Goal: Task Accomplishment & Management: Manage account settings

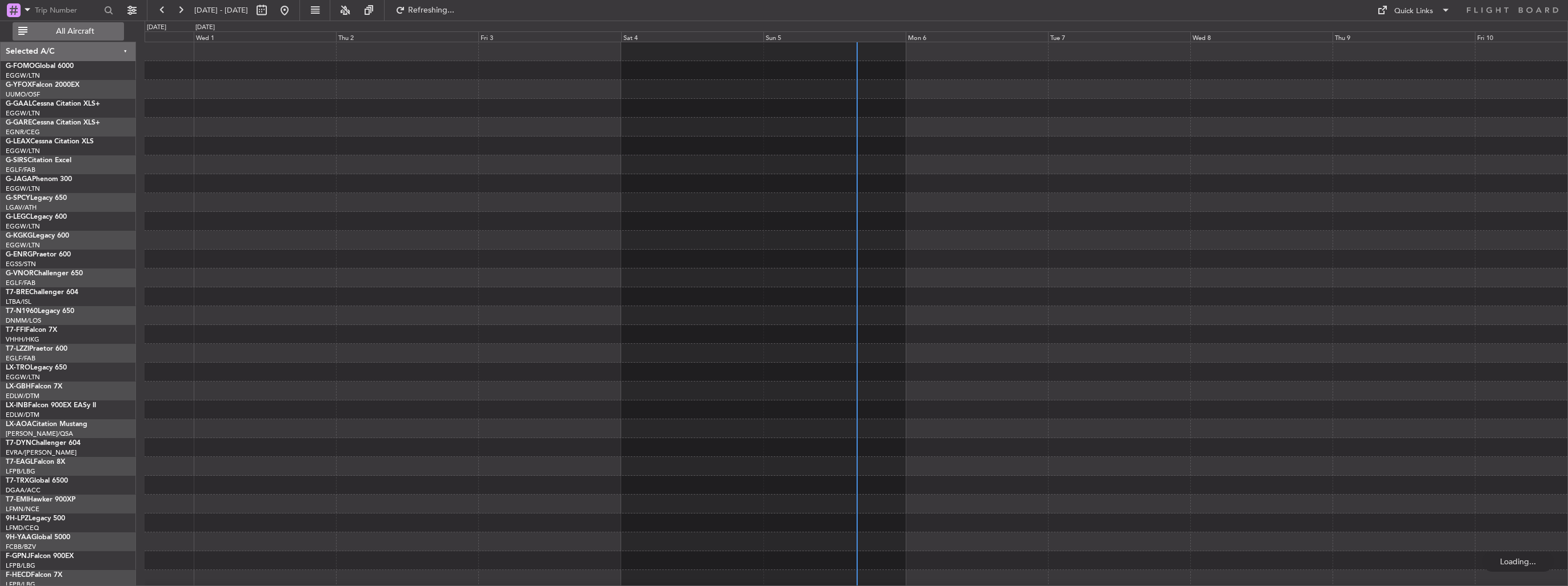
click at [78, 34] on span "All Aircraft" at bounding box center [75, 31] width 91 height 8
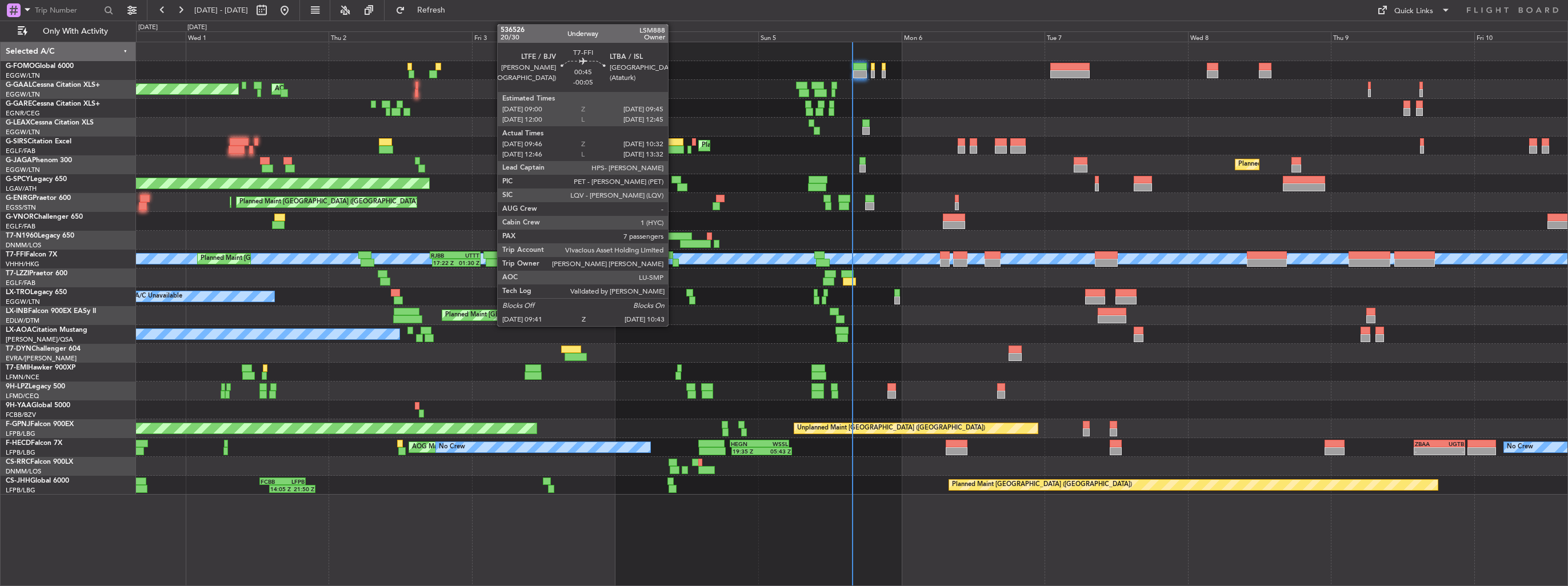
click at [673, 259] on div at bounding box center [676, 262] width 7 height 8
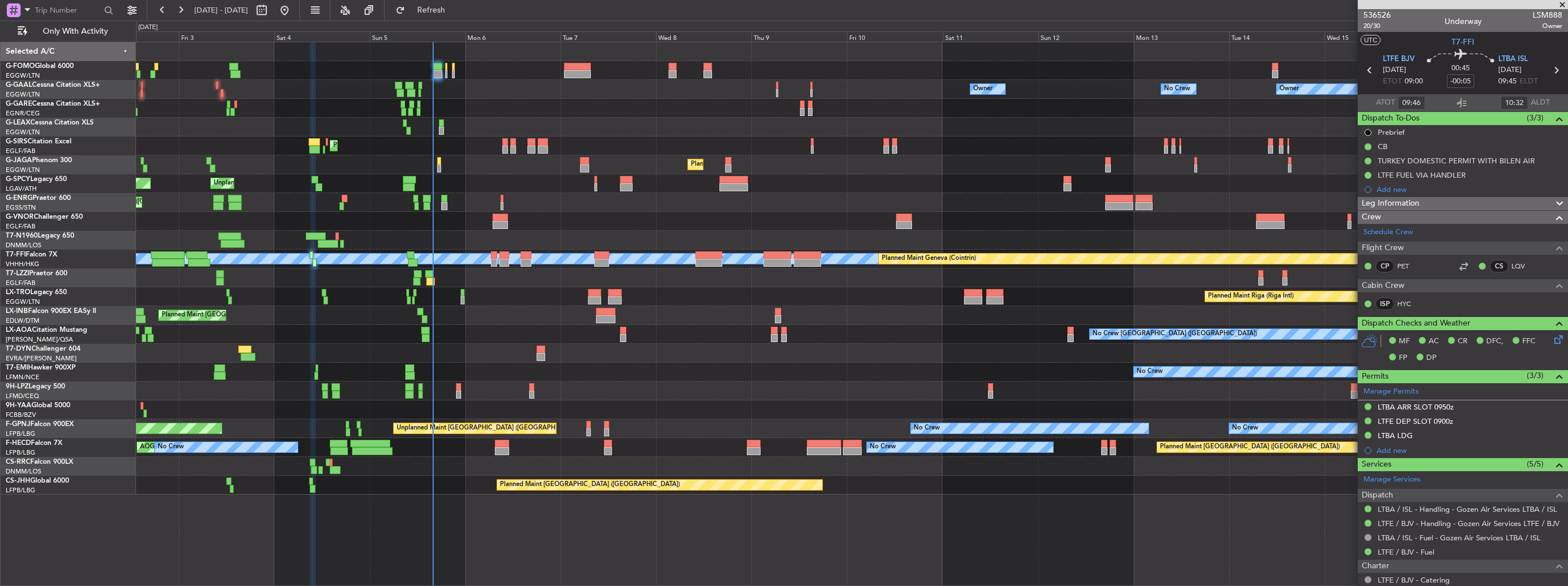
click at [626, 92] on div "No Crew Owner Owner Owner No Crew AOG Maint Dusseldorf Owner Planned Maint Duss…" at bounding box center [852, 269] width 1432 height 453
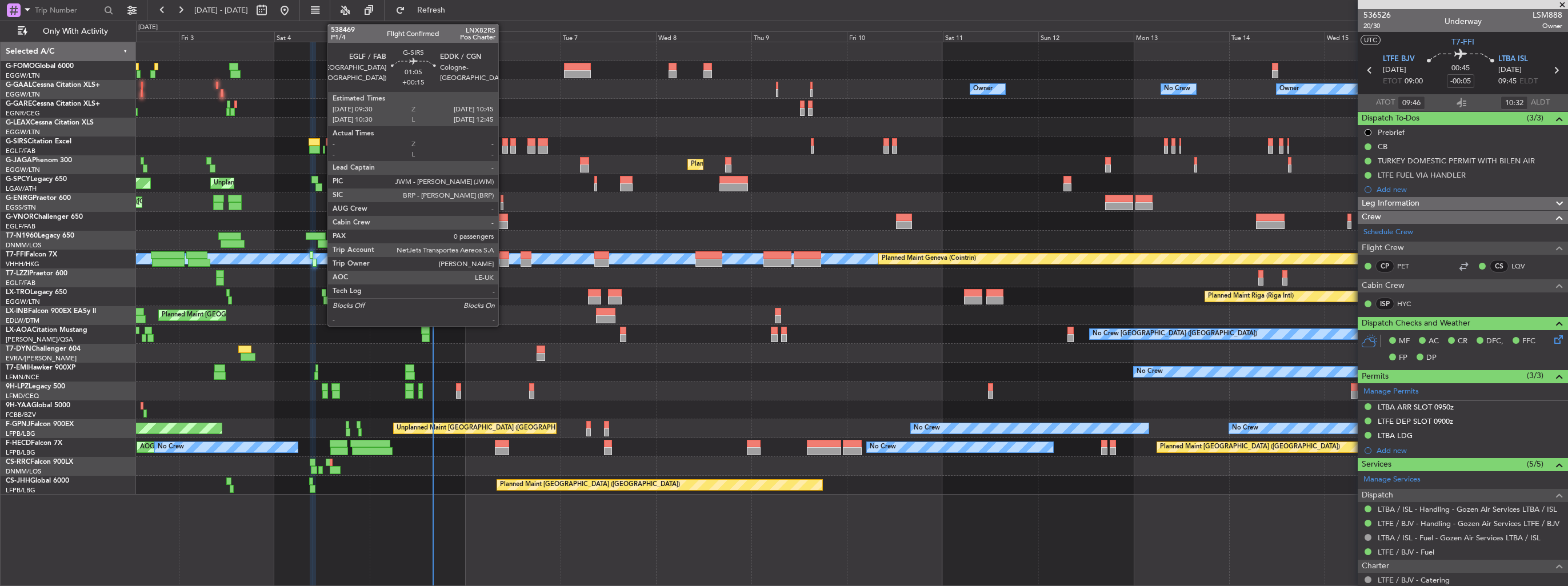
click at [503, 141] on div at bounding box center [505, 142] width 5 height 8
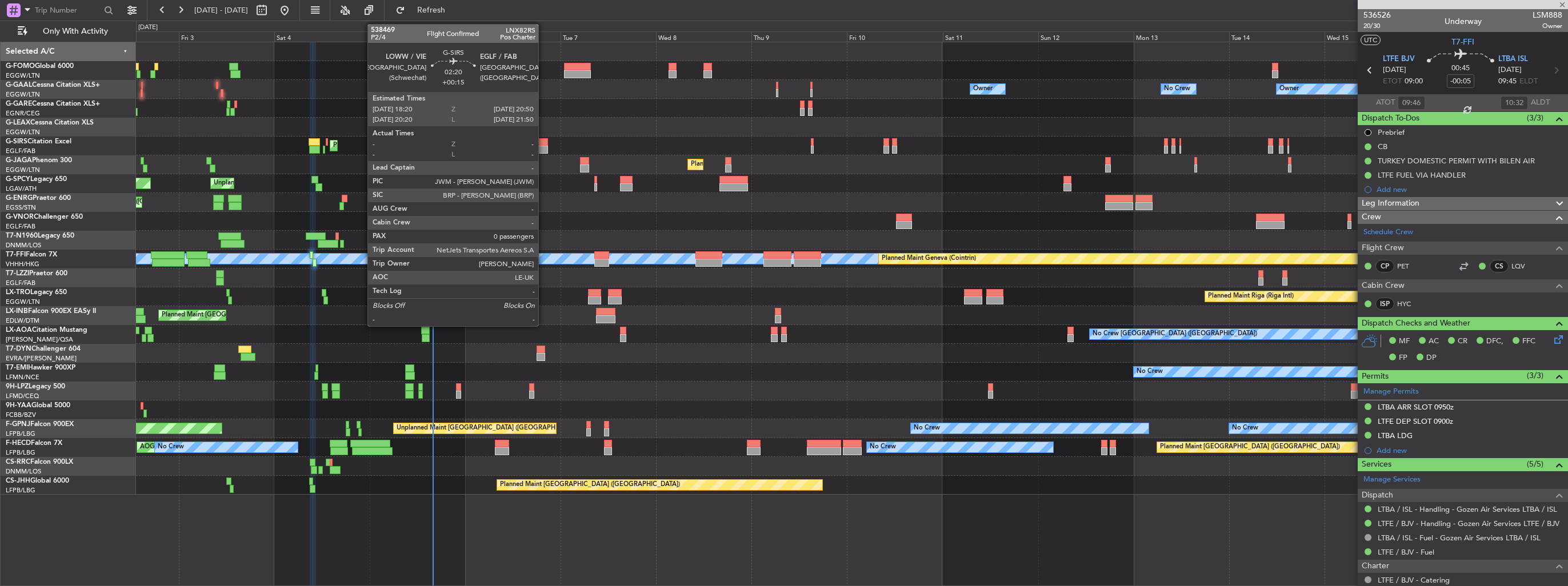
type input "+00:15"
type input "0"
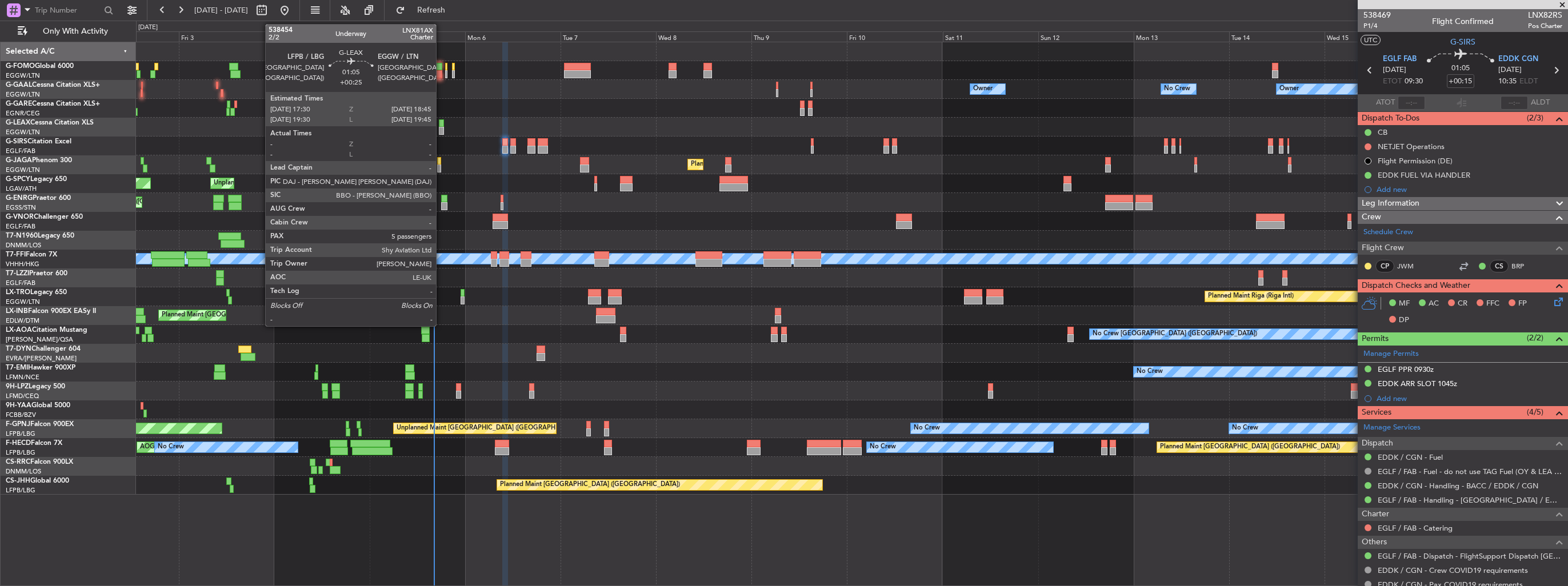
click at [441, 129] on div at bounding box center [441, 130] width 5 height 8
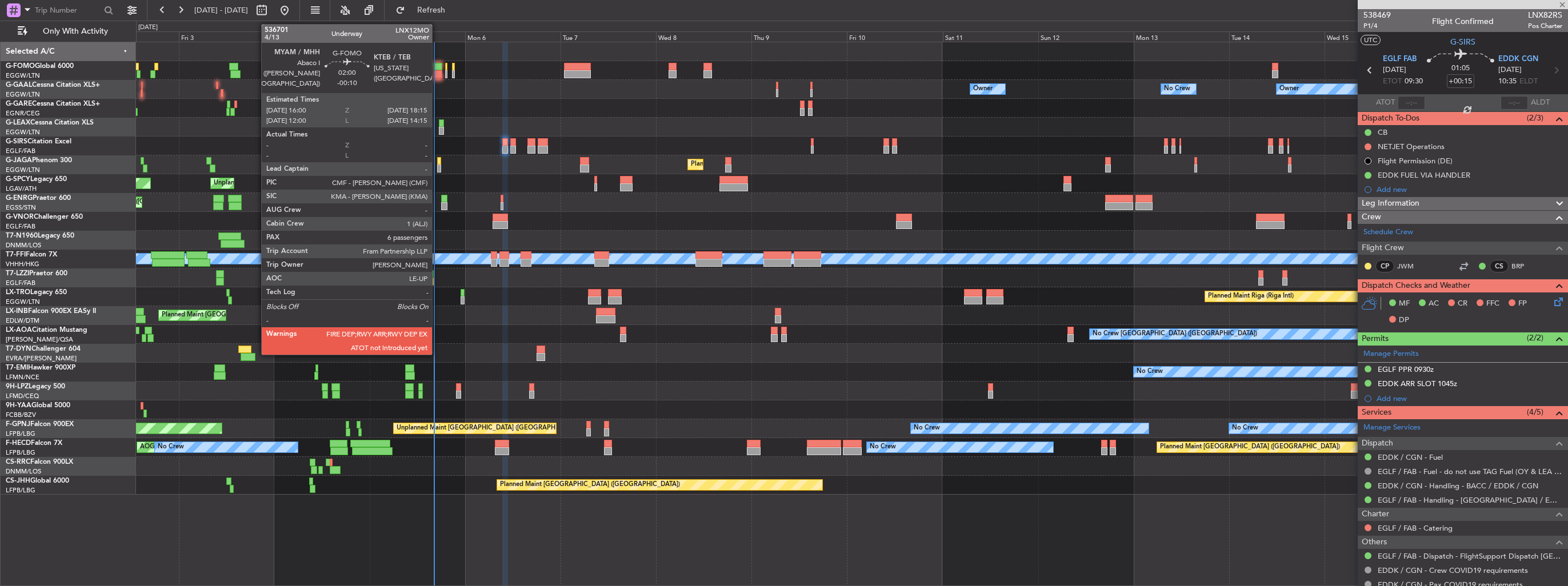
type input "+00:25"
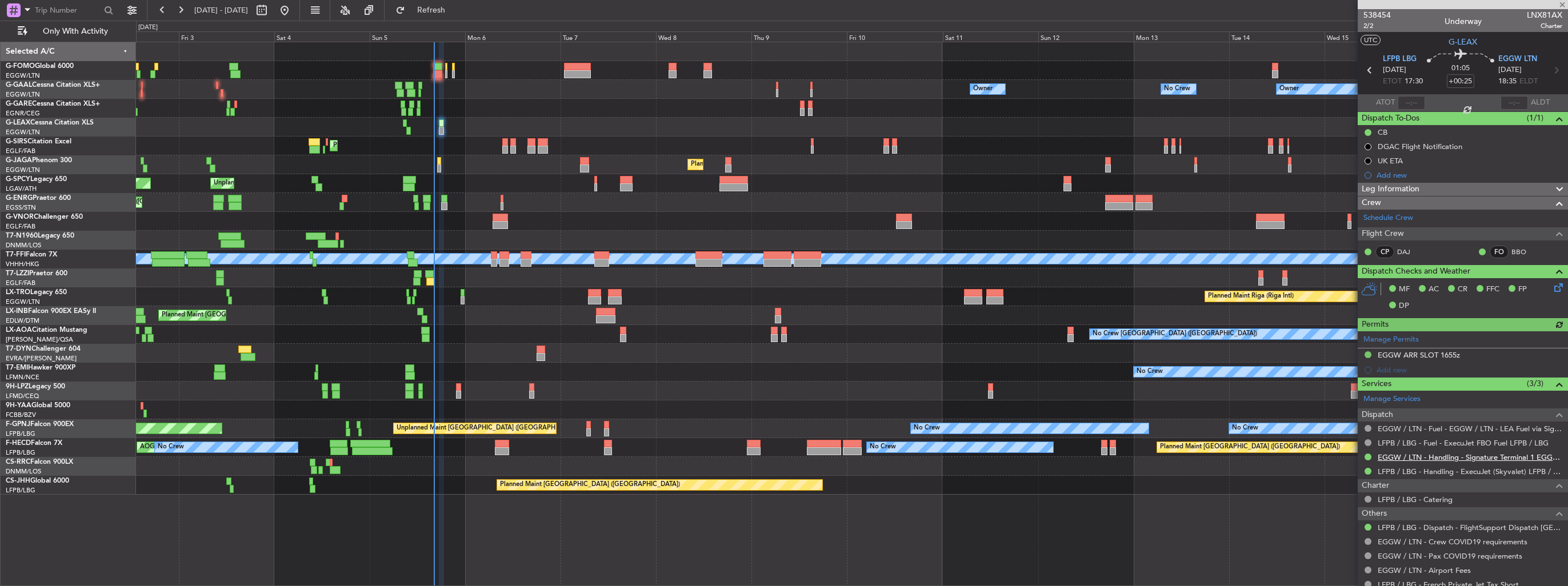
scroll to position [165, 0]
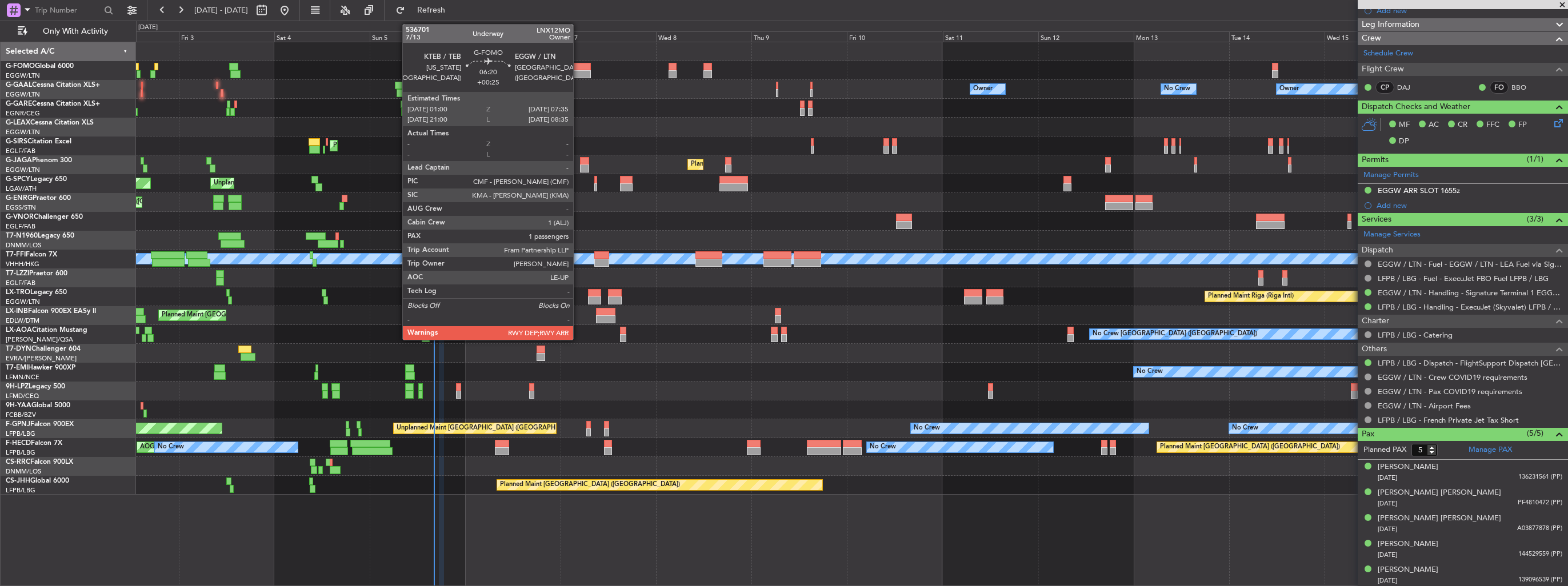
click at [578, 73] on div at bounding box center [577, 74] width 26 height 8
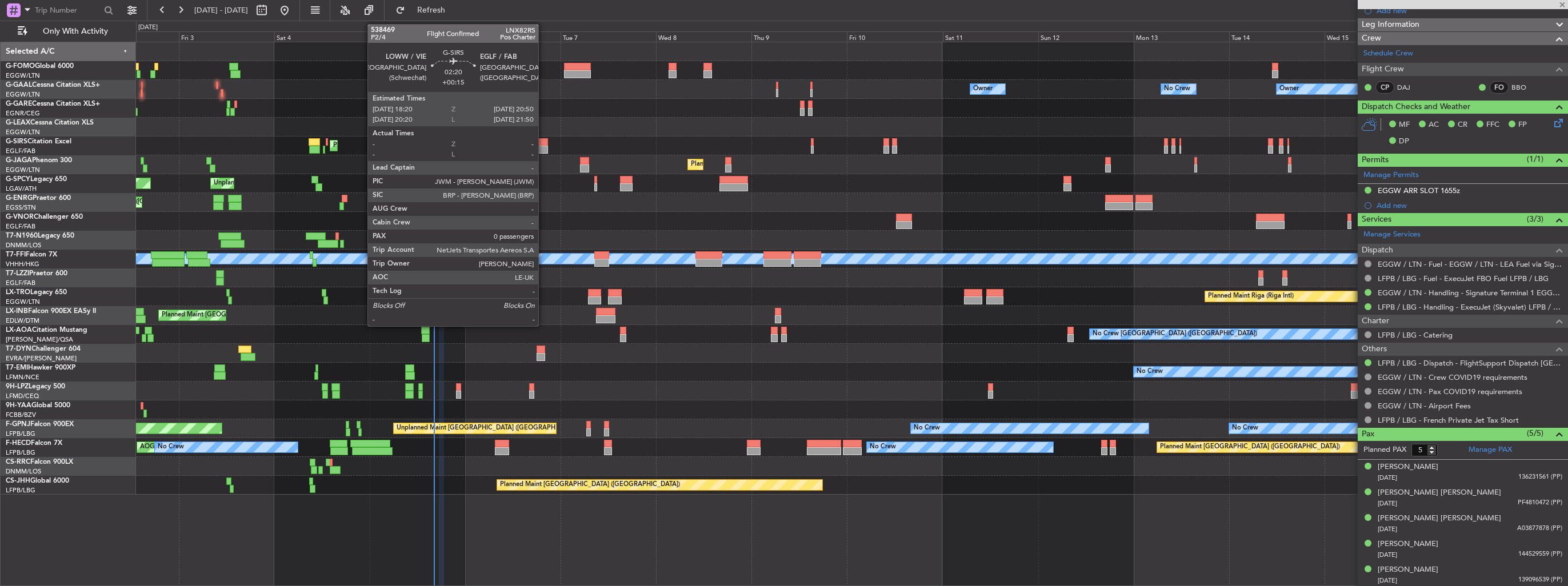
type input "1"
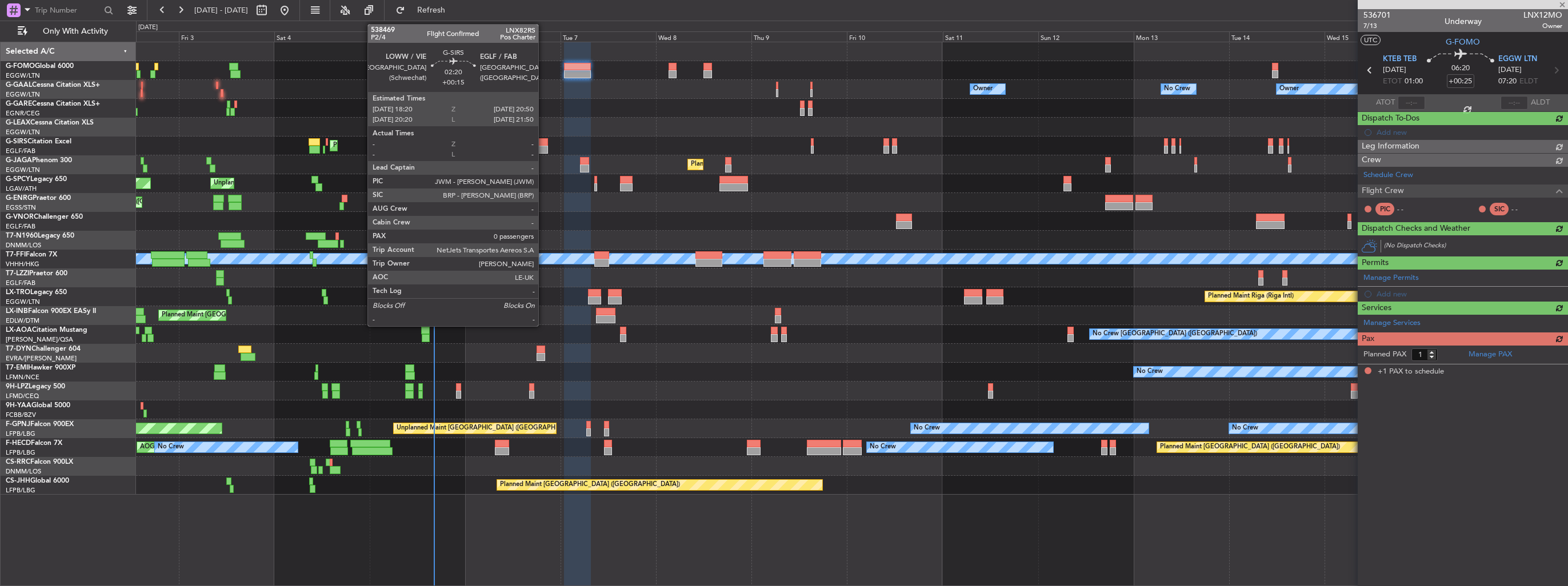
scroll to position [0, 0]
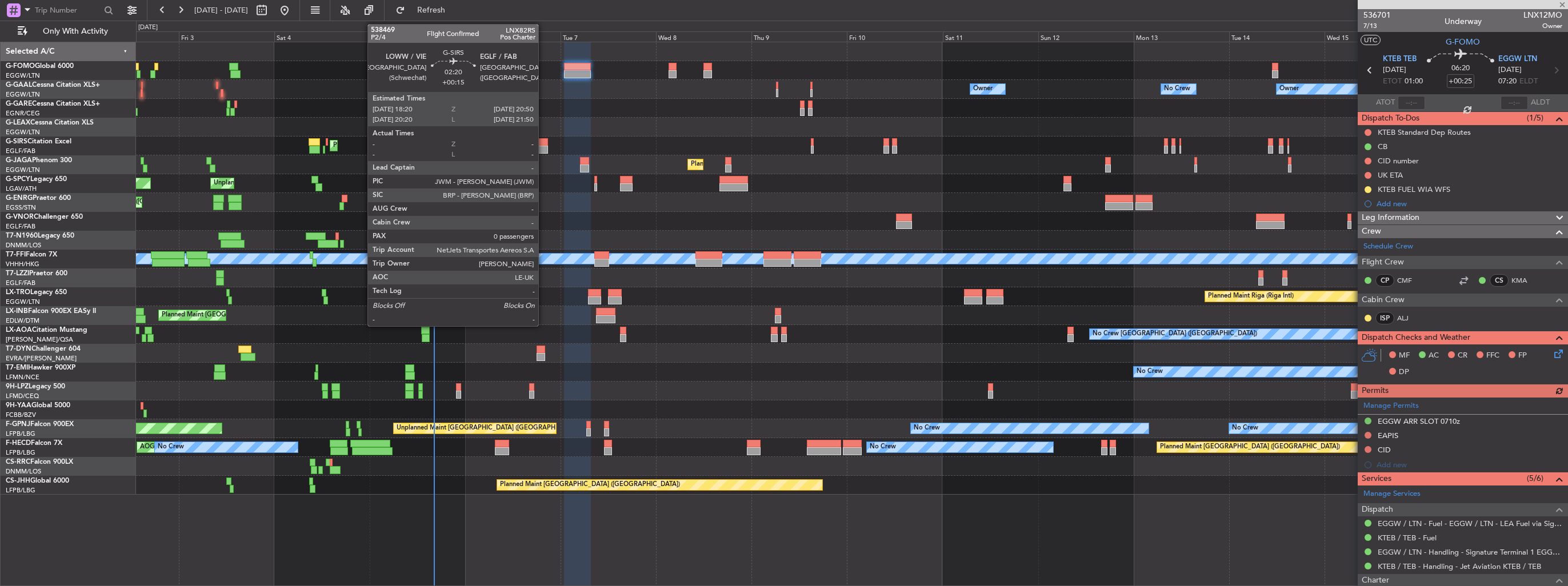
click at [544, 148] on div at bounding box center [543, 149] width 10 height 8
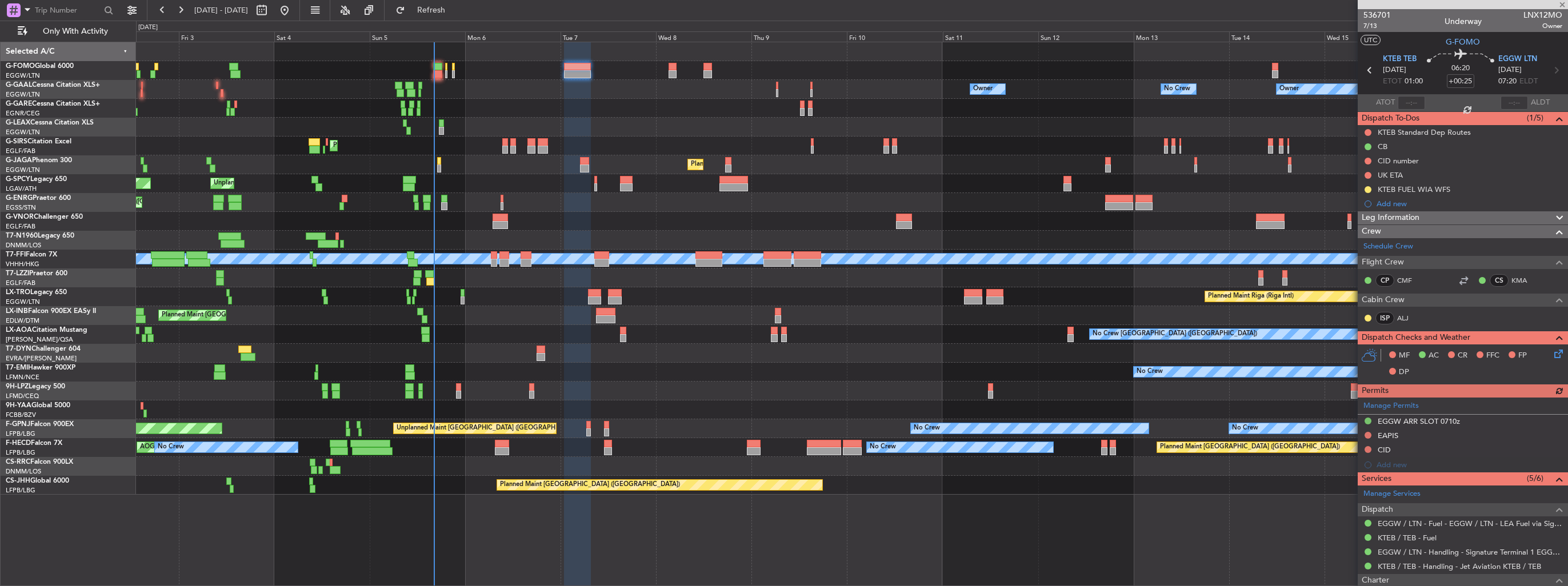
type input "+00:15"
type input "0"
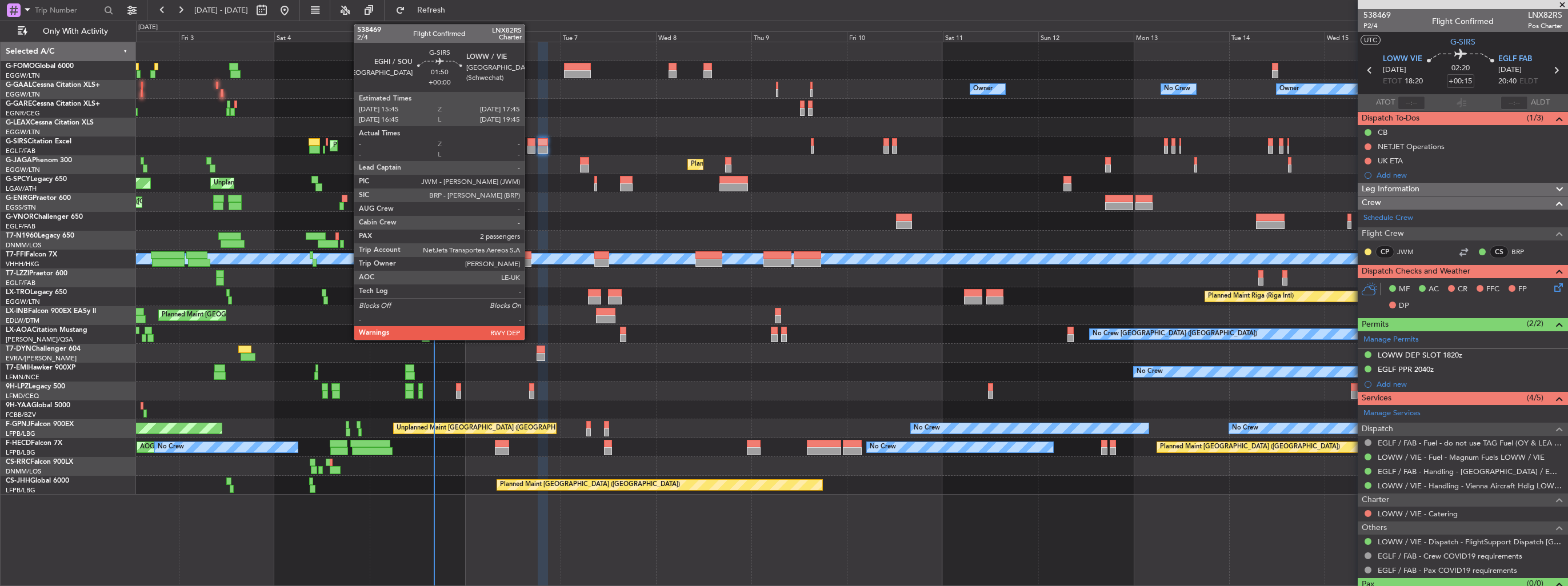
click at [530, 152] on div at bounding box center [531, 149] width 8 height 8
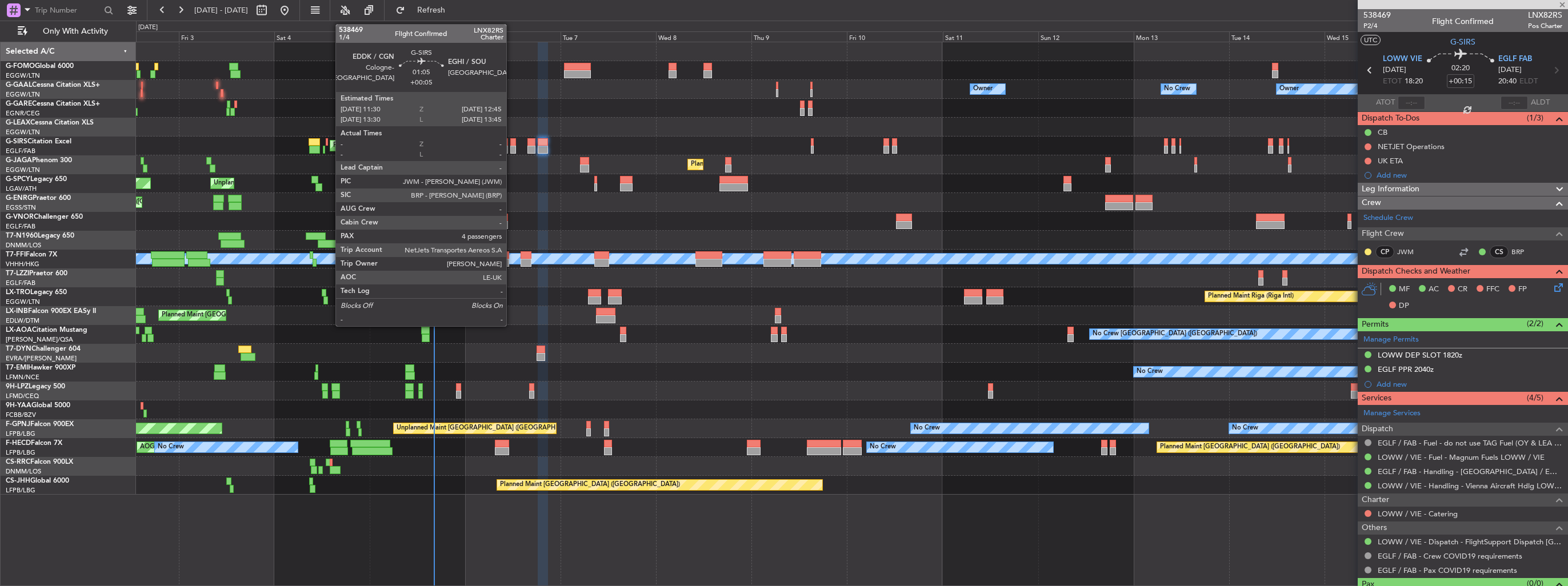
type input "2"
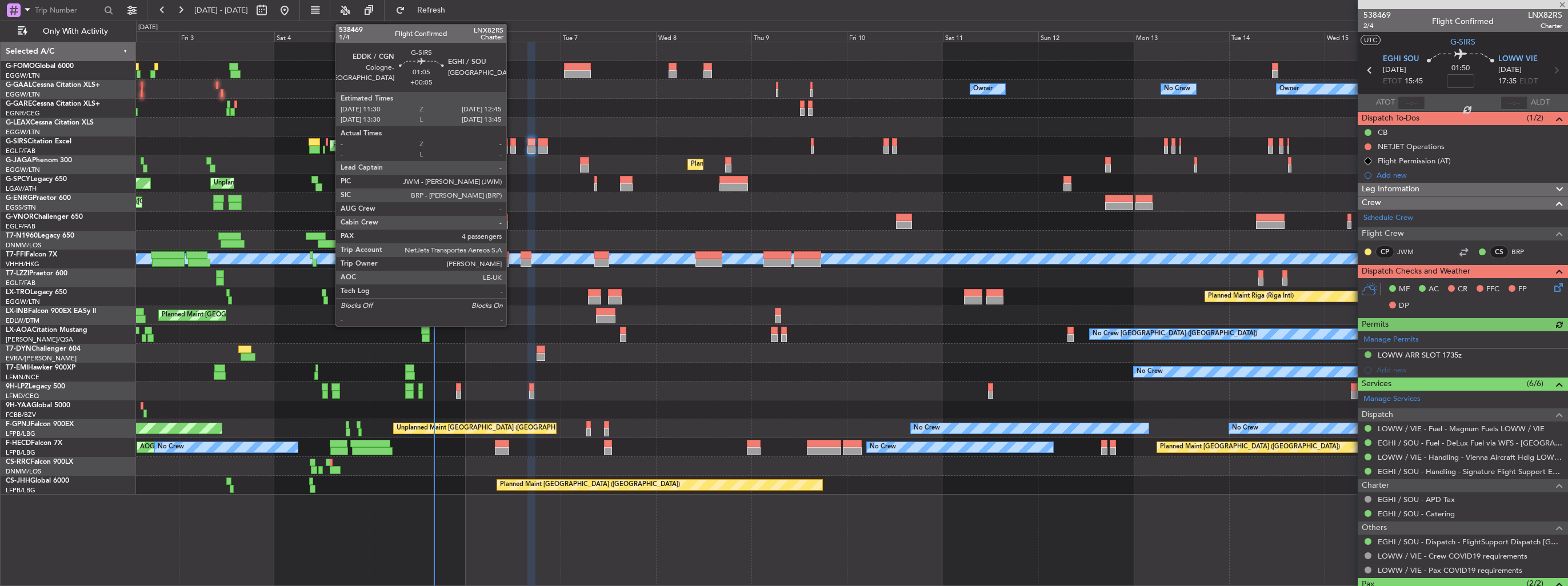
click at [511, 152] on div at bounding box center [513, 149] width 5 height 8
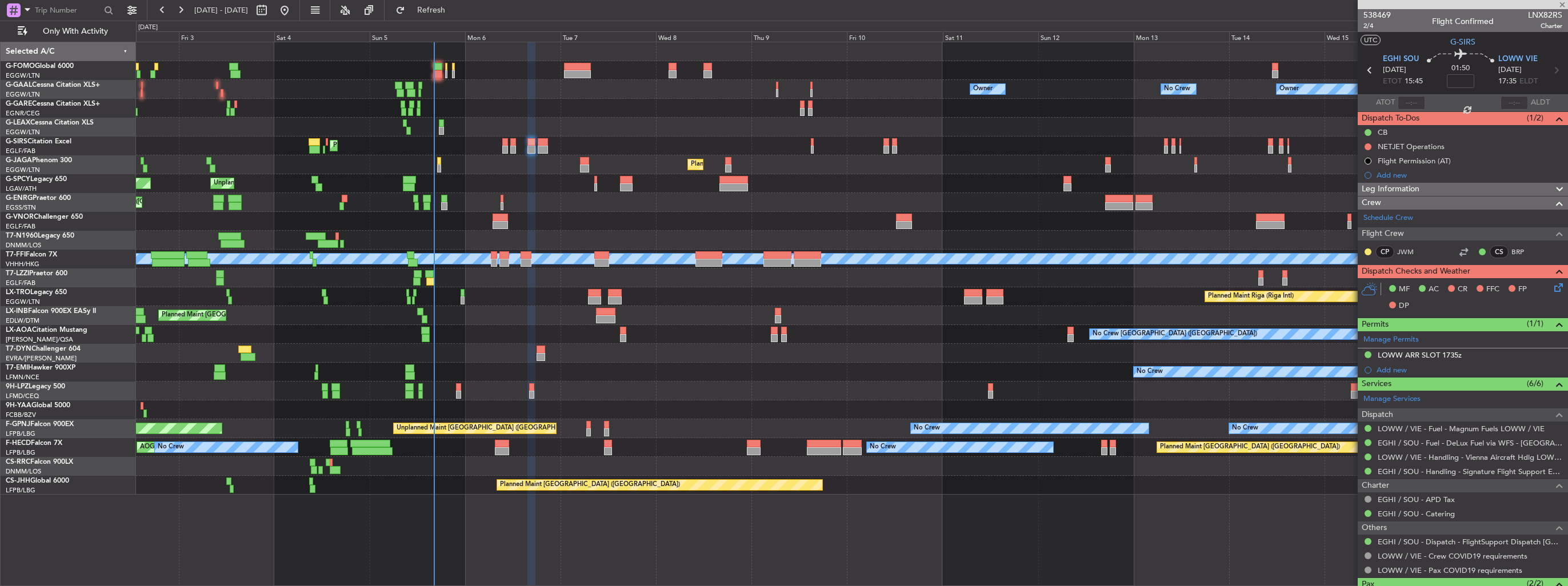
type input "+00:05"
type input "4"
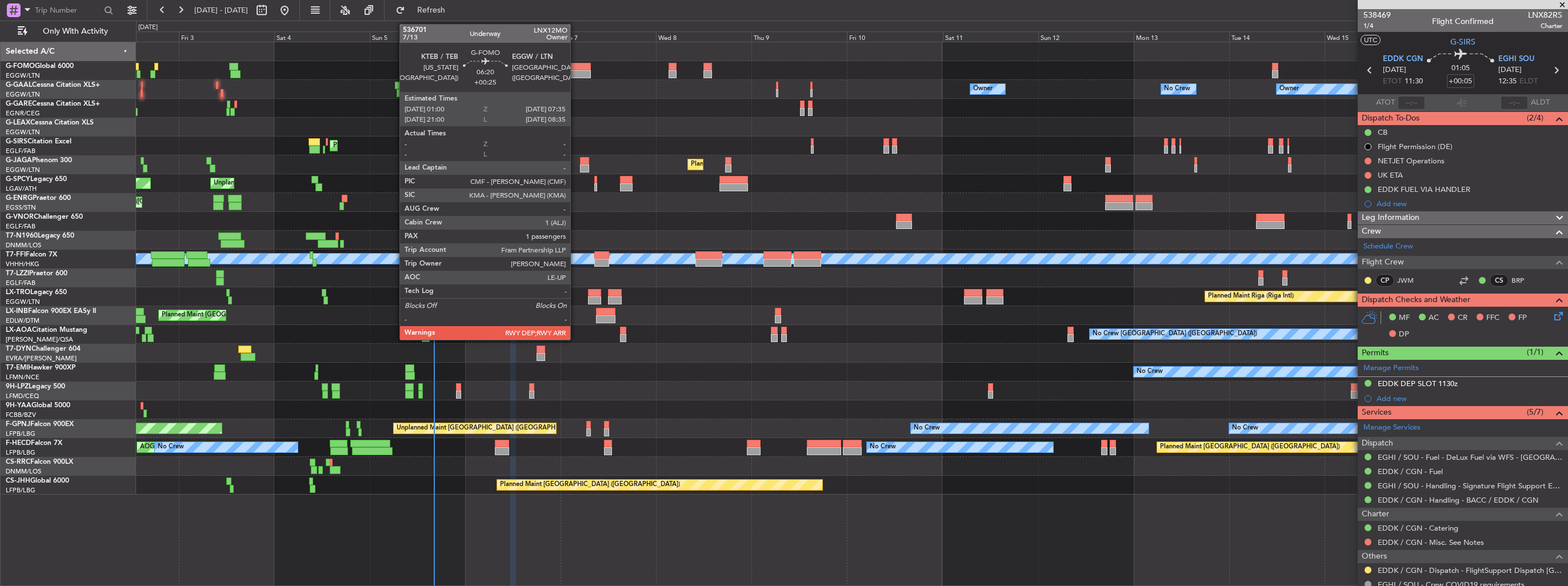
click at [575, 71] on div at bounding box center [577, 74] width 26 height 8
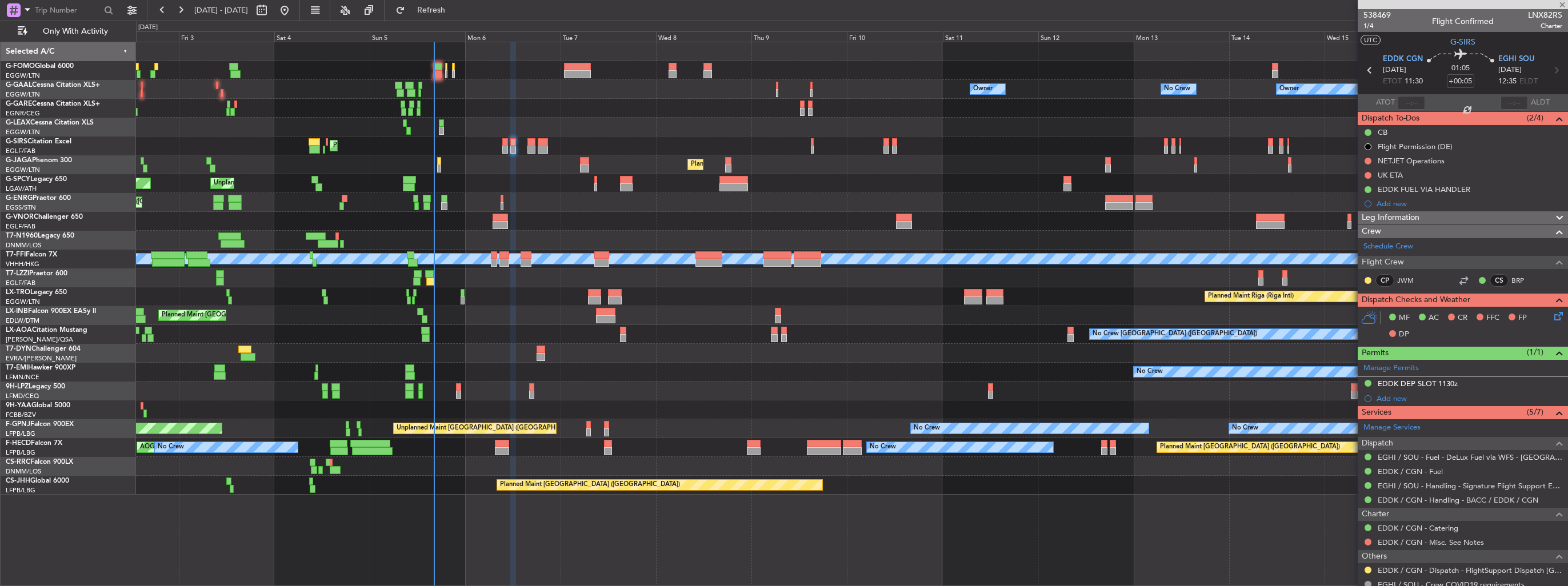
type input "+00:25"
type input "1"
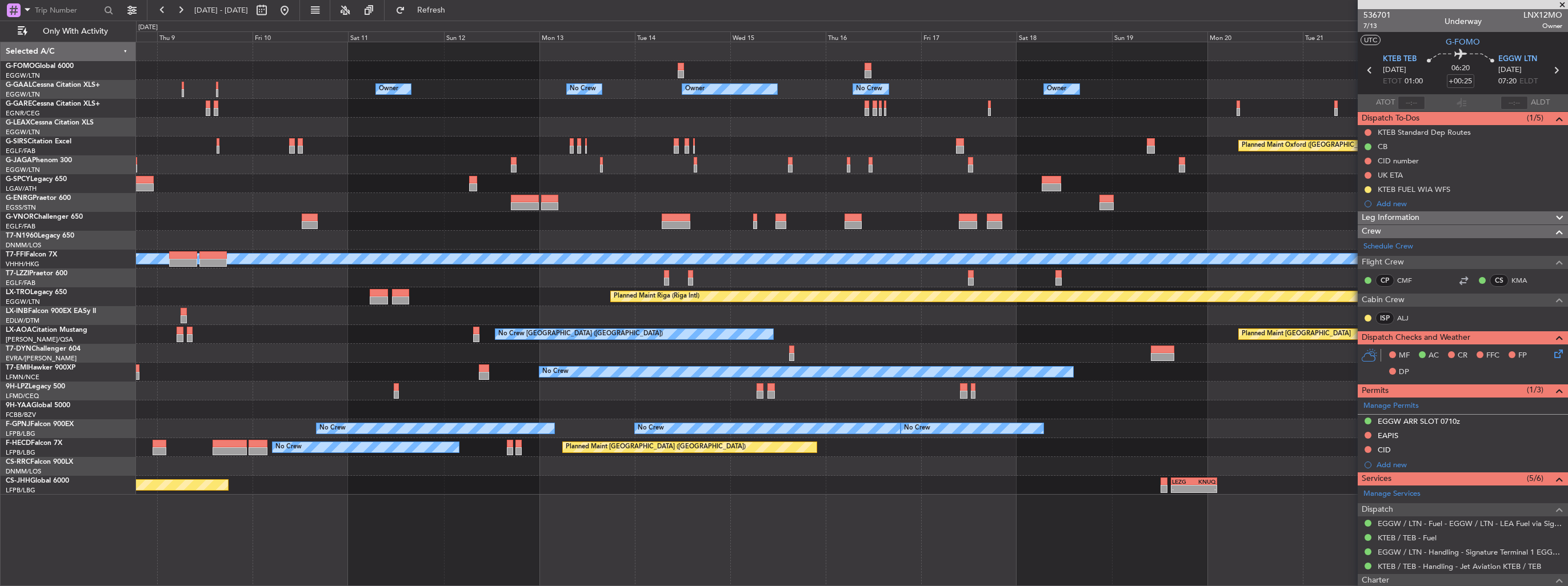
click at [398, 179] on div "Owner Owner No Crew No Crew Owner Owner Planned Maint Oxford (Kidlington) Plann…" at bounding box center [852, 269] width 1432 height 453
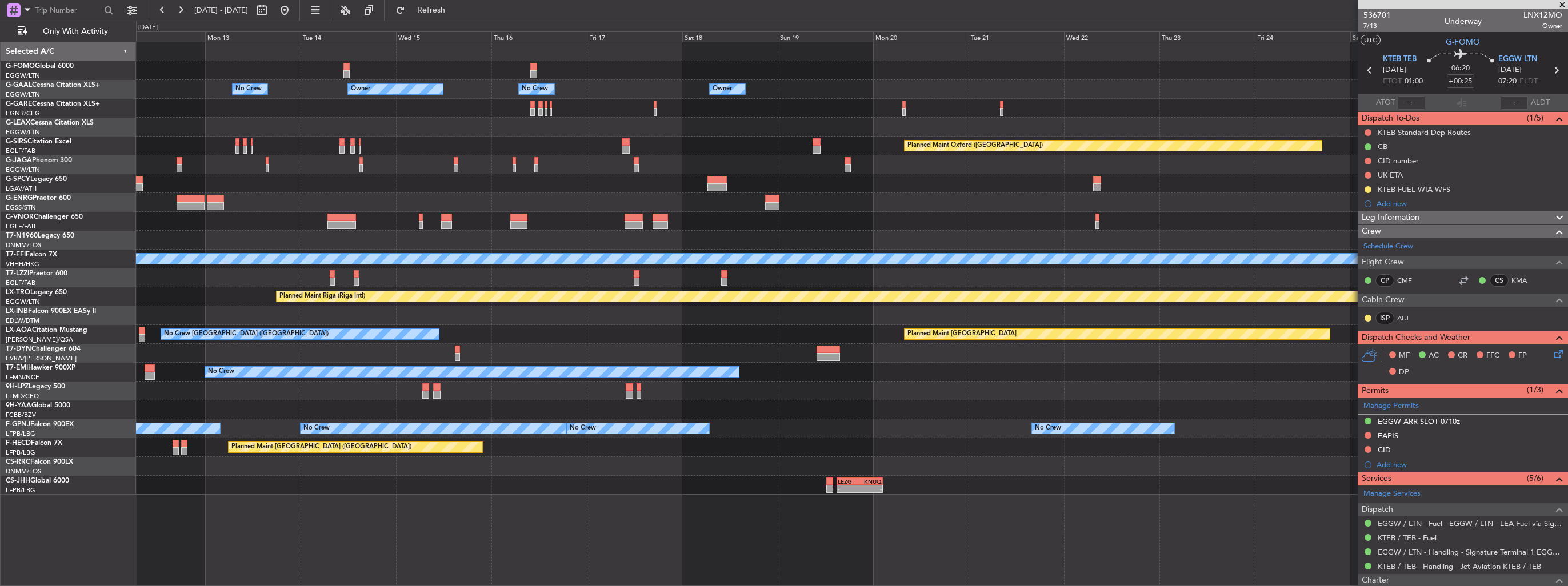
click at [430, 191] on div at bounding box center [852, 184] width 1432 height 19
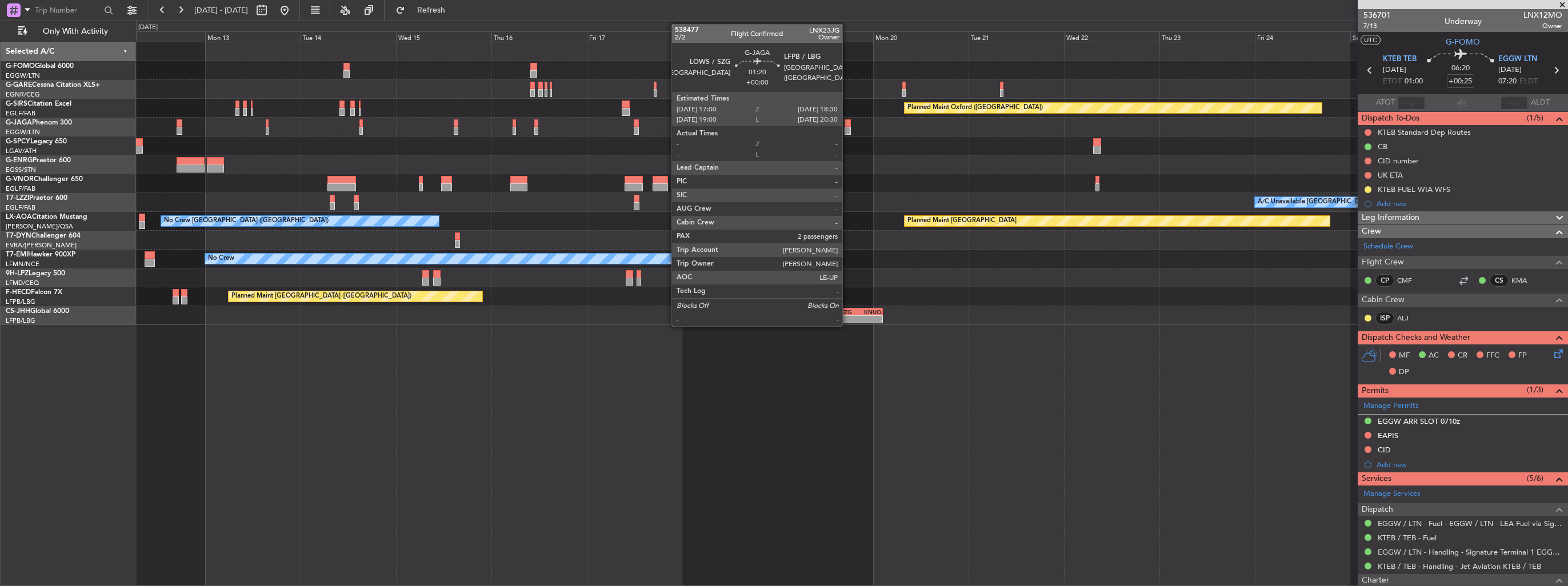
click at [848, 127] on div at bounding box center [848, 130] width 7 height 8
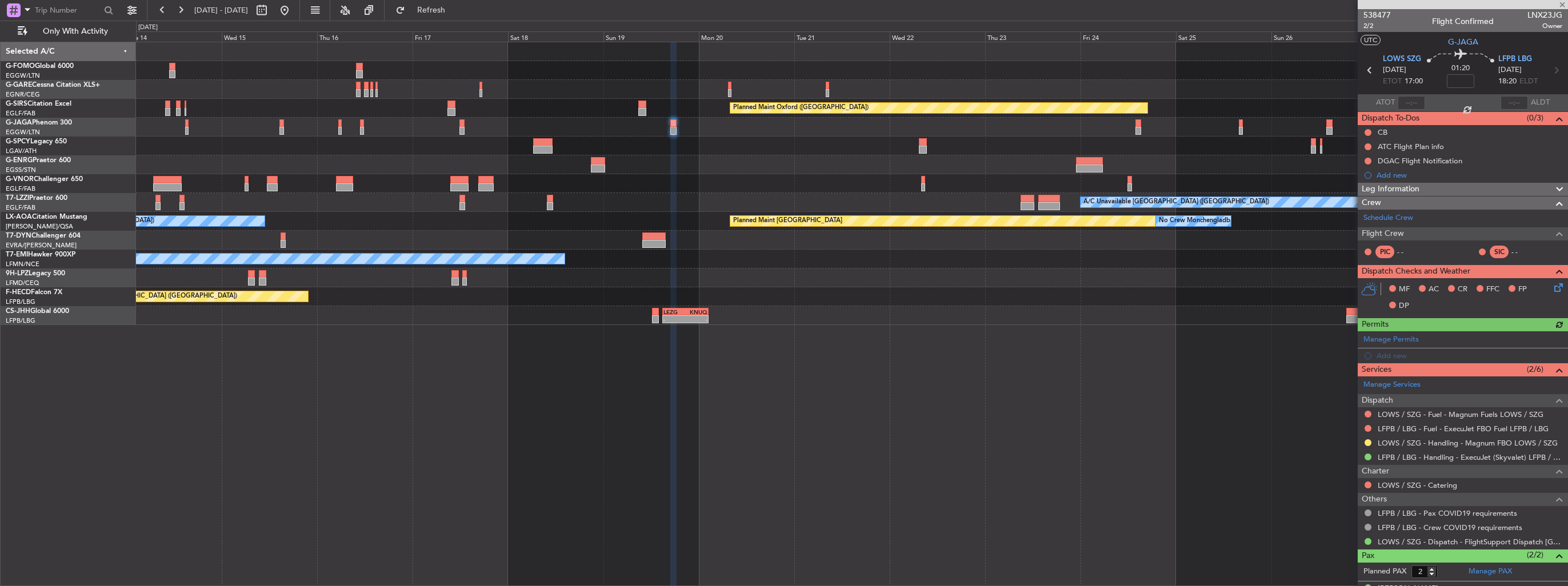
click at [996, 155] on div "Planned Maint Oxford (Kidlington) A/C Unavailable London (Luton) No Crew Charle…" at bounding box center [852, 184] width 1432 height 283
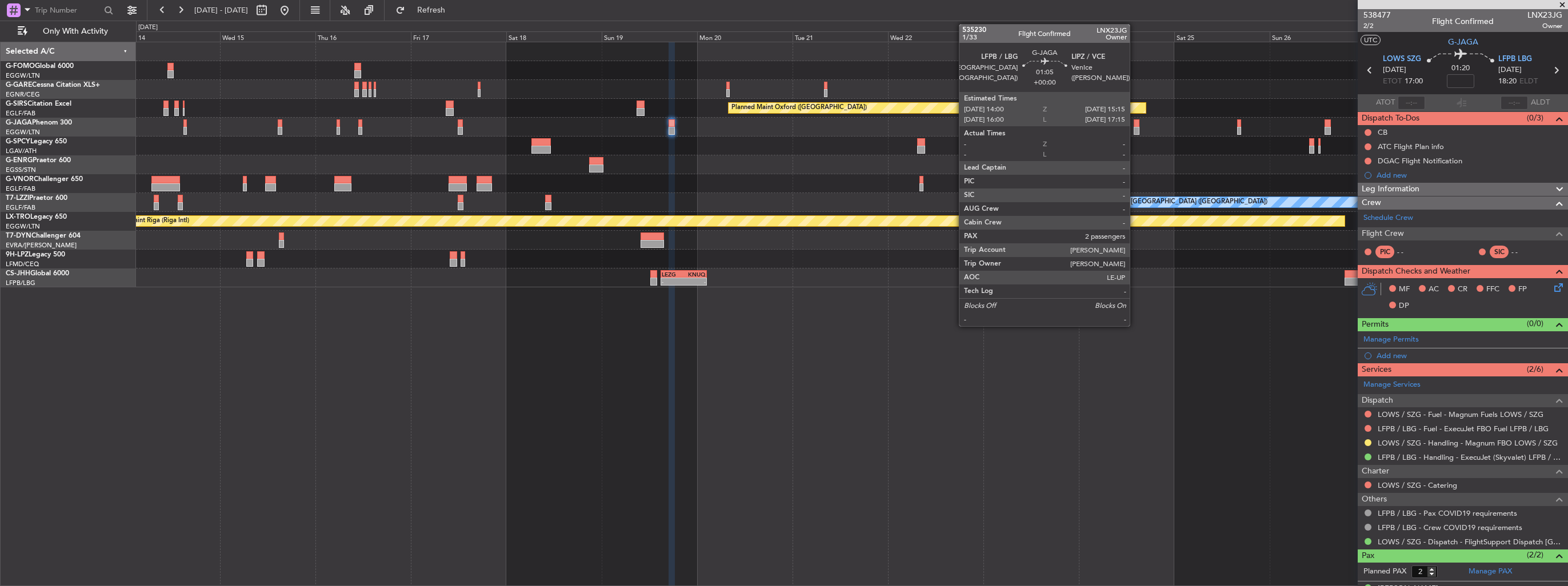
click at [1135, 128] on div at bounding box center [1136, 130] width 5 height 8
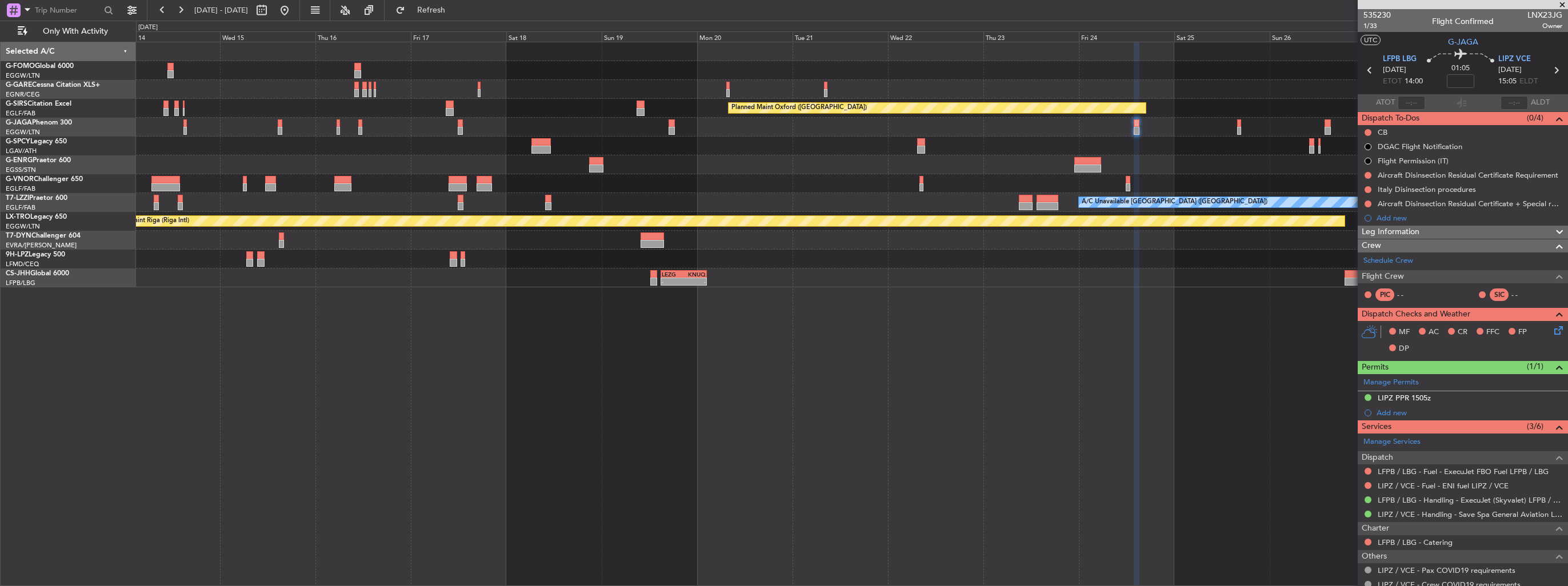
click at [722, 308] on div "Planned Maint Oxford (Kidlington) A/C Unavailable London (Luton) Planned Maint …" at bounding box center [852, 314] width 1432 height 544
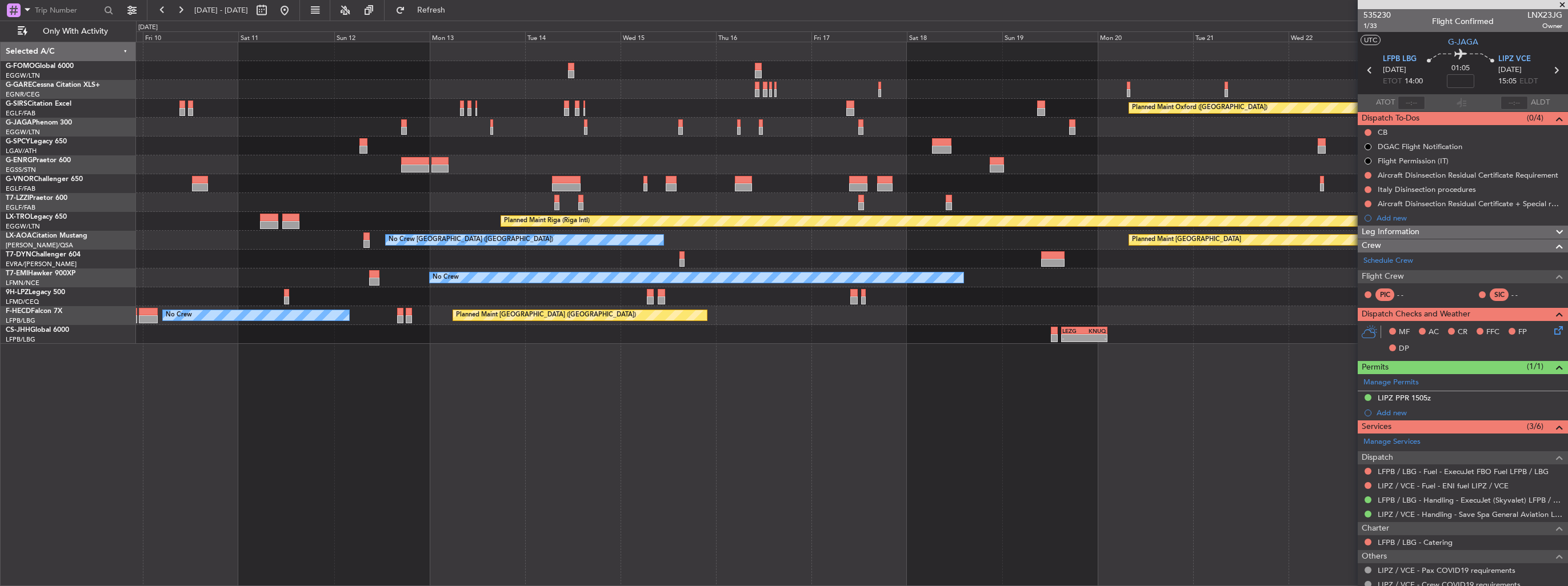
click at [642, 376] on div "Planned Maint Oxford (Kidlington) Planned Maint London (Luton) A/C Unavailable …" at bounding box center [852, 314] width 1432 height 544
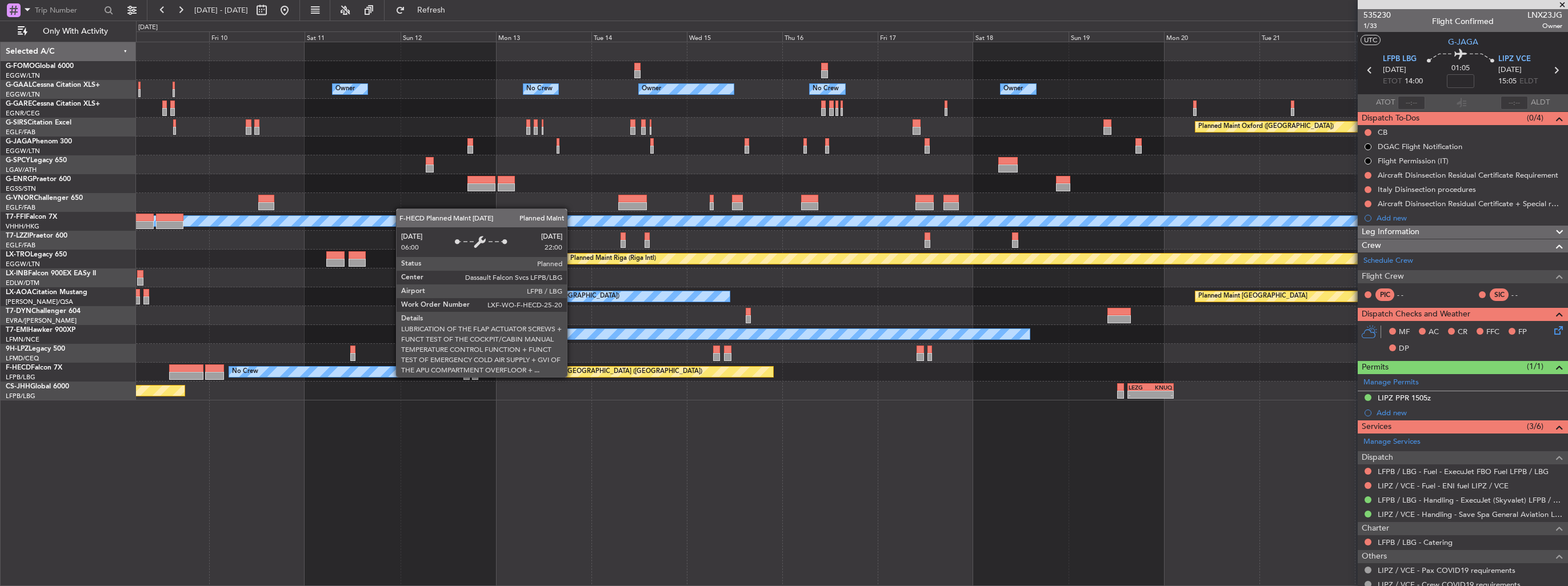
click at [849, 380] on div "Planned Maint Paris (Le Bourget) No Crew Planned Maint Paris (Le Bourget)" at bounding box center [852, 372] width 1432 height 19
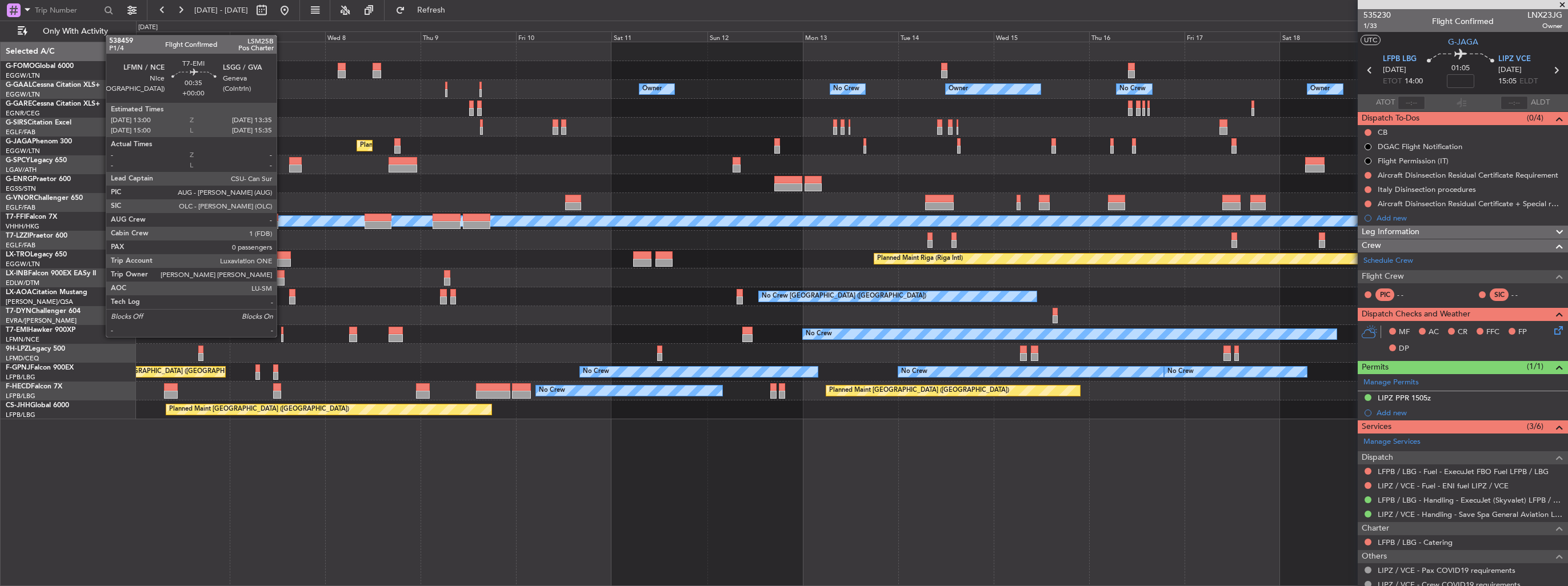
click at [282, 336] on div at bounding box center [283, 338] width 3 height 8
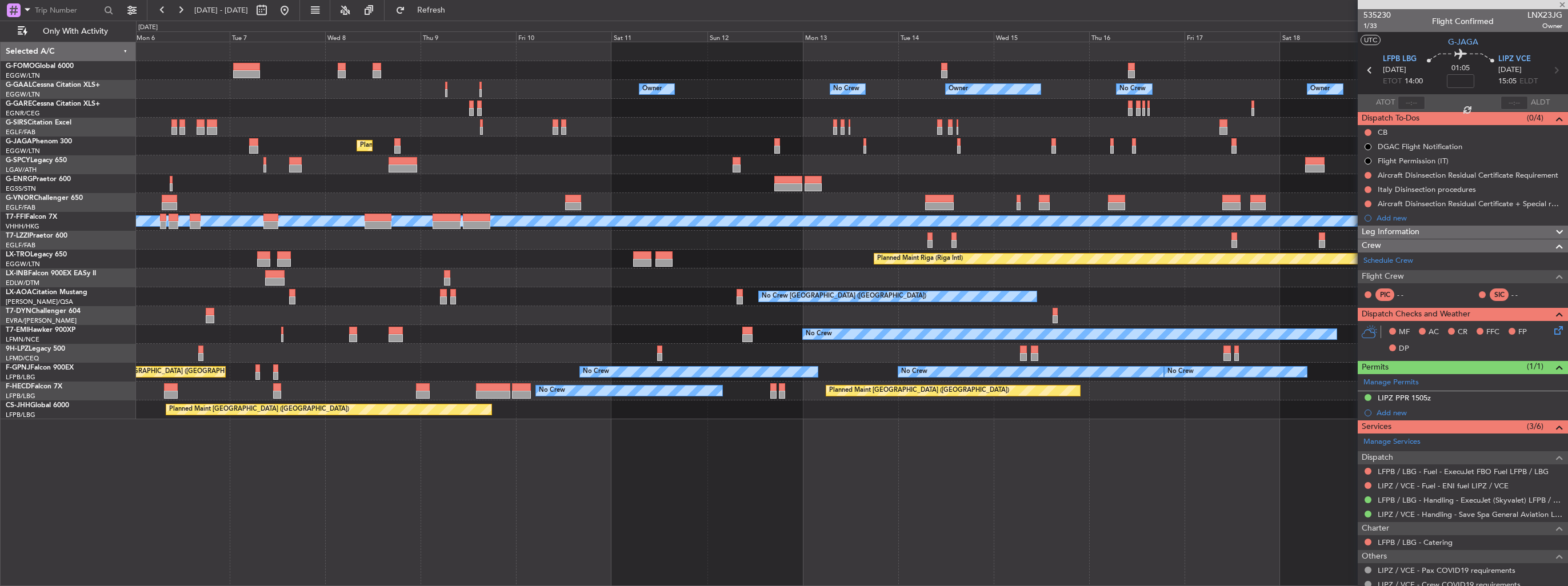
type input "0"
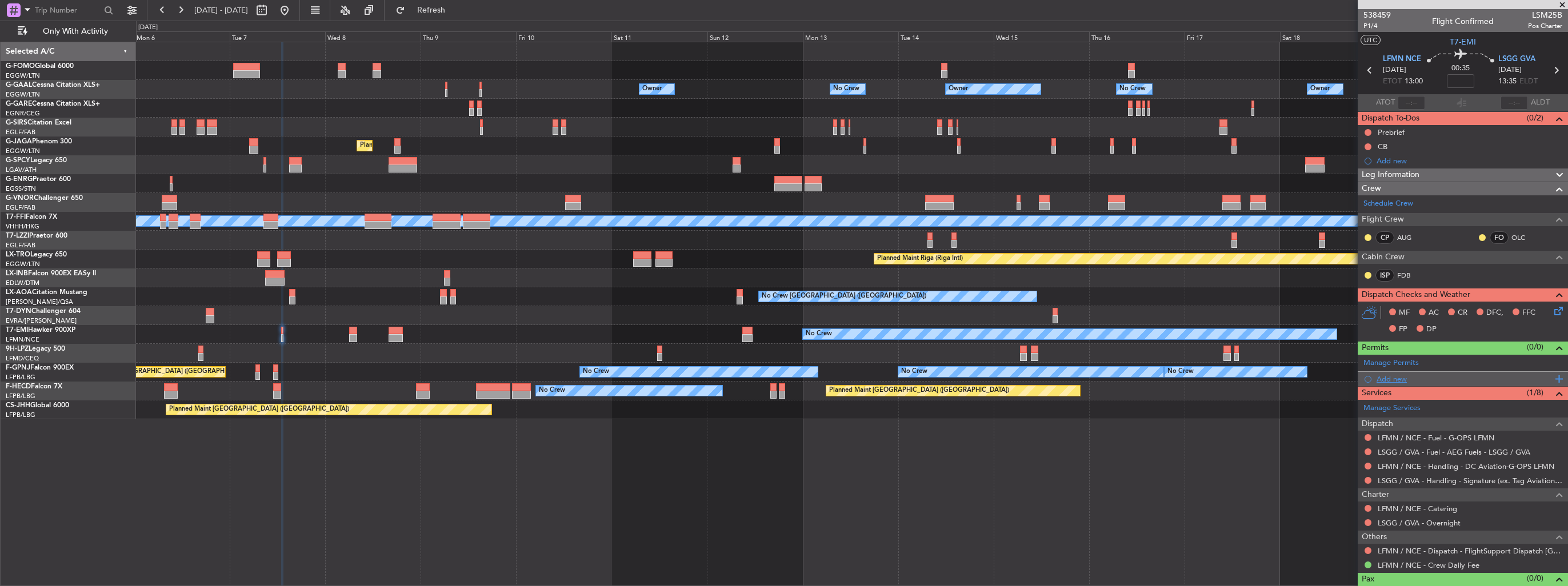
click at [1390, 379] on div "Add new" at bounding box center [1464, 379] width 175 height 10
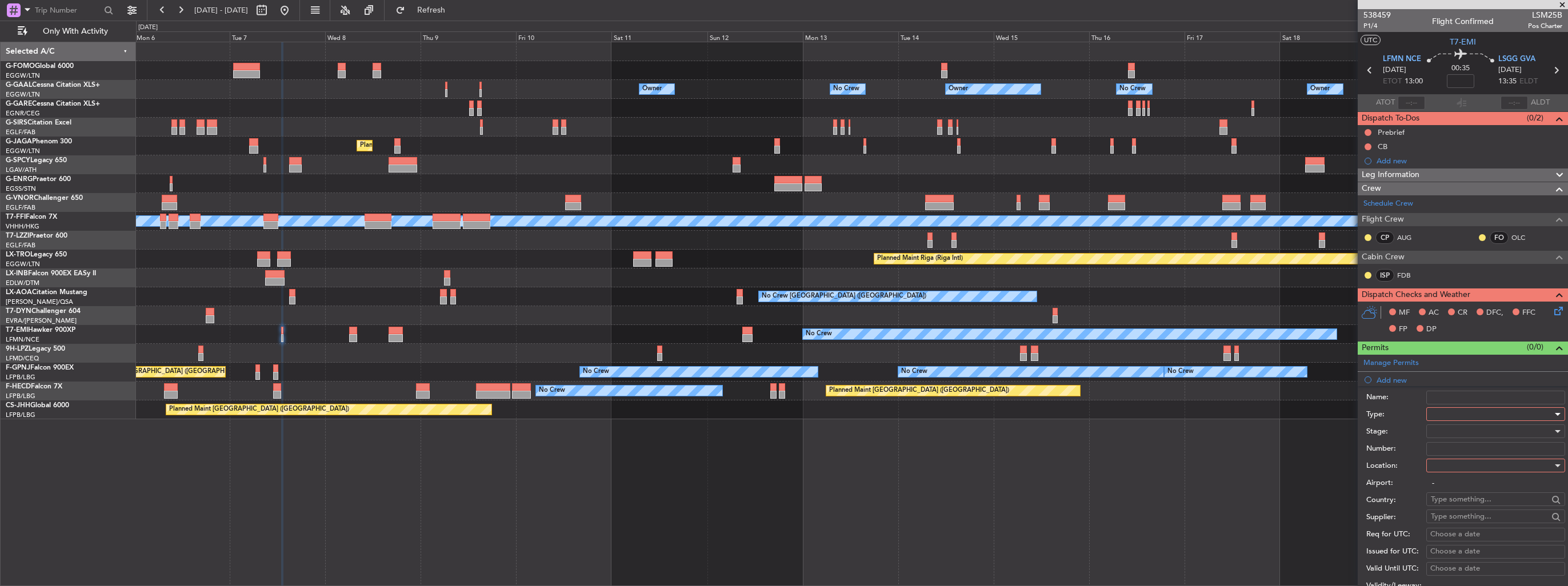
click at [1447, 415] on div at bounding box center [1492, 414] width 122 height 17
click at [1306, 470] on div at bounding box center [784, 293] width 1568 height 586
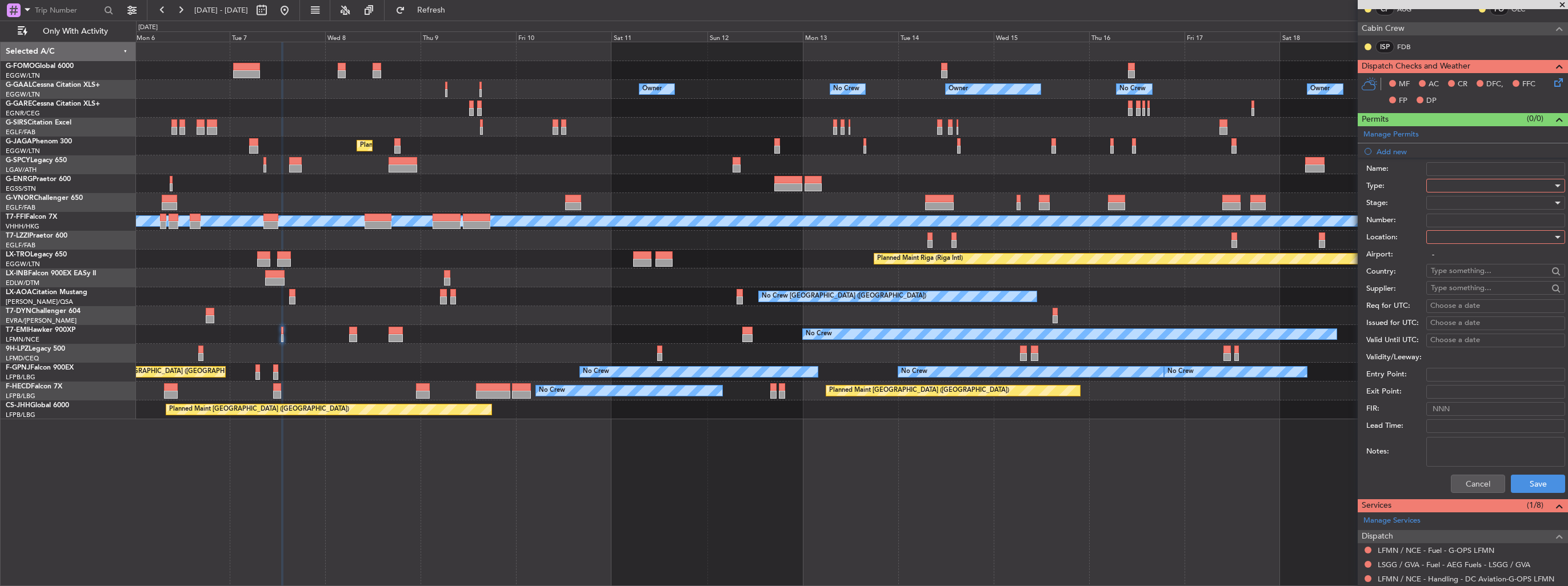
click at [1468, 182] on div at bounding box center [1492, 185] width 122 height 17
click at [1484, 292] on span "Slot" at bounding box center [1492, 292] width 120 height 17
click at [1485, 239] on div at bounding box center [1492, 237] width 122 height 17
click at [1484, 258] on span "Departure" at bounding box center [1492, 259] width 120 height 17
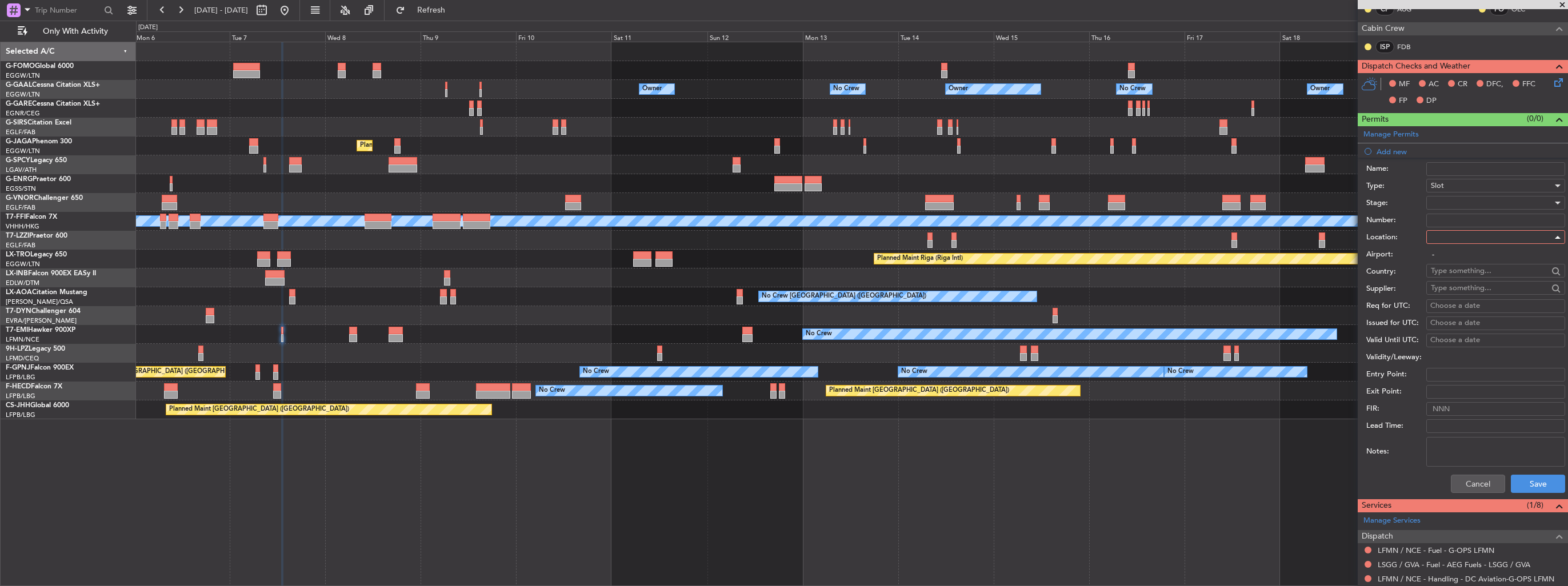
type input "LFMN / NCE"
click at [1481, 201] on div at bounding box center [1492, 202] width 122 height 17
click at [1497, 277] on span "Requested" at bounding box center [1492, 276] width 120 height 17
click at [1534, 482] on button "Save" at bounding box center [1538, 483] width 54 height 18
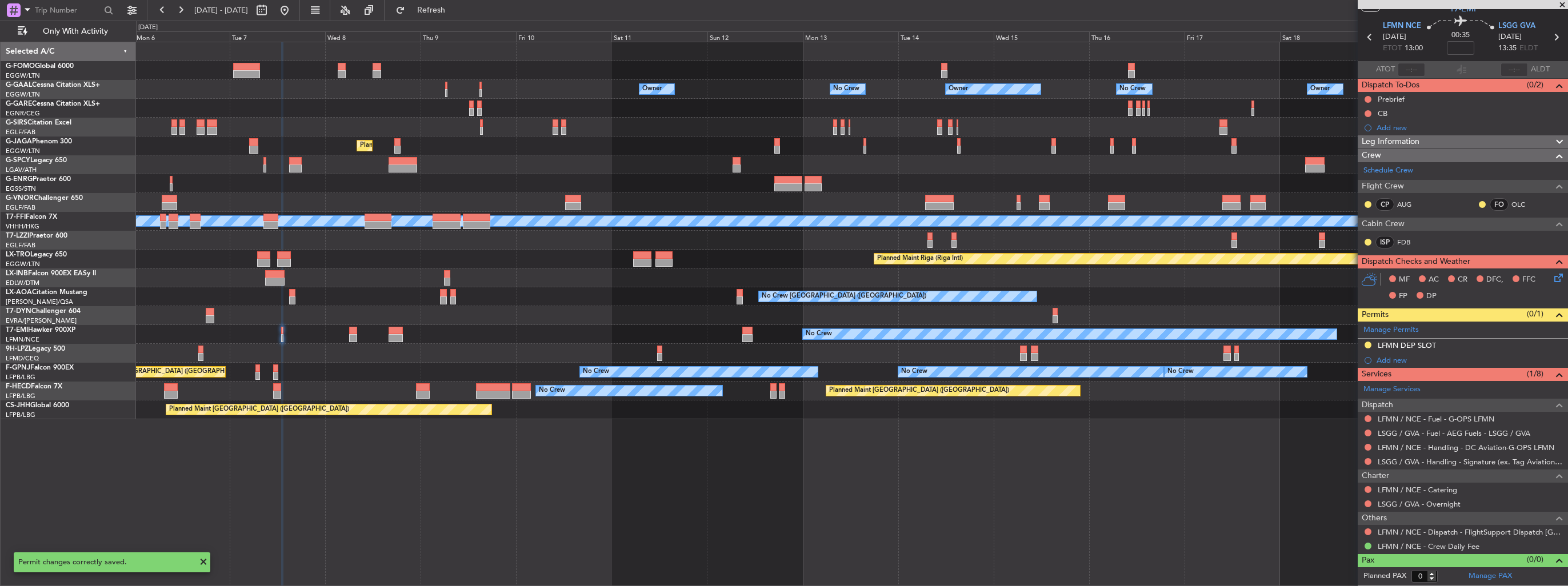
scroll to position [30, 0]
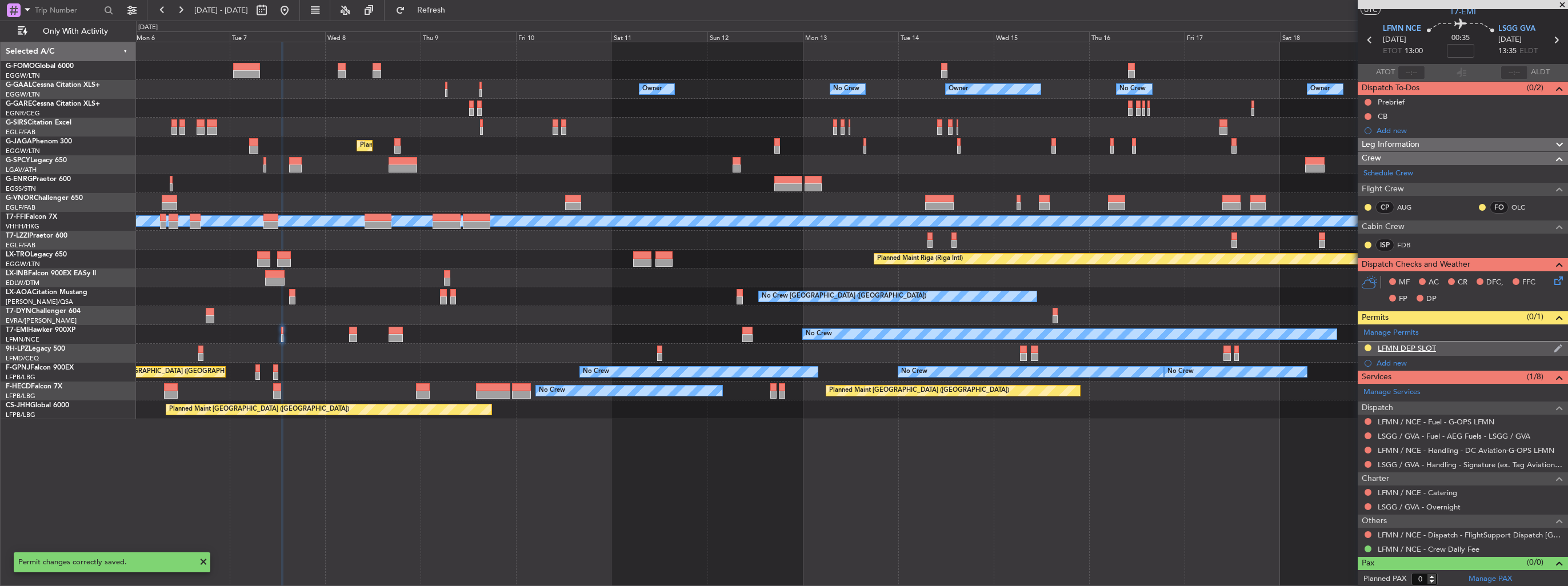
click at [1554, 345] on img at bounding box center [1558, 349] width 9 height 10
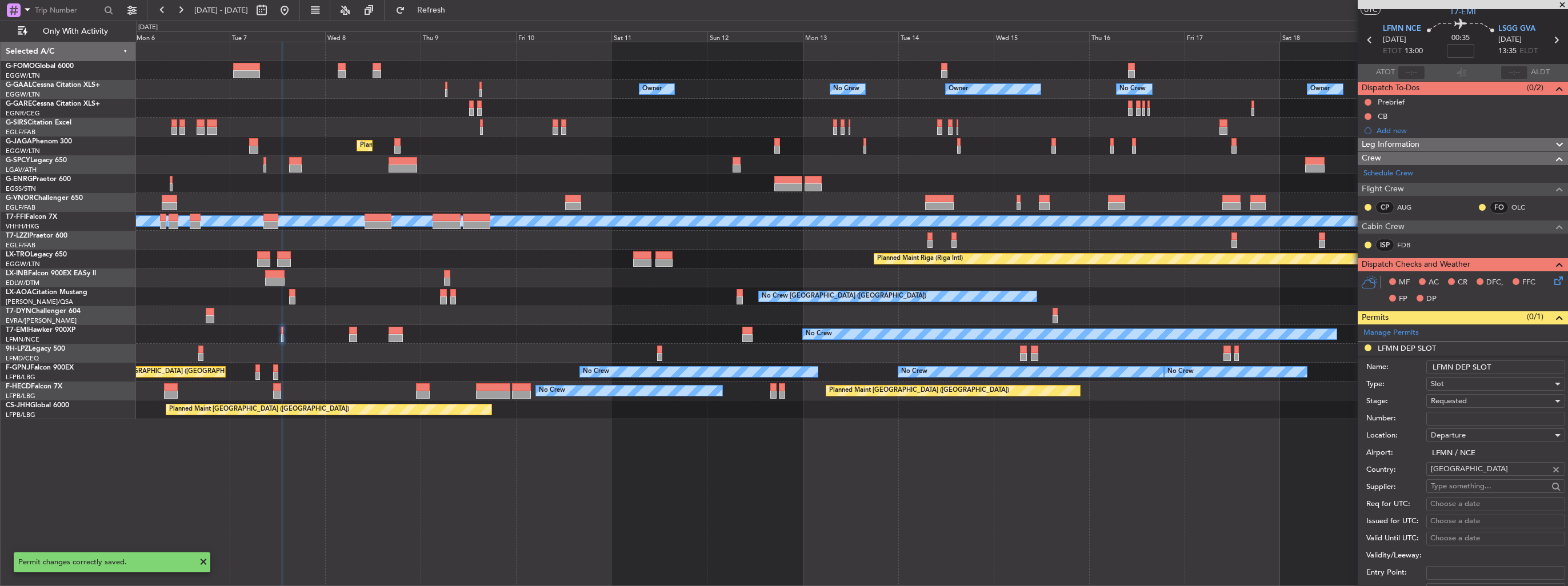
scroll to position [229, 0]
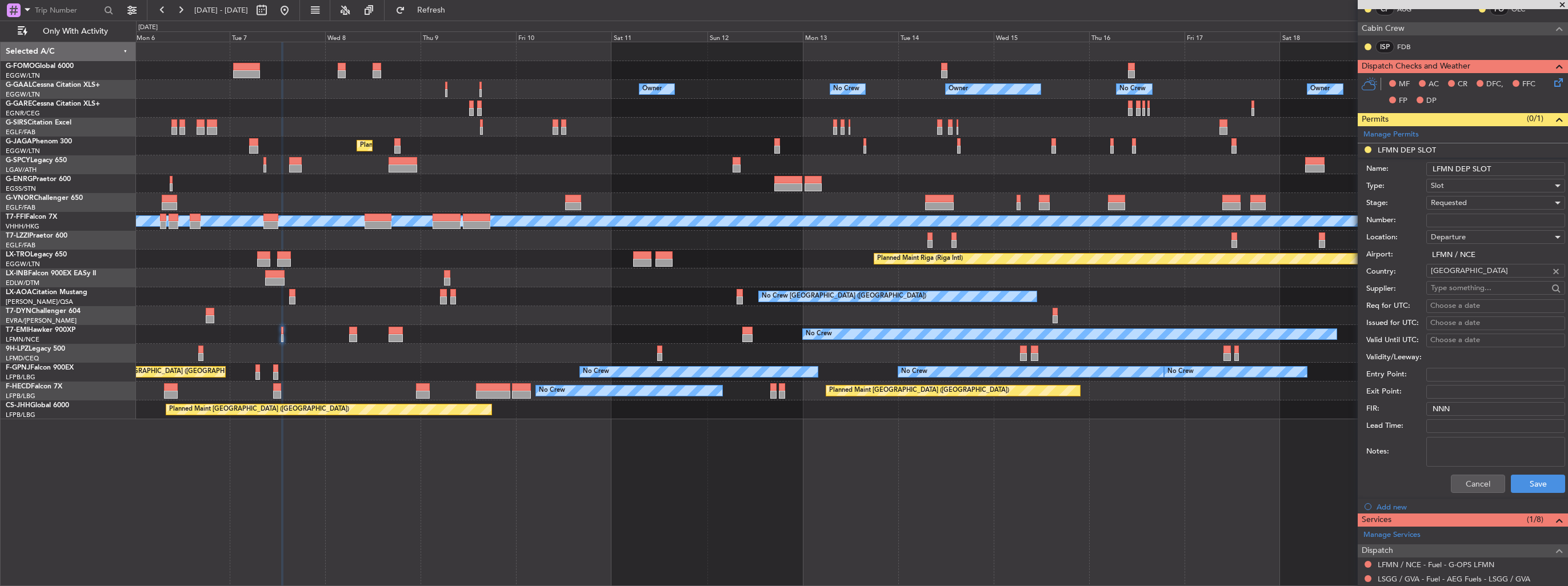
click at [1520, 170] on input "LFMN DEP SLOT" at bounding box center [1496, 169] width 139 height 14
type input "LFMN DEP SLOT 1300z"
click at [1515, 490] on button "Save" at bounding box center [1538, 483] width 54 height 18
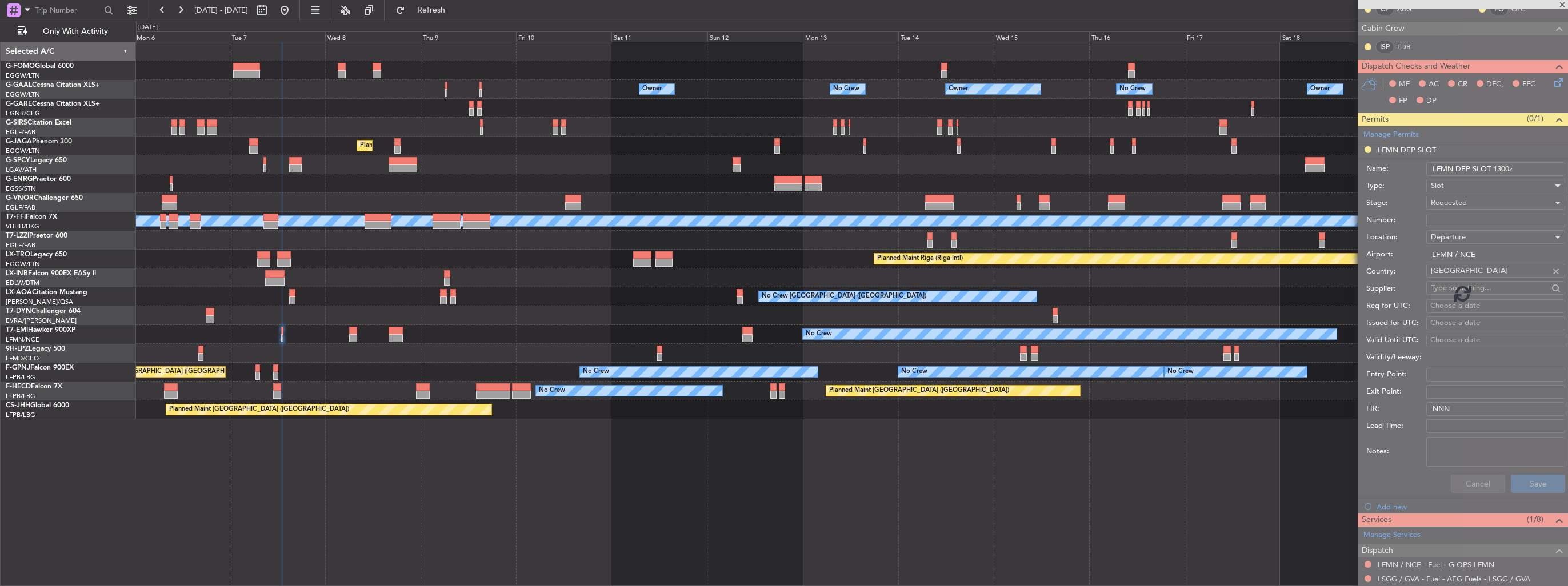
scroll to position [30, 0]
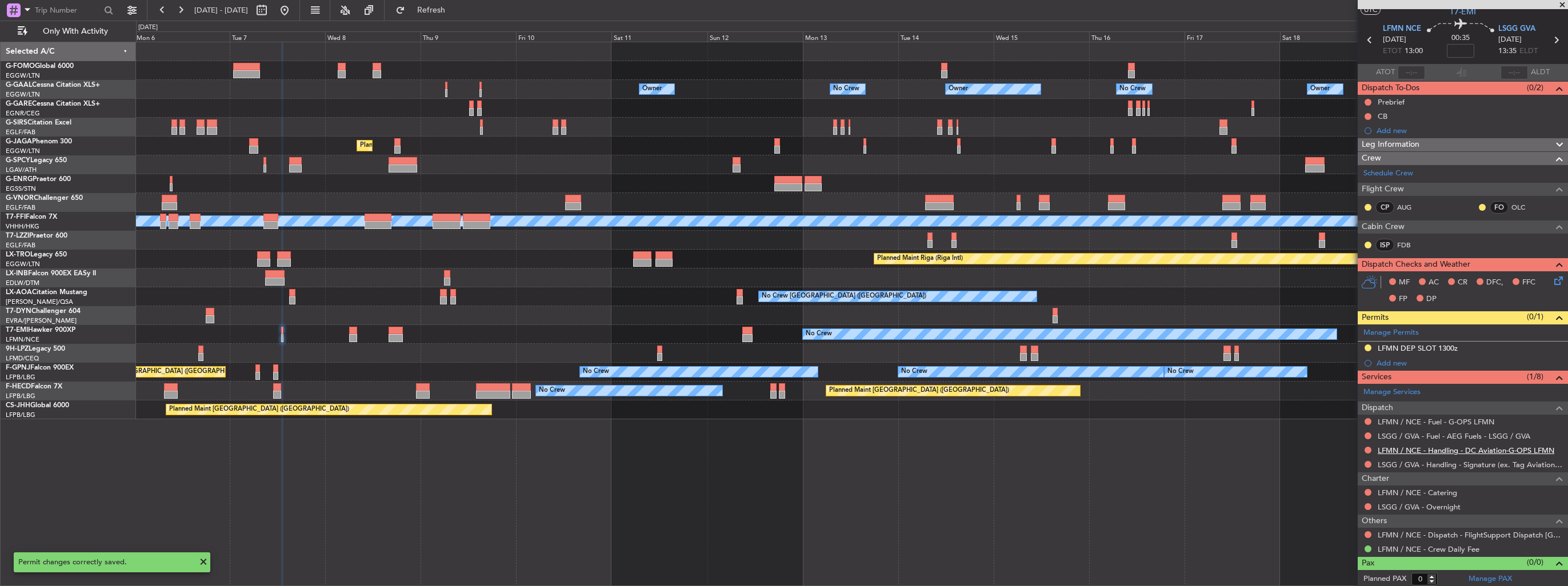
click at [1468, 450] on link "LFMN / NCE - Handling - DC Aviation-G-OPS LFMN" at bounding box center [1465, 450] width 177 height 10
click at [920, 248] on div "Owner Owner No Crew No Crew Owner Owner Planned Maint Oxford (Kidlington) Plann…" at bounding box center [852, 231] width 1432 height 377
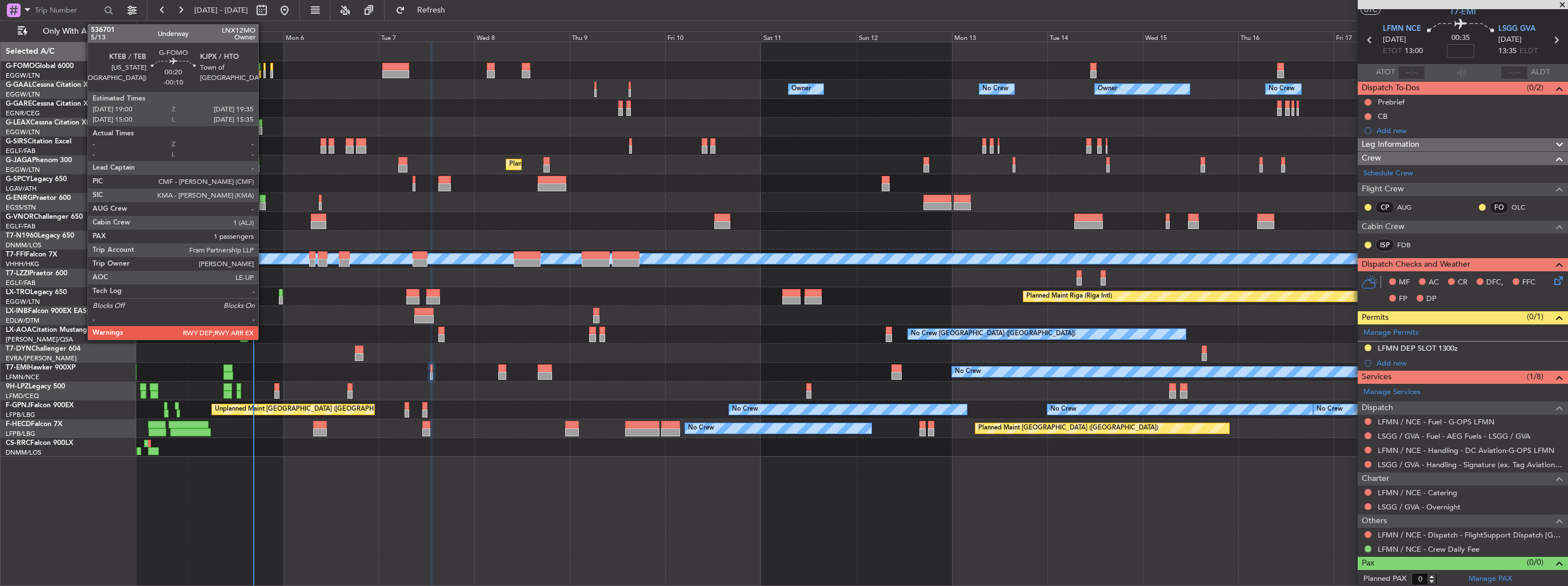
click at [264, 71] on div at bounding box center [265, 74] width 3 height 8
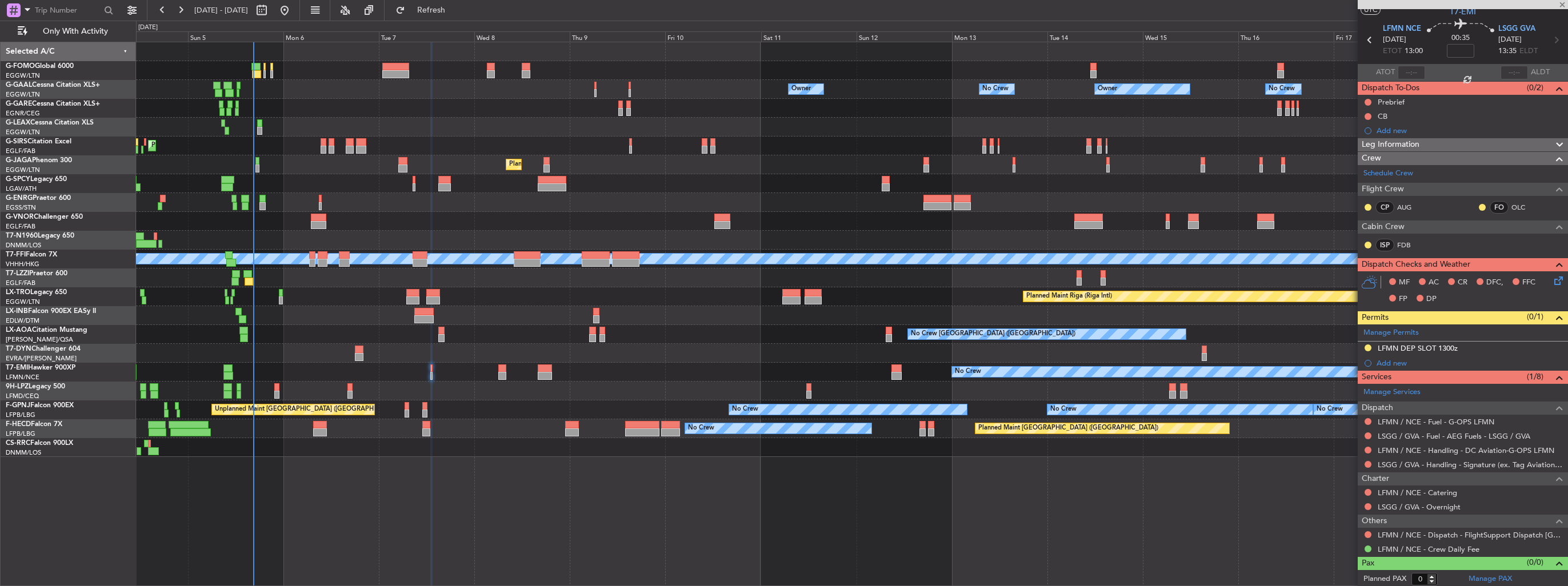
type input "-00:10"
type input "1"
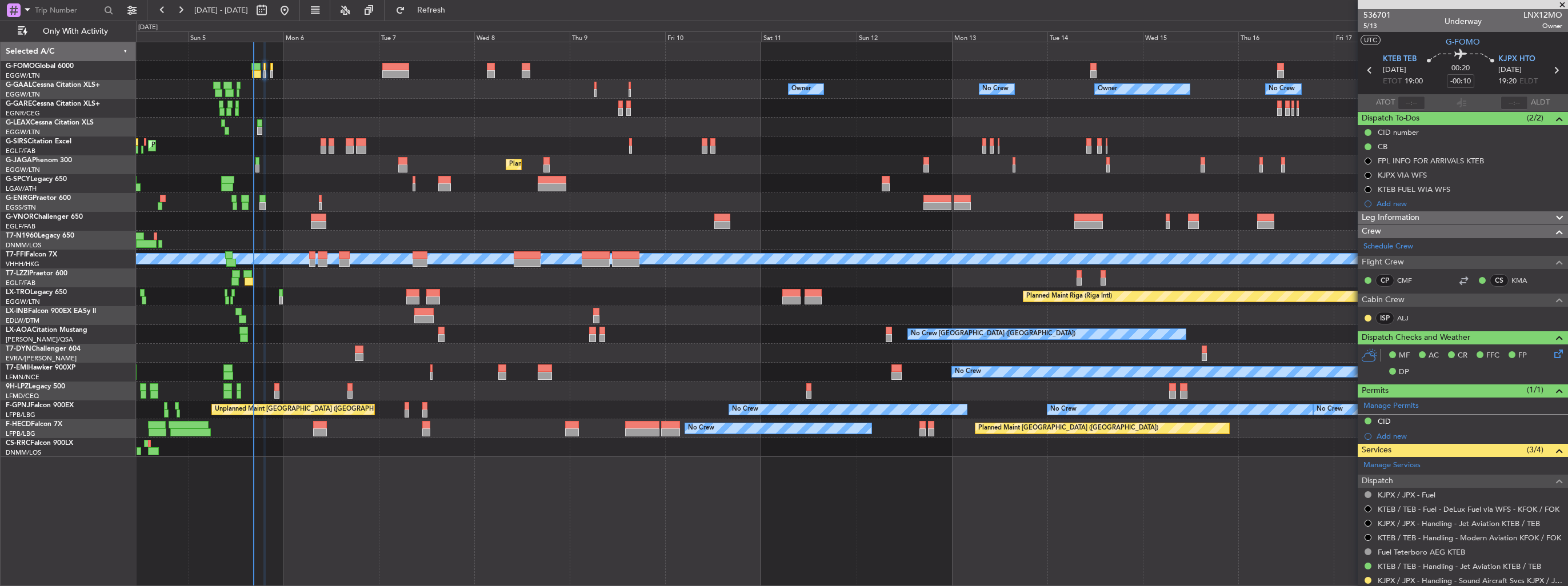
scroll to position [185, 0]
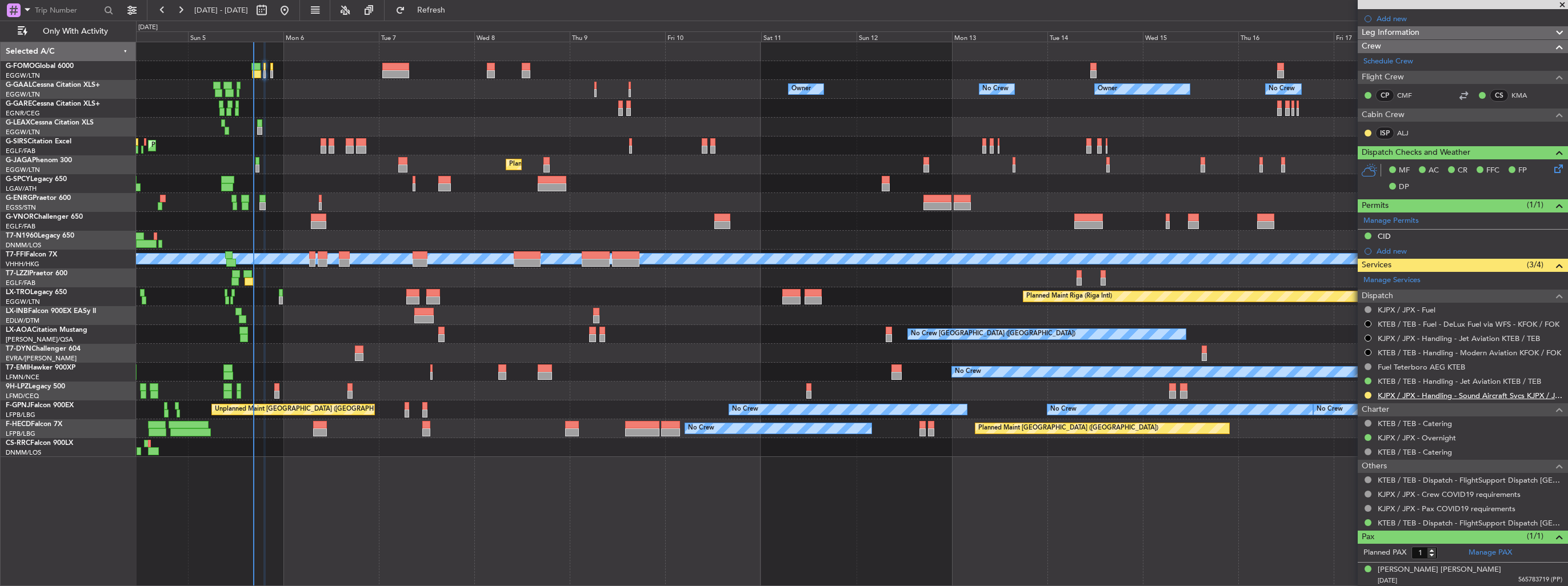
click at [1402, 394] on link "KJPX / JPX - Handling - Sound Aircraft Svcs KJPX / JPX" at bounding box center [1470, 395] width 185 height 10
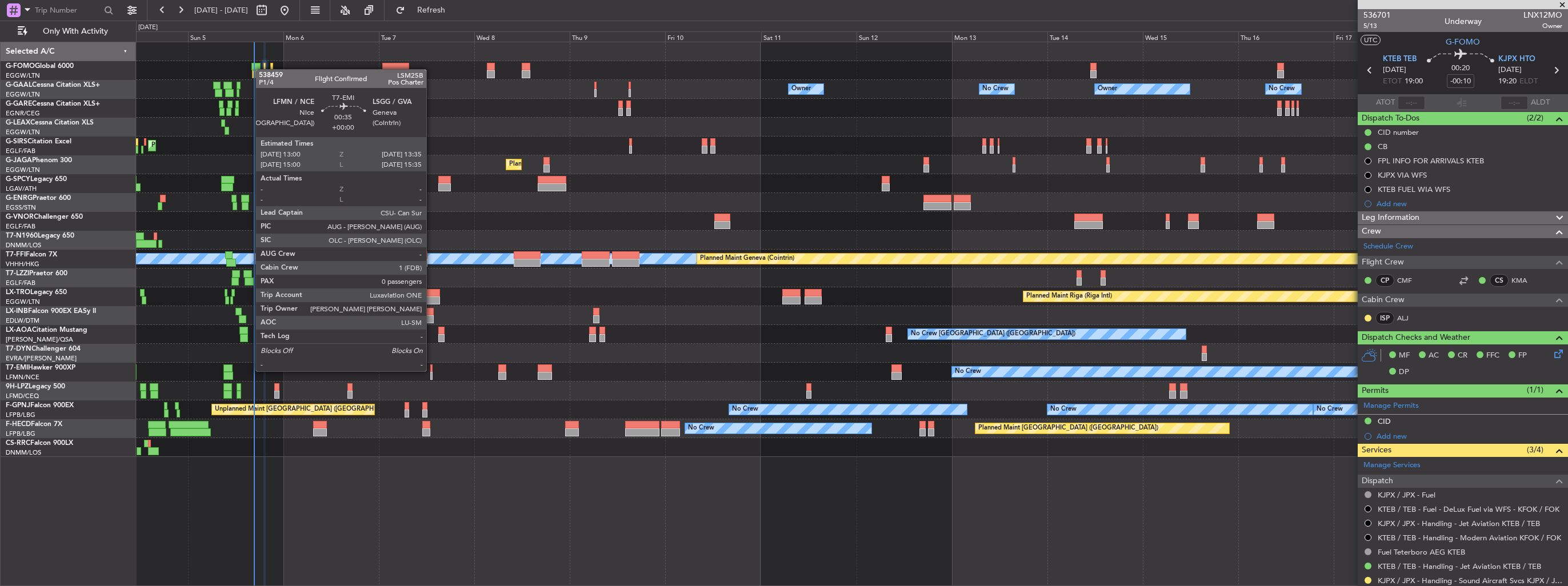
click at [432, 370] on div at bounding box center [432, 368] width 3 height 8
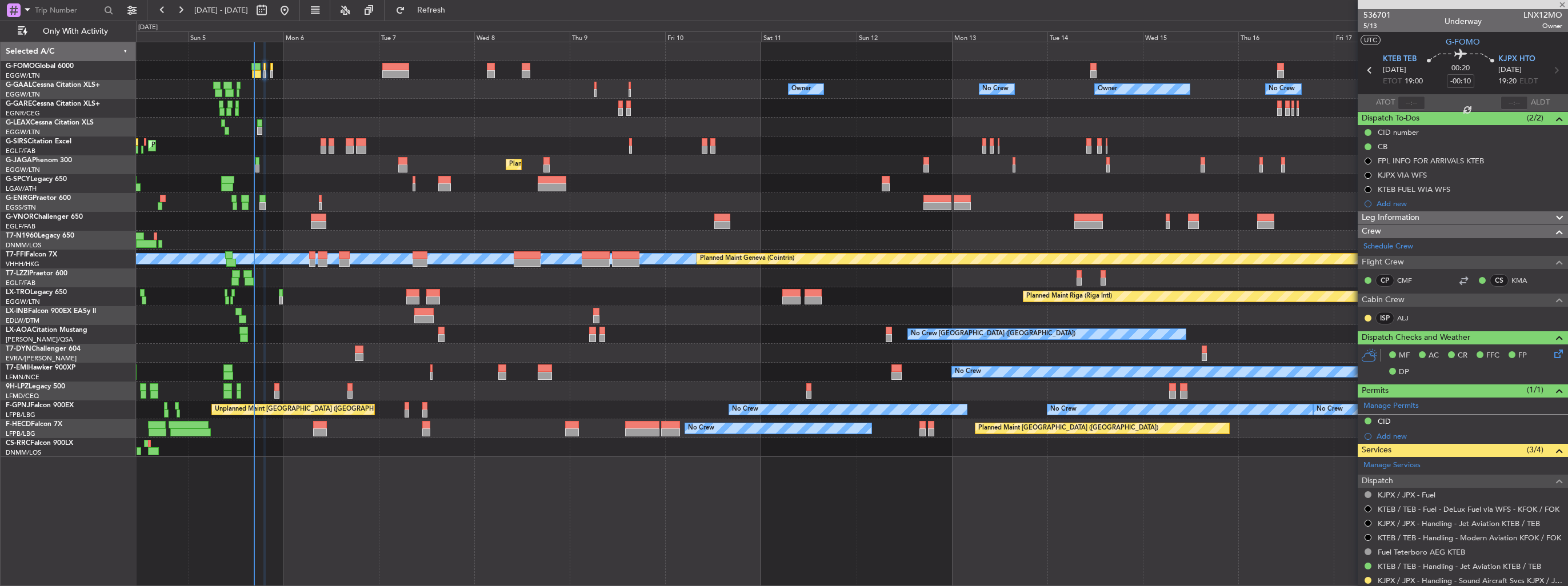
type input "0"
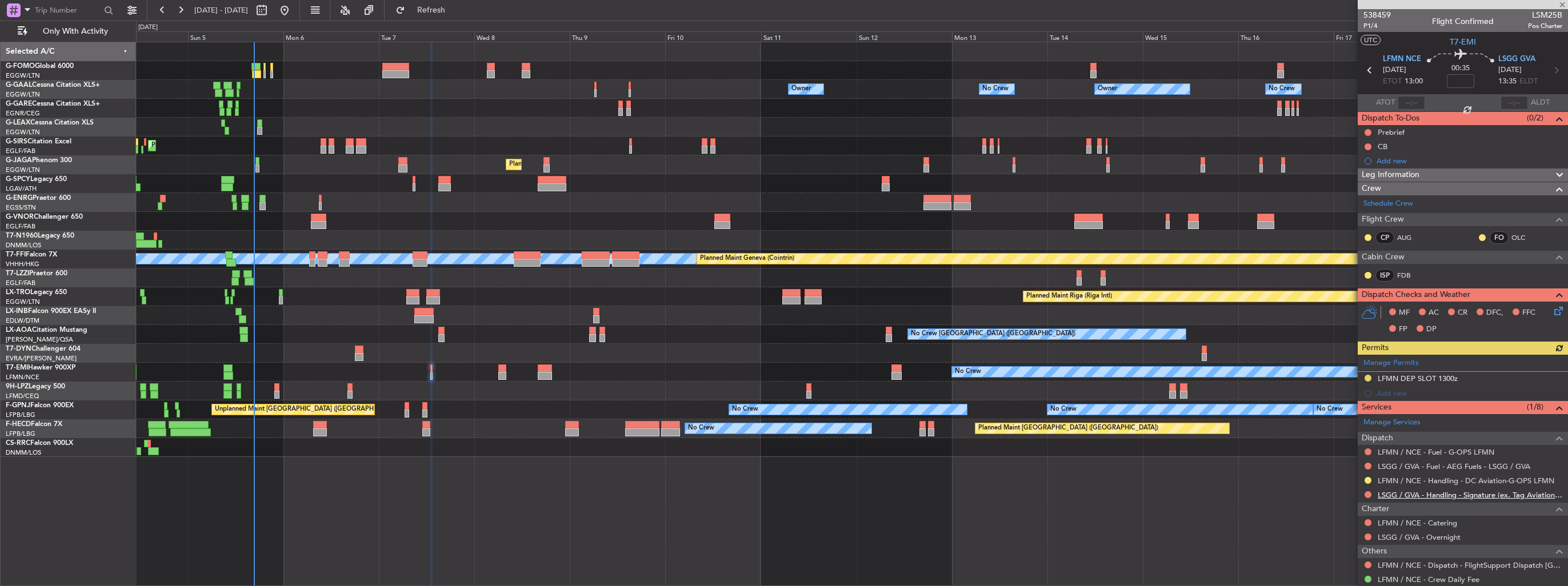
click at [1419, 494] on link "LSGG / GVA - Handling - Signature (ex. Tag Aviation) LSGG / GVA" at bounding box center [1470, 494] width 185 height 10
click at [1386, 393] on div "Add new" at bounding box center [1464, 393] width 175 height 10
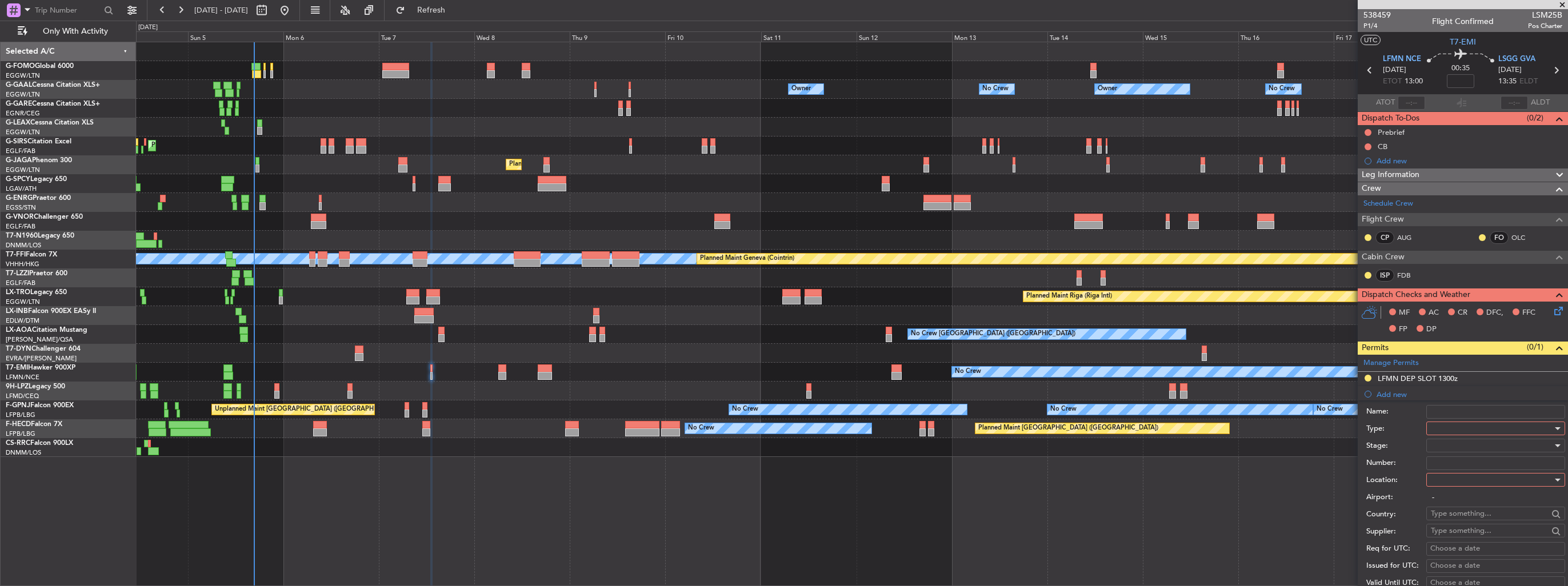
click at [1443, 426] on div at bounding box center [1492, 428] width 122 height 17
click at [1474, 518] on span "PPR" at bounding box center [1492, 520] width 120 height 17
click at [1478, 479] on div at bounding box center [1492, 479] width 122 height 17
click at [1468, 532] on span "Arrival" at bounding box center [1492, 536] width 120 height 17
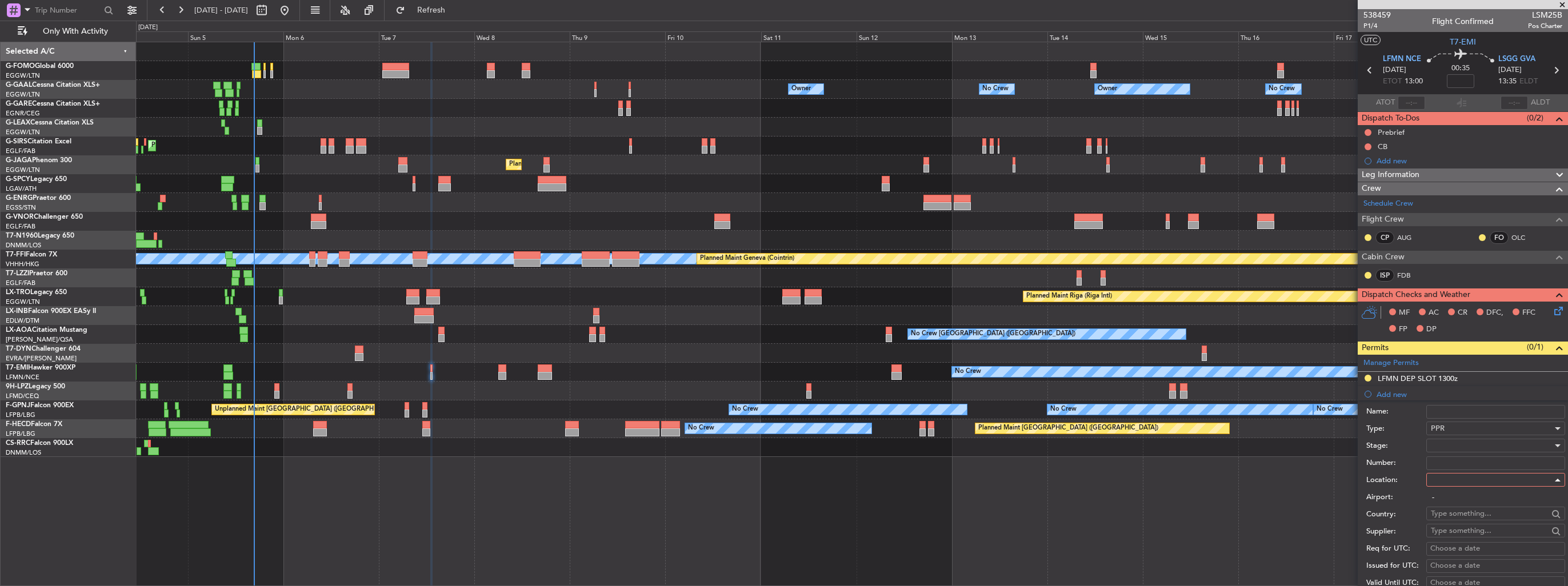
type input "LSGG / GVA"
click at [1476, 442] on div at bounding box center [1492, 445] width 122 height 17
click at [1476, 516] on span "Requested" at bounding box center [1492, 519] width 120 height 17
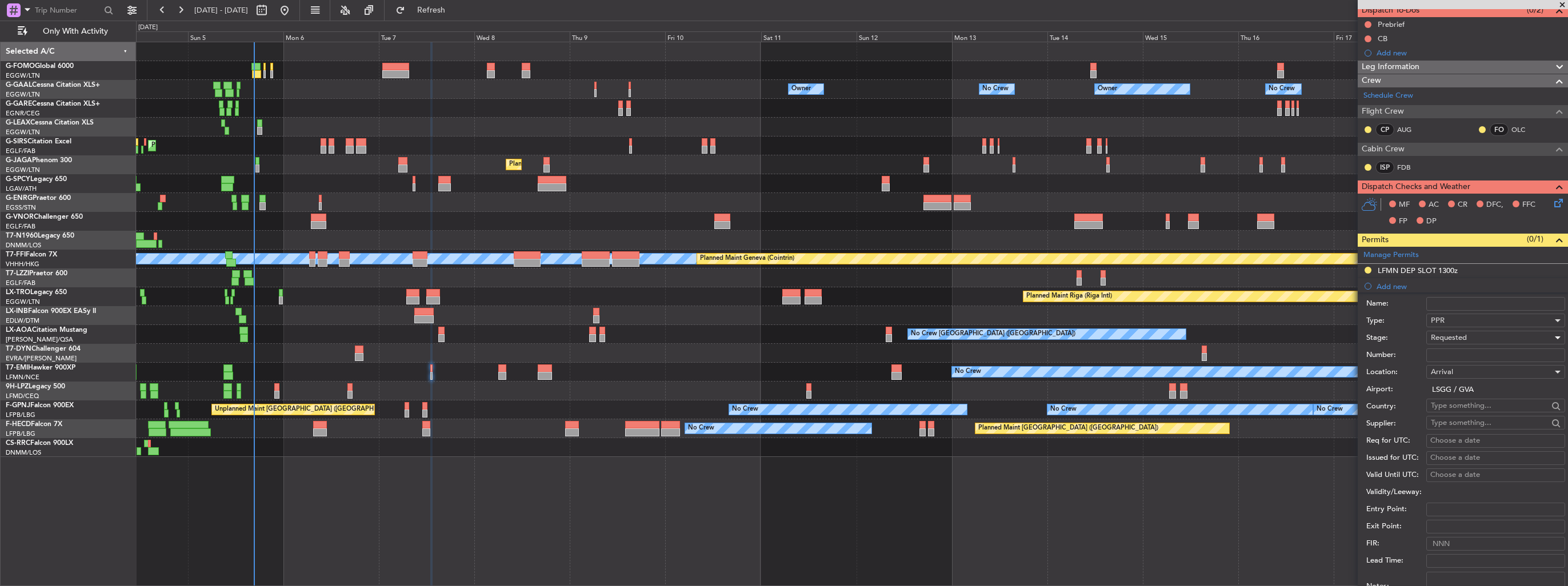
scroll to position [171, 0]
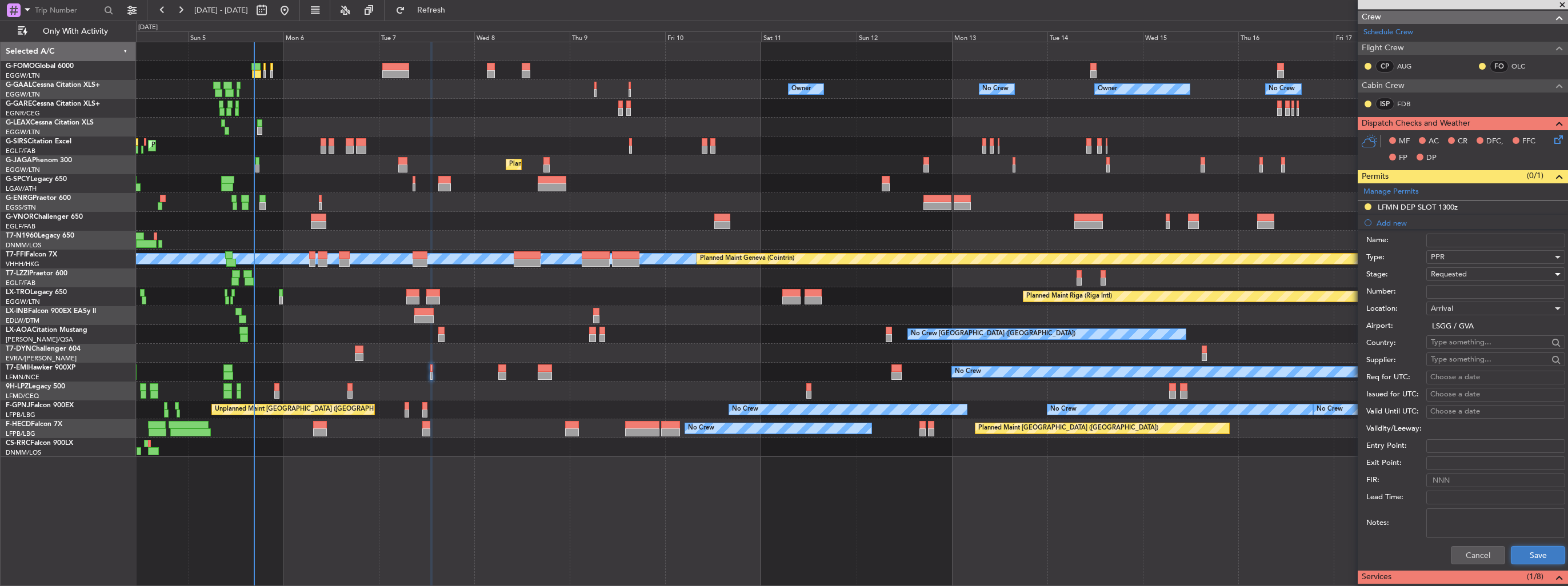
click at [1544, 556] on button "Save" at bounding box center [1538, 555] width 54 height 18
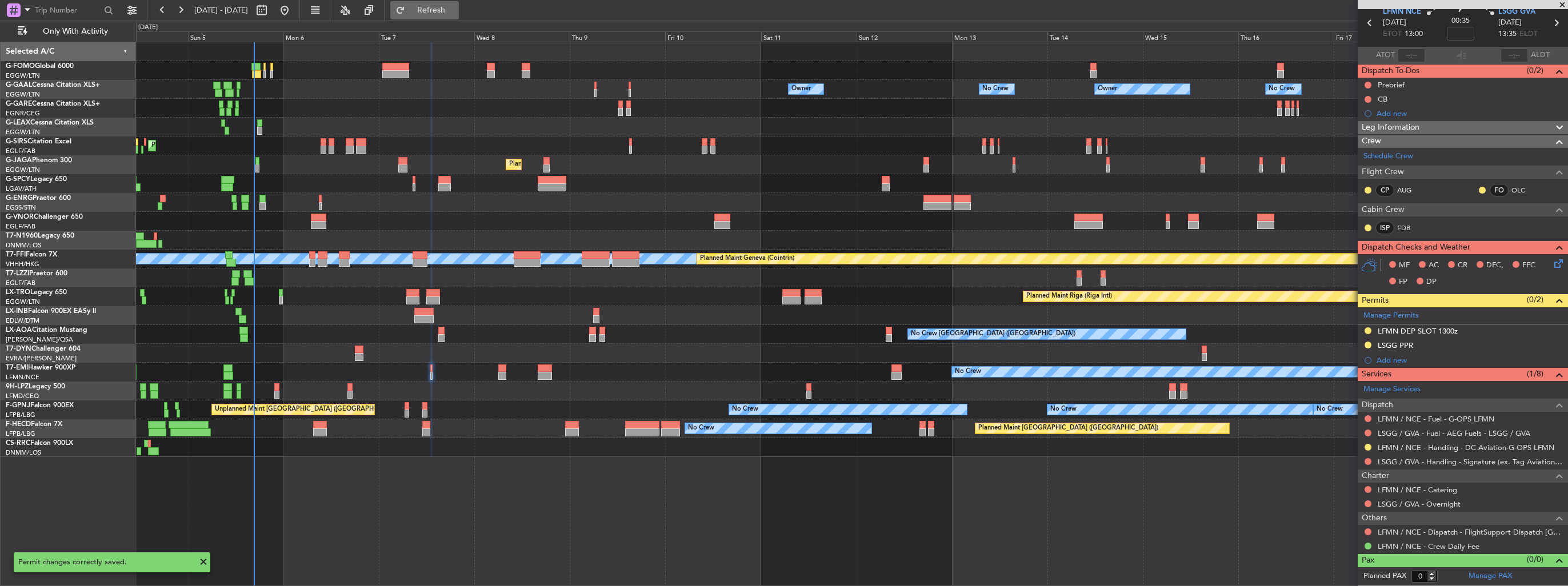
scroll to position [45, 0]
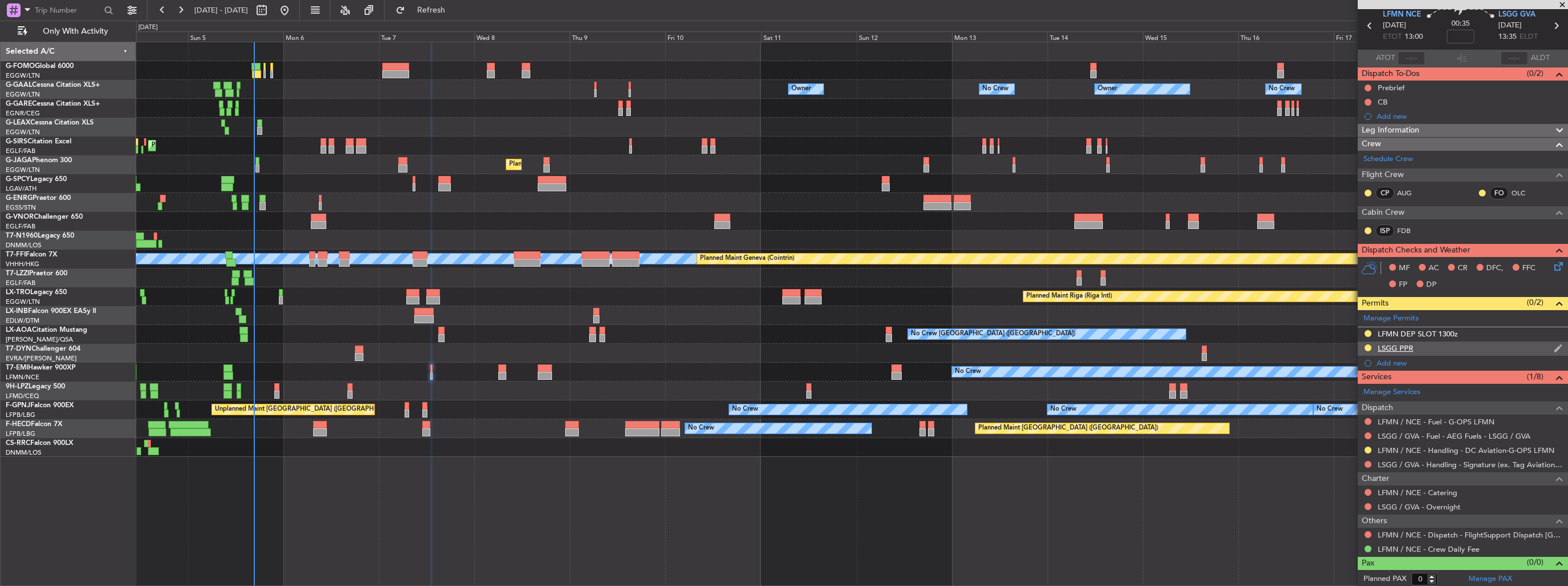
click at [1554, 349] on img at bounding box center [1558, 349] width 9 height 10
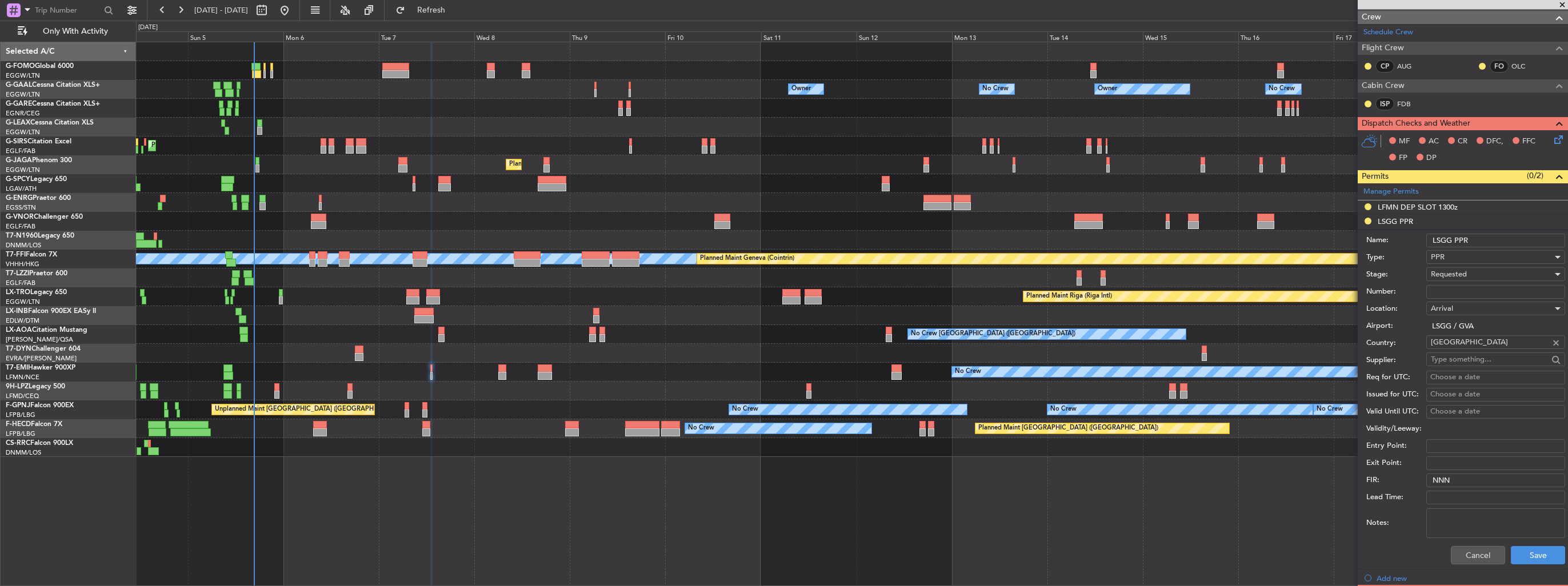
click at [1490, 242] on input "LSGG PPR" at bounding box center [1496, 240] width 139 height 14
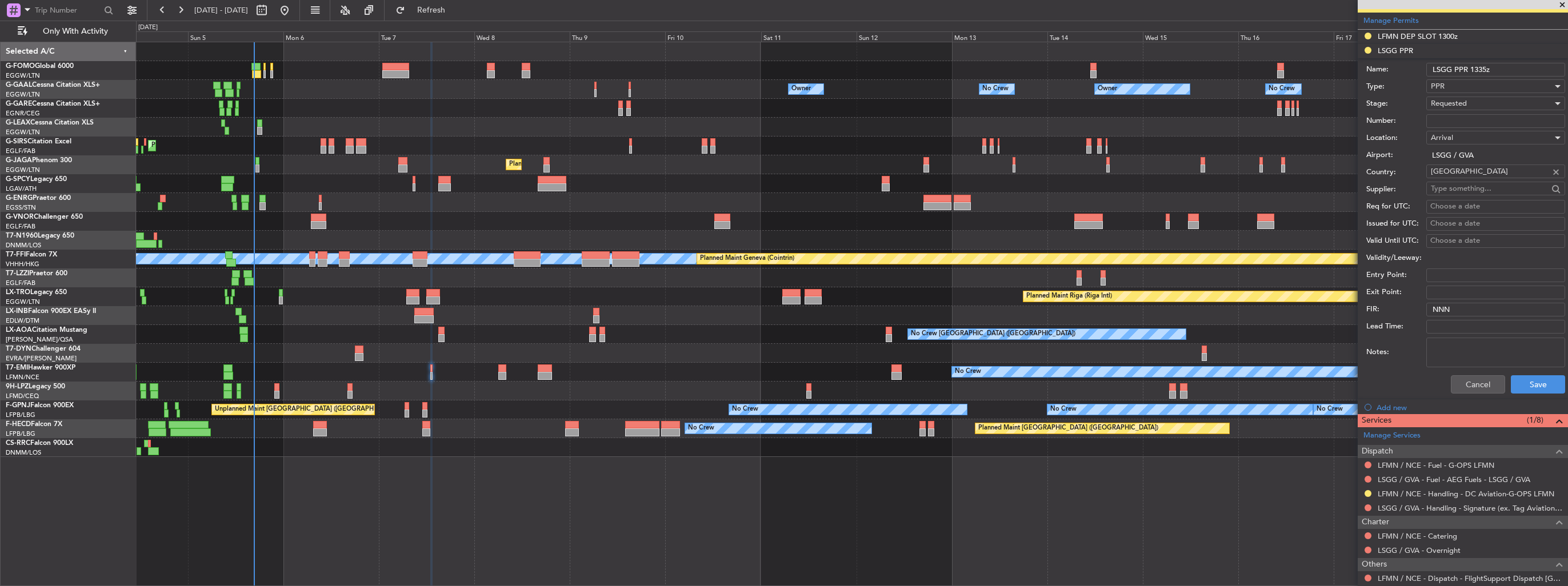
scroll to position [386, 0]
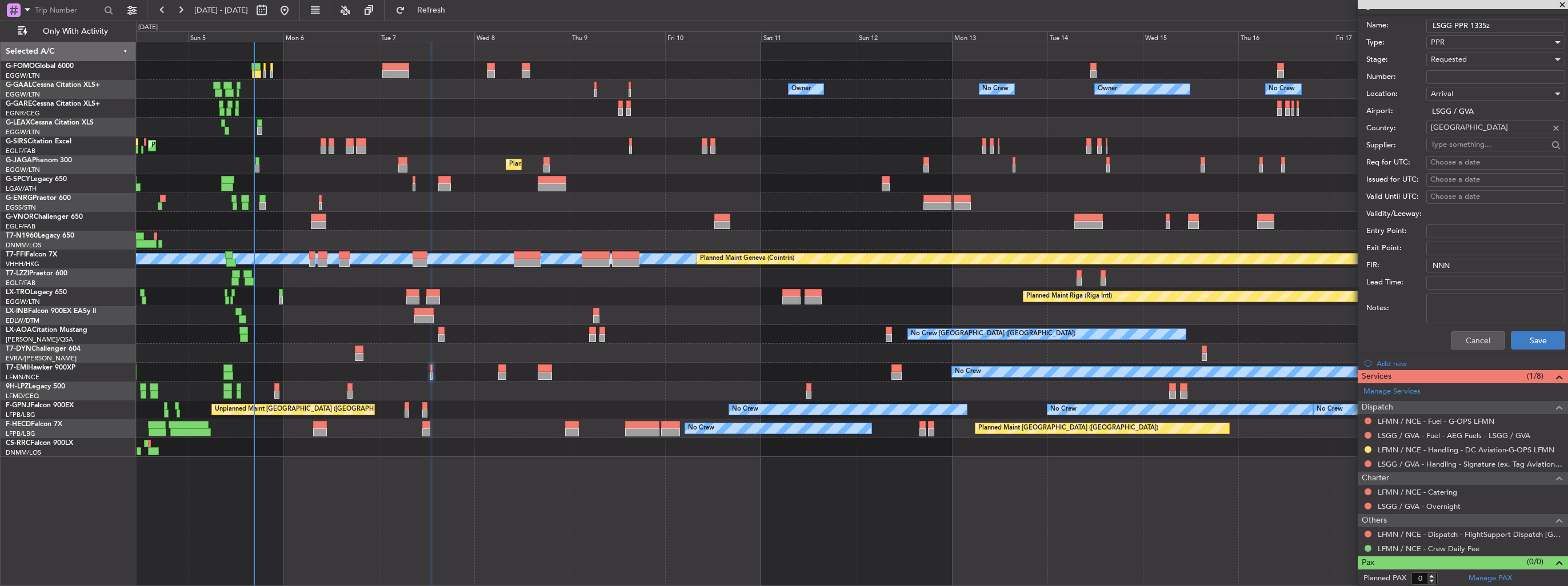
type input "LSGG PPR 1335z"
click at [1544, 336] on button "Save" at bounding box center [1538, 340] width 54 height 18
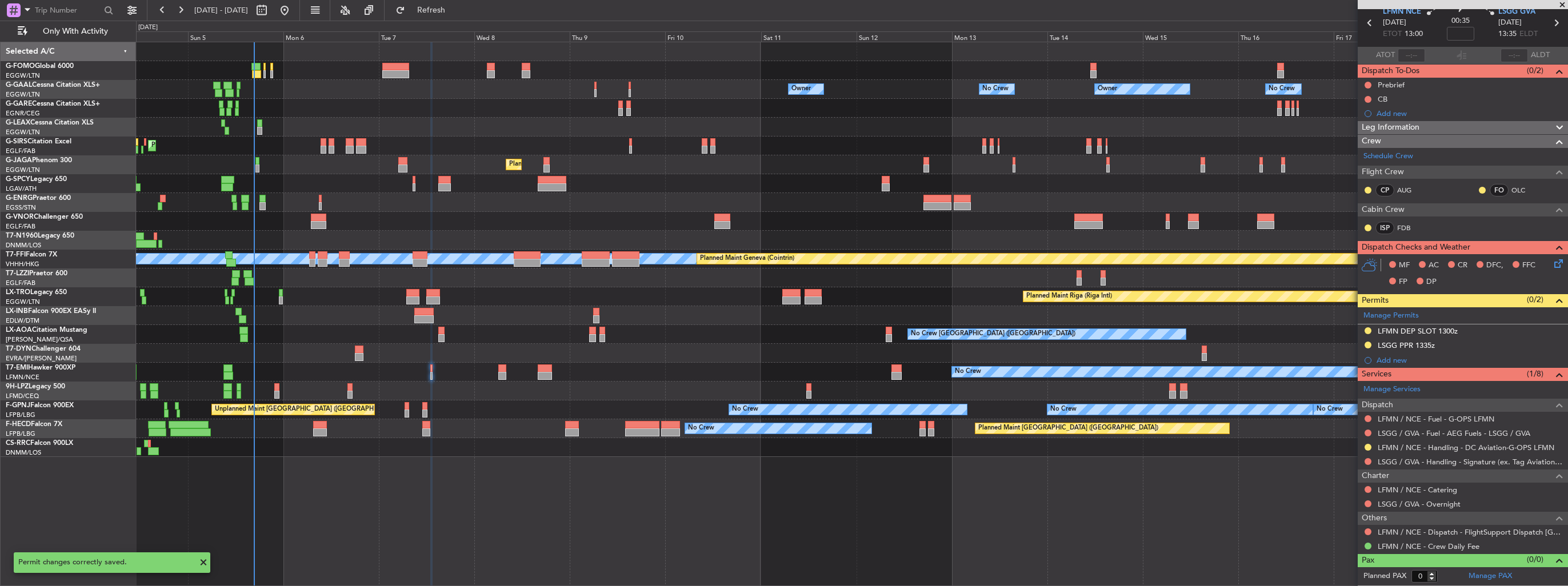
scroll to position [45, 0]
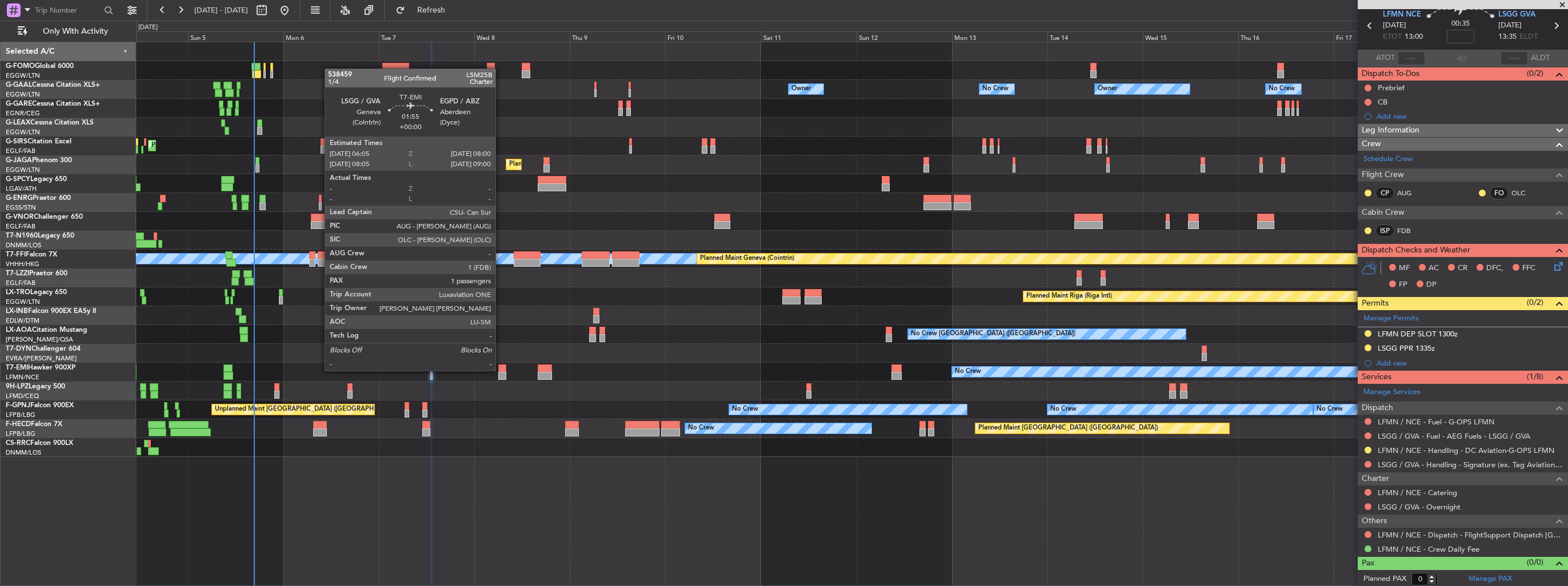
click at [500, 370] on div at bounding box center [502, 368] width 8 height 8
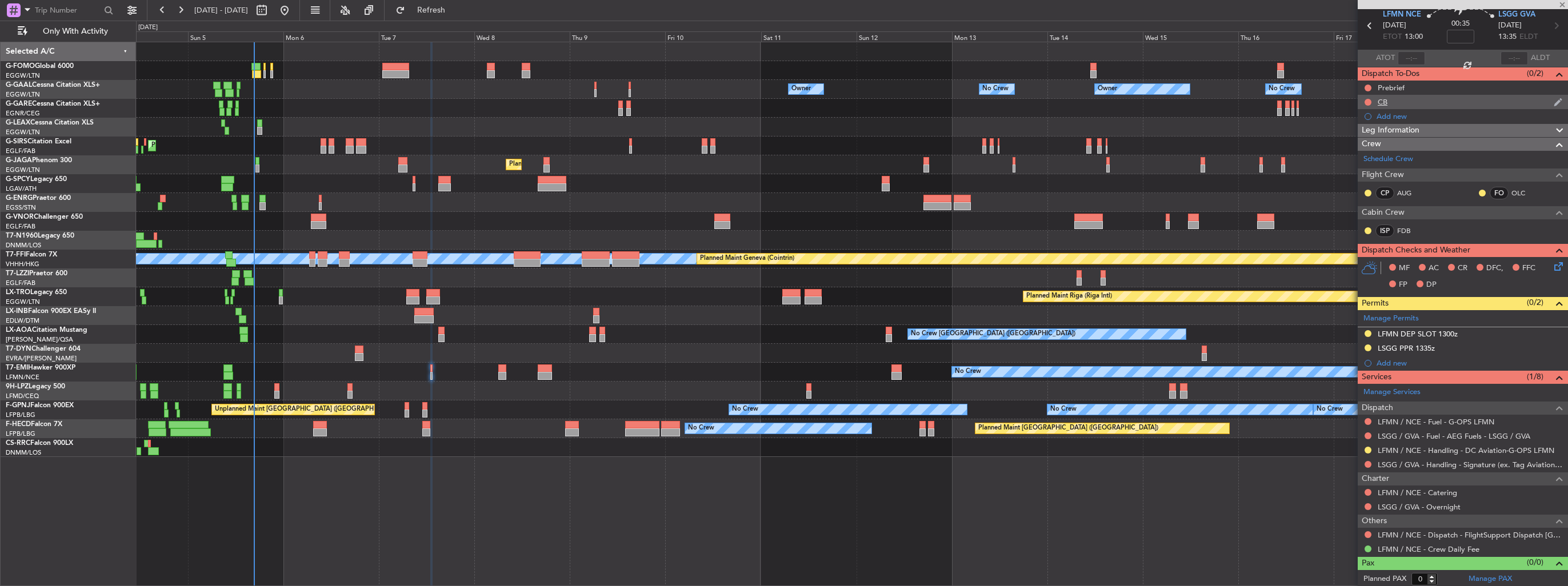
type input "1"
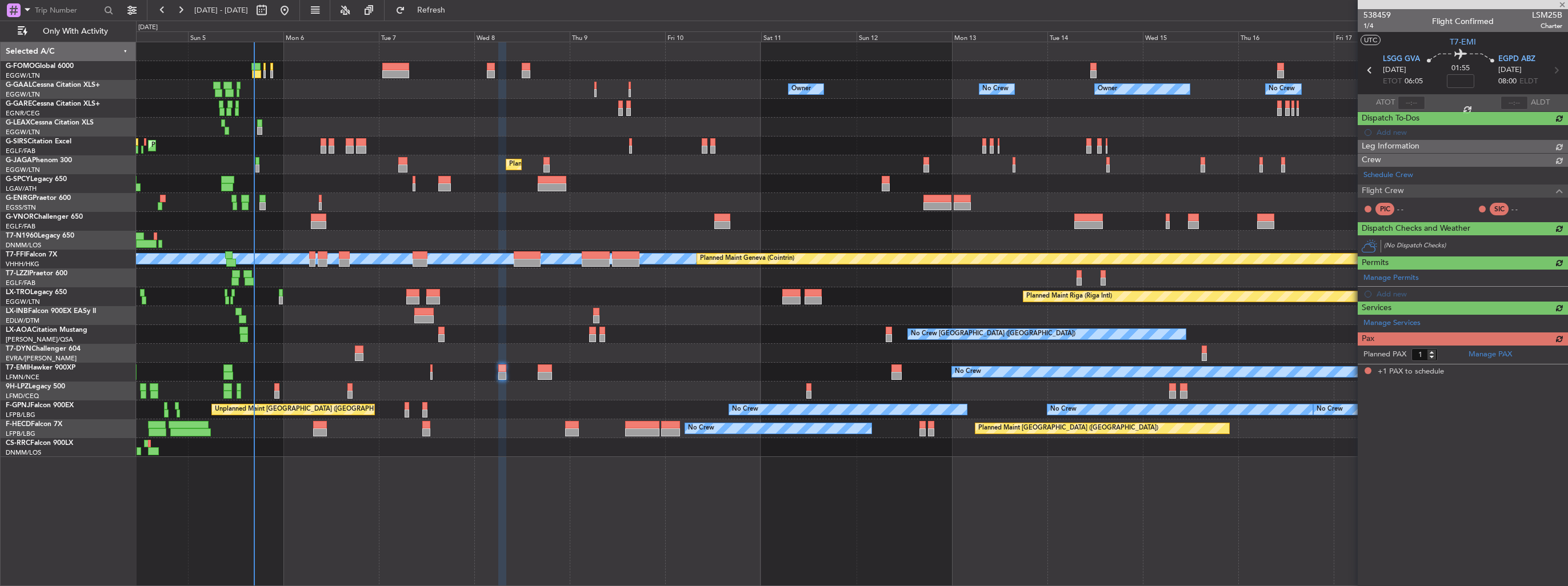
scroll to position [0, 0]
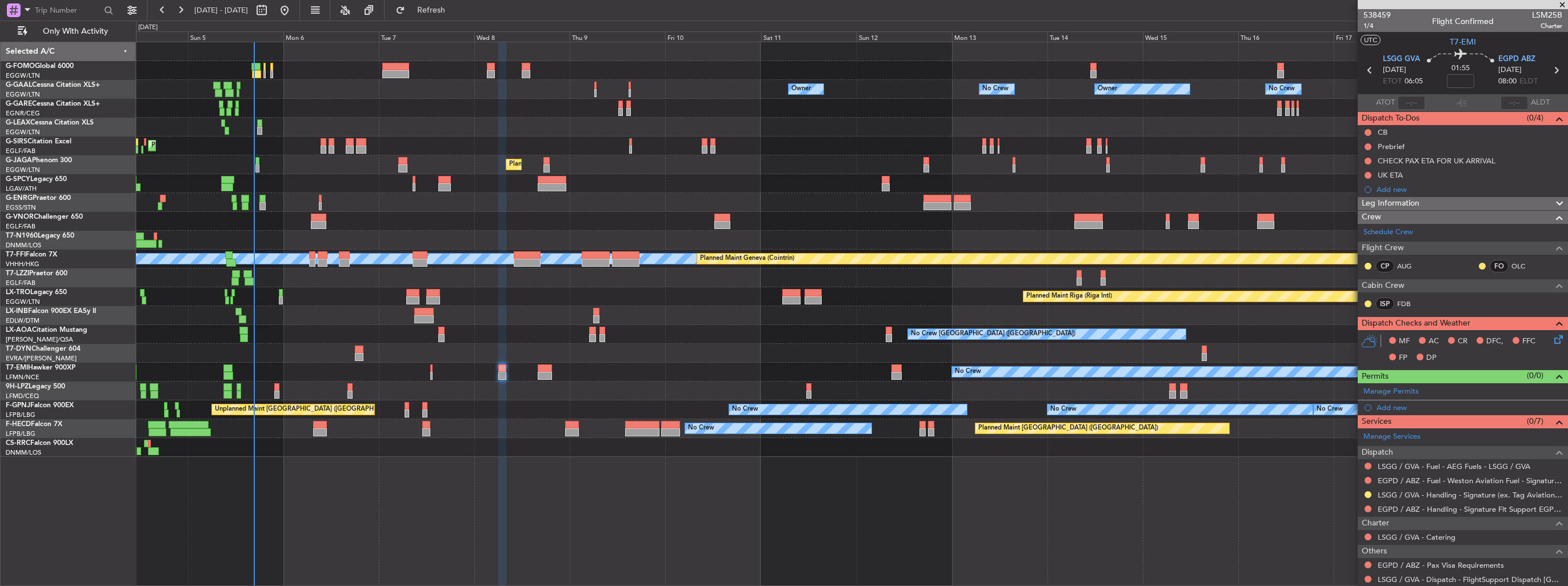
drag, startPoint x: 1383, startPoint y: 404, endPoint x: 1391, endPoint y: 408, distance: 8.9
click at [1383, 404] on div "Add new" at bounding box center [1469, 407] width 185 height 10
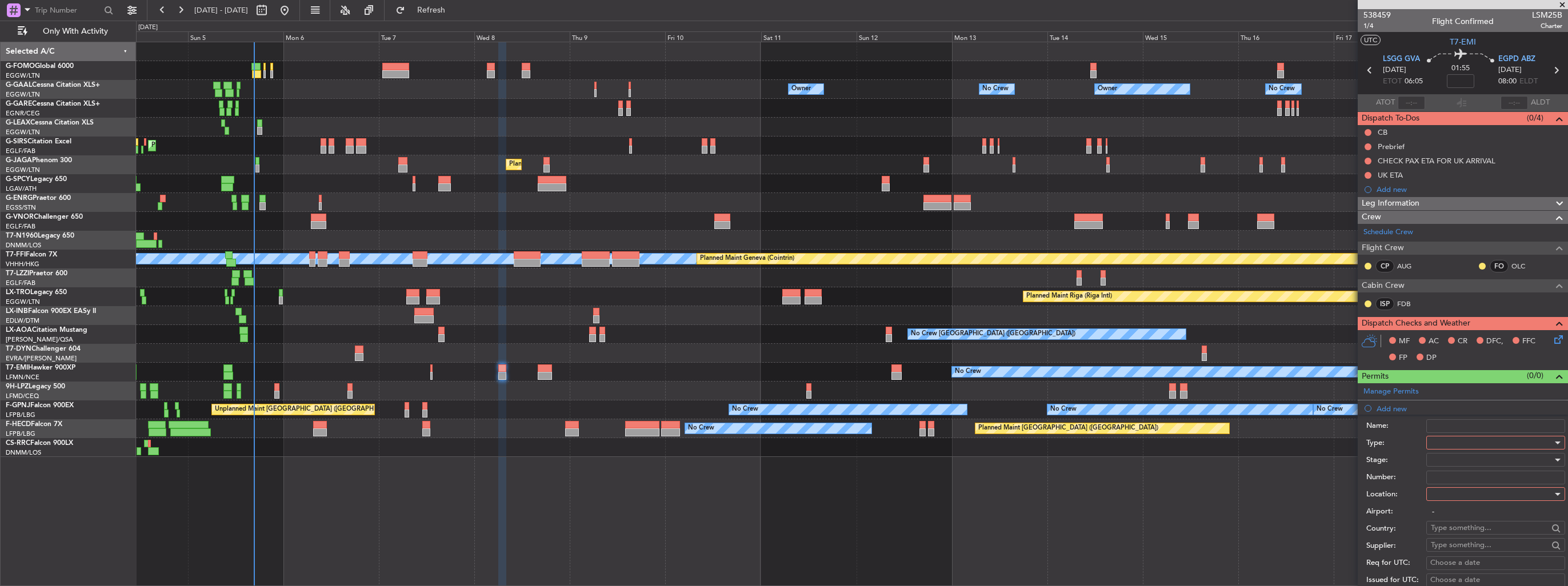
click at [1463, 447] on div at bounding box center [1492, 442] width 122 height 17
click at [1454, 486] on span "Permit To Proceed" at bounding box center [1492, 481] width 120 height 17
click at [1461, 437] on span "Permit To Proceed" at bounding box center [1462, 442] width 63 height 10
click at [1469, 492] on span "PPR" at bounding box center [1492, 496] width 120 height 17
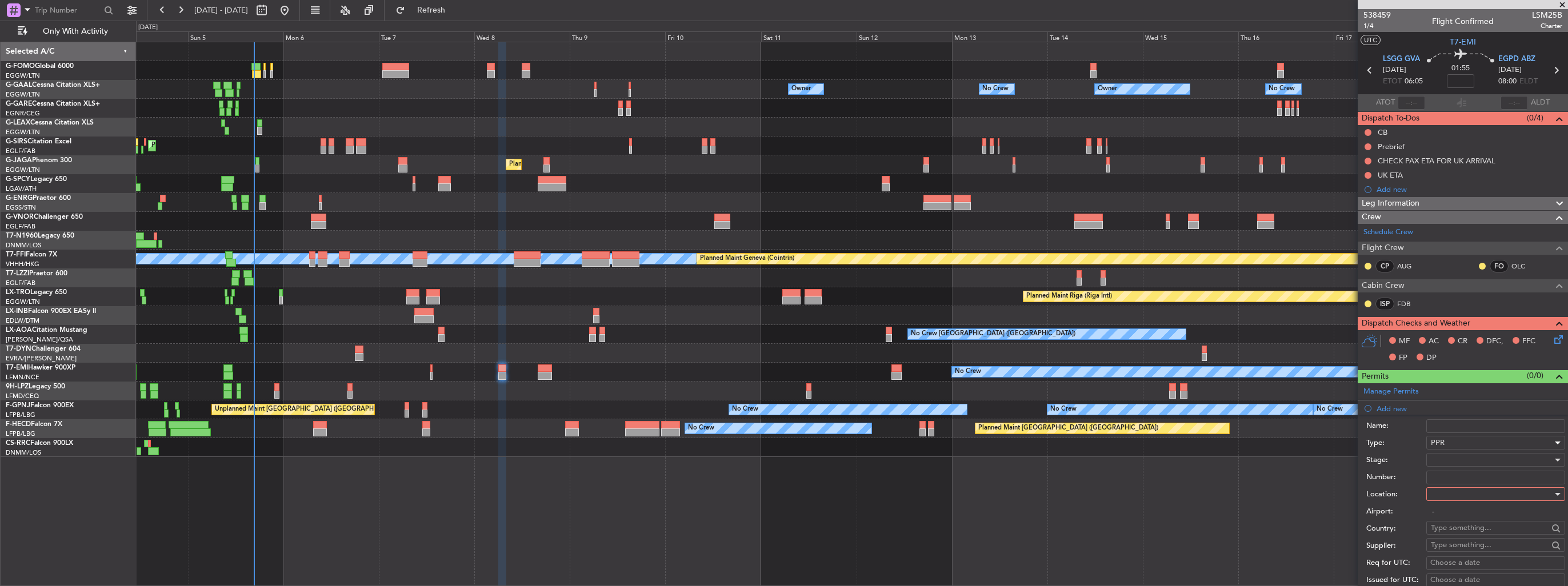
click at [1473, 488] on div at bounding box center [1492, 494] width 122 height 17
click at [1478, 522] on span "Departure" at bounding box center [1492, 516] width 120 height 17
type input "LSGG / GVA"
click at [1483, 458] on div at bounding box center [1492, 459] width 122 height 17
click at [1490, 537] on span "Requested" at bounding box center [1492, 533] width 120 height 17
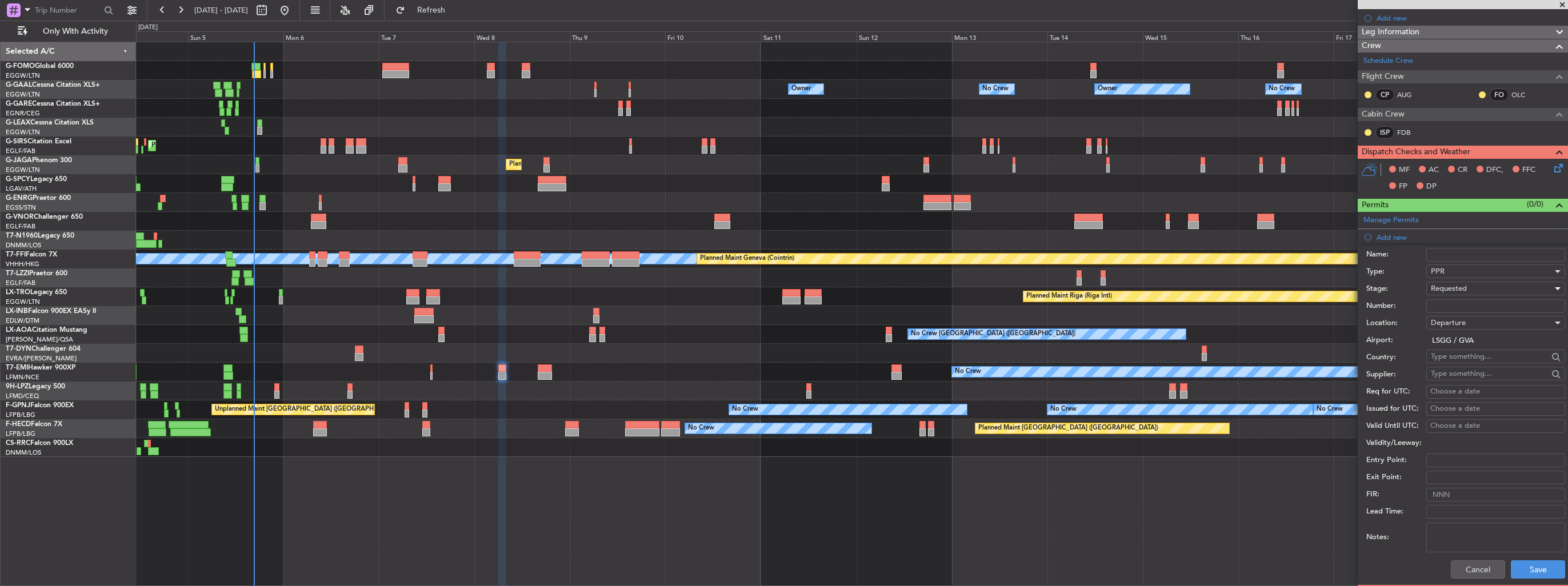
scroll to position [286, 0]
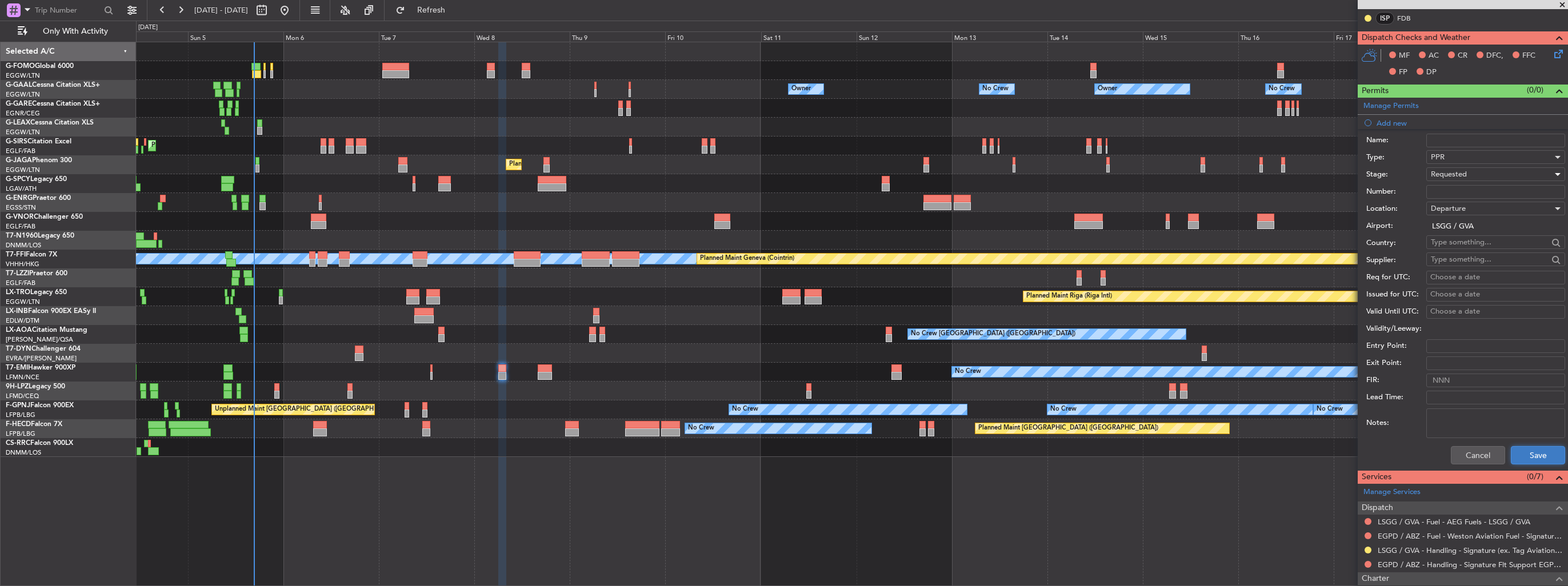
click at [1531, 453] on button "Save" at bounding box center [1538, 455] width 54 height 18
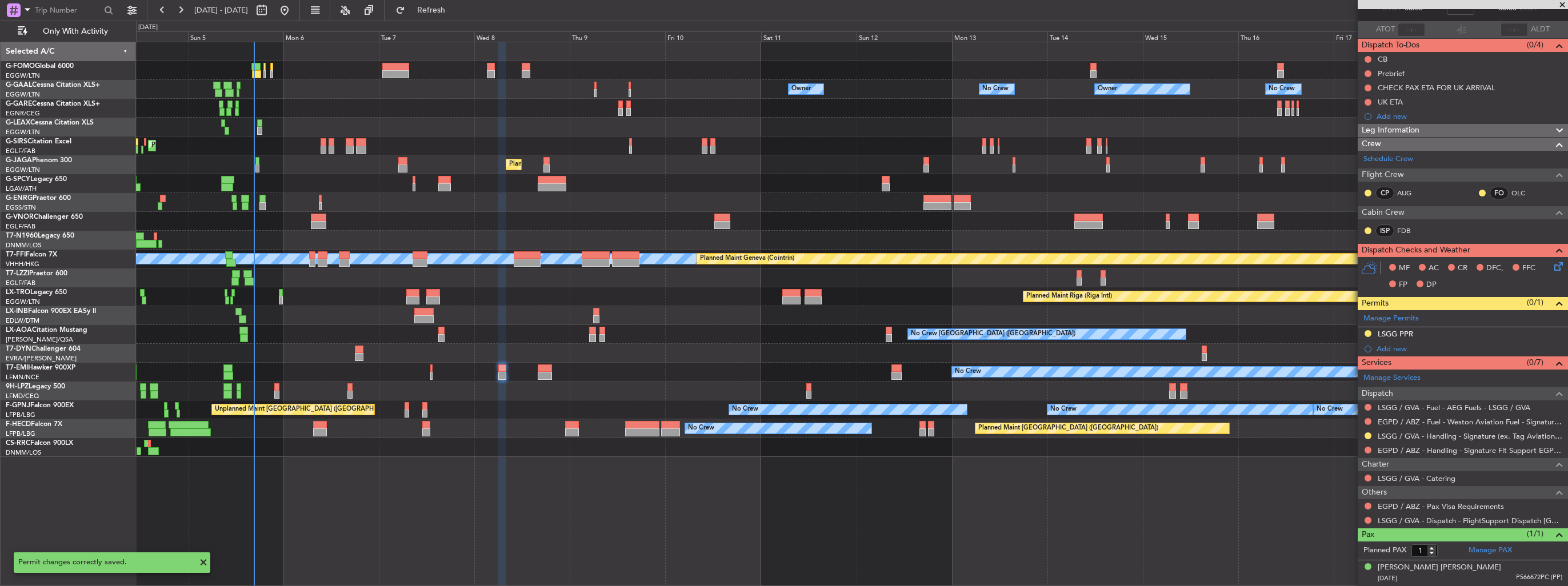
scroll to position [71, 0]
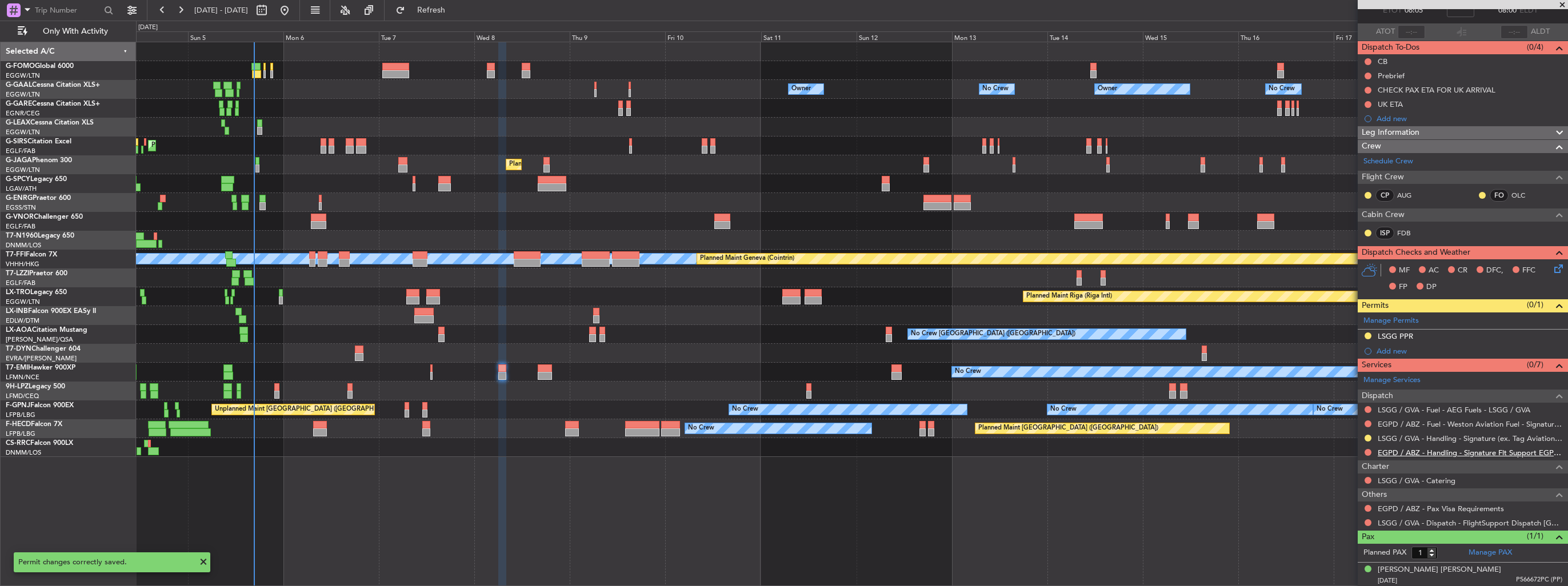
click at [1417, 453] on link "EGPD / ABZ - Handling - Signature Flt Support EGPD / ABZ" at bounding box center [1470, 452] width 185 height 10
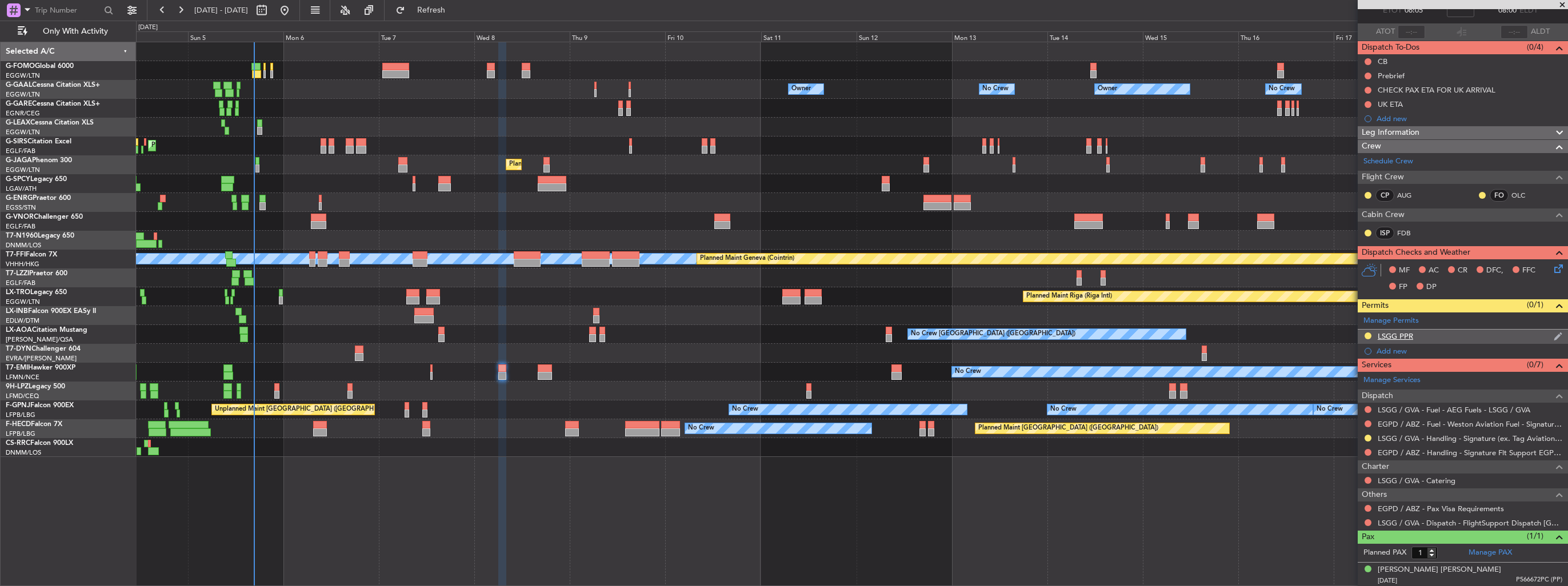
click at [1554, 336] on img at bounding box center [1558, 336] width 9 height 10
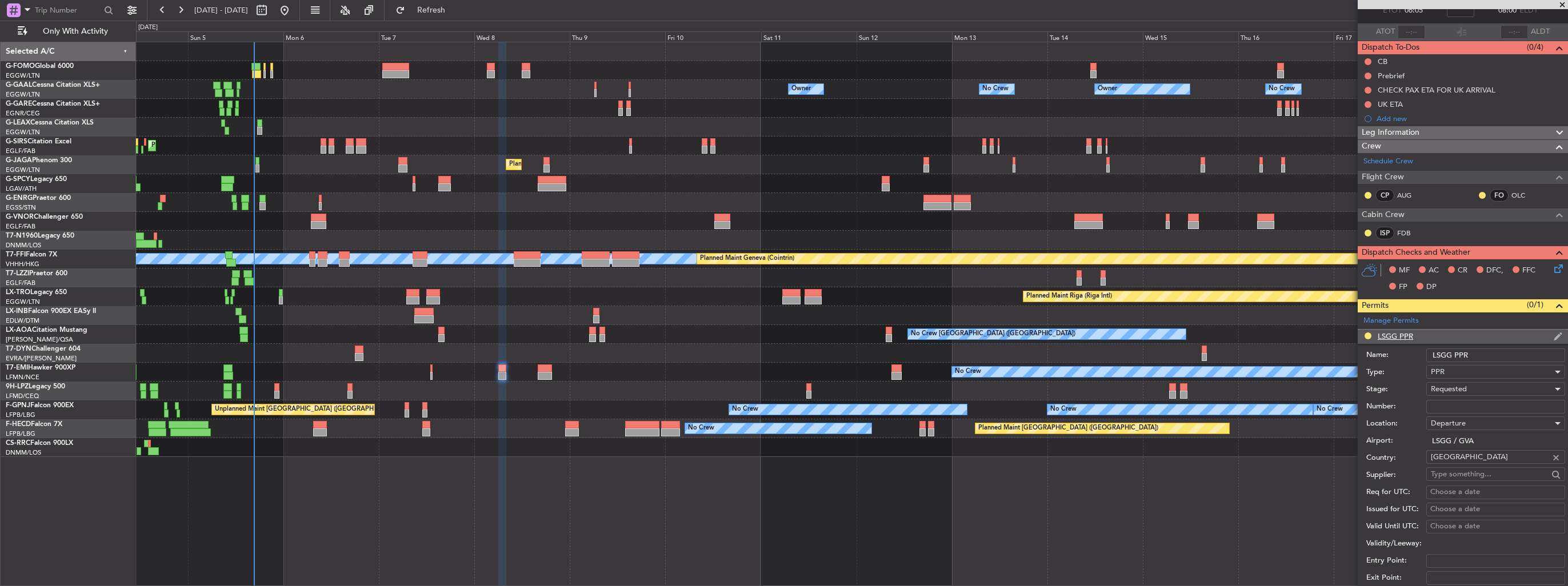
scroll to position [286, 0]
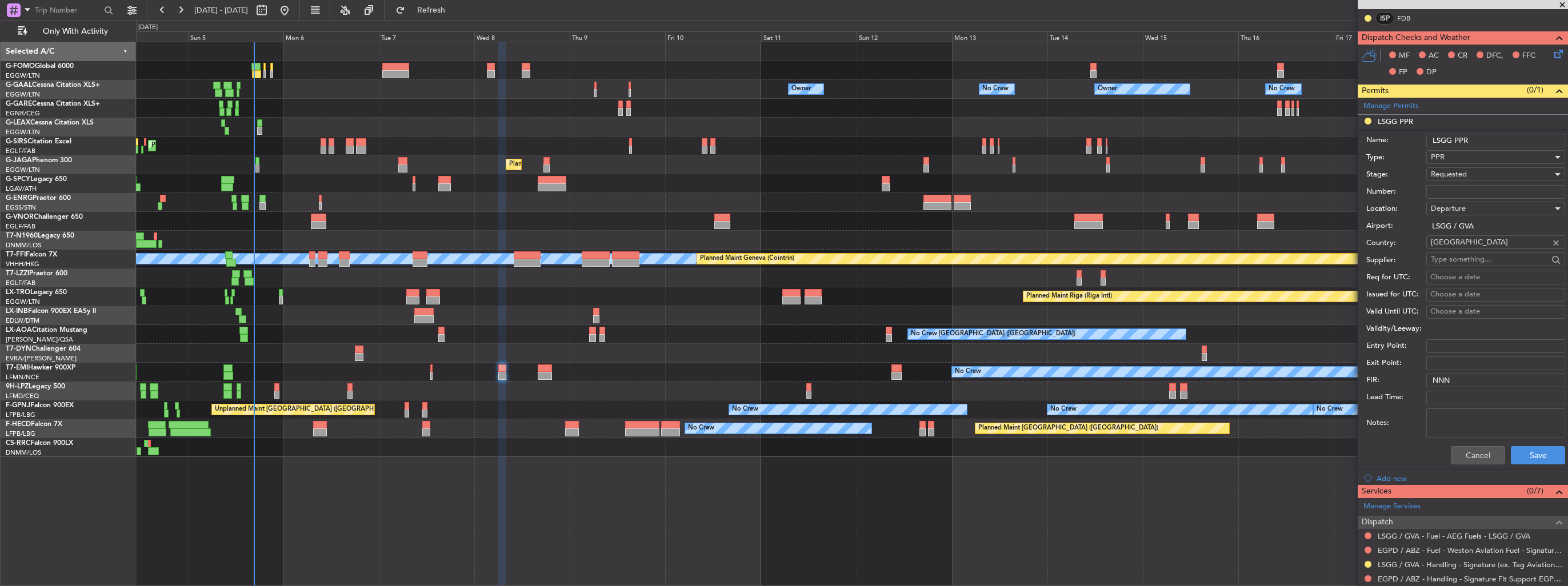
click at [1508, 134] on input "LSGG PPR" at bounding box center [1496, 141] width 139 height 14
type input "LSGG PPR 0605z"
click at [1530, 453] on button "Save" at bounding box center [1538, 455] width 54 height 18
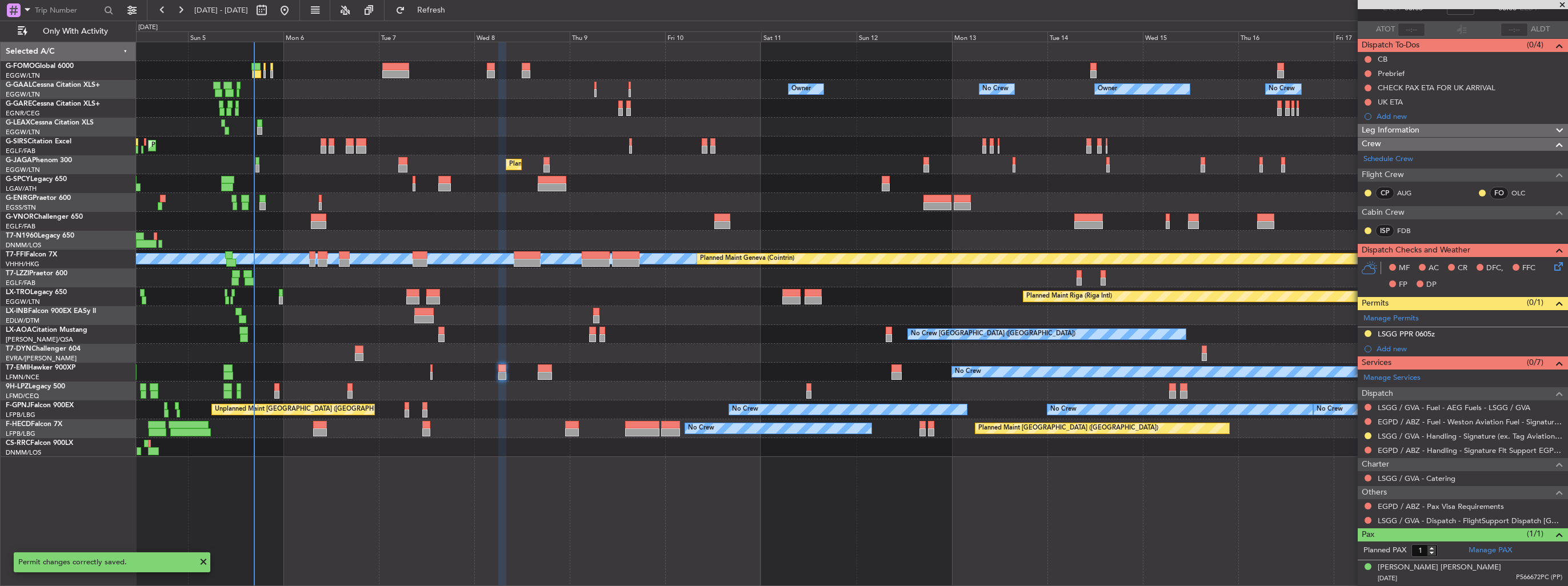
scroll to position [71, 0]
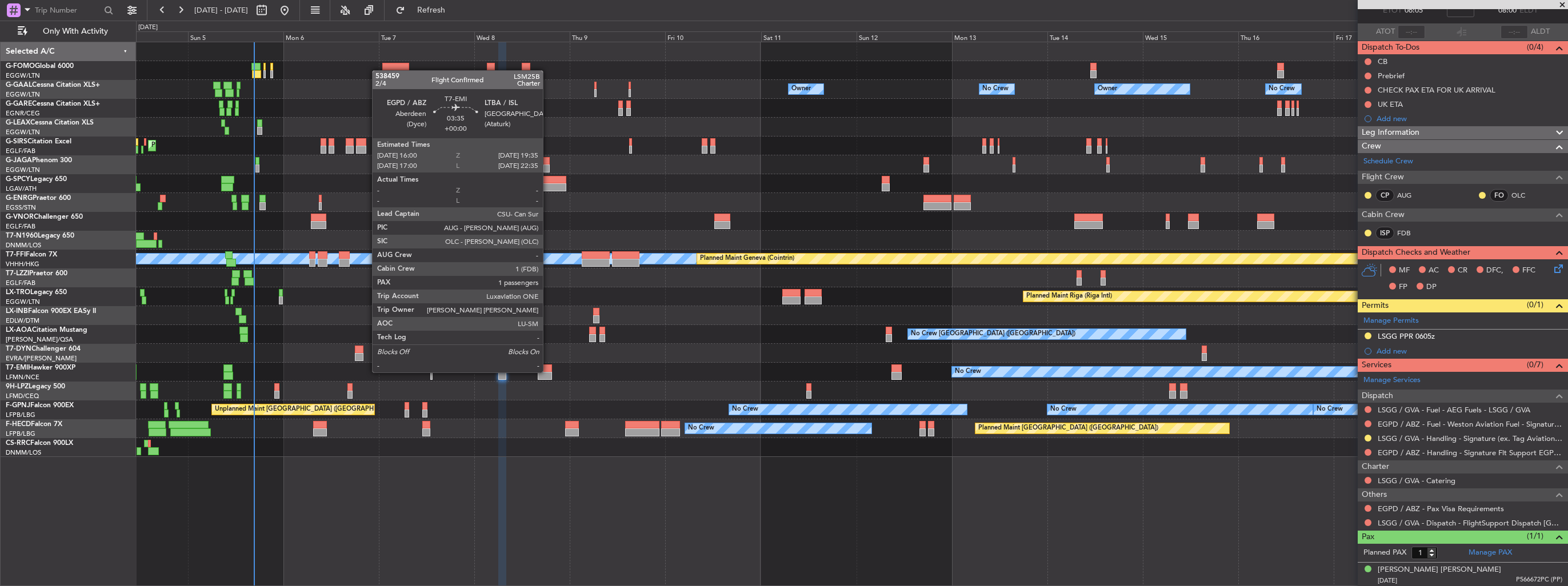
click at [547, 372] on div at bounding box center [544, 376] width 14 height 8
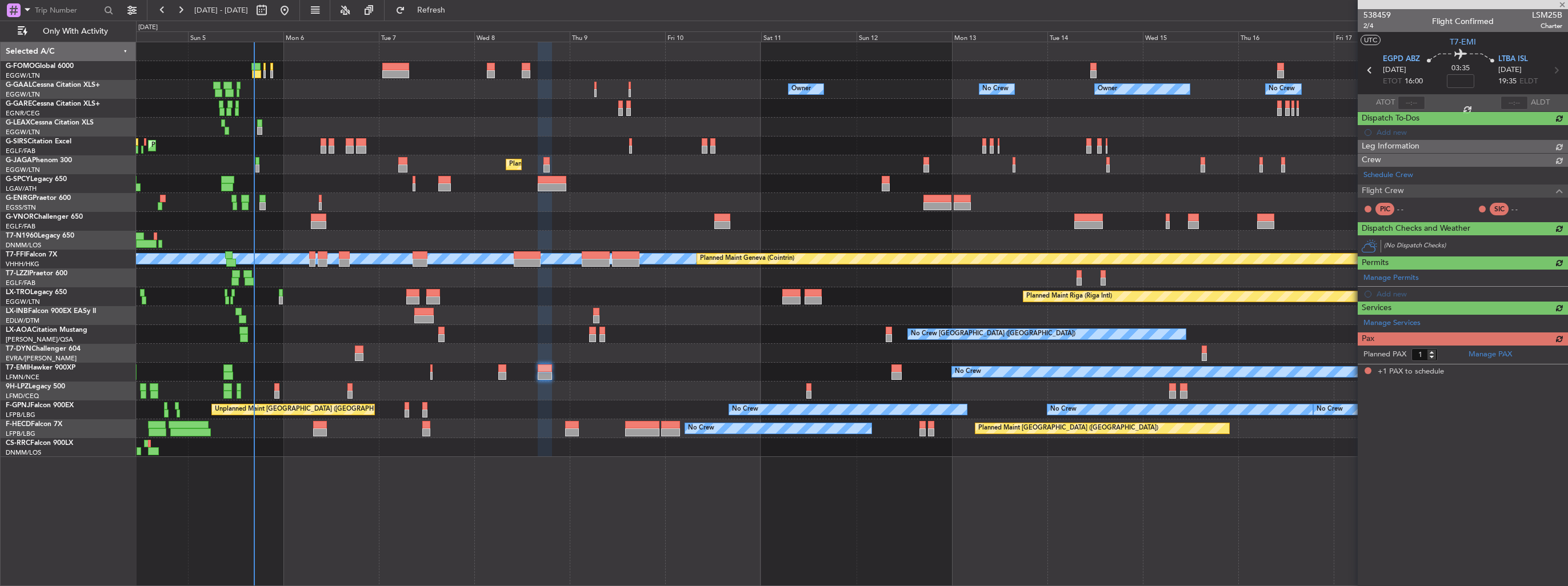
scroll to position [0, 0]
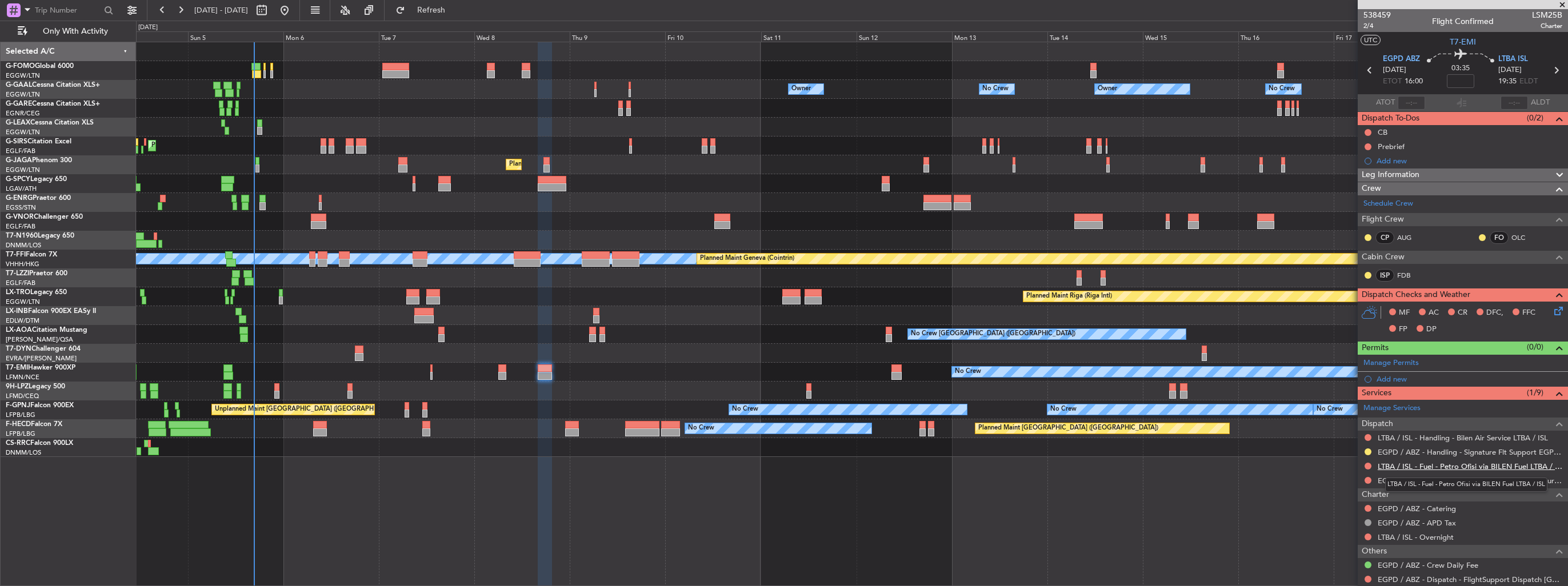
click at [1448, 464] on link "LTBA / ISL - Fuel - Petro Ofisi via BILEN Fuel LTBA / ISL" at bounding box center [1470, 466] width 185 height 10
click at [1414, 440] on link "LTBA / ISL - Handling - Bilen Air Service LTBA / ISL" at bounding box center [1462, 437] width 170 height 10
click at [1383, 380] on div "Add new" at bounding box center [1464, 379] width 175 height 10
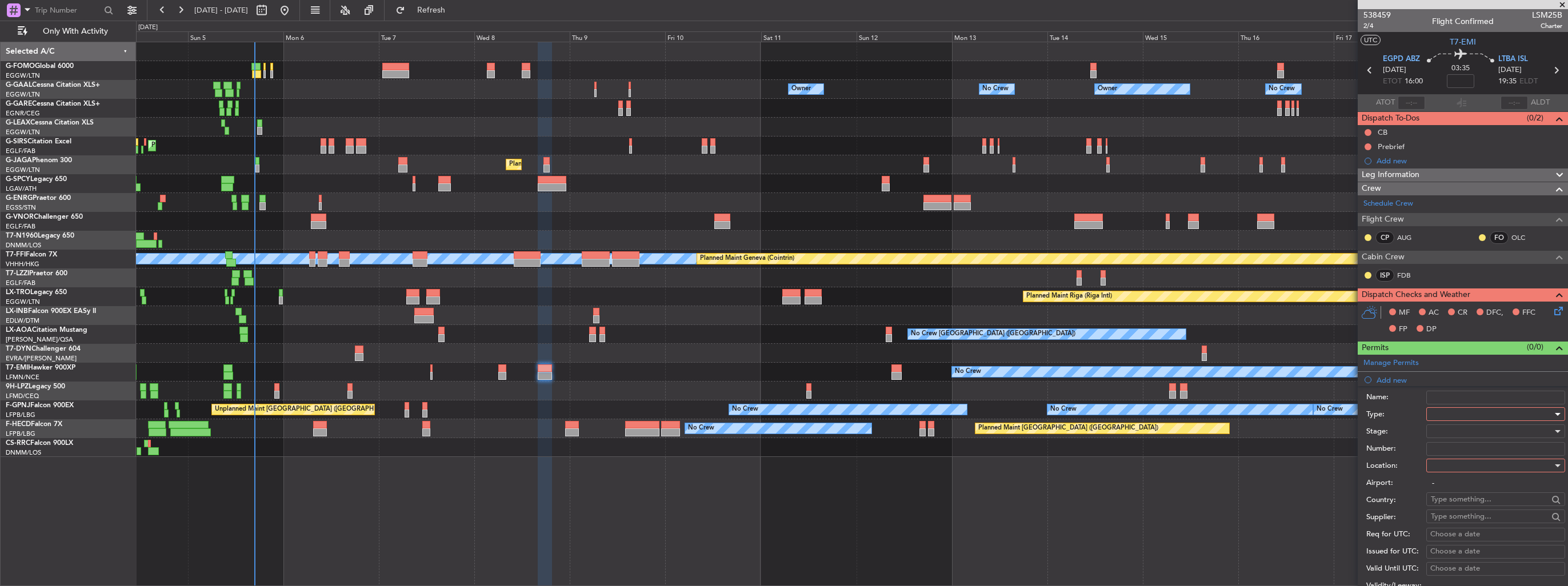
click at [1483, 411] on div at bounding box center [1492, 414] width 122 height 17
click at [1476, 531] on span "Landing" at bounding box center [1492, 538] width 120 height 17
click at [1482, 461] on div at bounding box center [1492, 465] width 122 height 17
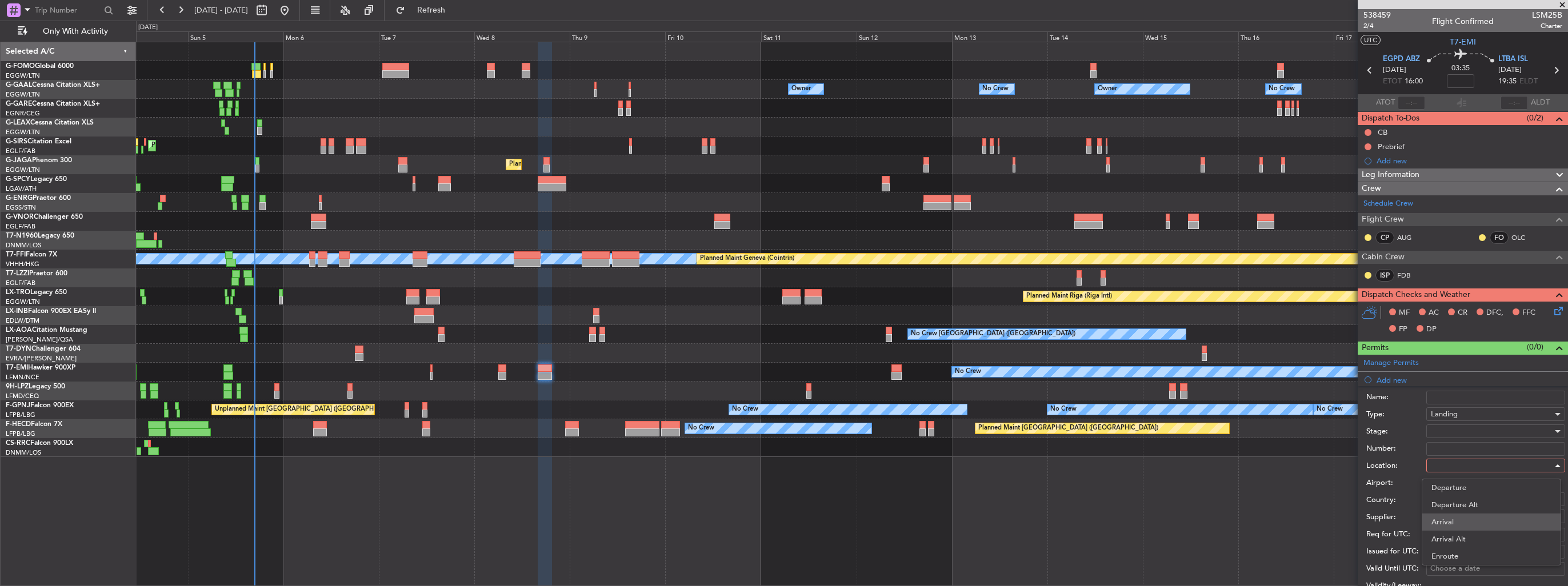
click at [1471, 522] on span "Arrival" at bounding box center [1492, 522] width 120 height 17
type input "LTBA / ISL"
click at [1465, 429] on div at bounding box center [1492, 431] width 122 height 17
click at [1465, 516] on span "Received OK" at bounding box center [1492, 522] width 120 height 17
click at [1460, 450] on input "Number:" at bounding box center [1496, 449] width 139 height 14
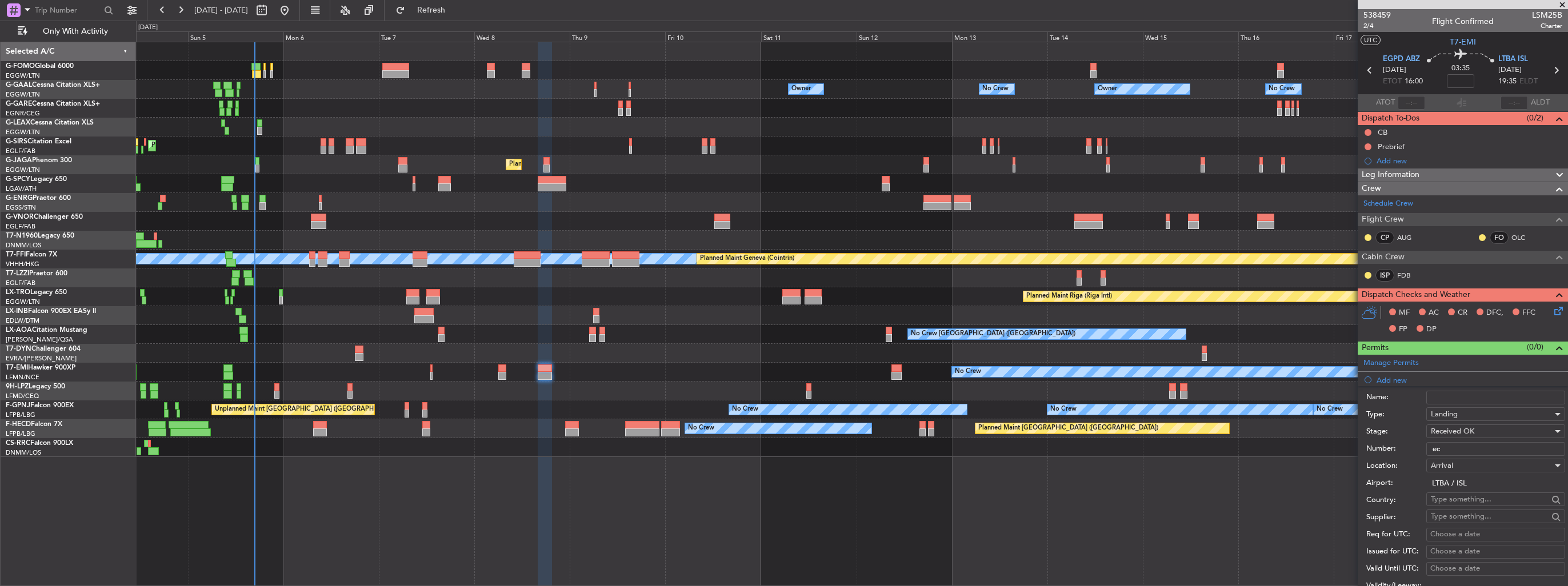
type input "ECAC BUSINESS FLIGHT"
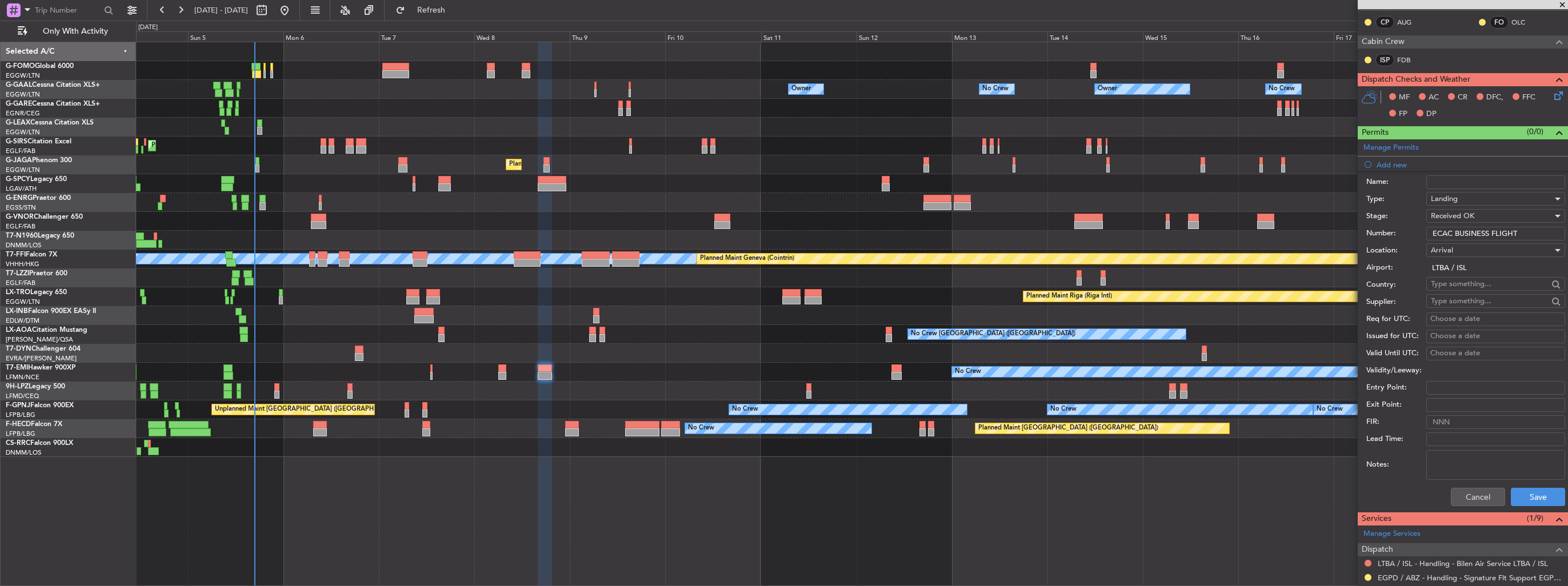
scroll to position [343, 0]
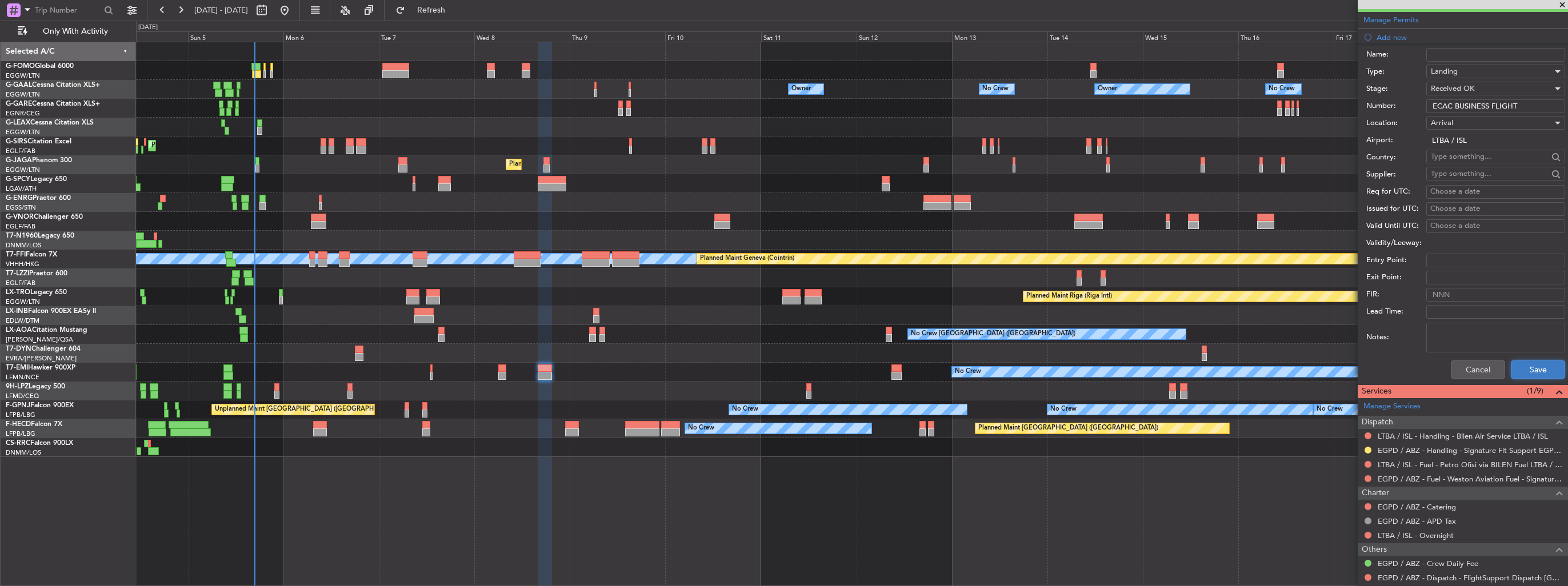
click at [1537, 365] on button "Save" at bounding box center [1538, 369] width 54 height 18
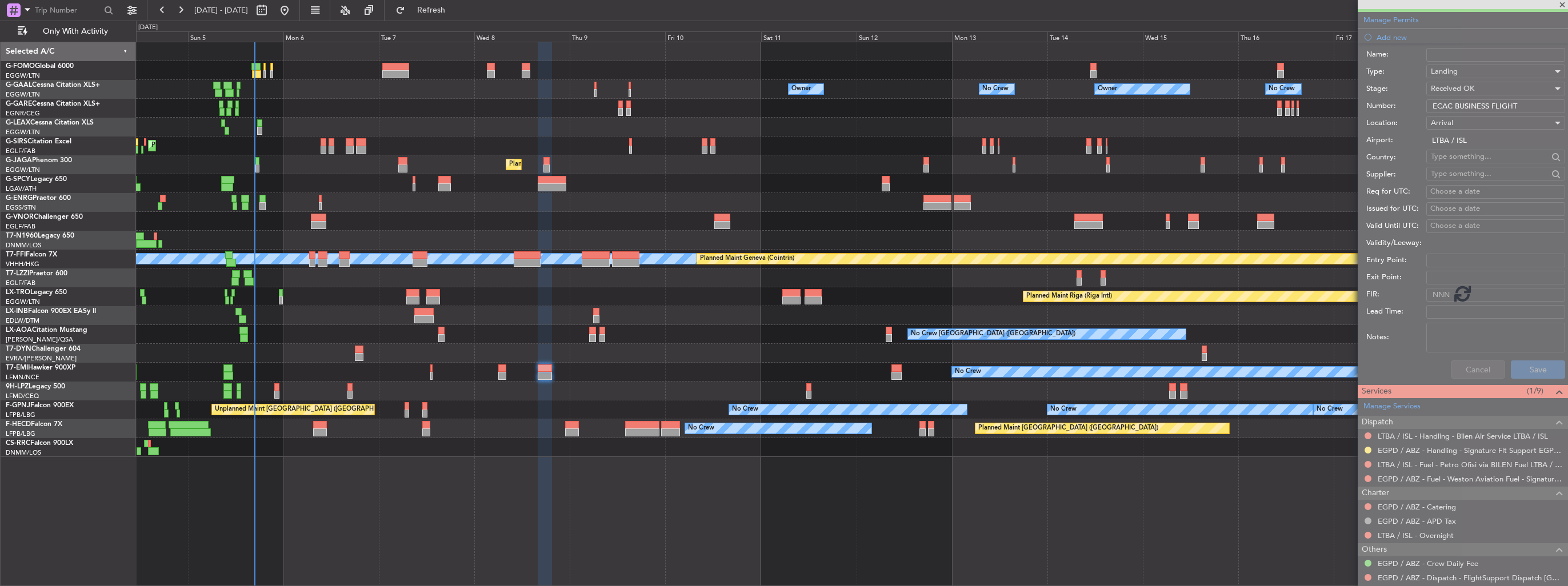
scroll to position [84, 0]
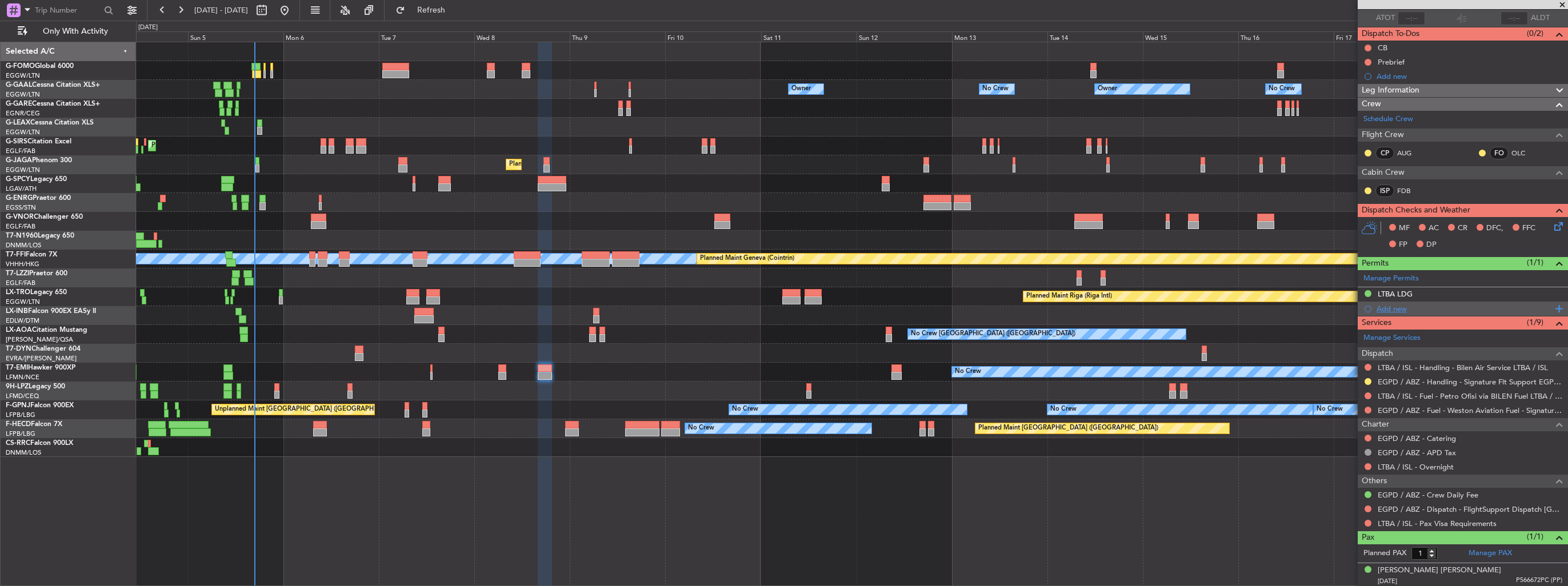
click at [1388, 305] on div "Add new" at bounding box center [1464, 308] width 175 height 10
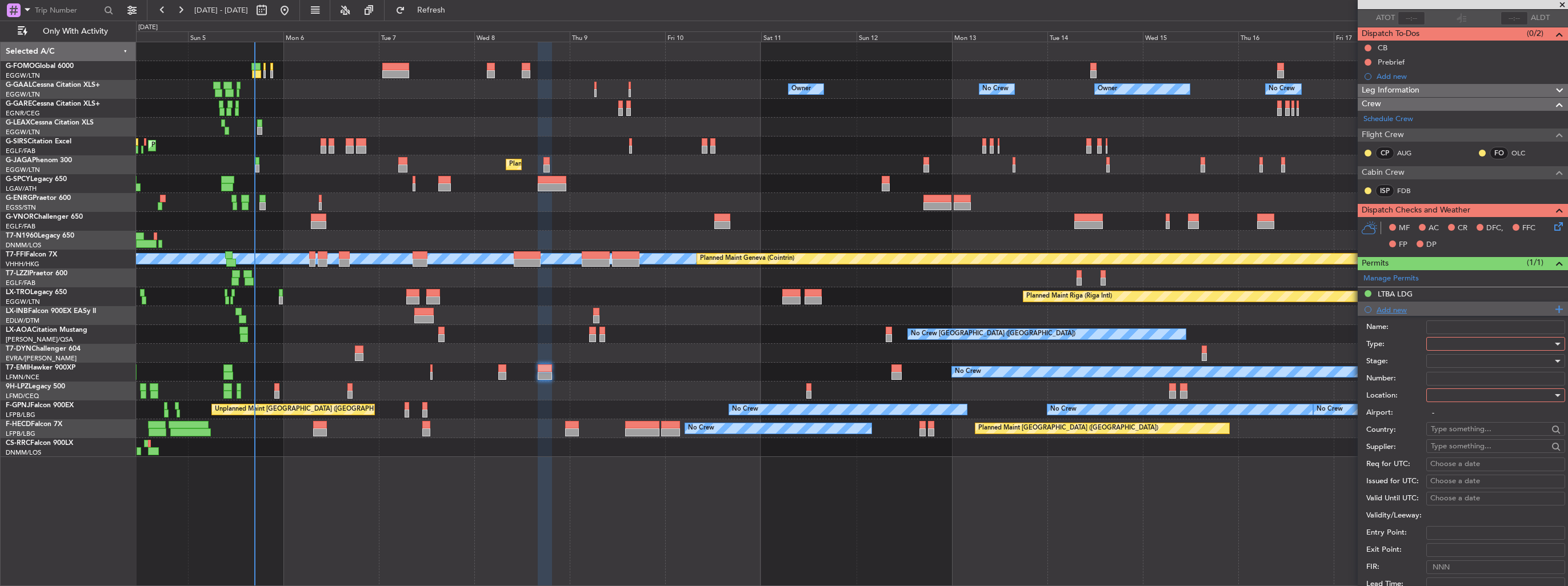
scroll to position [343, 0]
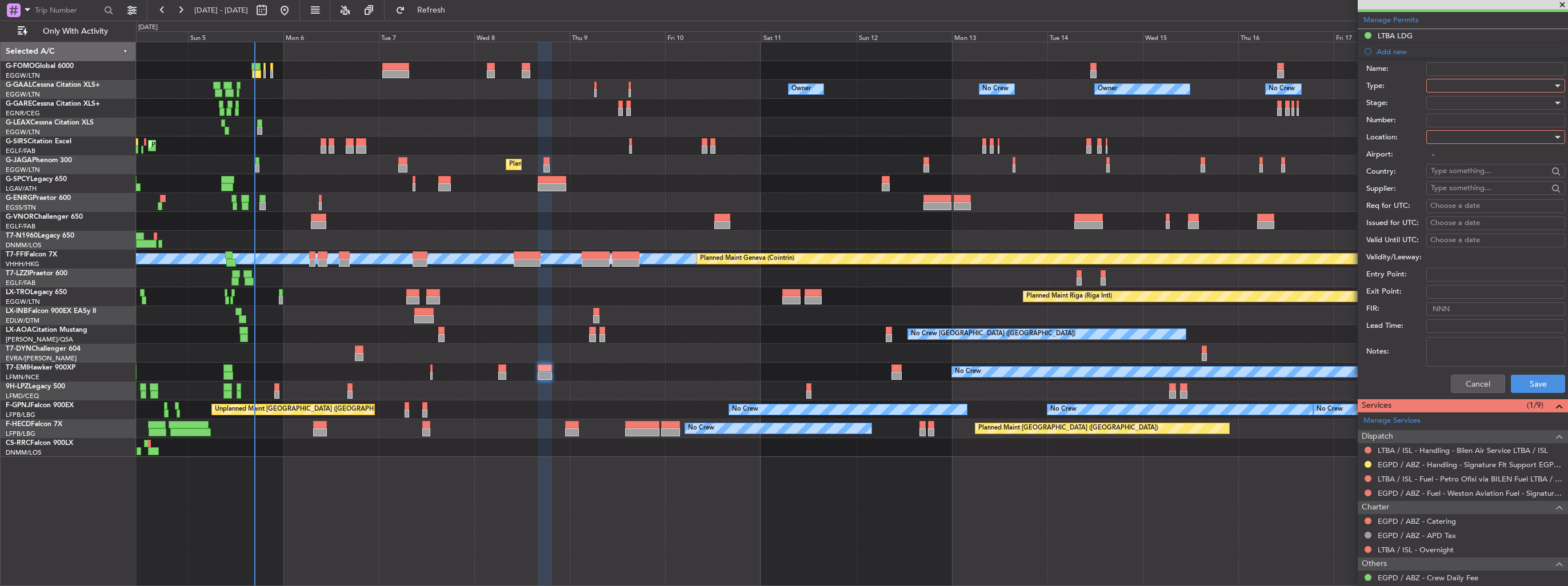
click at [1472, 89] on div at bounding box center [1492, 85] width 122 height 17
click at [1409, 328] on div at bounding box center [784, 293] width 1568 height 586
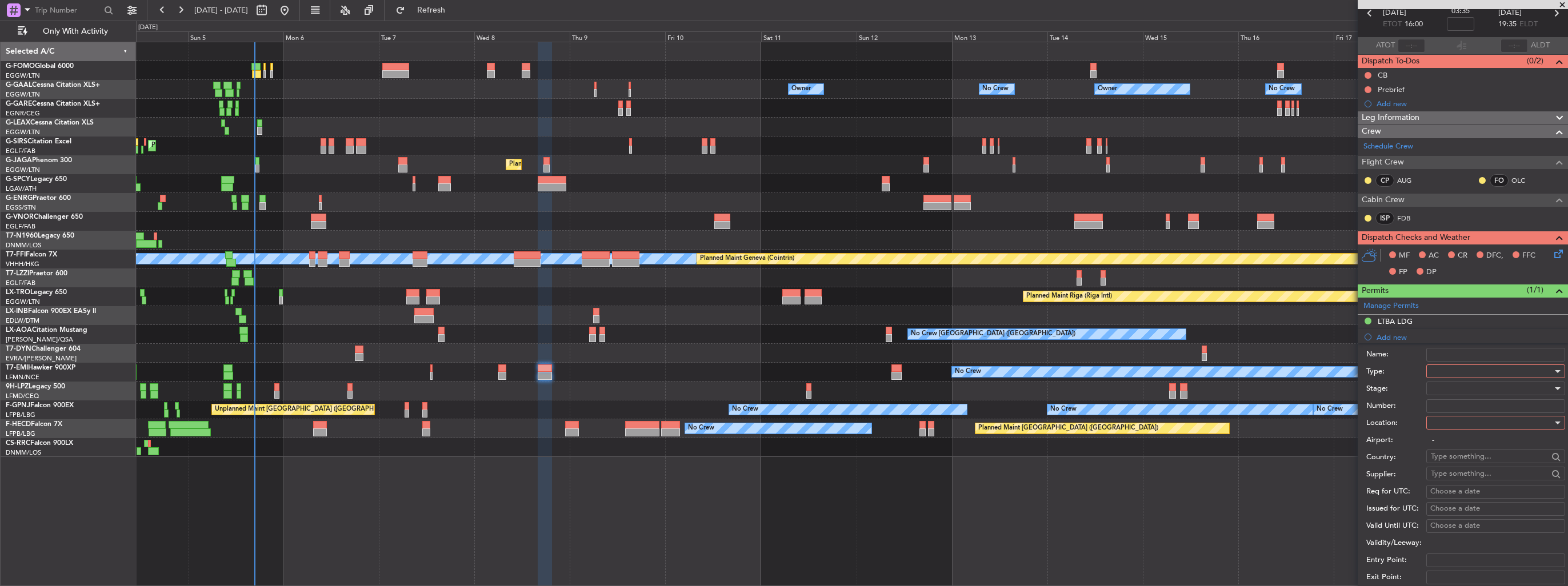
scroll to position [0, 0]
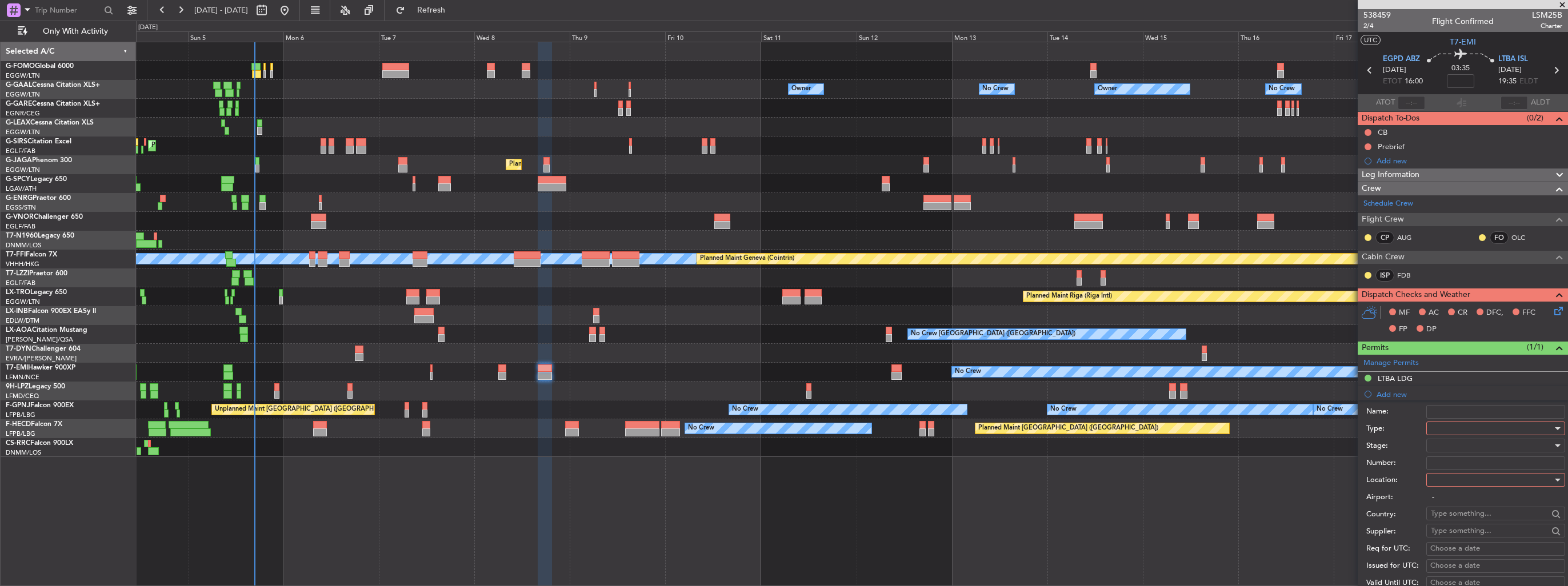
click at [1479, 425] on div at bounding box center [1492, 428] width 122 height 17
click at [1475, 533] on span "Slot" at bounding box center [1492, 535] width 120 height 17
click at [1484, 476] on div at bounding box center [1492, 479] width 122 height 17
click at [1477, 535] on span "Arrival" at bounding box center [1492, 536] width 120 height 17
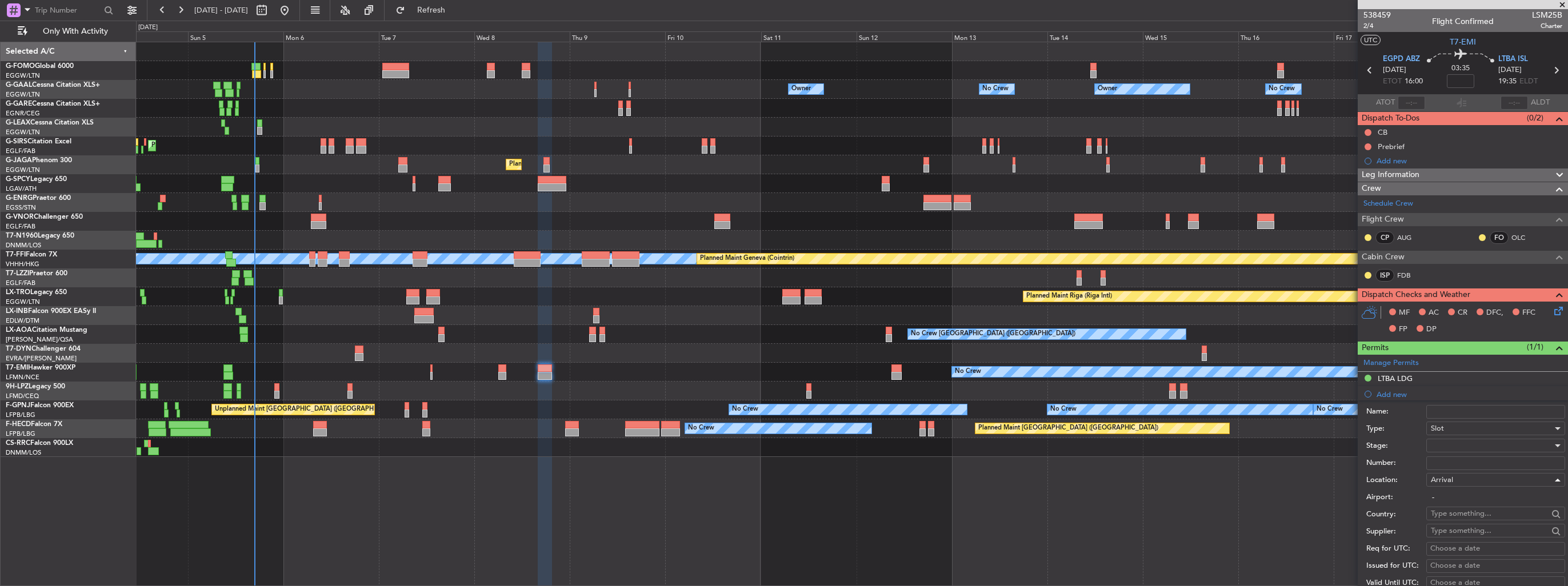
type input "LTBA / ISL"
click at [1468, 445] on div at bounding box center [1492, 445] width 122 height 17
click at [1466, 518] on span "Requested" at bounding box center [1492, 519] width 120 height 17
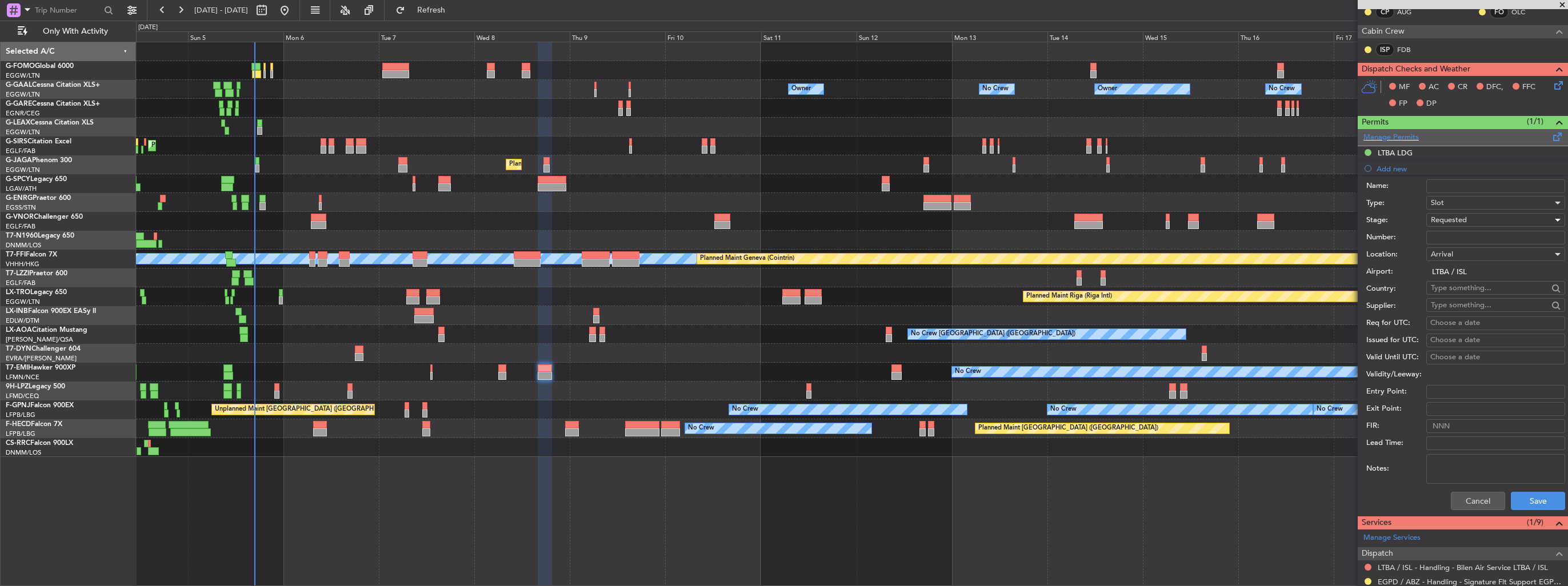
scroll to position [286, 0]
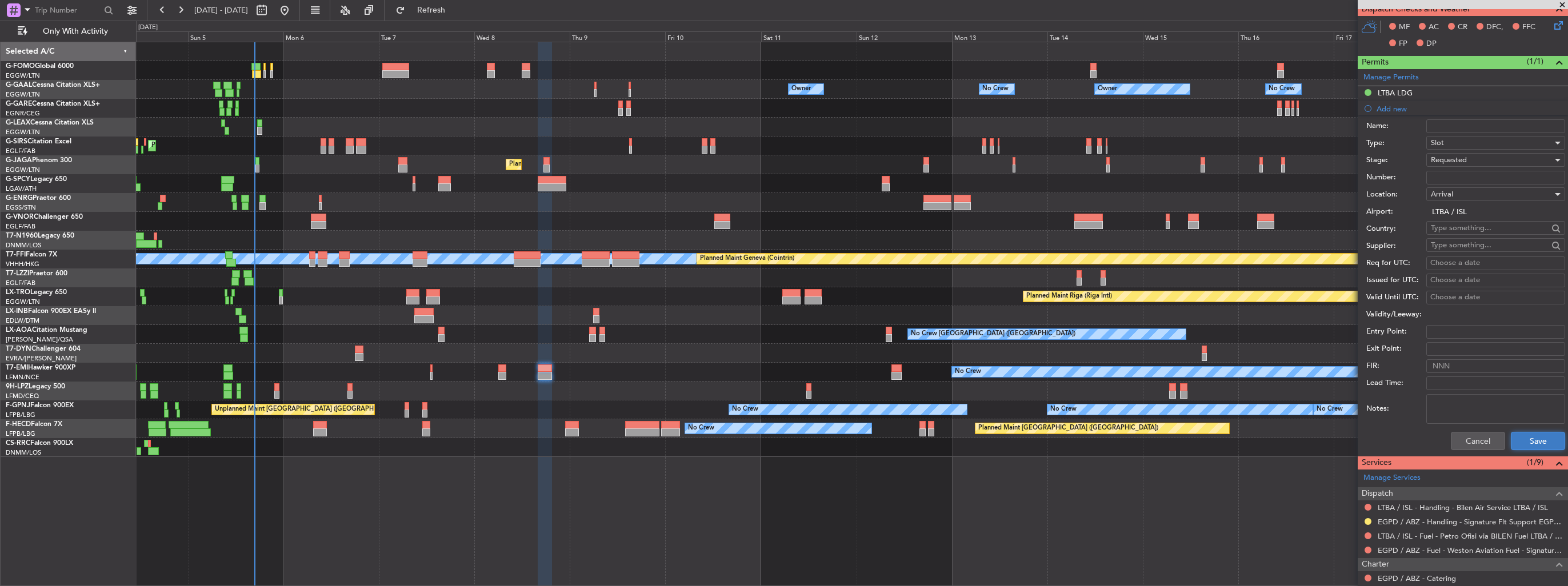
click at [1525, 437] on button "Save" at bounding box center [1538, 441] width 54 height 18
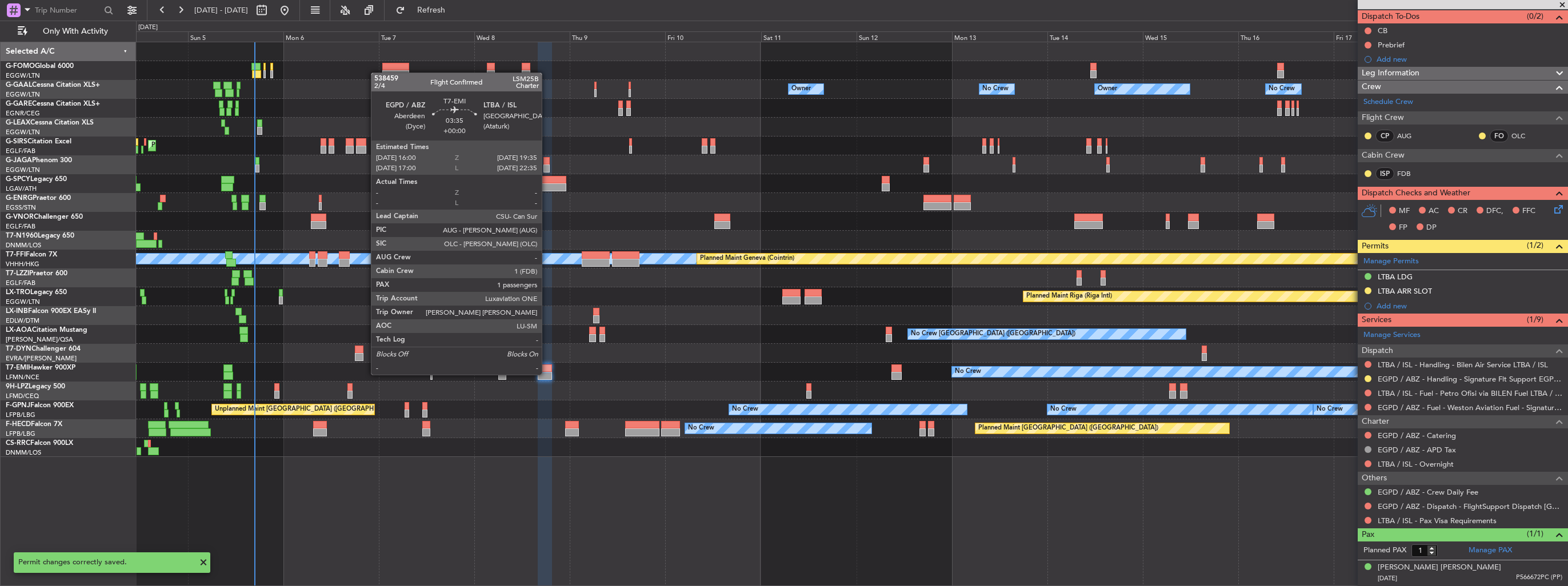
scroll to position [99, 0]
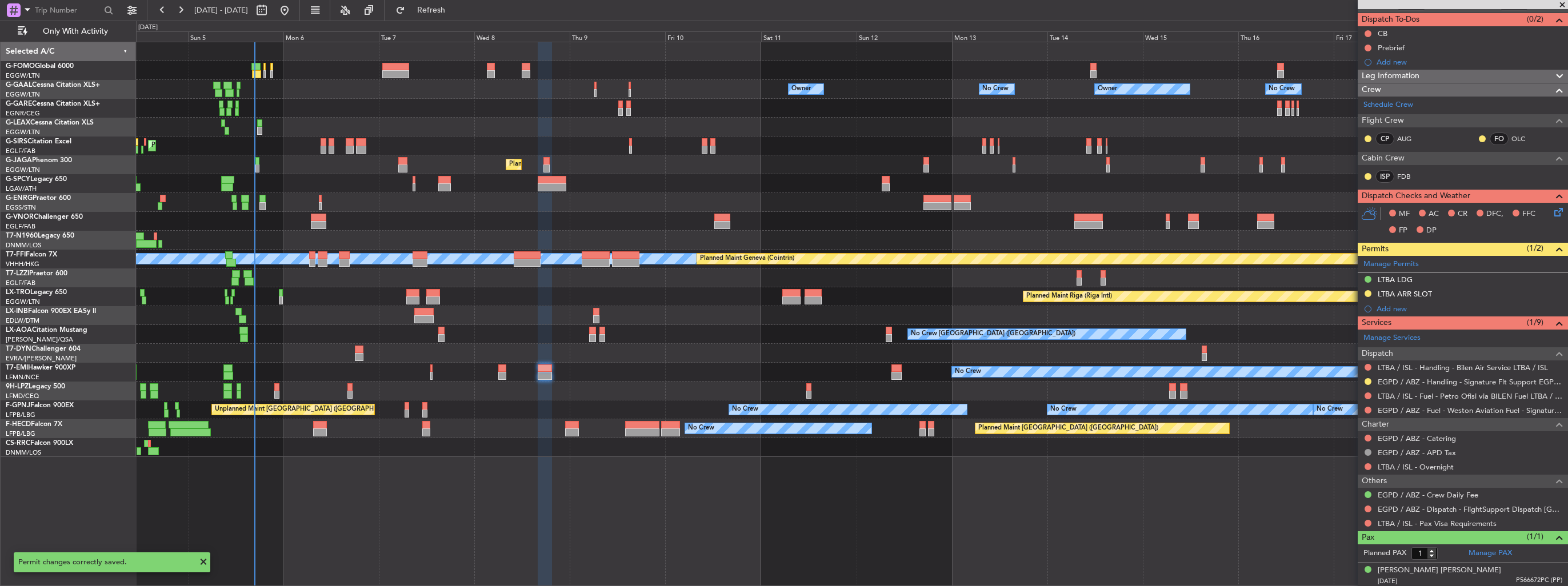
click at [508, 17] on div "04 Oct 2025 - 19 Oct 2025 Refresh Quick Links Only With Activity" at bounding box center [784, 10] width 1568 height 21
click at [456, 9] on span "Refresh" at bounding box center [432, 10] width 48 height 8
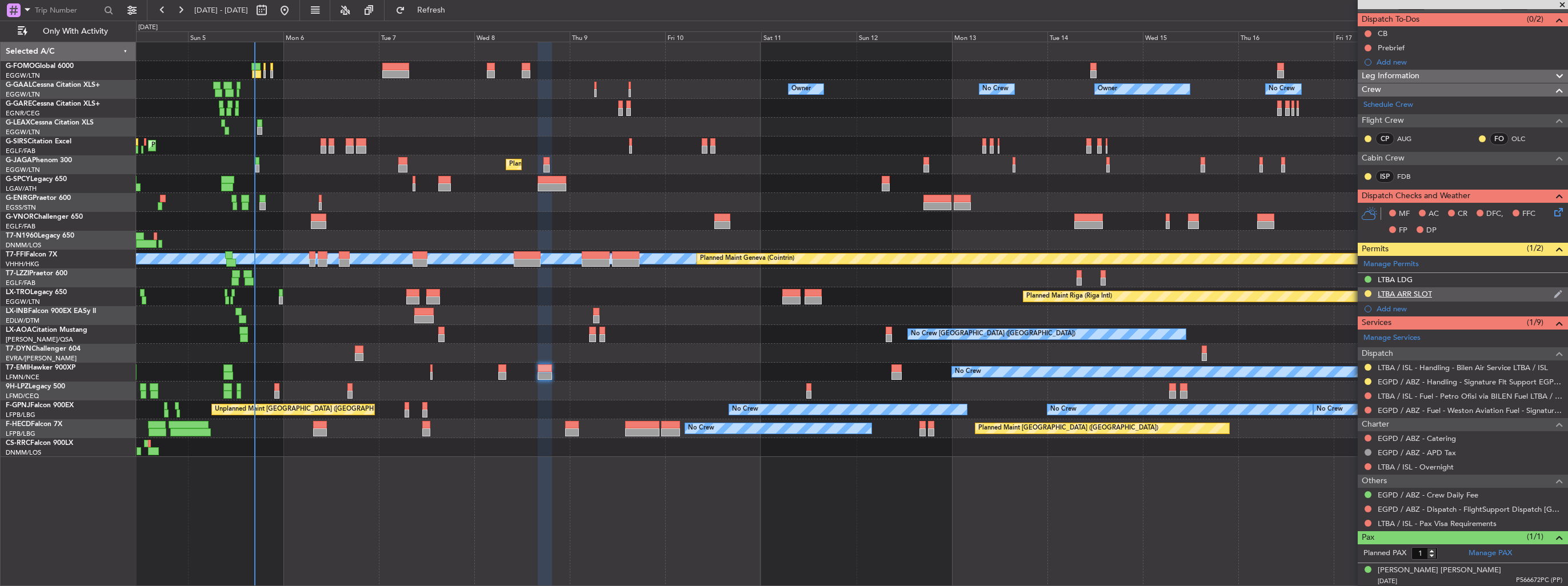
click at [1542, 294] on div "LTBA ARR SLOT" at bounding box center [1462, 294] width 210 height 14
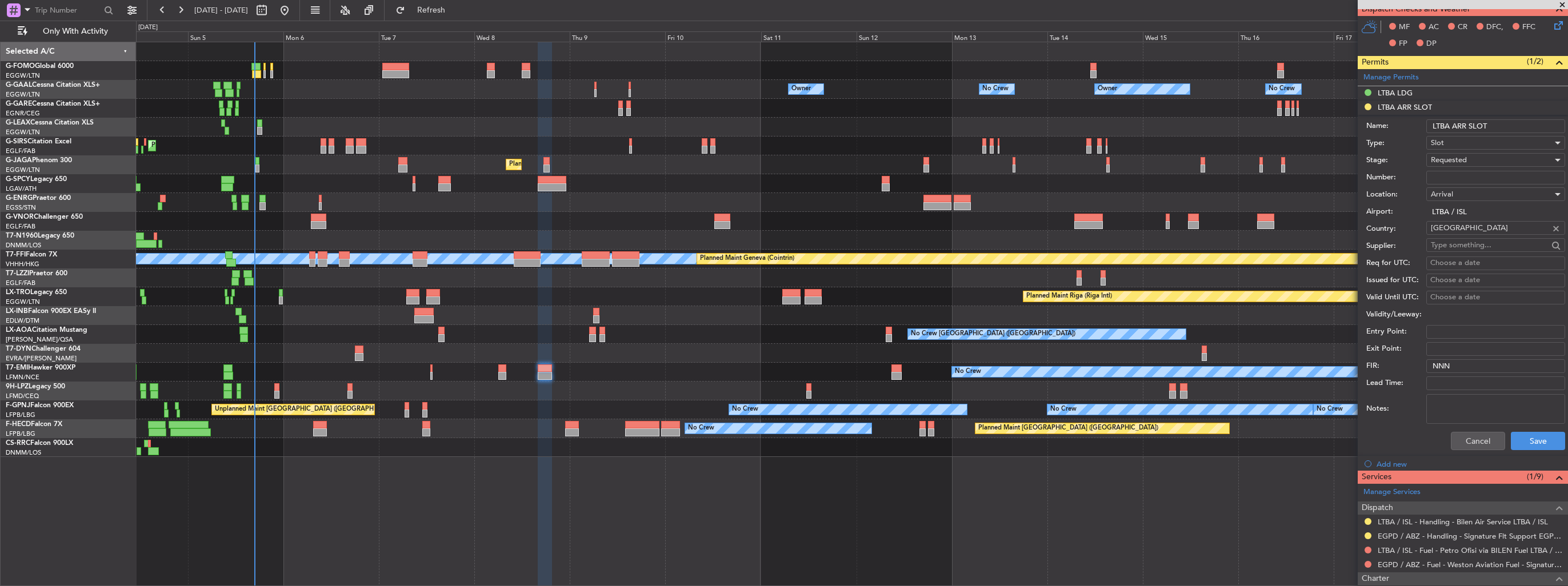
click at [1537, 119] on input "LTBA ARR SLOT" at bounding box center [1496, 126] width 139 height 14
type input "LTBA ARR SLOT 1935z"
click at [1536, 440] on button "Save" at bounding box center [1538, 441] width 54 height 18
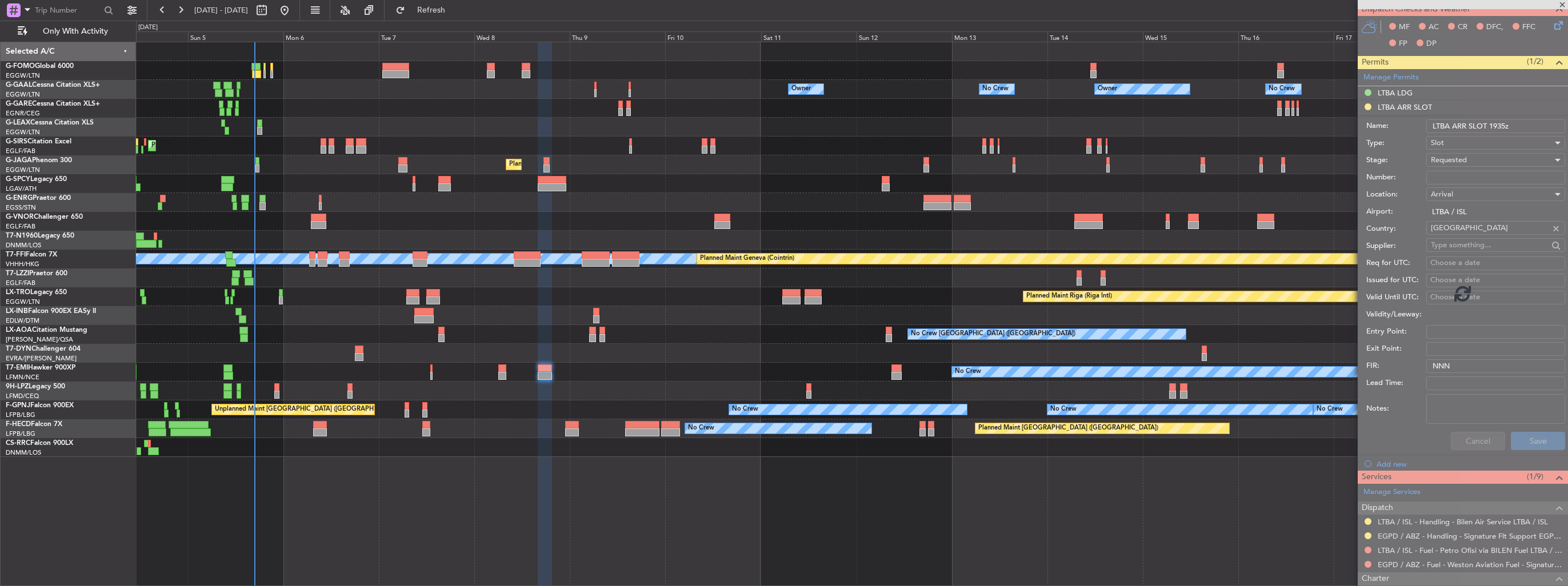
scroll to position [99, 0]
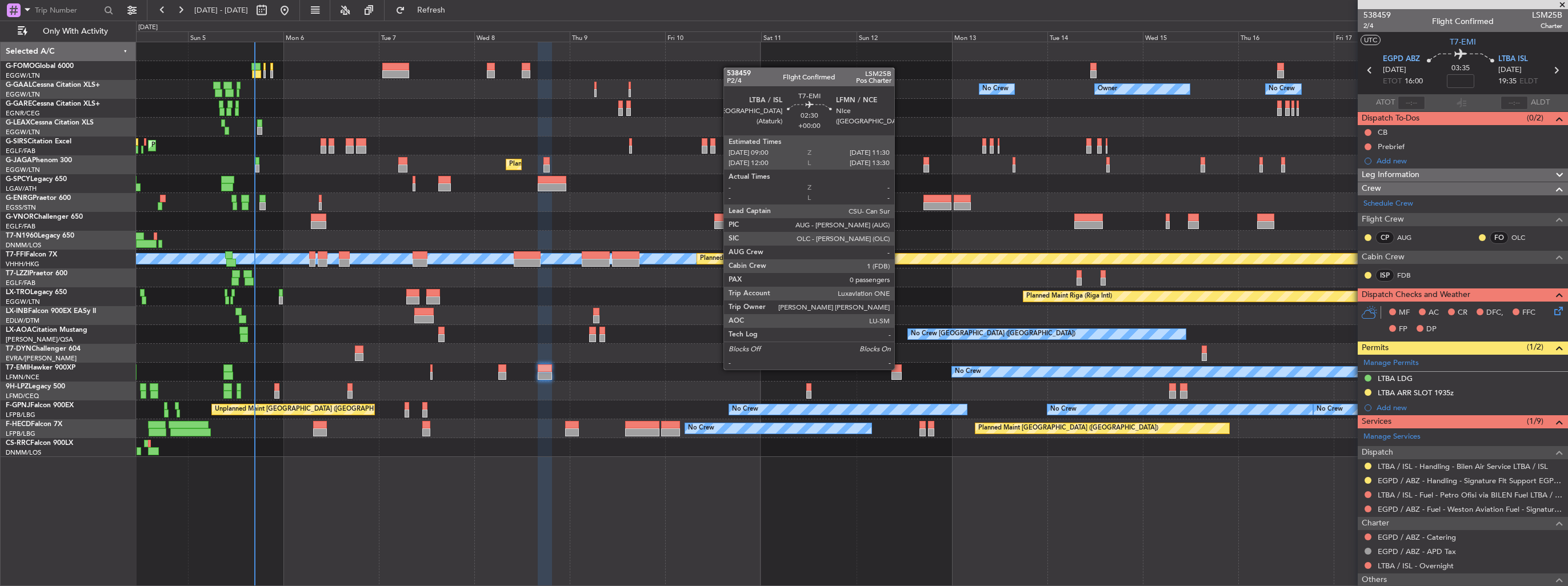
click at [900, 368] on div at bounding box center [897, 368] width 10 height 8
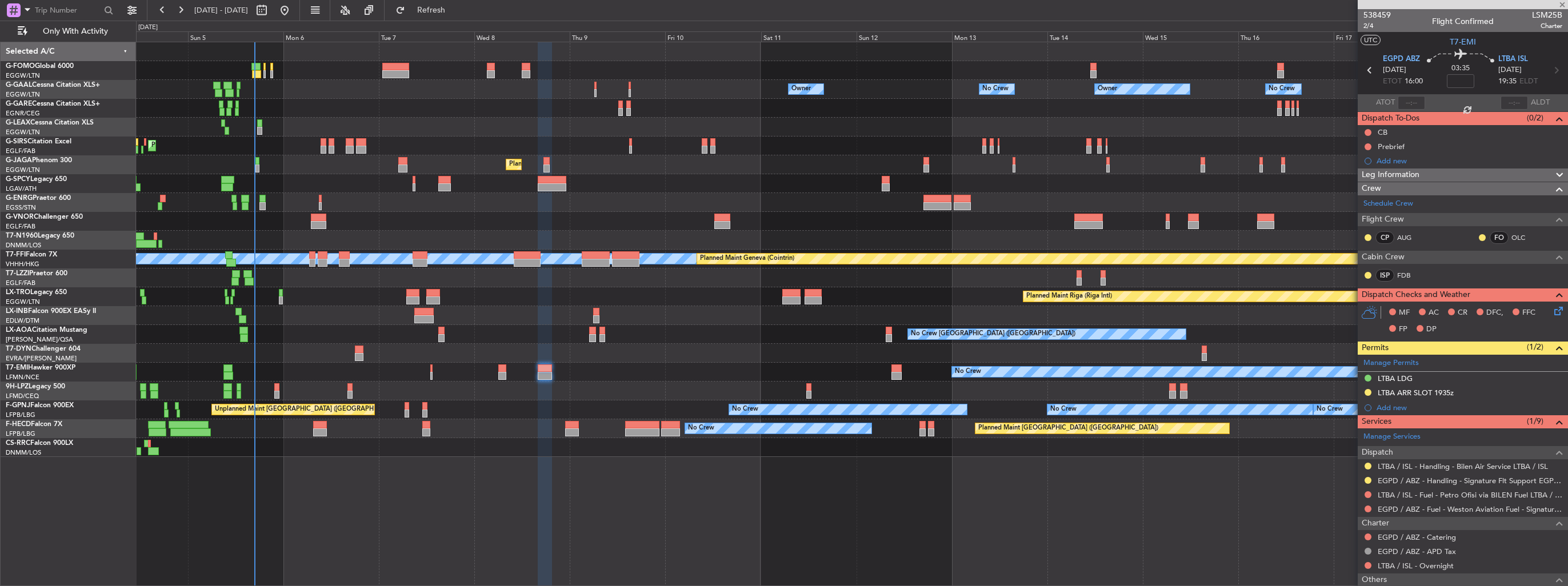
type input "0"
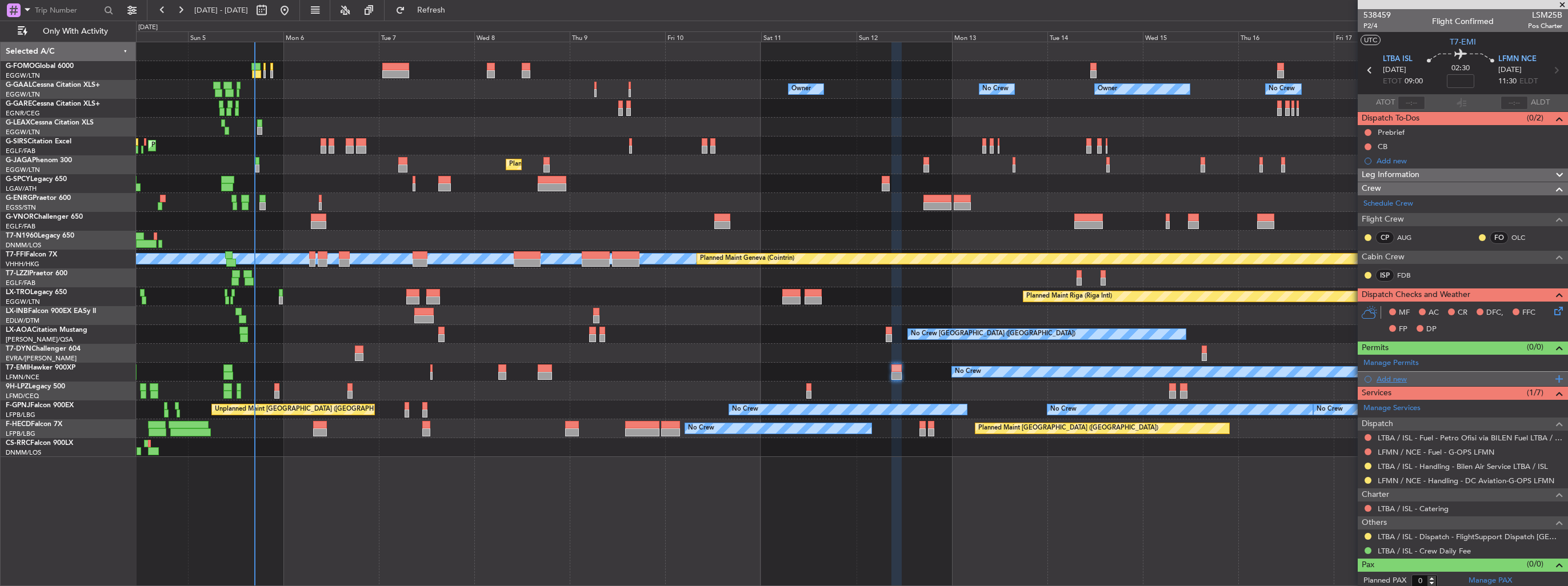
click at [1394, 379] on div "Add new" at bounding box center [1464, 379] width 175 height 10
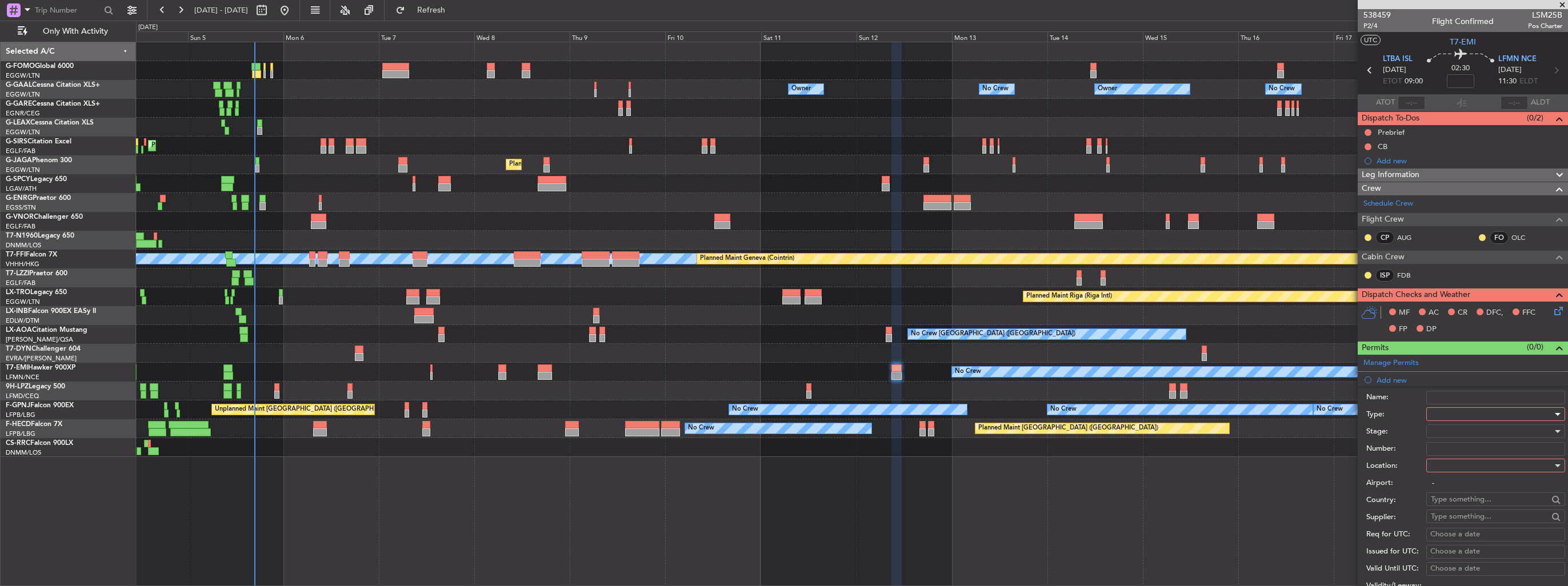
click at [1456, 411] on div at bounding box center [1492, 414] width 122 height 17
click at [1471, 520] on span "Slot" at bounding box center [1492, 521] width 120 height 17
click at [1474, 463] on div at bounding box center [1492, 465] width 122 height 17
click at [1474, 484] on span "Departure" at bounding box center [1492, 487] width 120 height 17
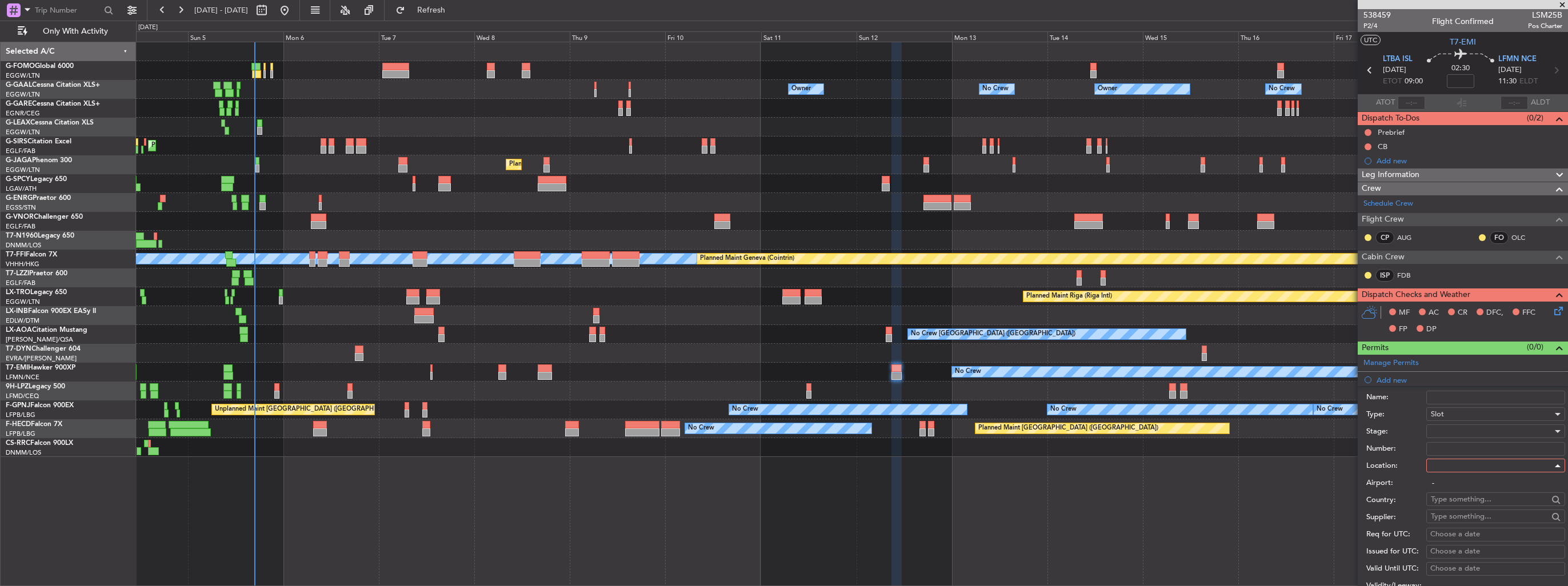
type input "LTBA / ISL"
click at [1470, 430] on div at bounding box center [1492, 431] width 122 height 17
click at [1479, 508] on span "Requested" at bounding box center [1492, 505] width 120 height 17
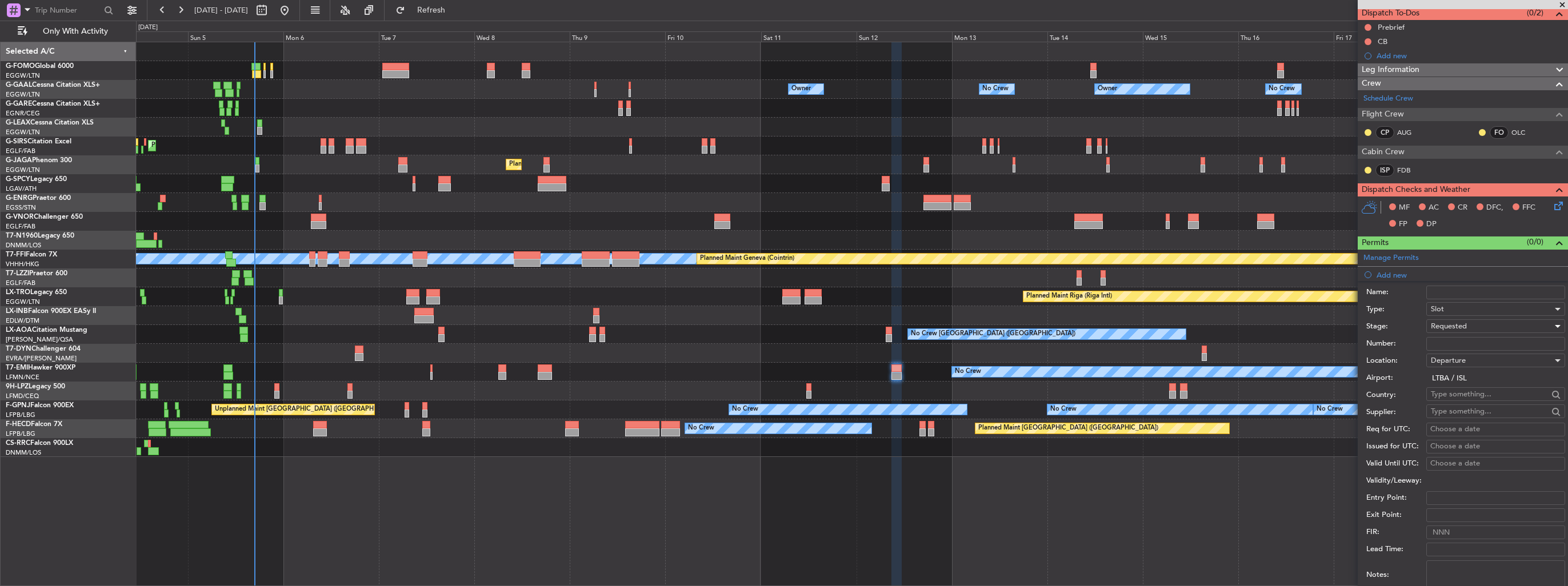
scroll to position [343, 0]
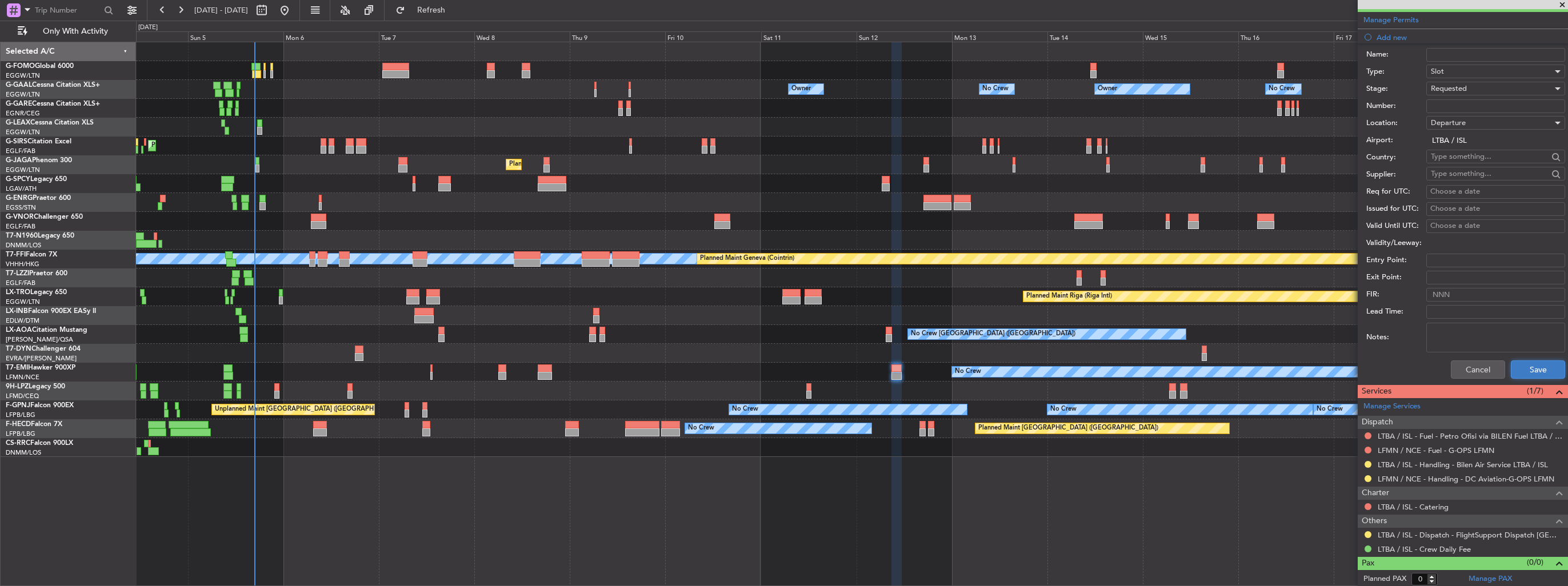
click at [1531, 365] on button "Save" at bounding box center [1538, 369] width 54 height 18
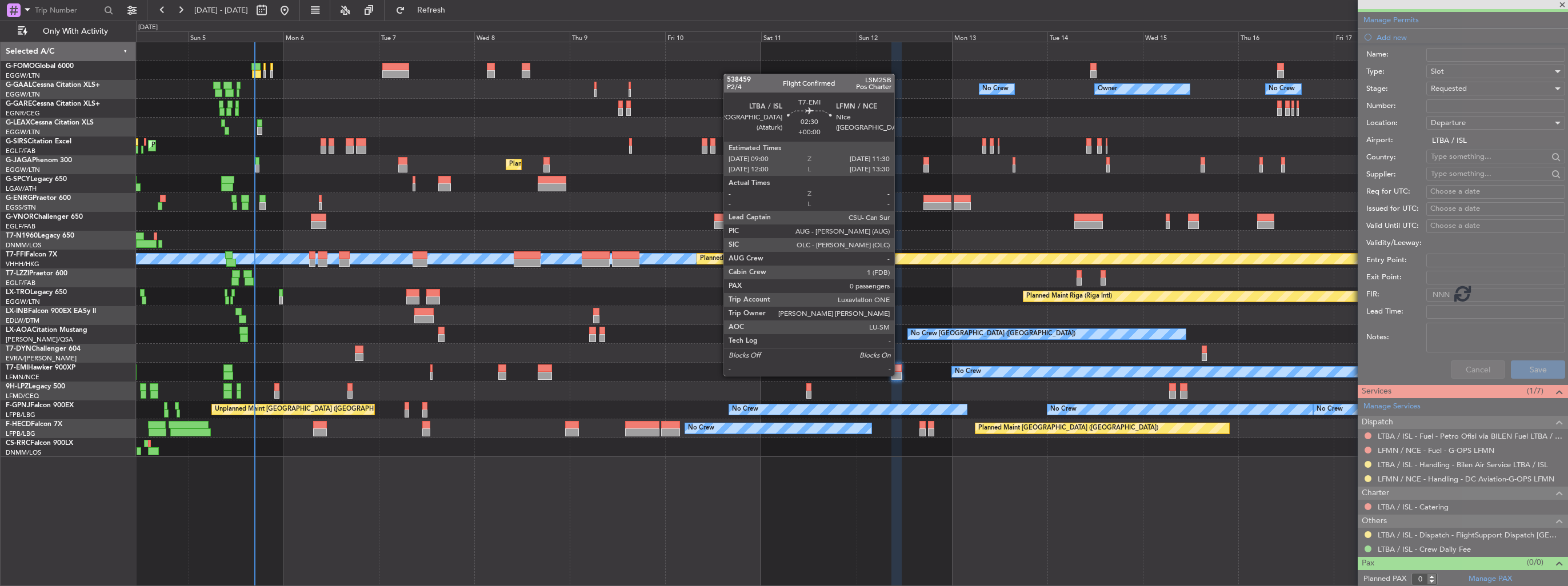
scroll to position [16, 0]
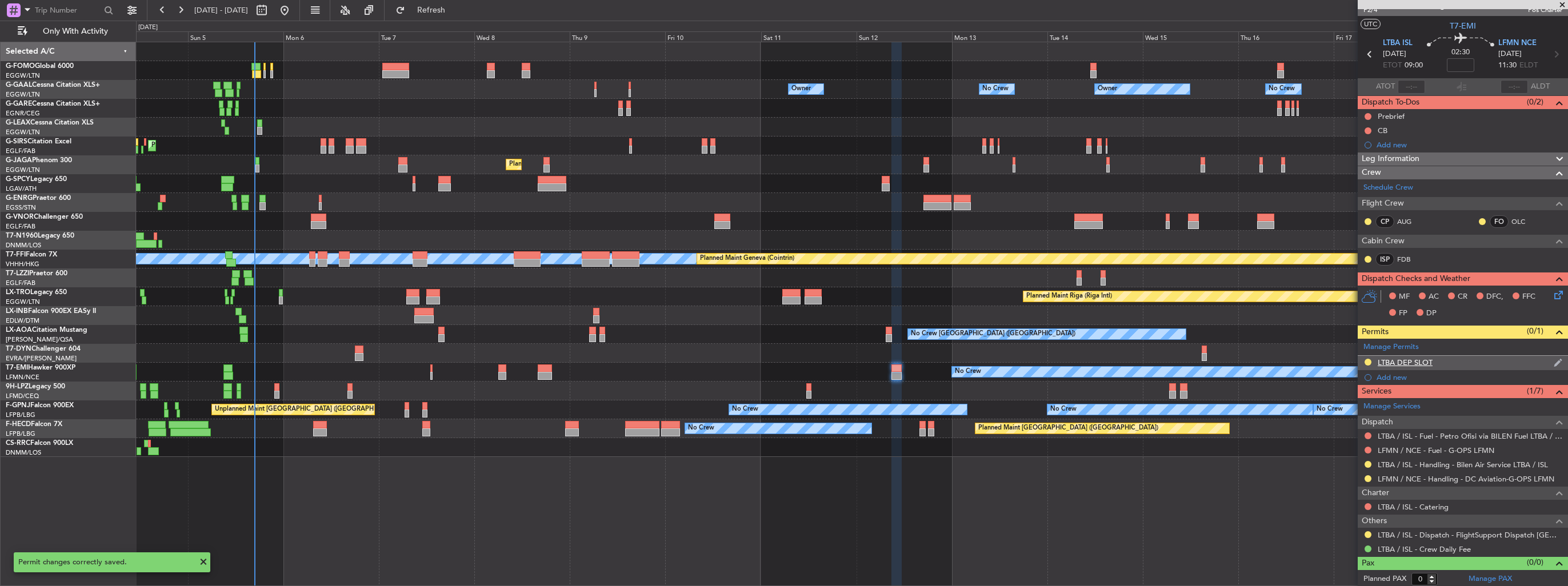
click at [1554, 365] on img at bounding box center [1558, 363] width 9 height 10
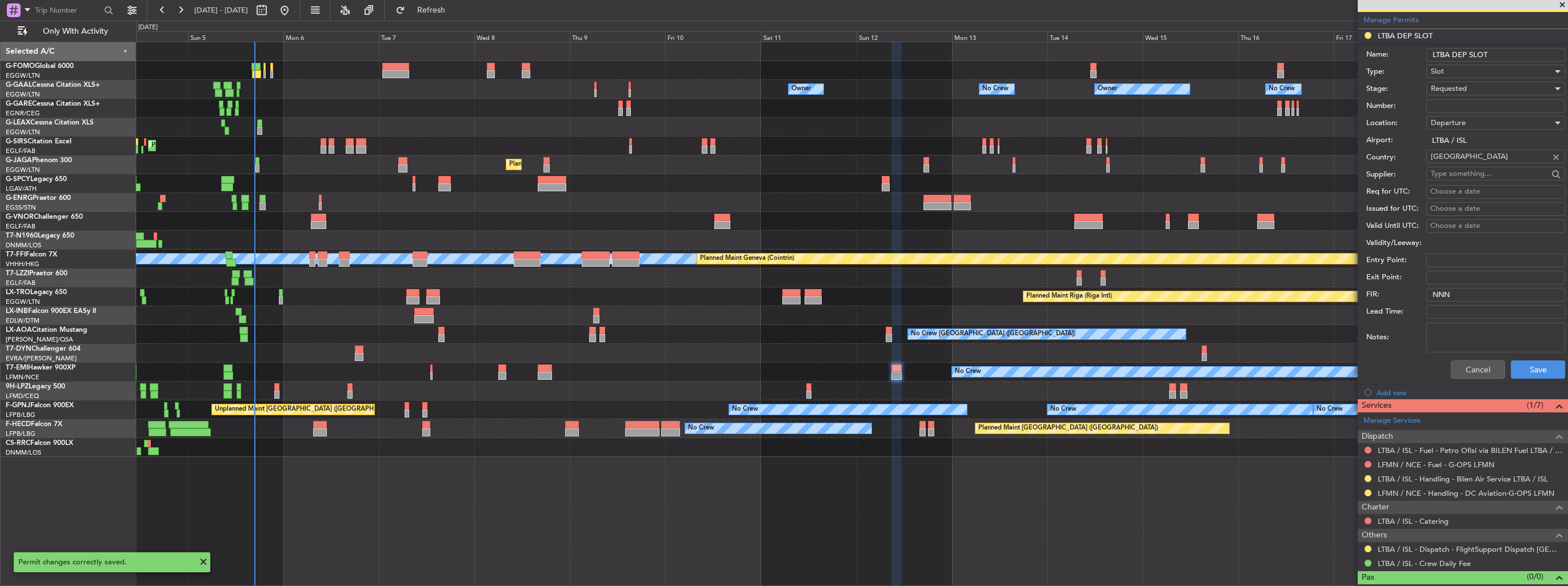
click at [1509, 53] on input "LTBA DEP SLOT" at bounding box center [1496, 55] width 139 height 14
type input "LTBA DEP SLOT 0900z"
click at [1525, 371] on button "Save" at bounding box center [1538, 369] width 54 height 18
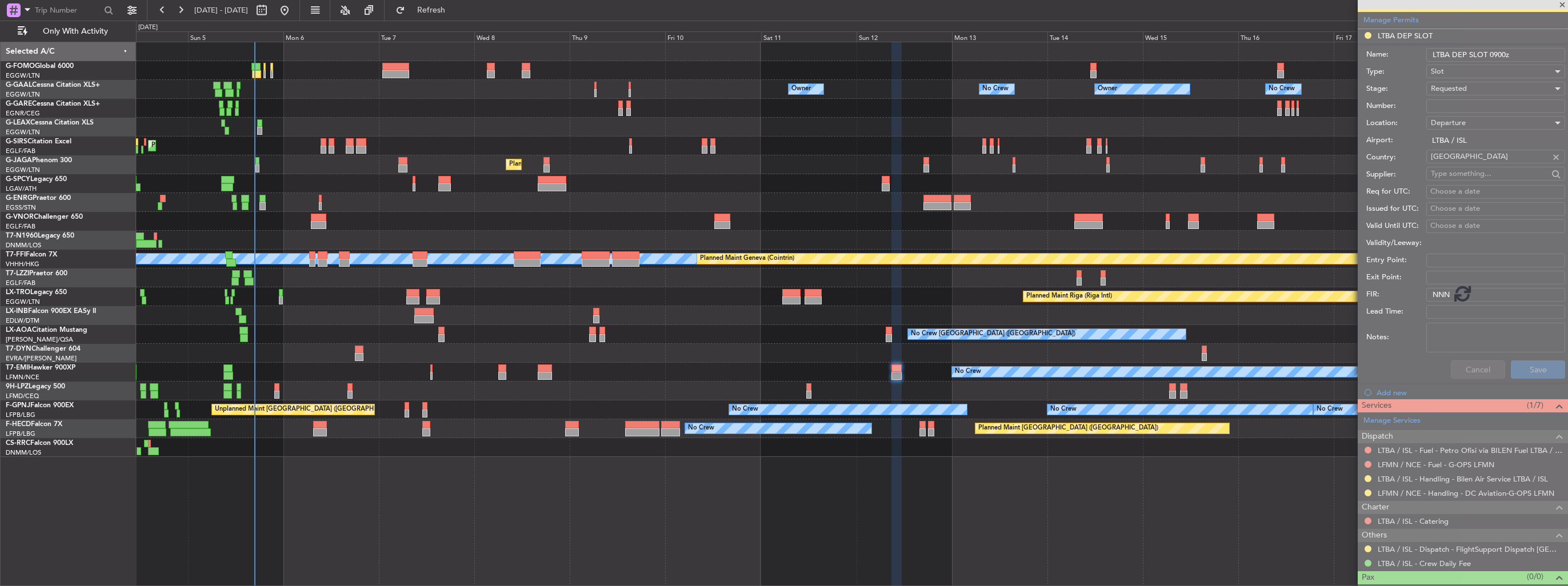
scroll to position [16, 0]
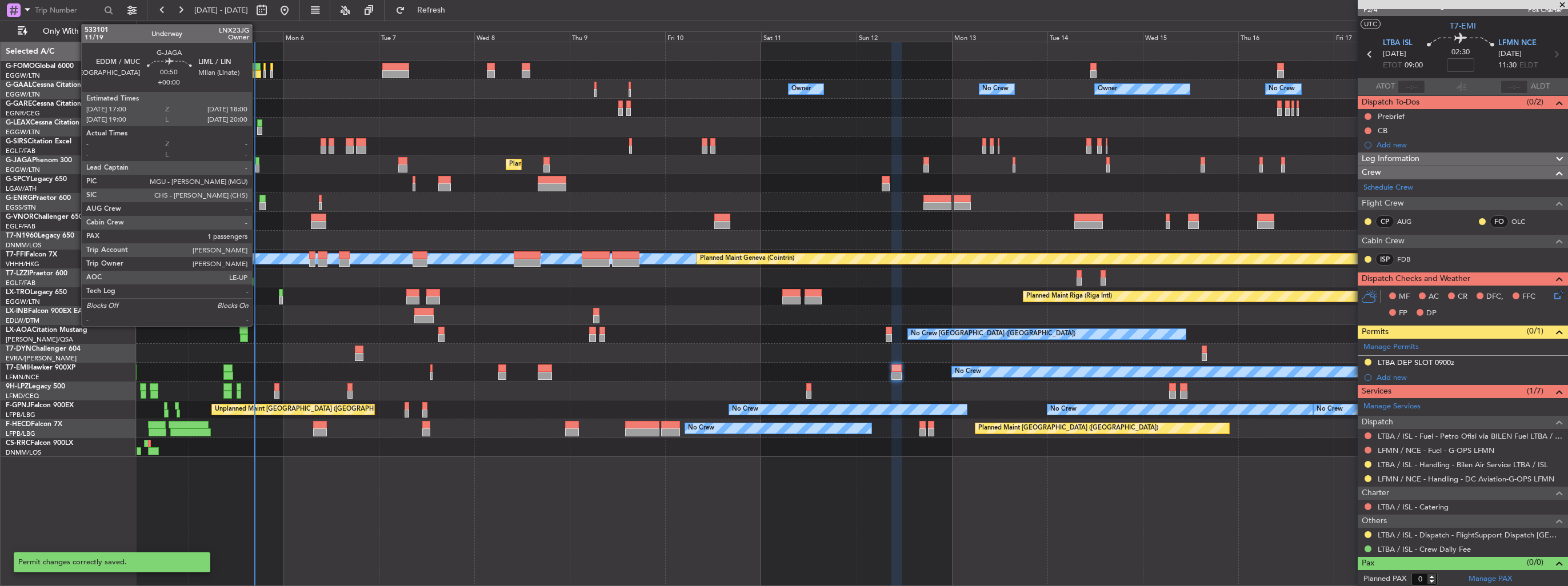
click at [257, 167] on div at bounding box center [257, 168] width 4 height 8
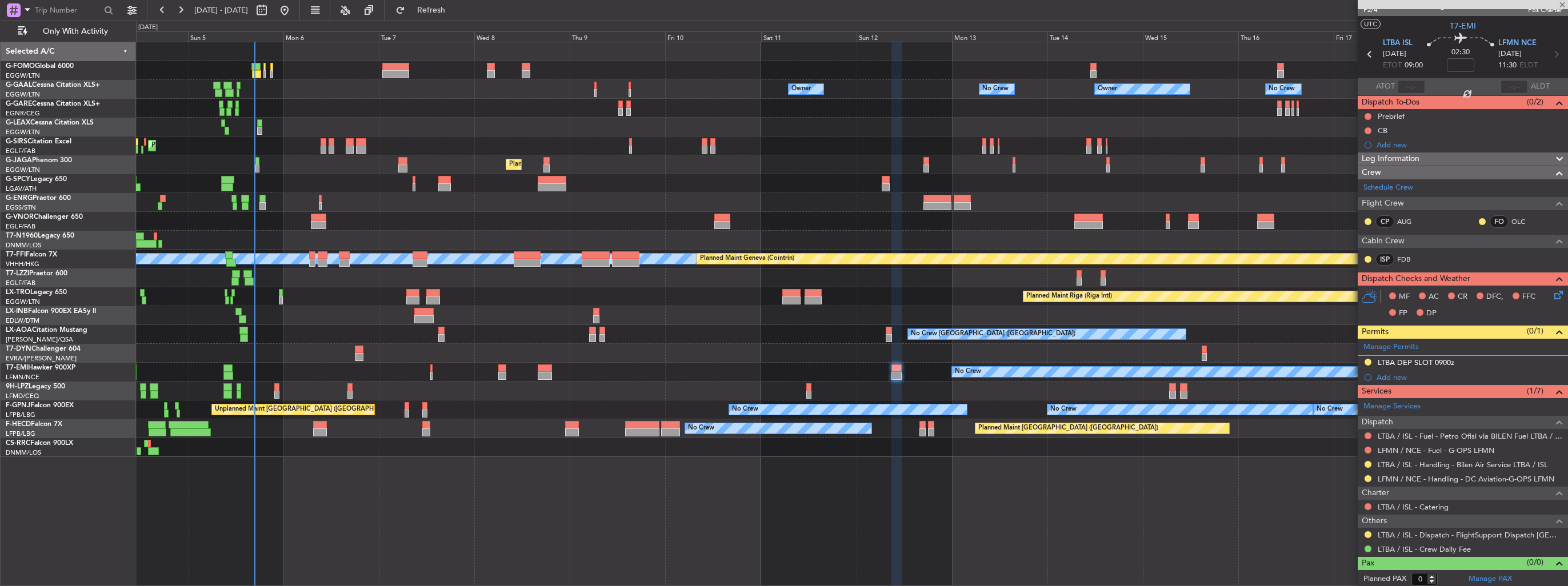
type input "1"
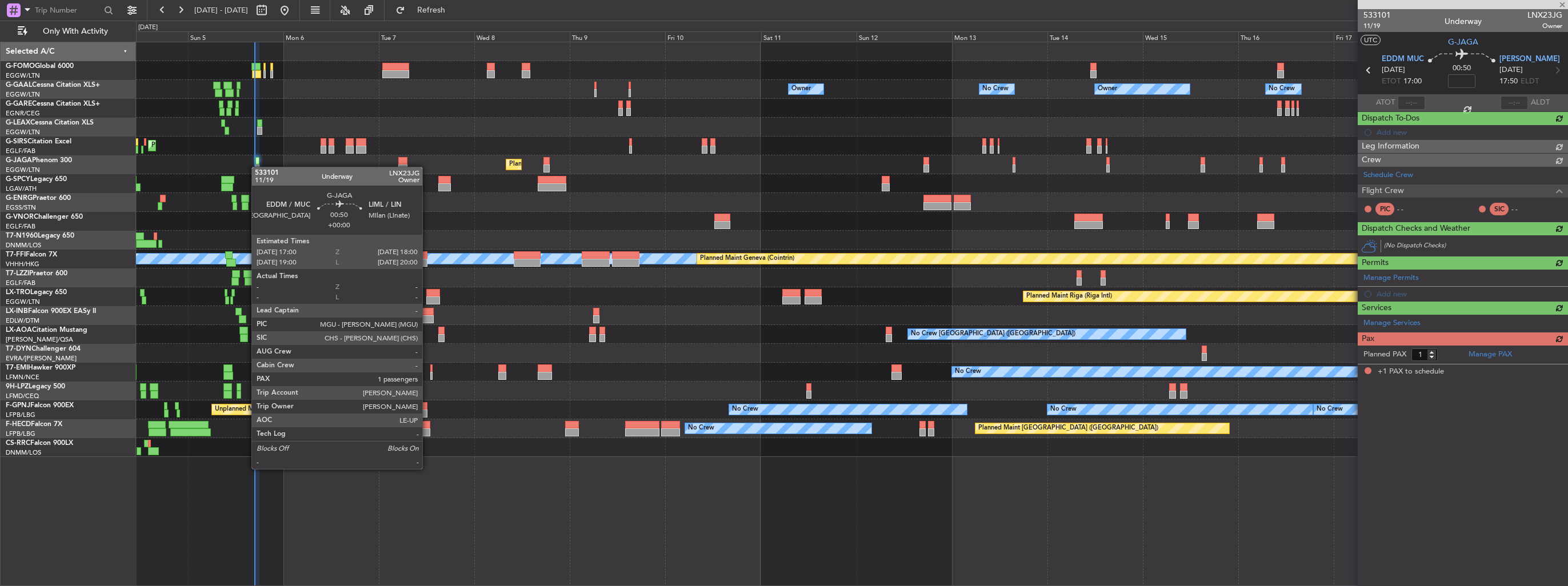
scroll to position [0, 0]
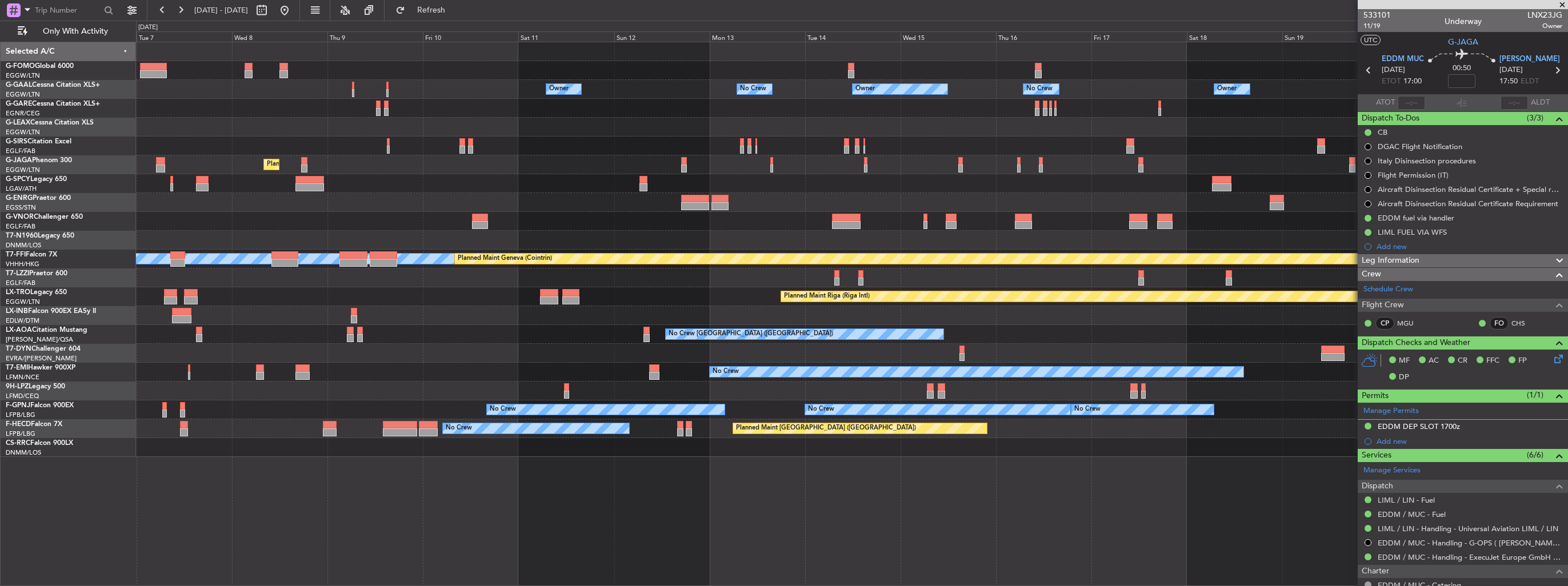
click at [978, 178] on div "Owner Owner No Crew No Crew Owner Owner Owner Planned Maint Oxford (Kidlington)…" at bounding box center [852, 250] width 1432 height 415
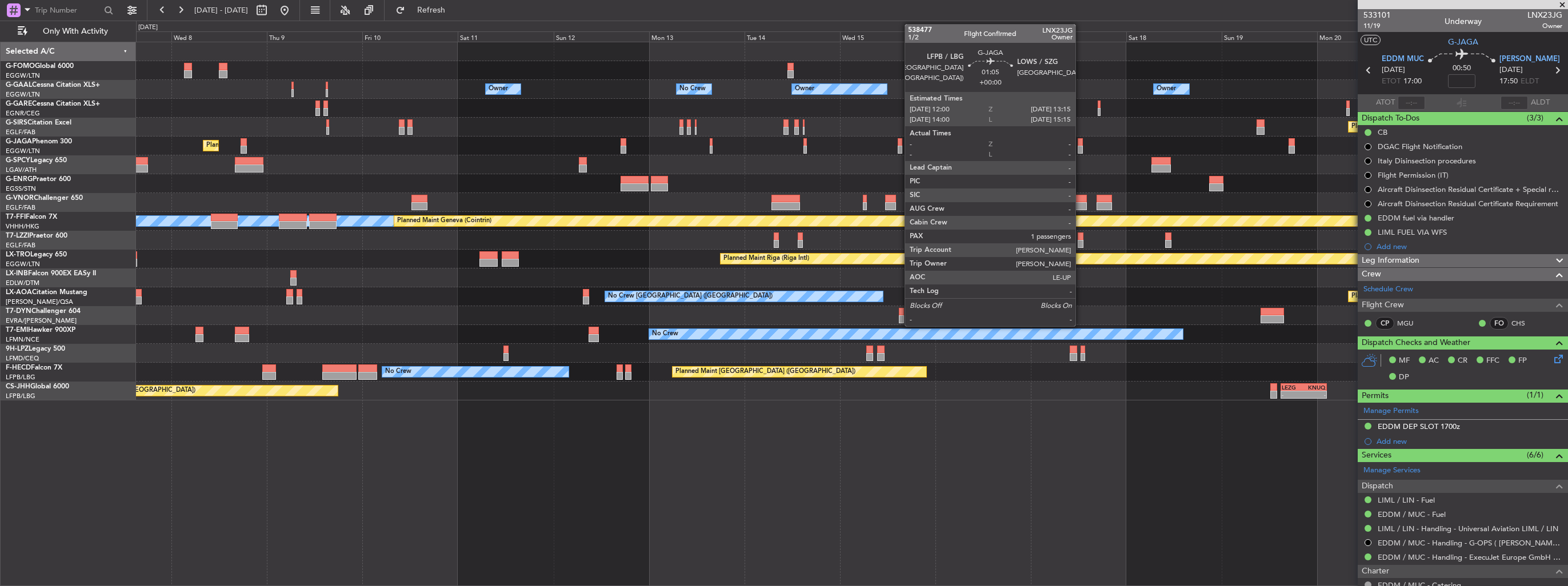
click at [1081, 144] on div at bounding box center [1080, 142] width 5 height 8
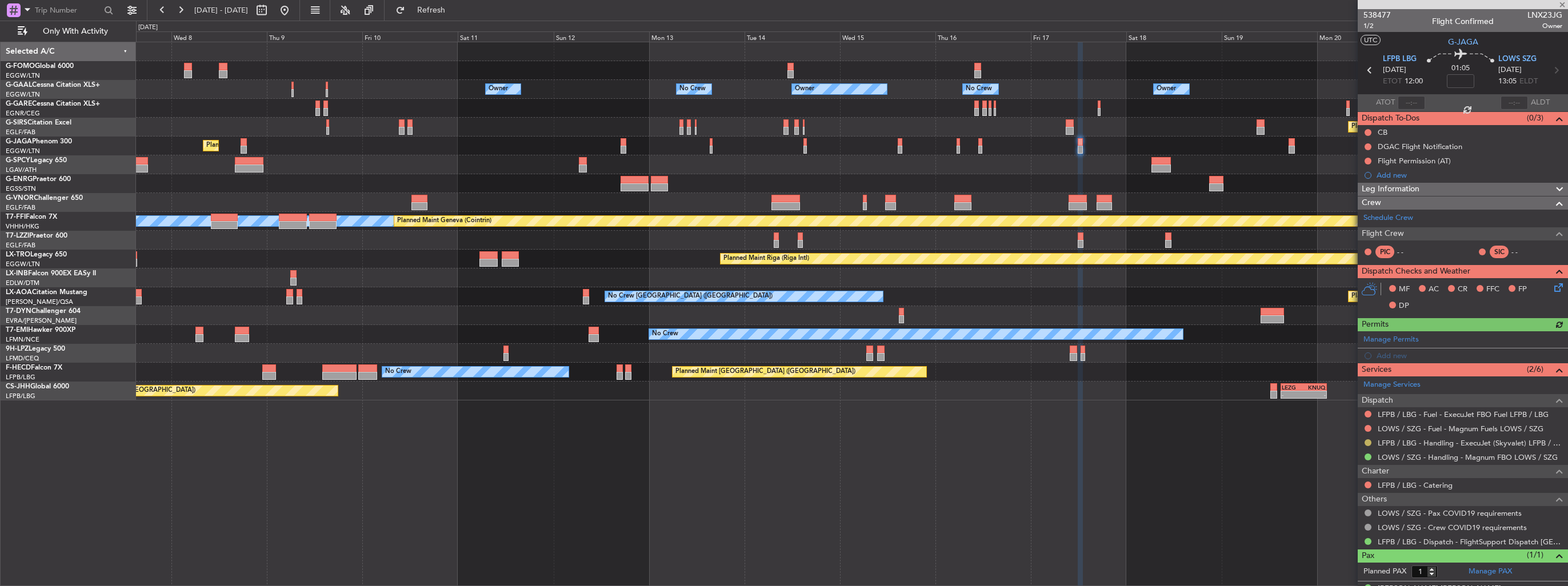
click at [1369, 442] on button at bounding box center [1368, 442] width 7 height 7
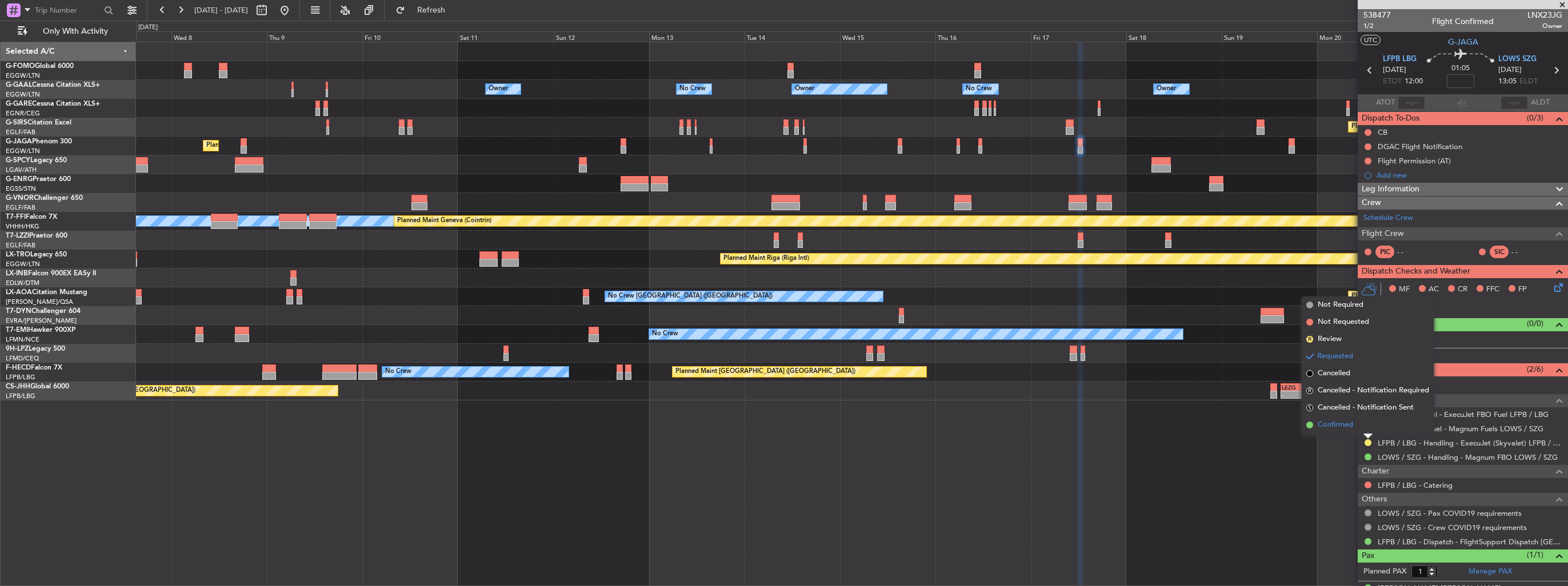
click at [1323, 425] on span "Confirmed" at bounding box center [1336, 425] width 35 height 12
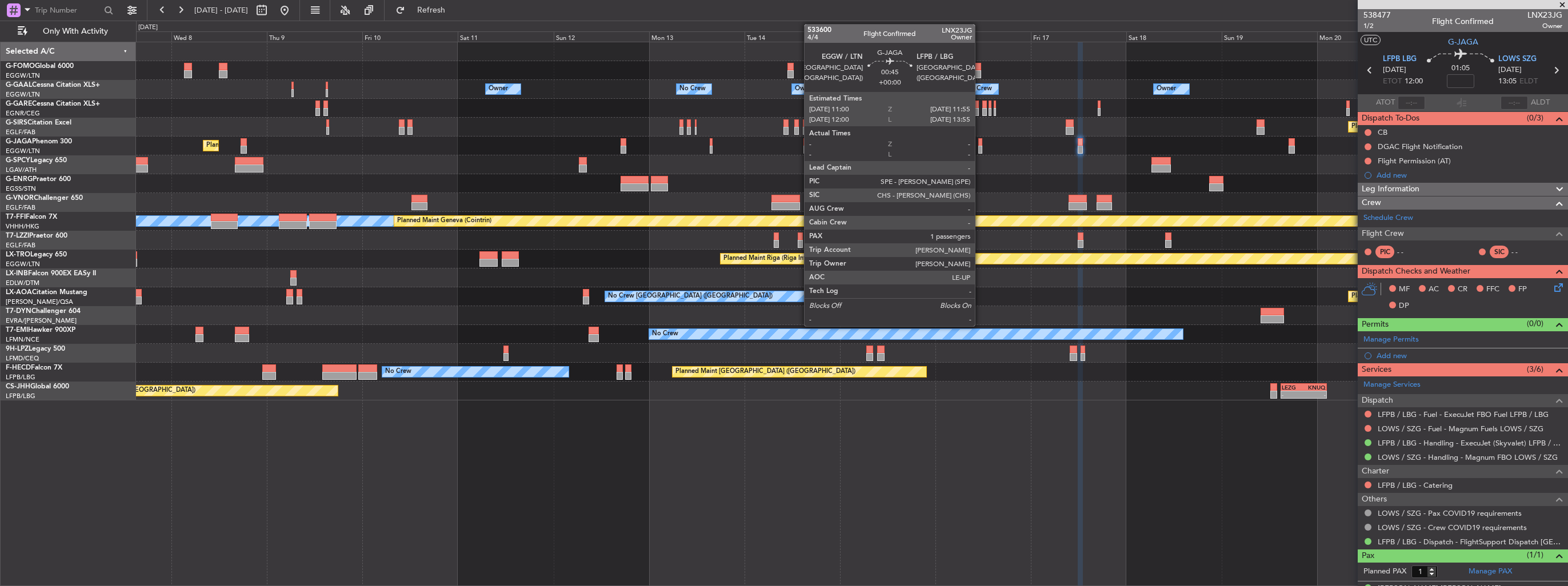
click at [980, 141] on div at bounding box center [980, 142] width 4 height 8
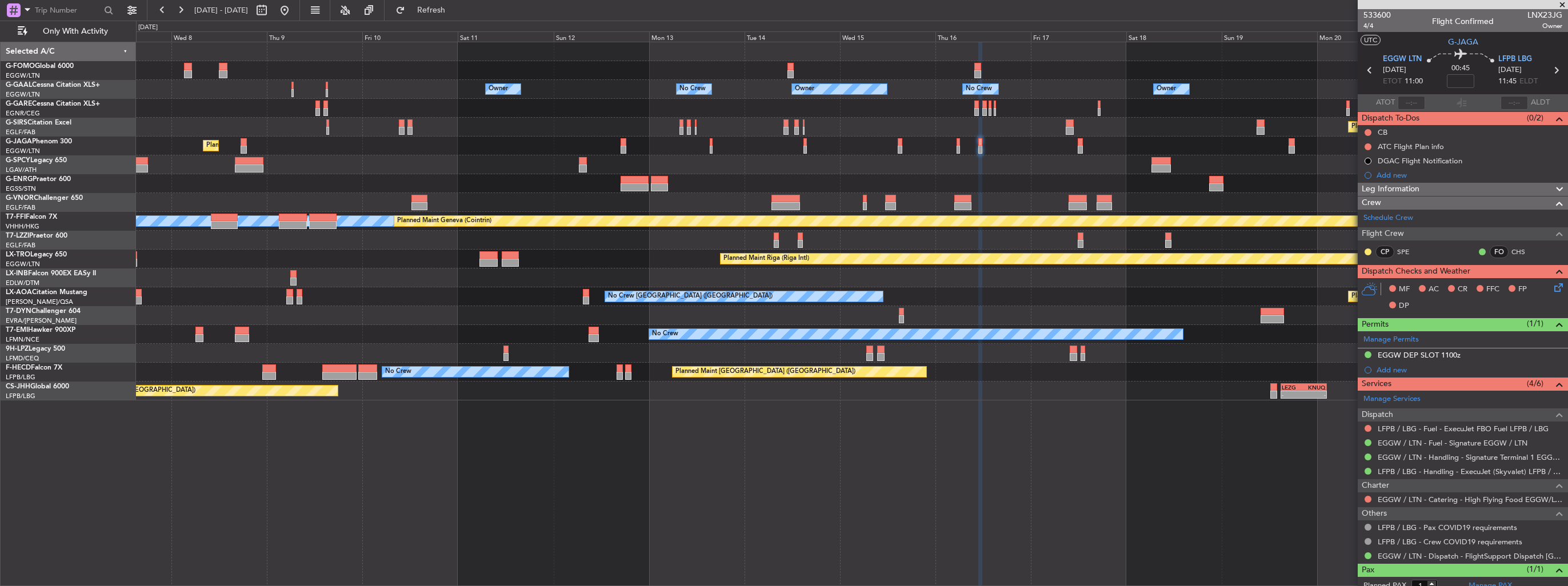
click at [746, 396] on div "Planned Maint Paris (Le Bourget) - - LEZG 15:00 Z KNUQ 02:35 Z" at bounding box center [852, 391] width 1432 height 19
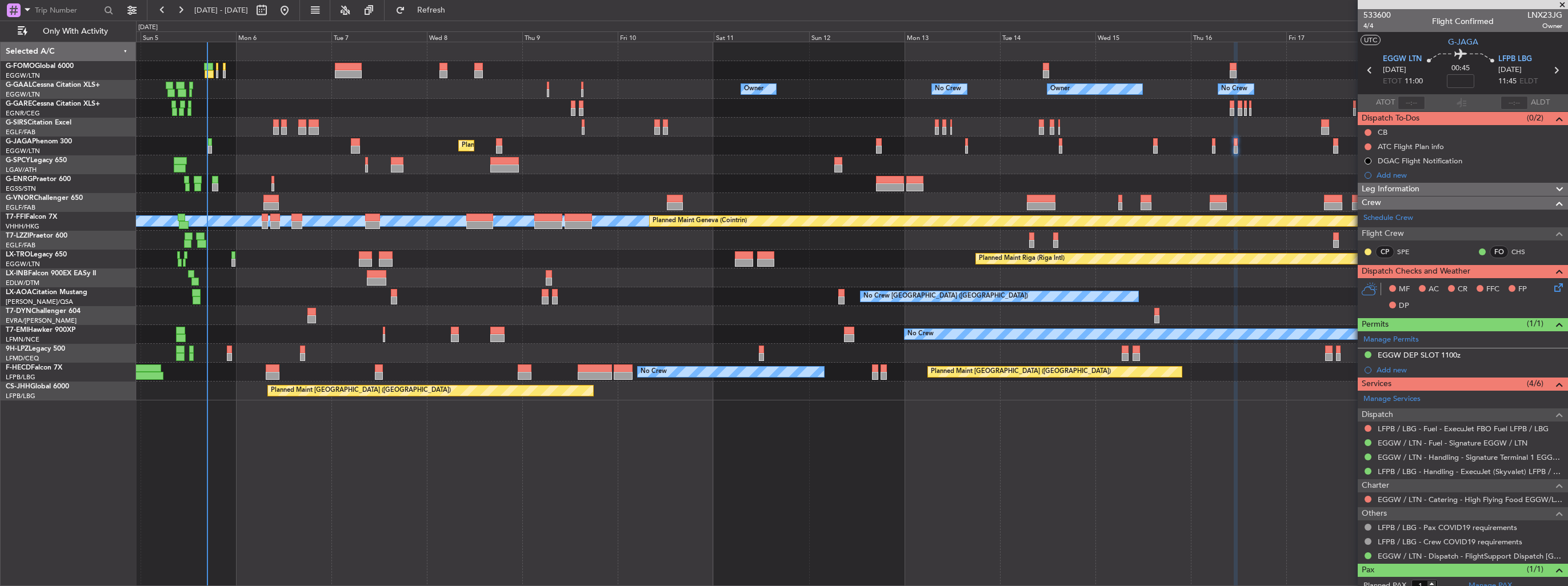
click at [608, 426] on div "Owner Owner No Crew No Crew Owner Owner AOG Maint Dusseldorf Planned Maint Duss…" at bounding box center [852, 314] width 1432 height 544
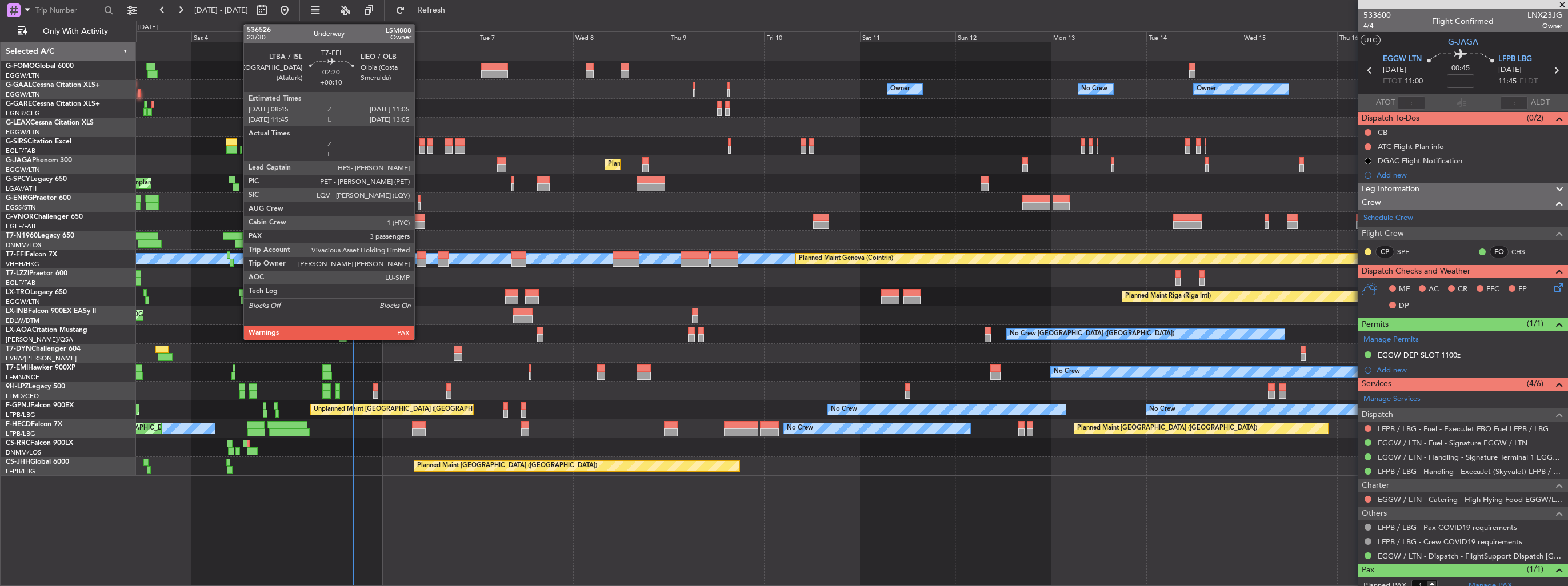
click at [419, 264] on div at bounding box center [421, 262] width 10 height 8
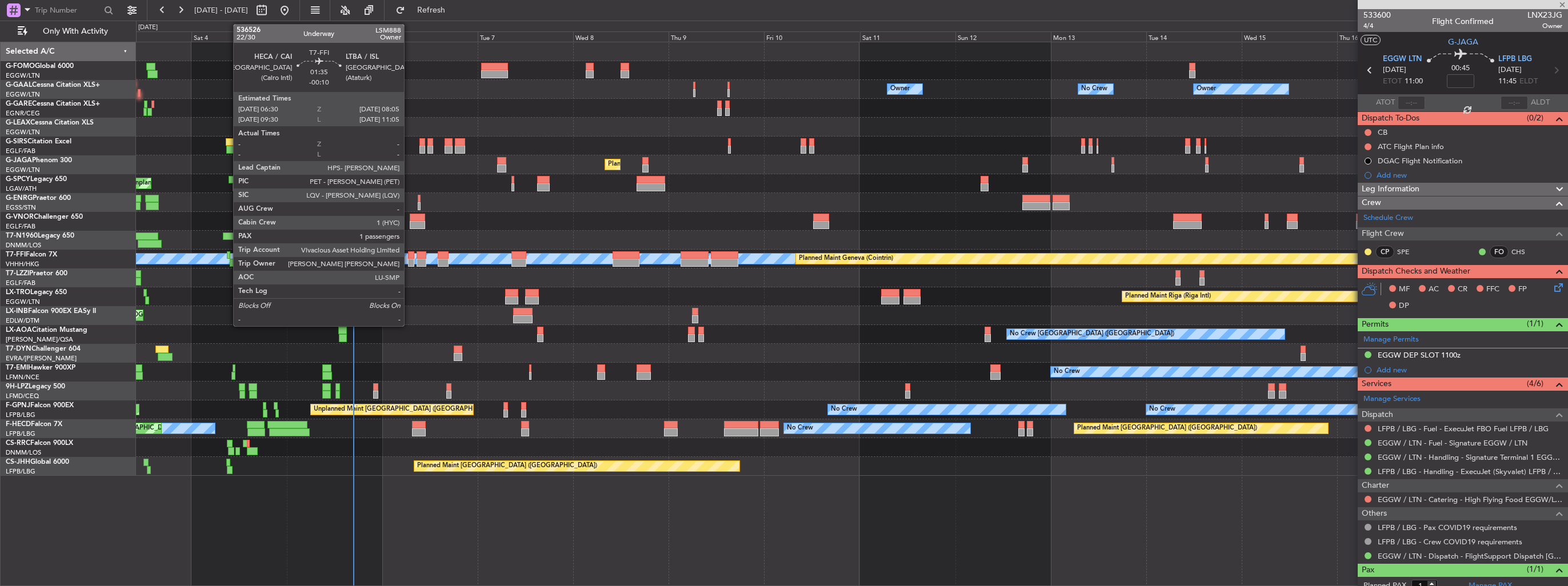
type input "+00:10"
type input "3"
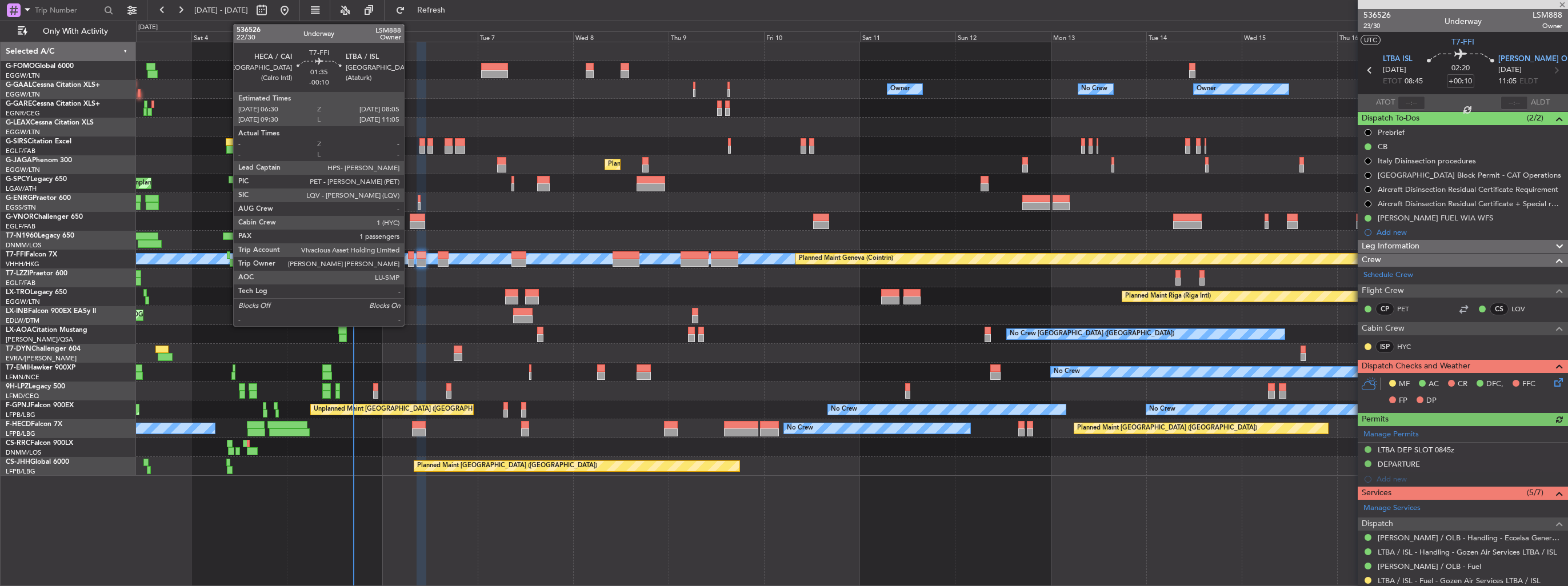
click at [409, 260] on div at bounding box center [411, 262] width 7 height 8
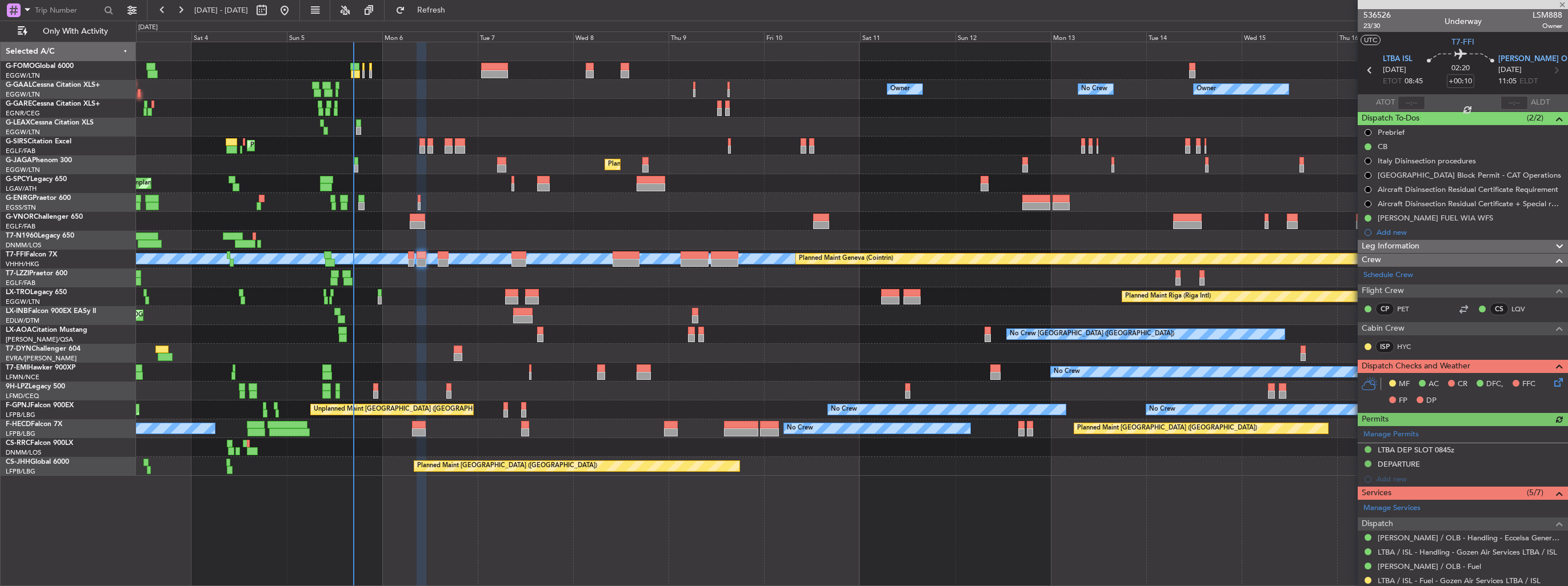
type input "-00:10"
type input "1"
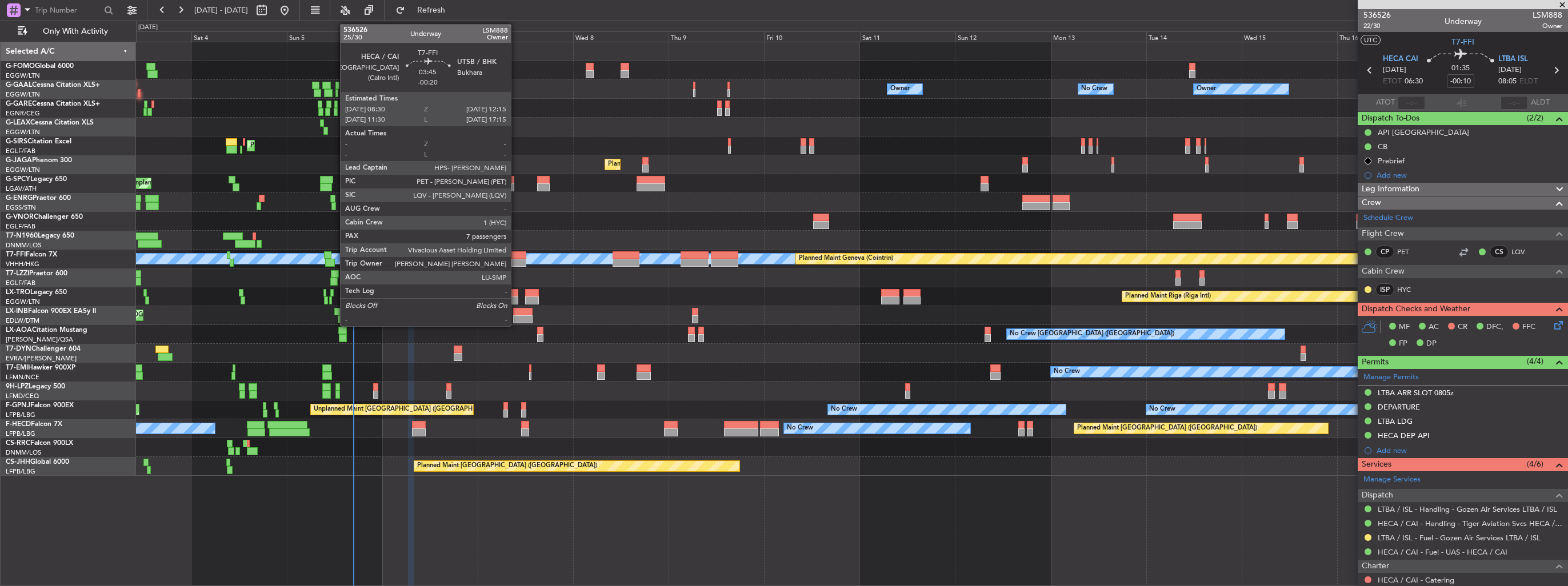
click at [516, 256] on div at bounding box center [519, 255] width 15 height 8
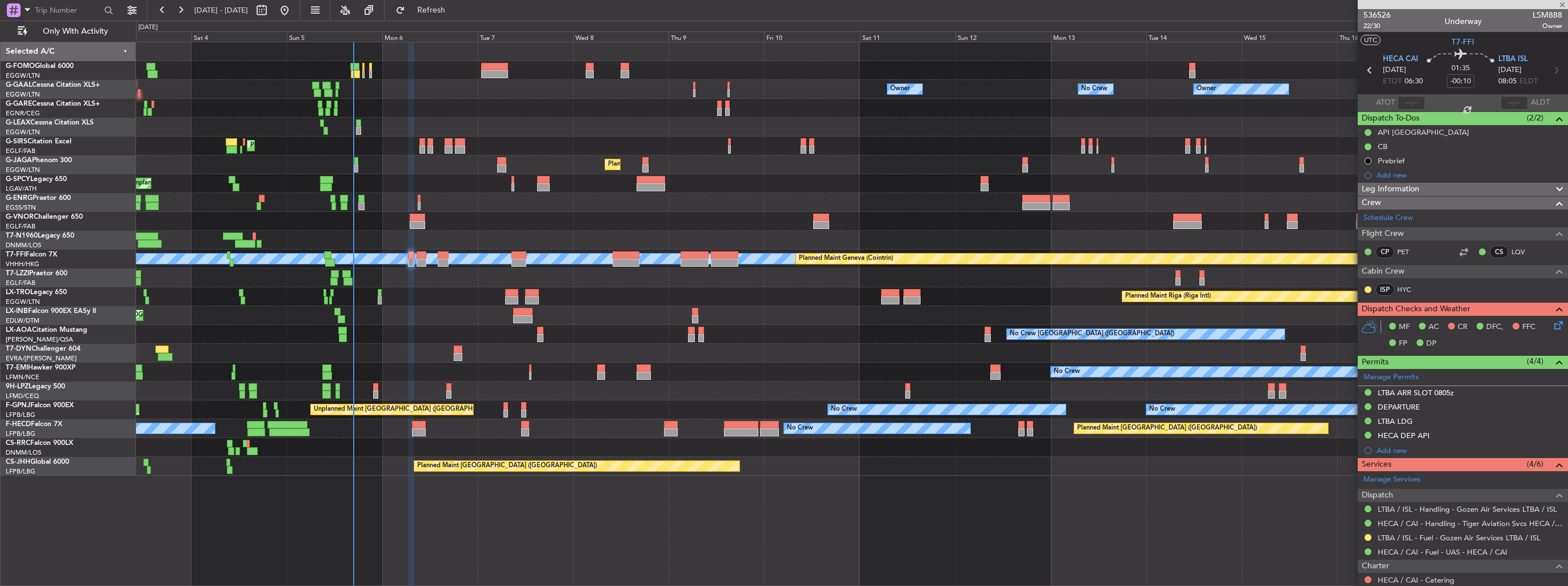
type input "-00:20"
type input "7"
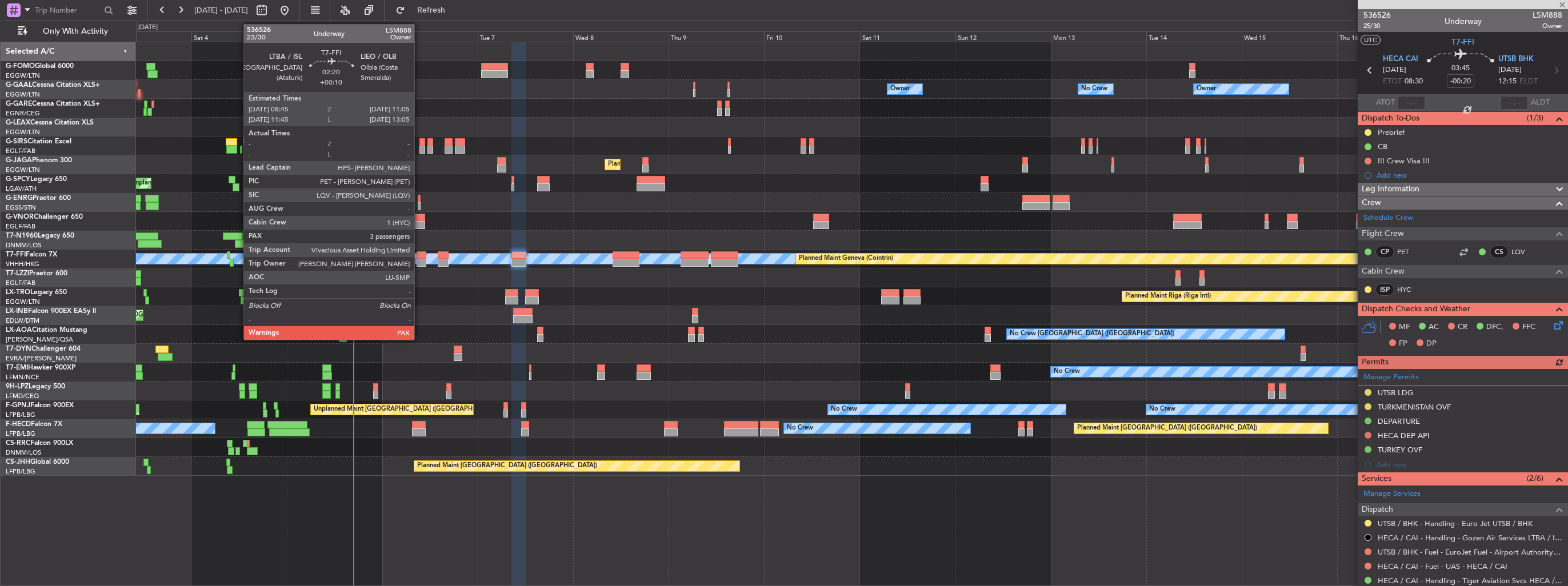
click at [419, 262] on div at bounding box center [421, 262] width 10 height 8
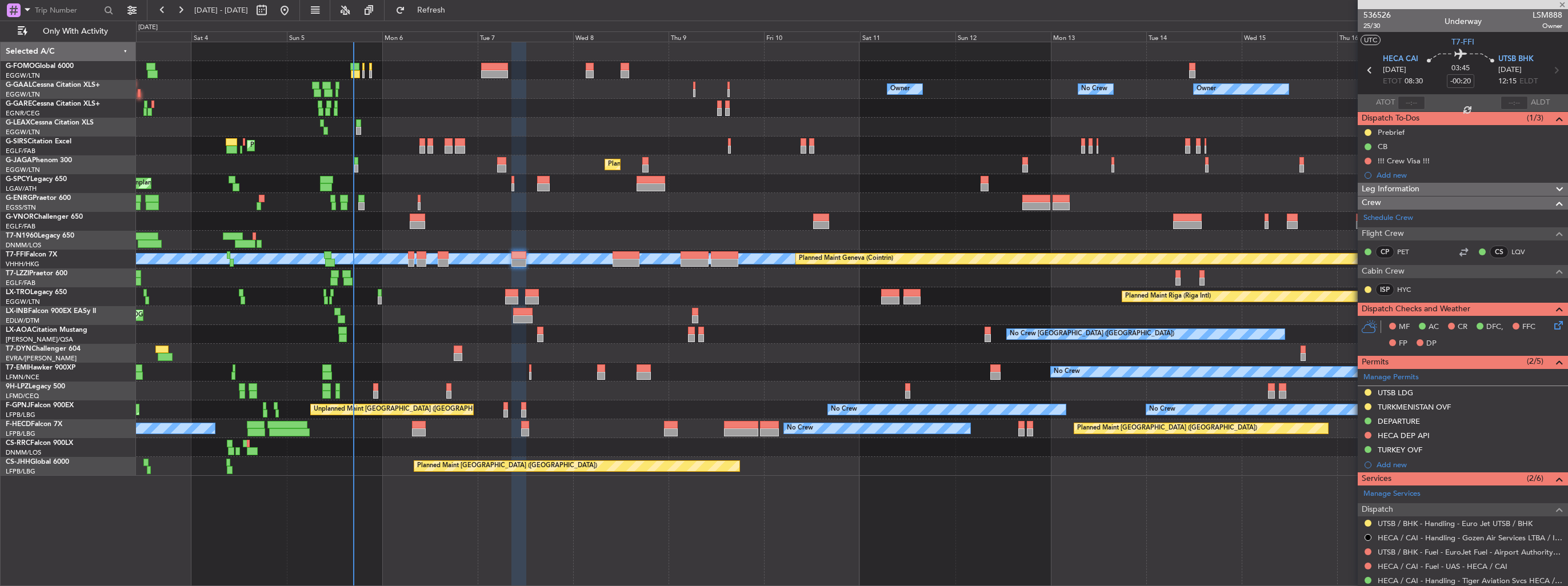
type input "+00:10"
type input "3"
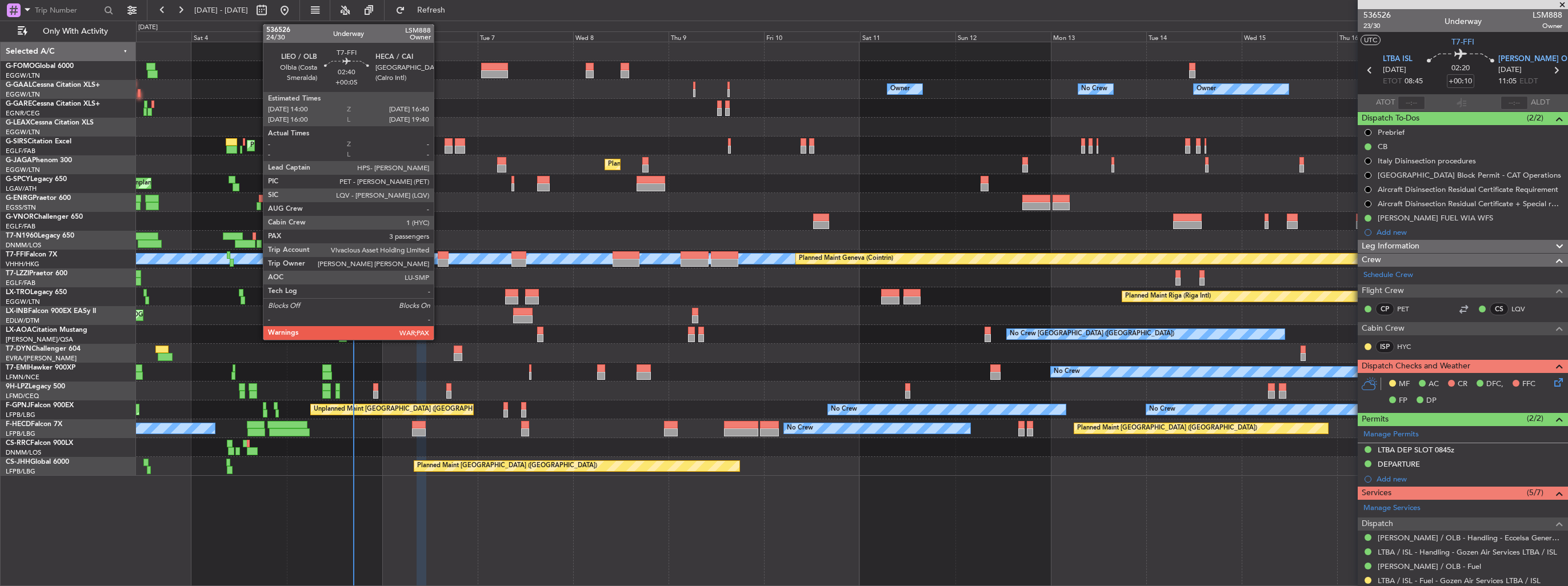
click at [439, 255] on div at bounding box center [443, 255] width 11 height 8
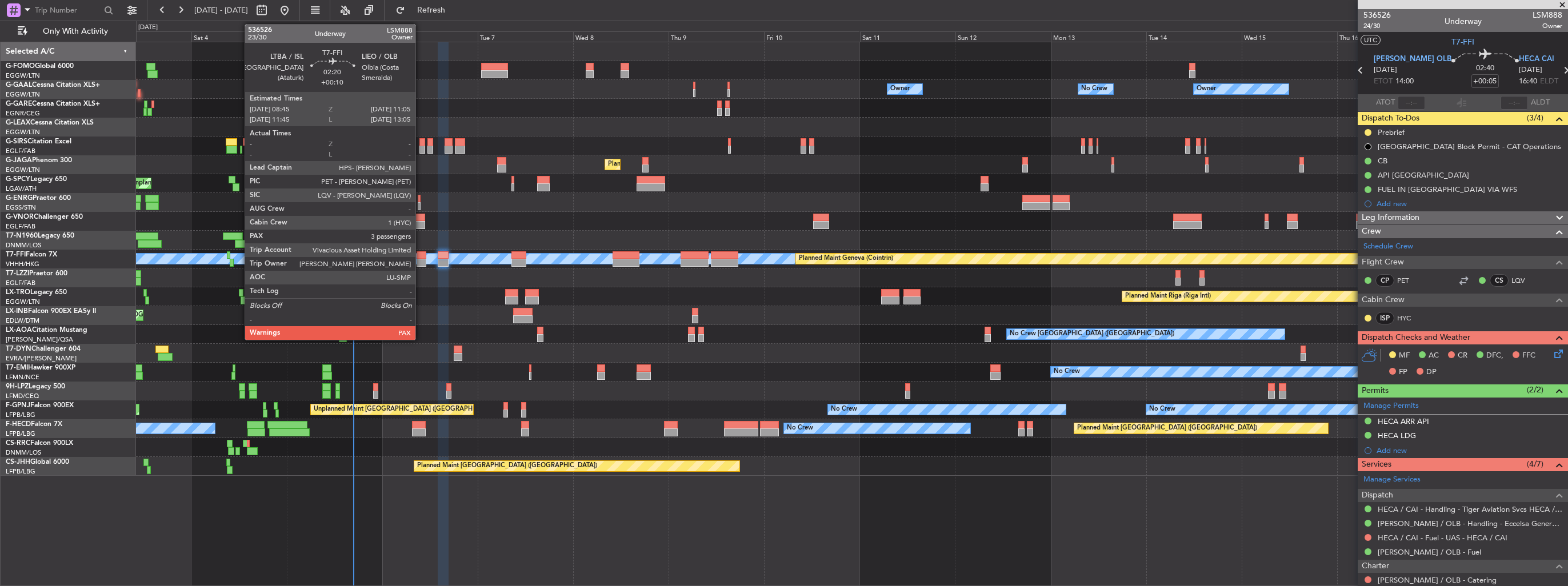
click at [421, 252] on div at bounding box center [421, 255] width 10 height 8
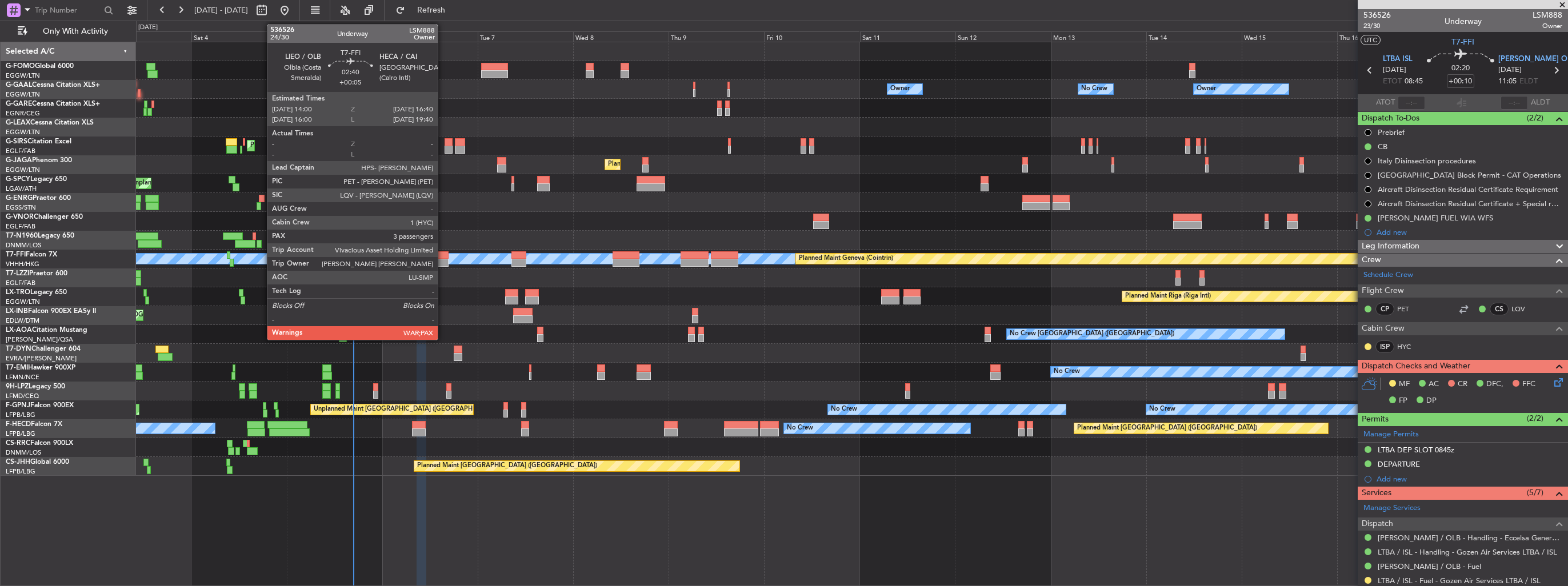
click at [443, 258] on div at bounding box center [443, 255] width 11 height 8
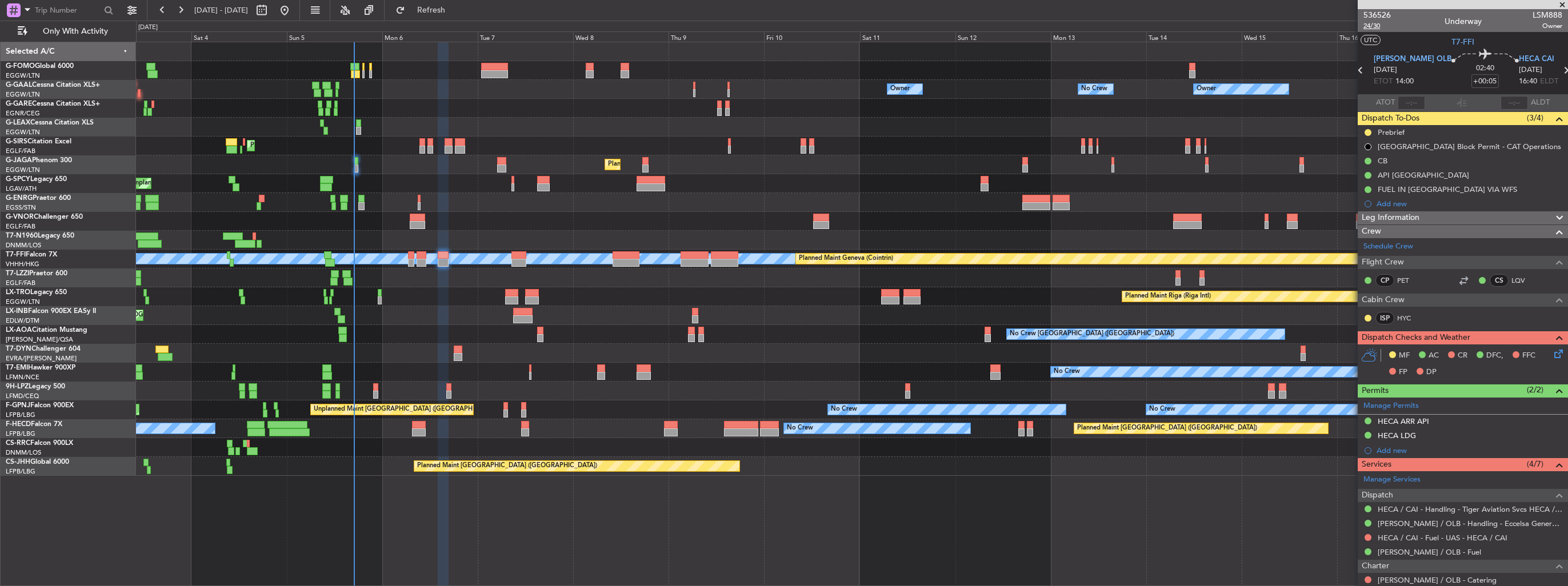
click at [1376, 26] on span "24/30" at bounding box center [1377, 26] width 27 height 10
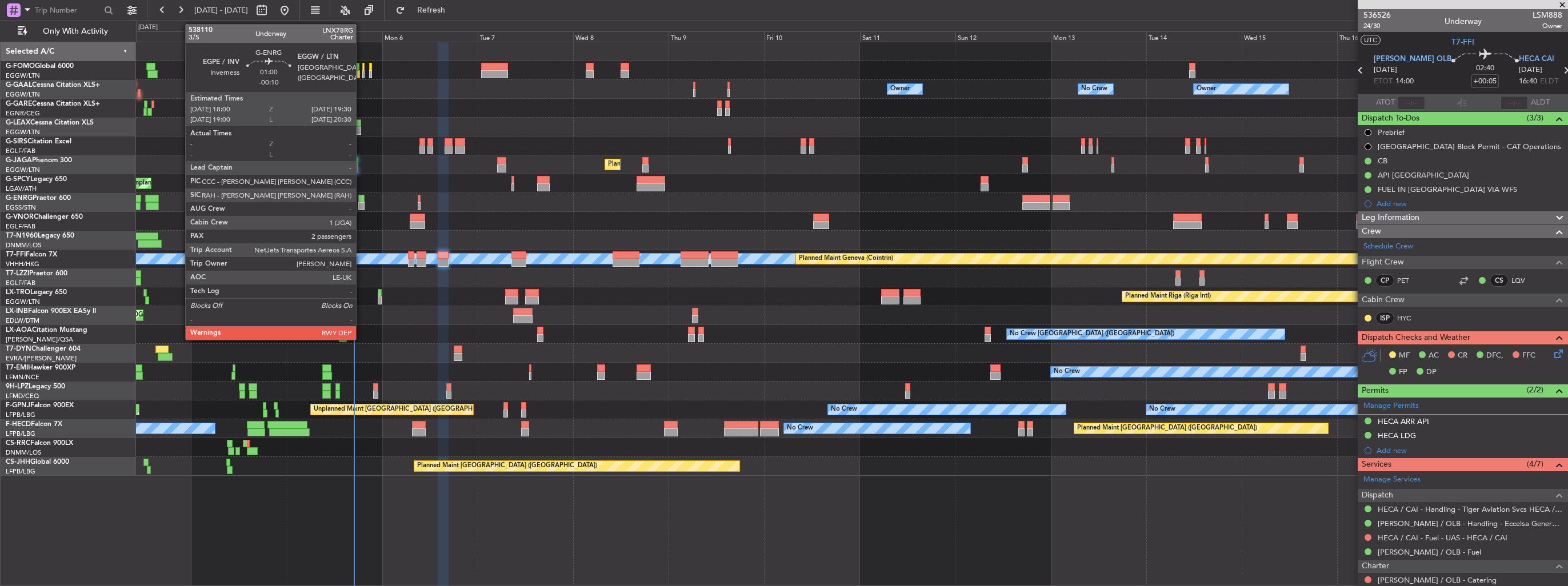
click at [361, 199] on div at bounding box center [361, 199] width 7 height 8
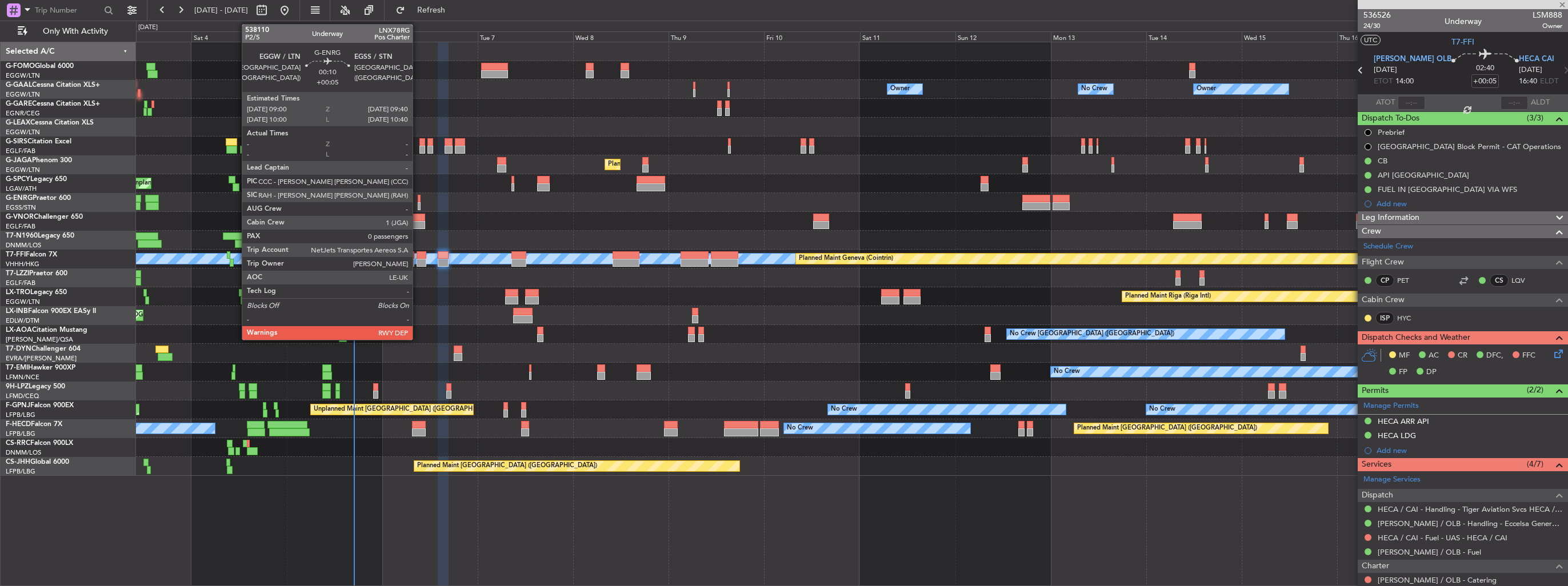
type input "-00:10"
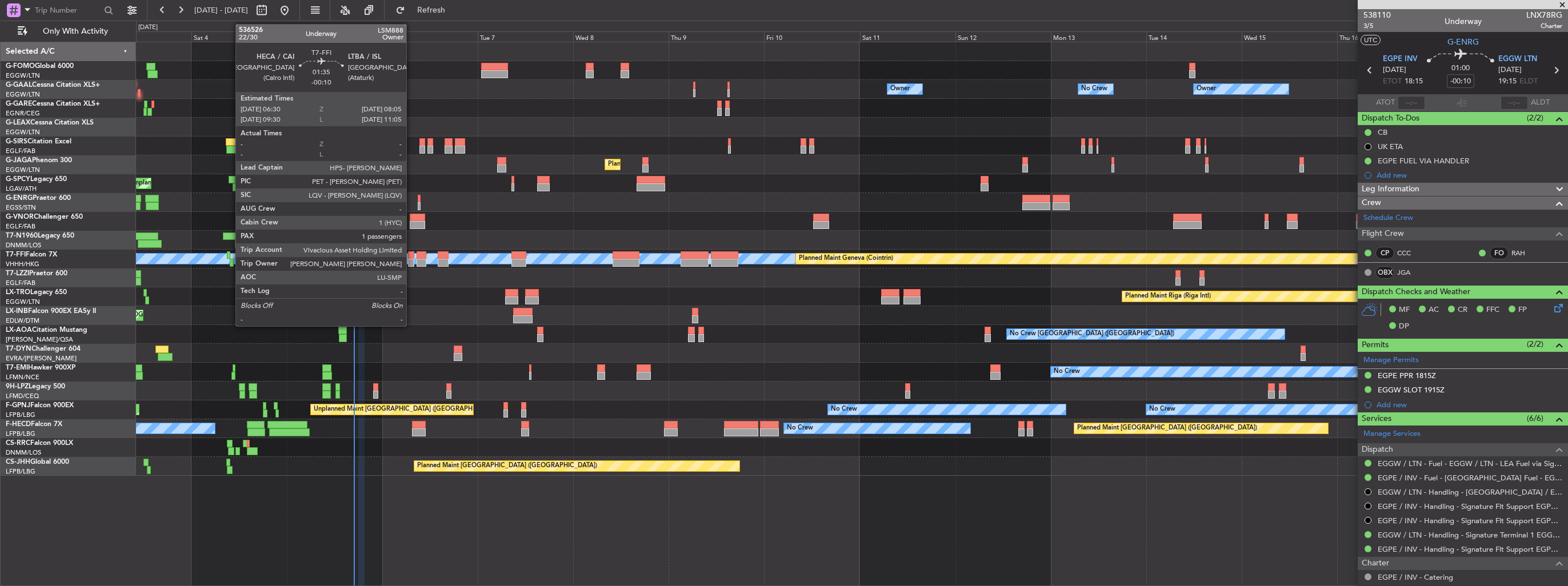
click at [412, 257] on div at bounding box center [411, 255] width 7 height 8
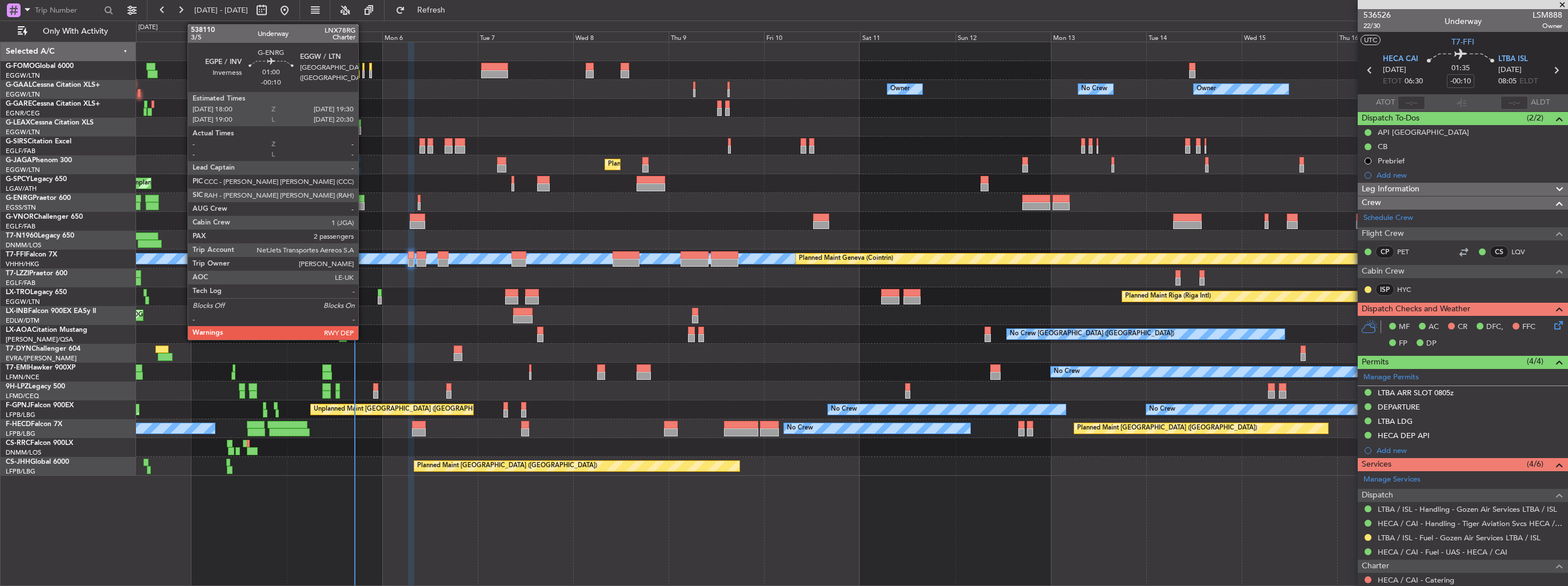
click at [363, 202] on div at bounding box center [361, 206] width 7 height 8
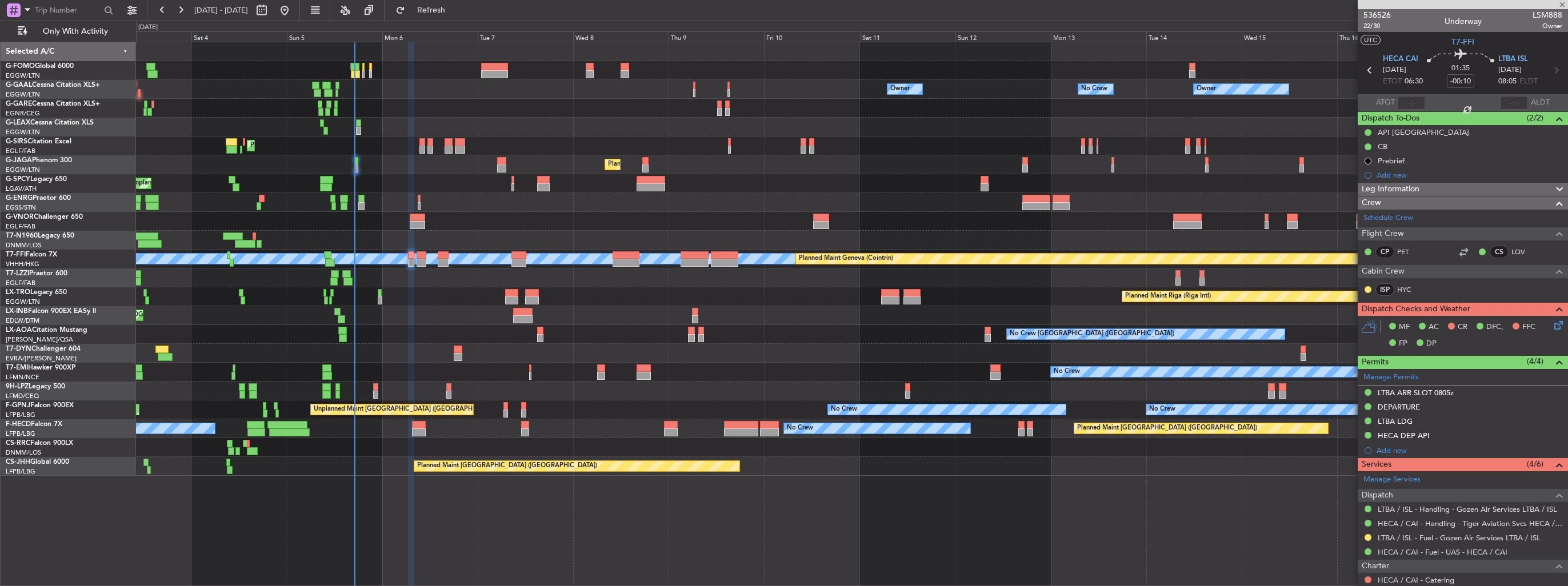
type input "2"
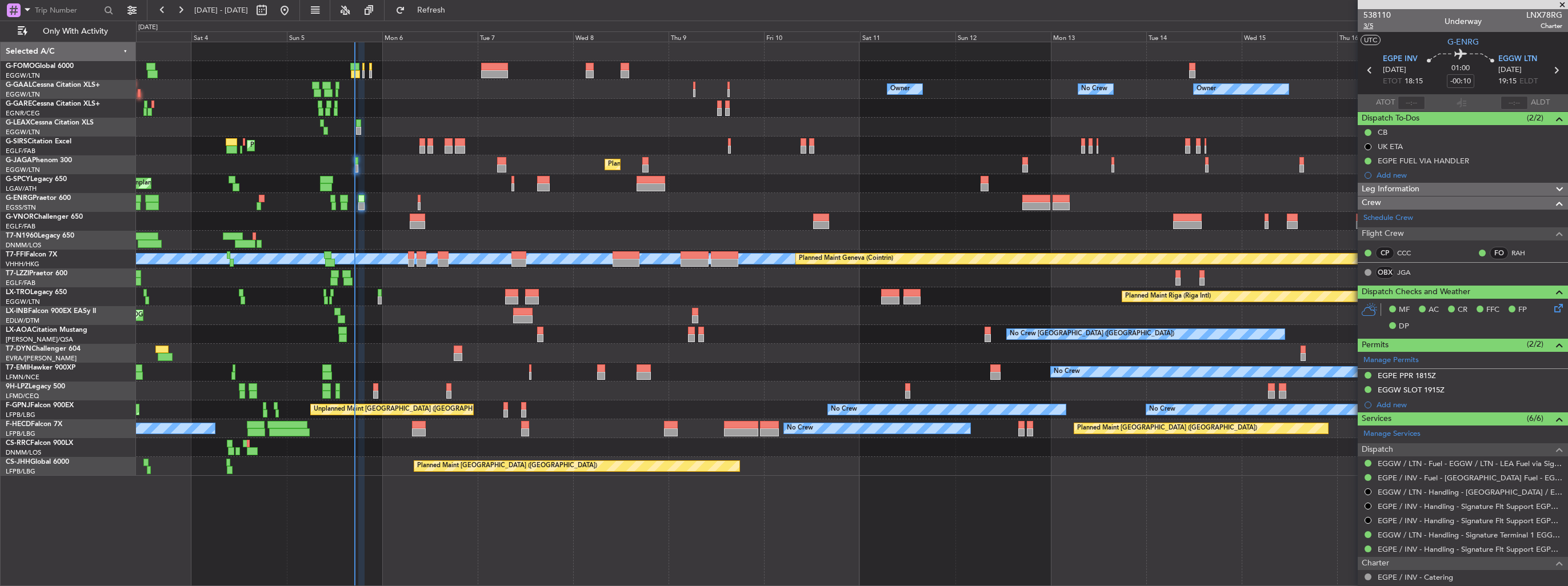
click at [1367, 26] on span "3/5" at bounding box center [1377, 26] width 27 height 10
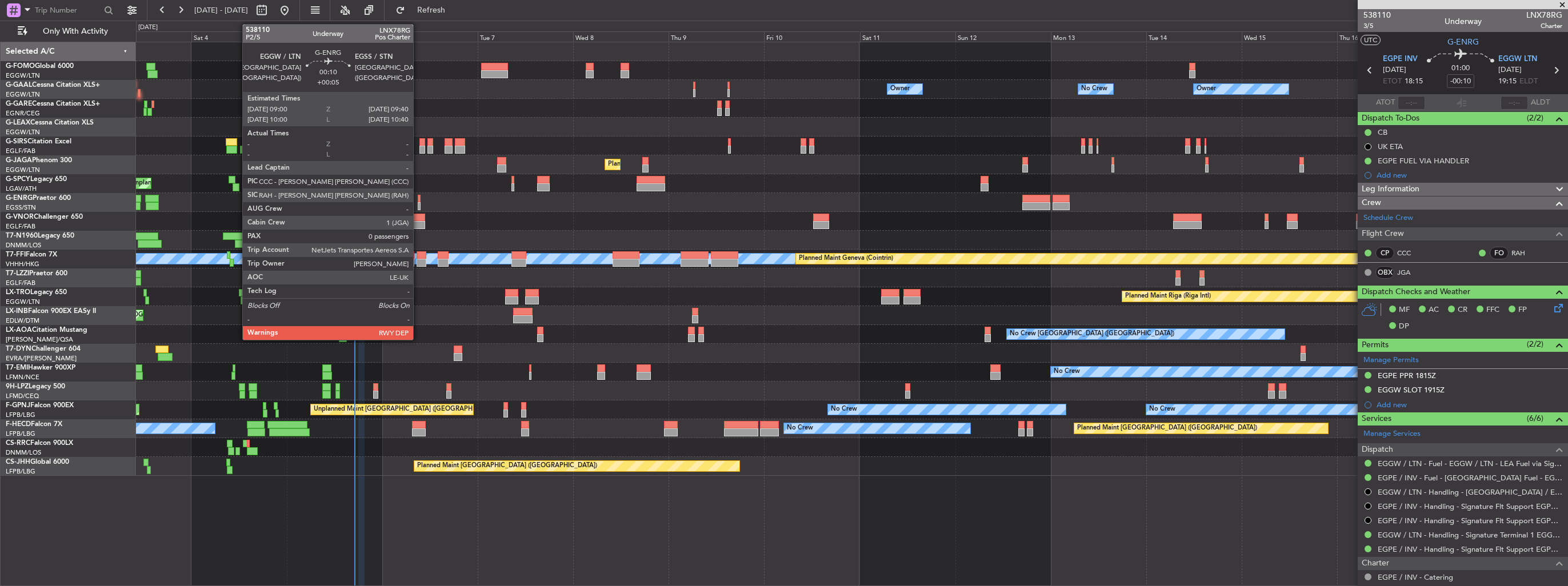
click at [418, 204] on div at bounding box center [419, 206] width 3 height 8
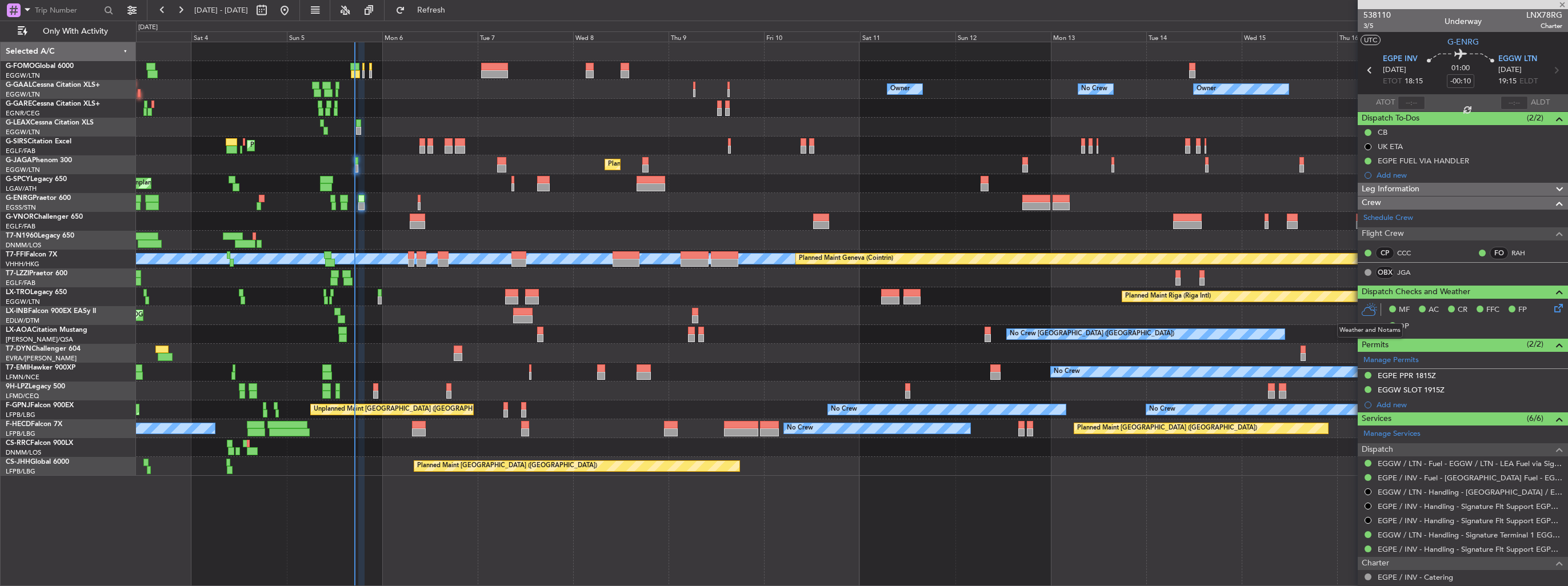
type input "+00:05"
type input "0"
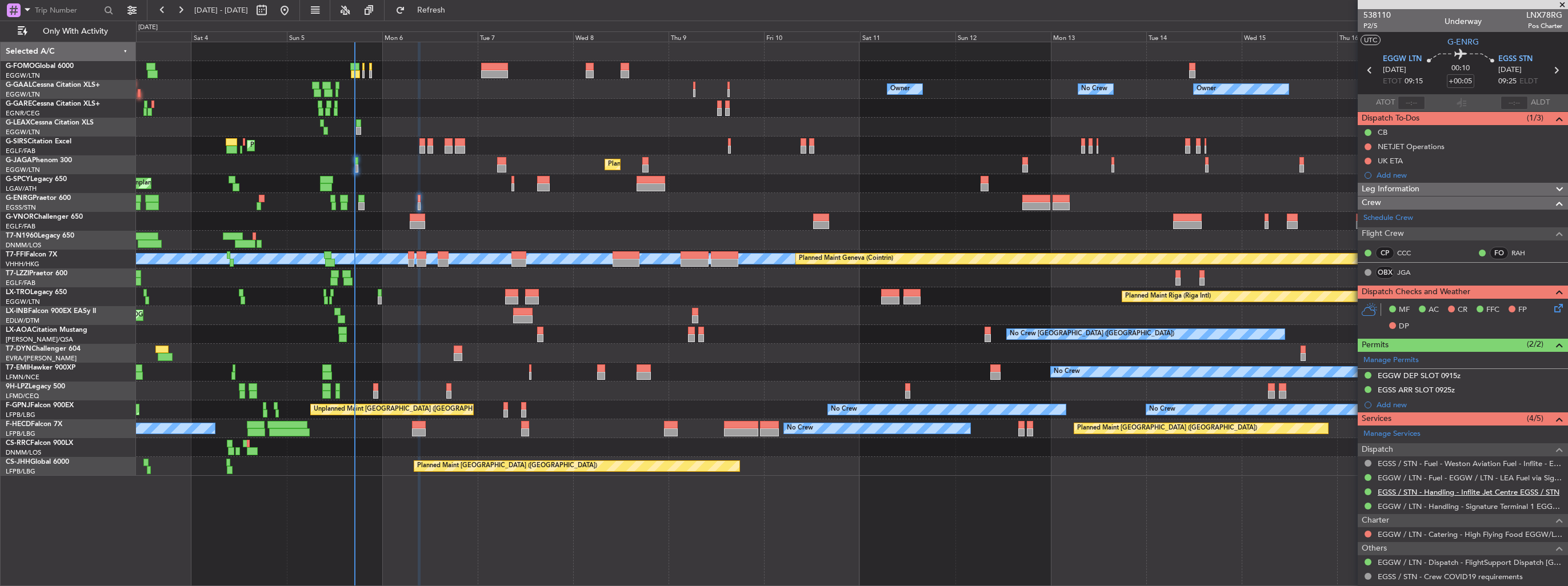
click at [1408, 488] on link "EGSS / STN - Handling - Inflite Jet Centre EGSS / STN" at bounding box center [1468, 492] width 182 height 10
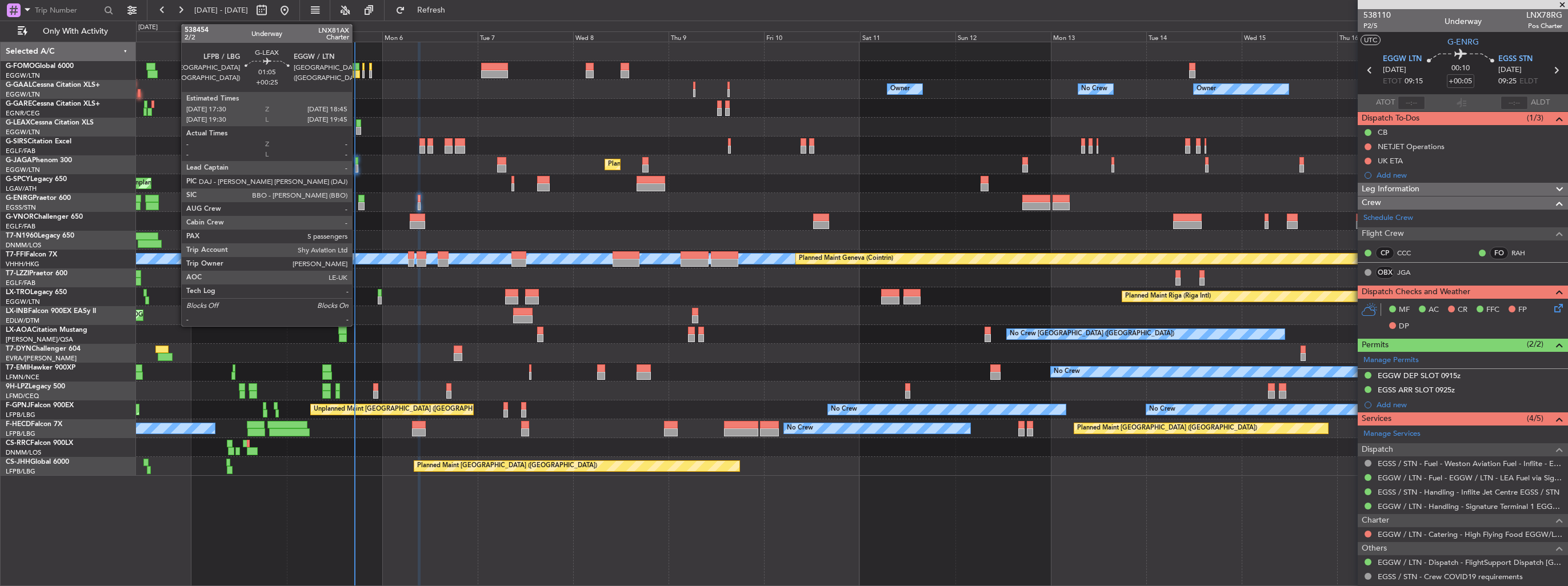
click at [357, 127] on div at bounding box center [358, 130] width 5 height 8
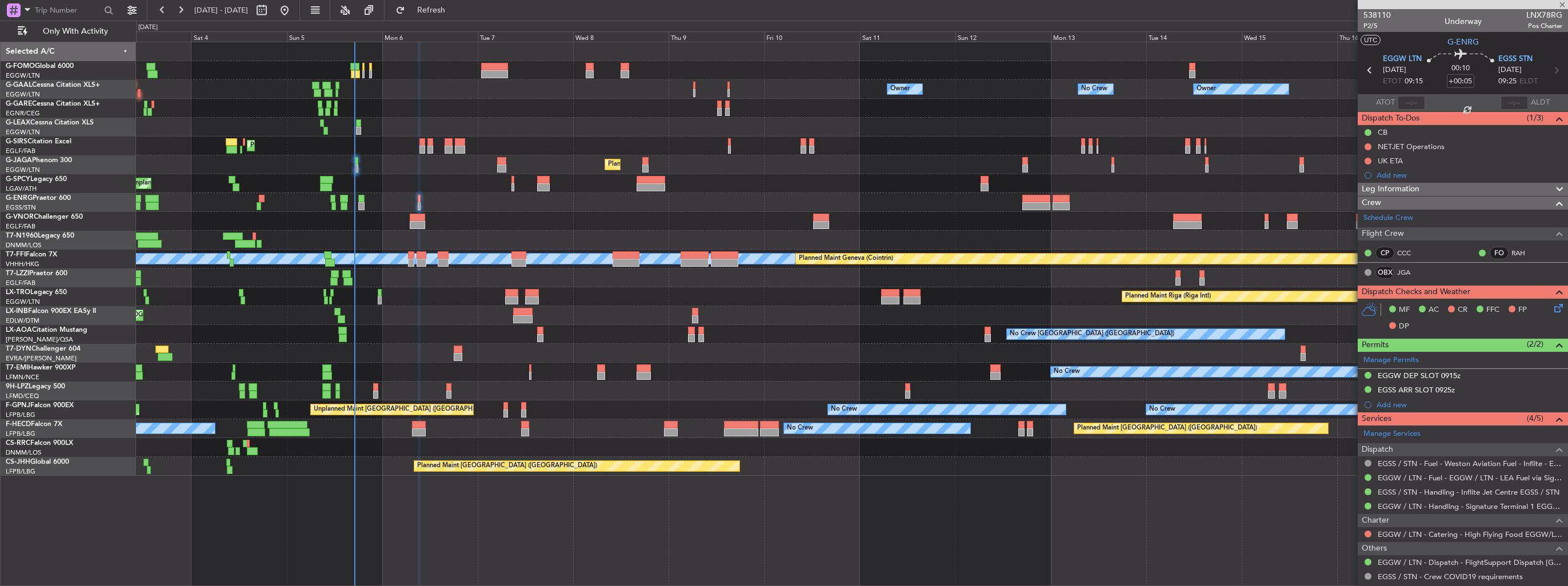
type input "+00:25"
type input "5"
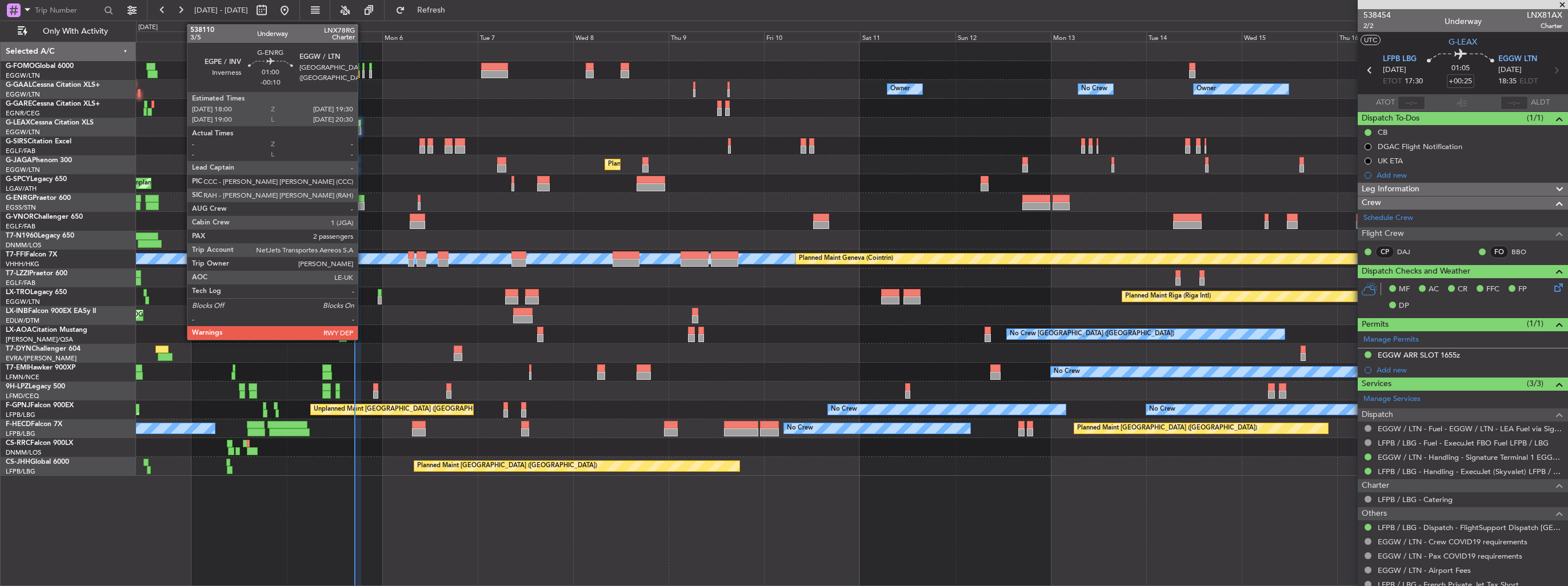
click at [363, 207] on div at bounding box center [361, 206] width 7 height 8
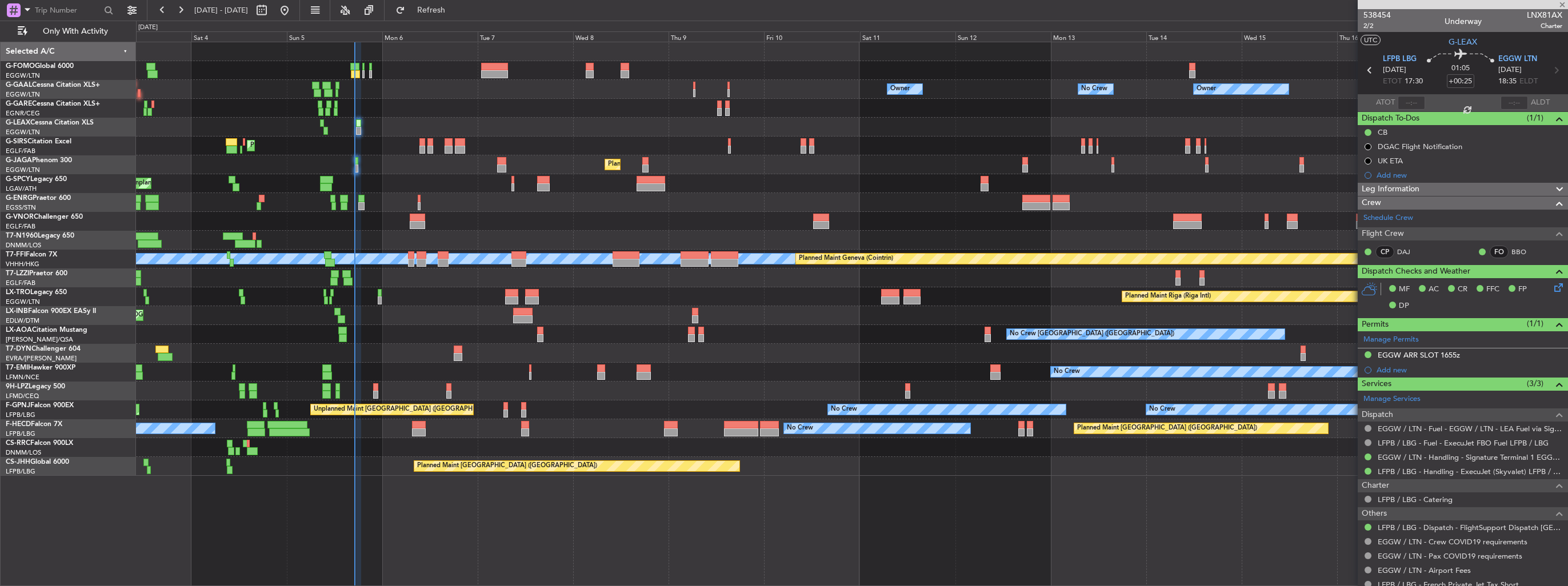
type input "-00:10"
type input "2"
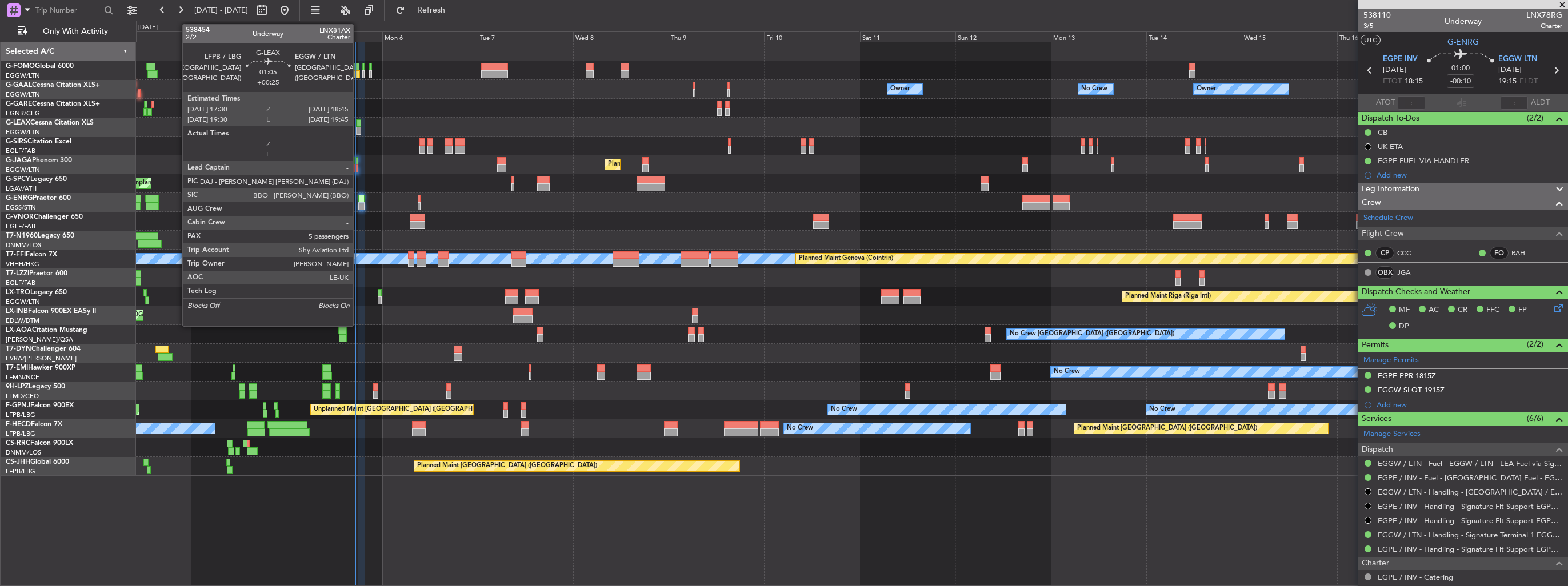
click at [358, 127] on div at bounding box center [358, 130] width 5 height 8
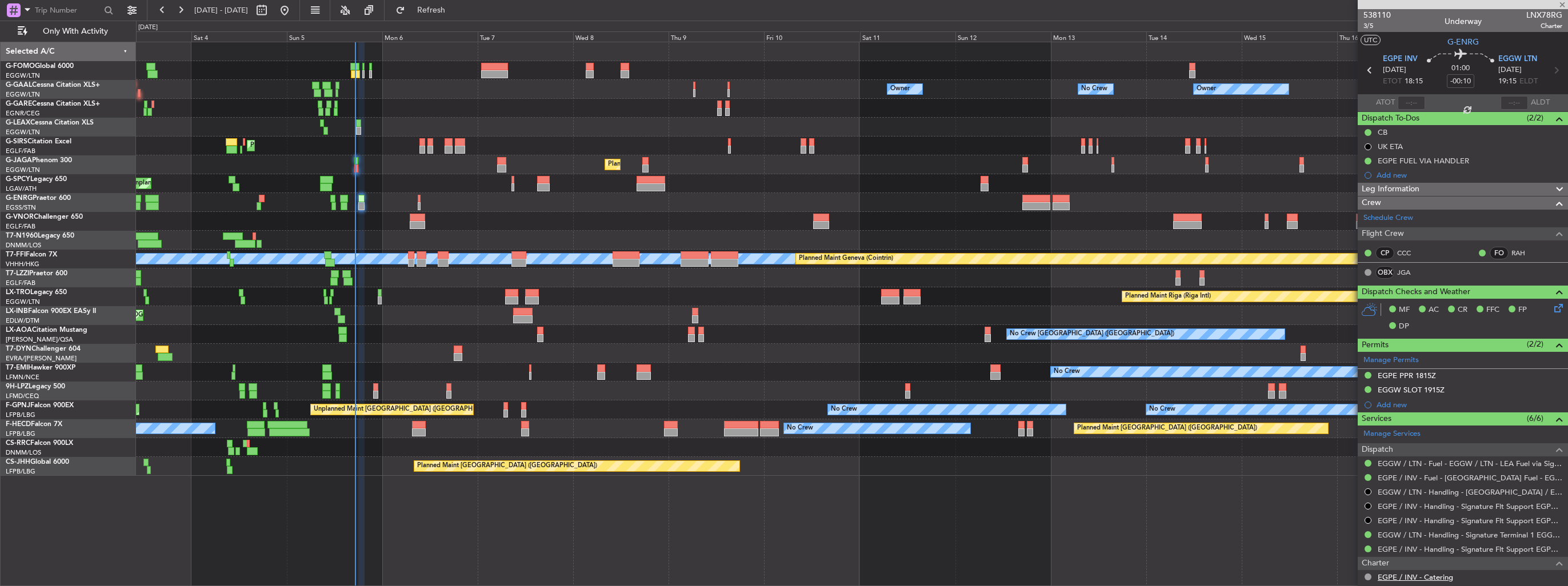
type input "+00:25"
type input "5"
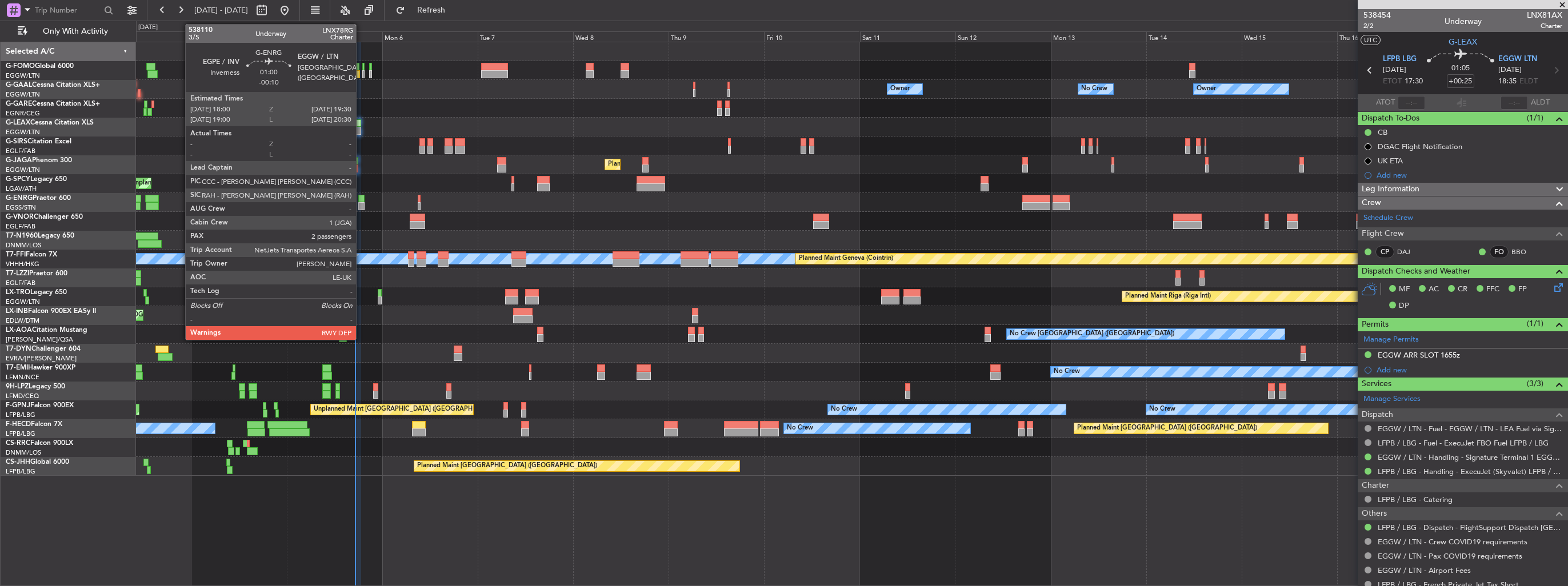
click at [361, 207] on div at bounding box center [361, 206] width 7 height 8
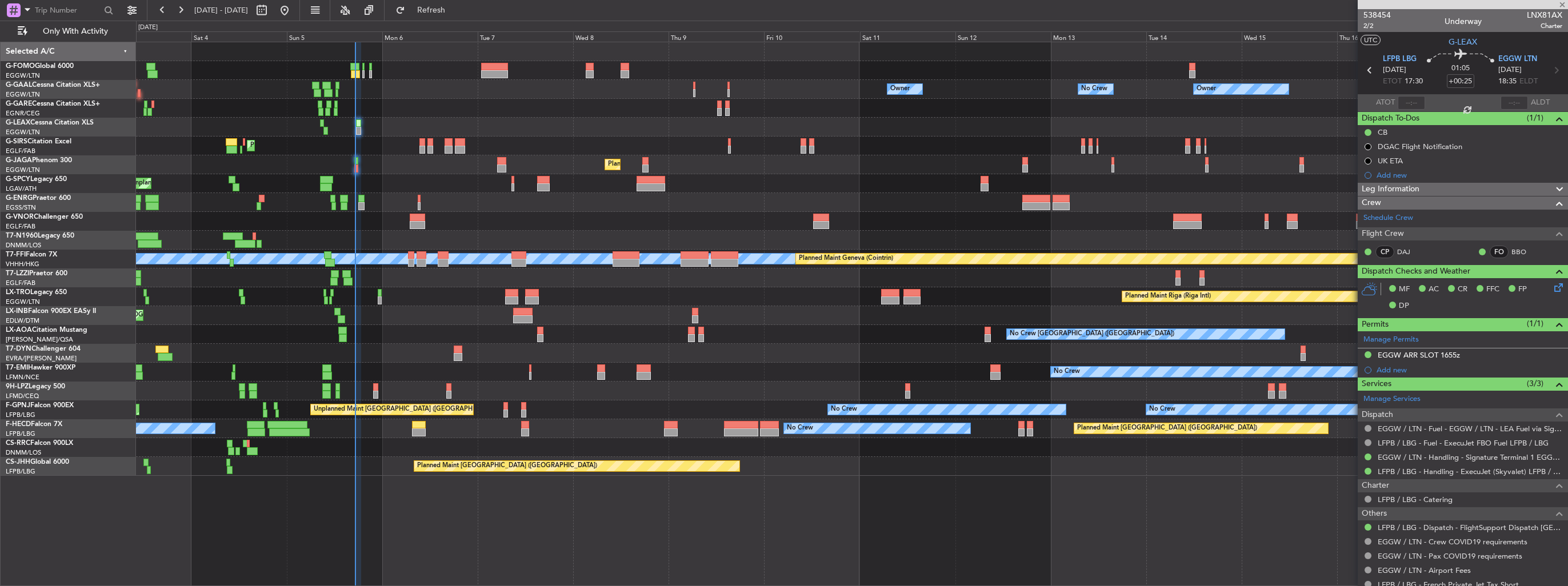
type input "-00:10"
type input "2"
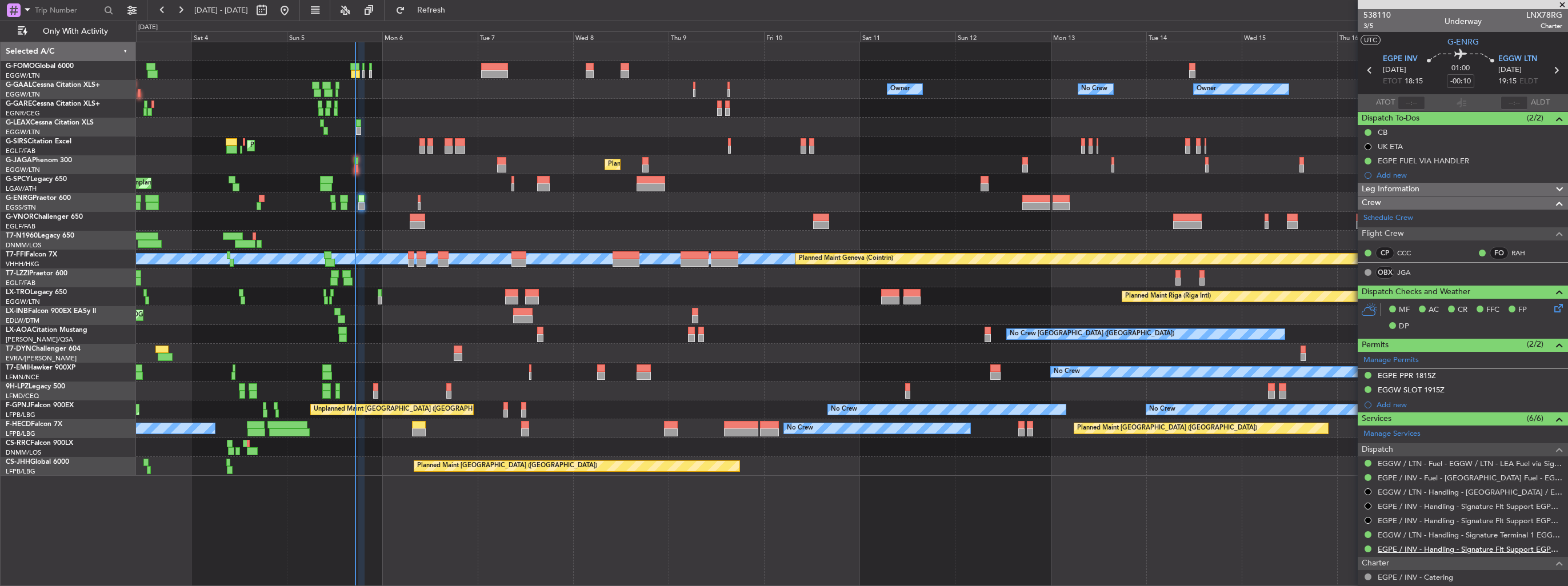
click at [1419, 549] on link "EGPE / INV - Handling - Signature Flt Support EGPE / INV" at bounding box center [1470, 549] width 185 height 10
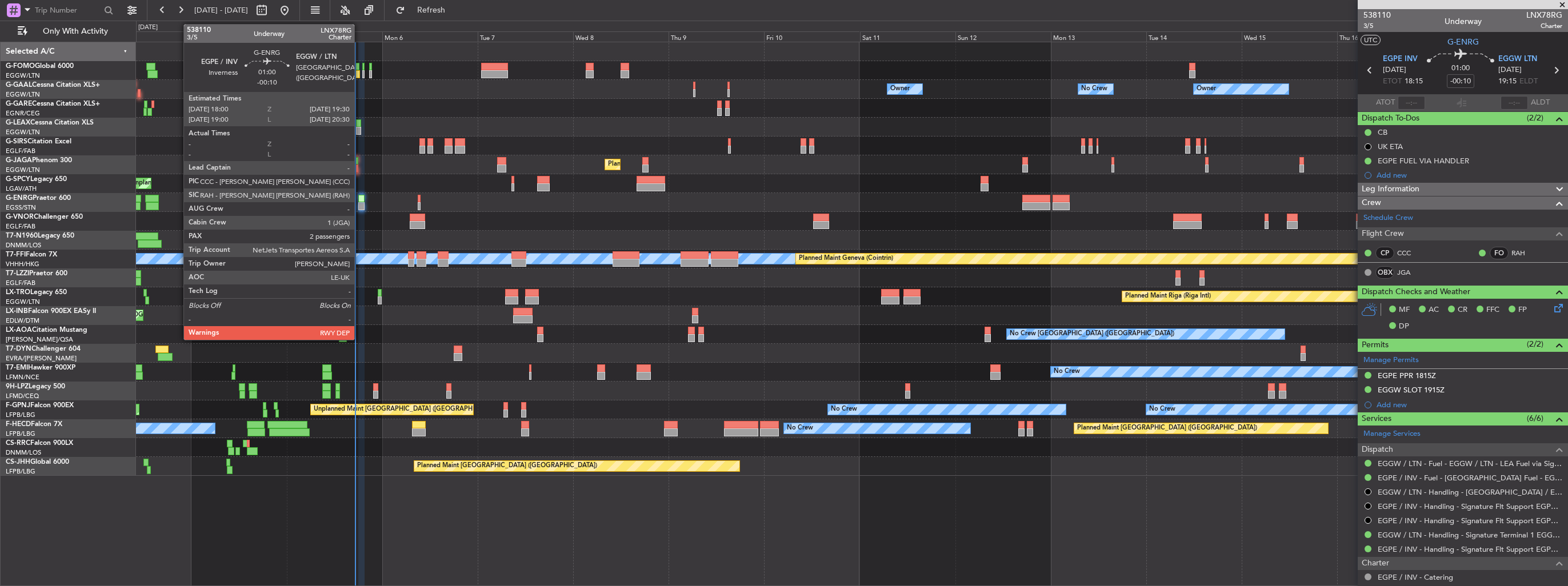
click at [360, 205] on div at bounding box center [361, 206] width 7 height 8
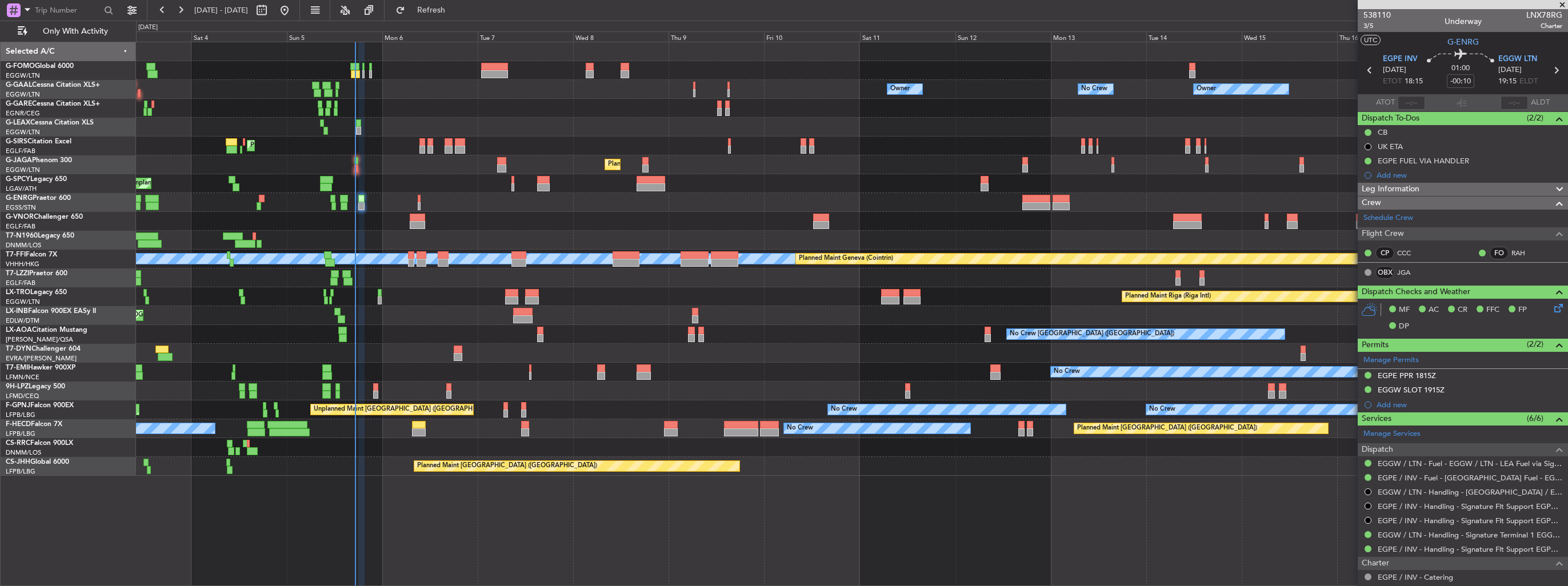
click at [0, 0] on img at bounding box center [0, 0] width 0 height 0
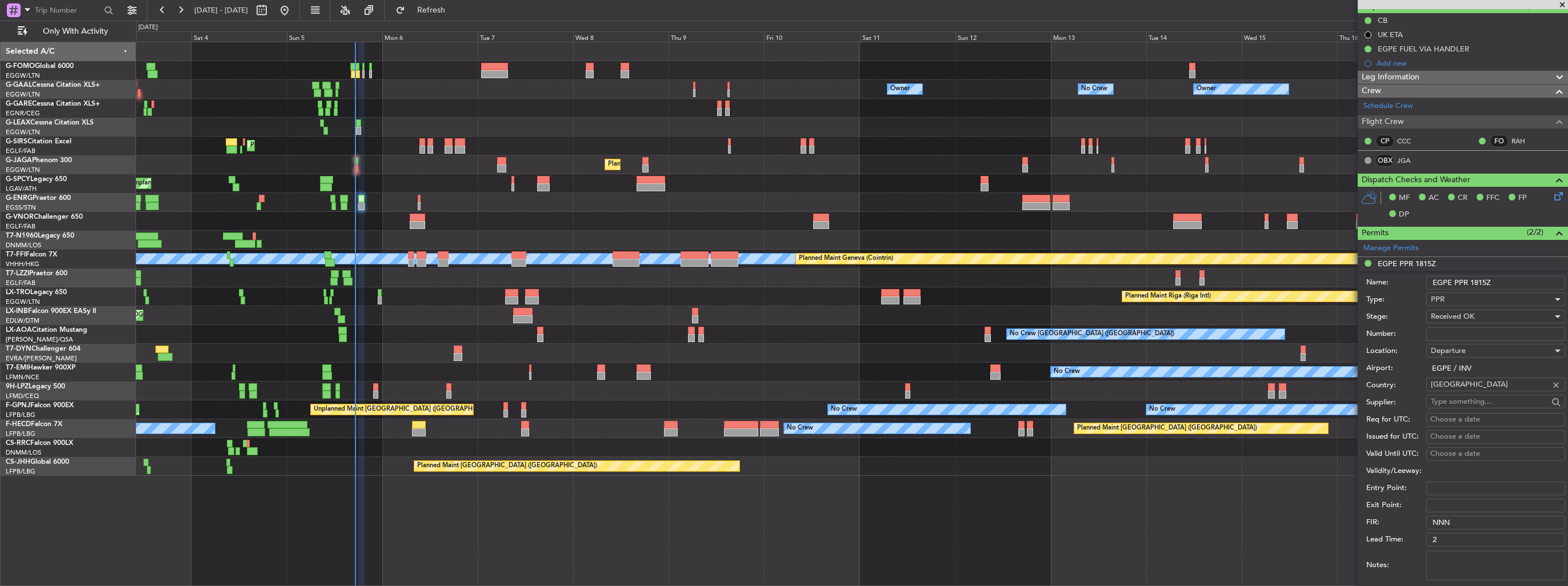
scroll to position [171, 0]
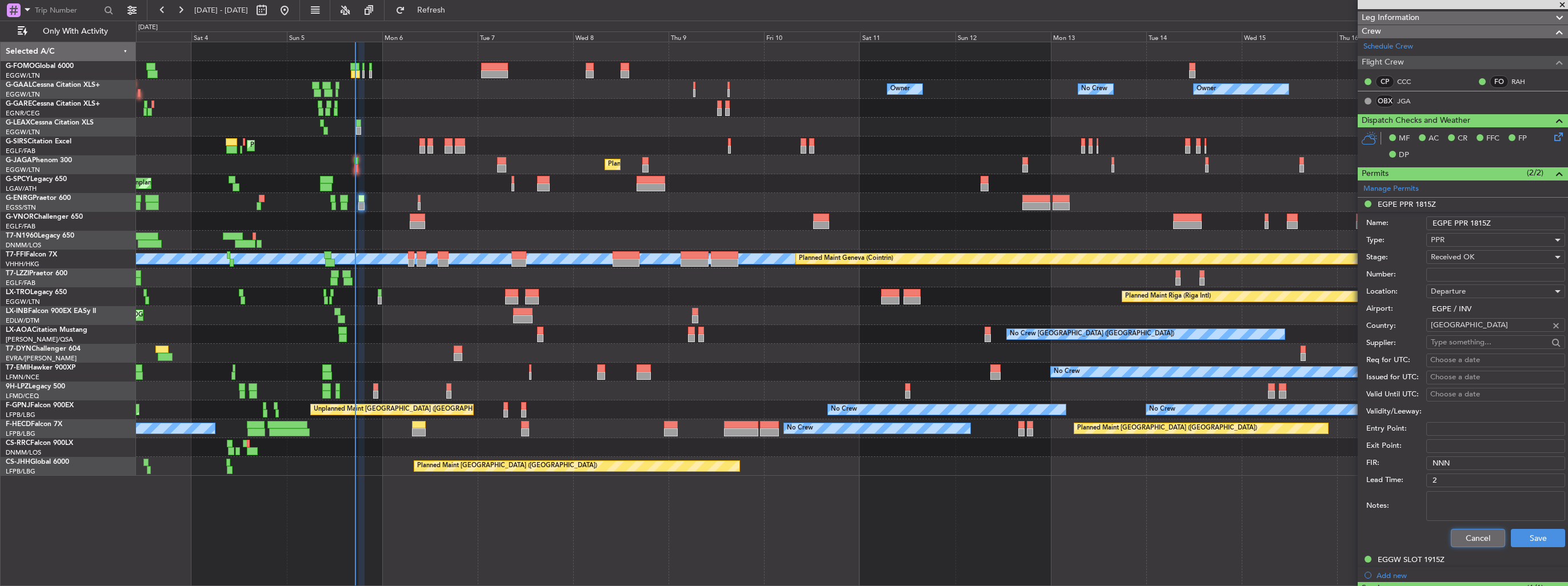
click at [1470, 541] on button "Cancel" at bounding box center [1478, 538] width 54 height 18
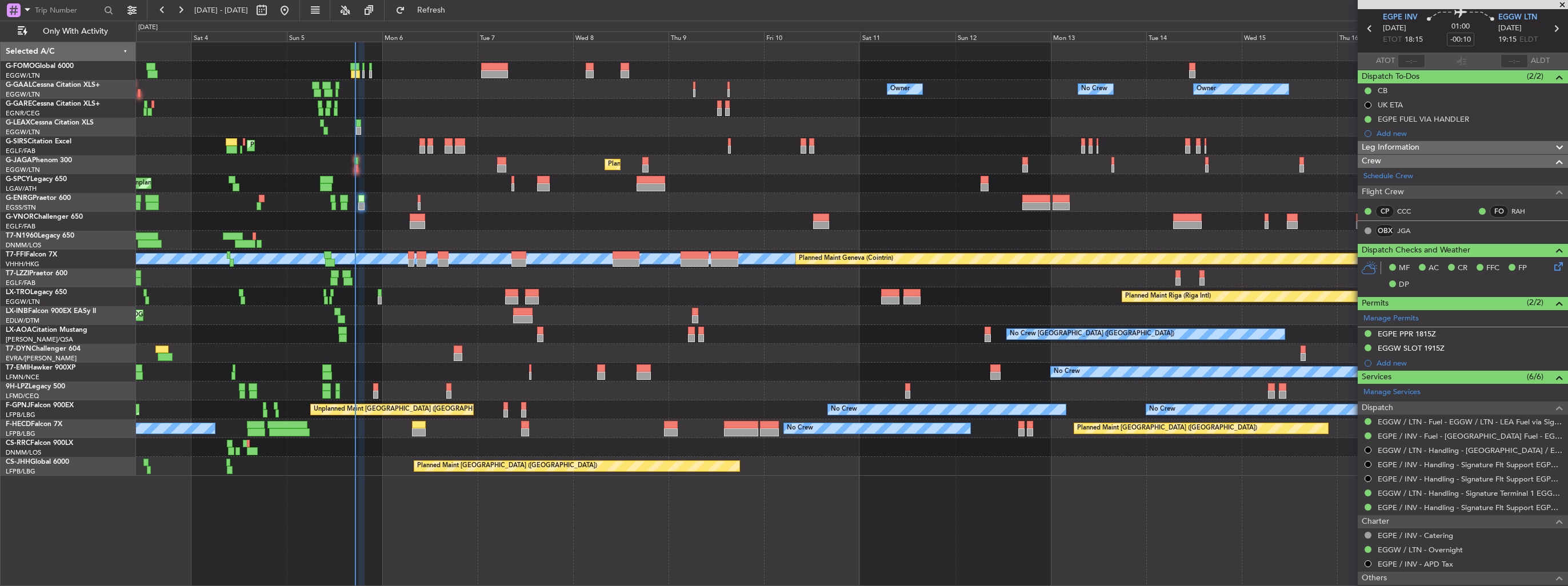
scroll to position [0, 0]
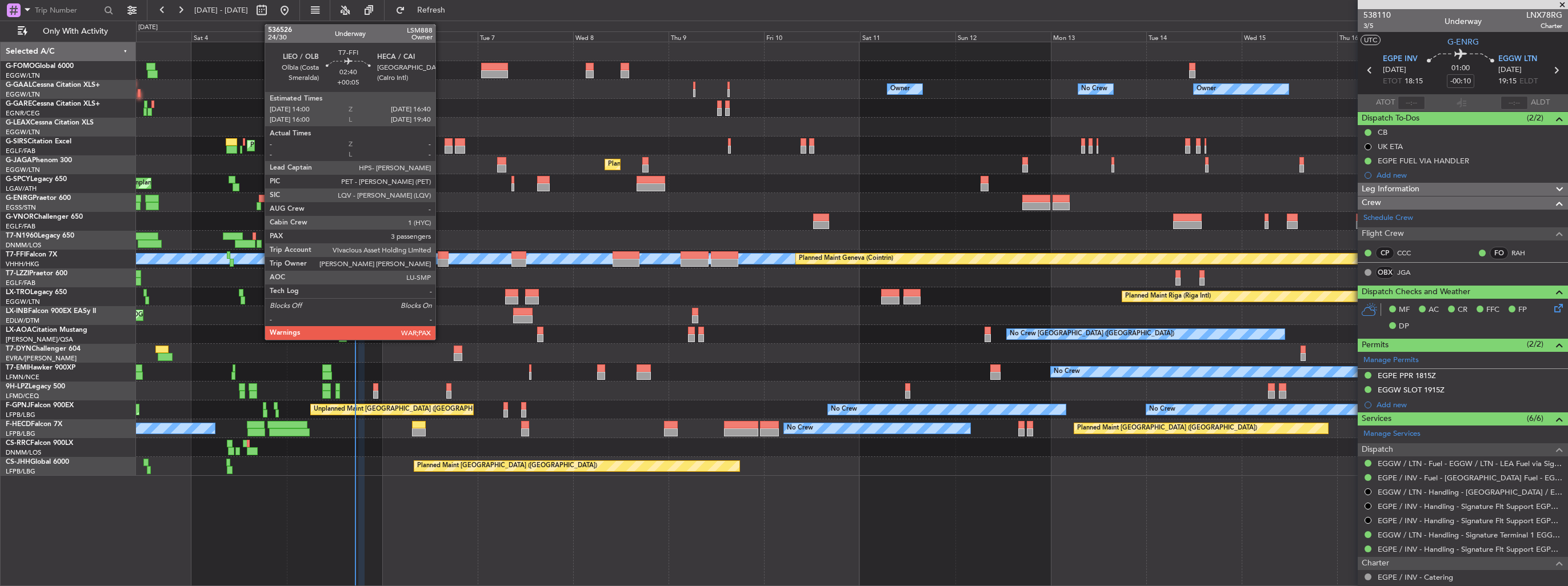
click at [440, 258] on div at bounding box center [443, 255] width 11 height 8
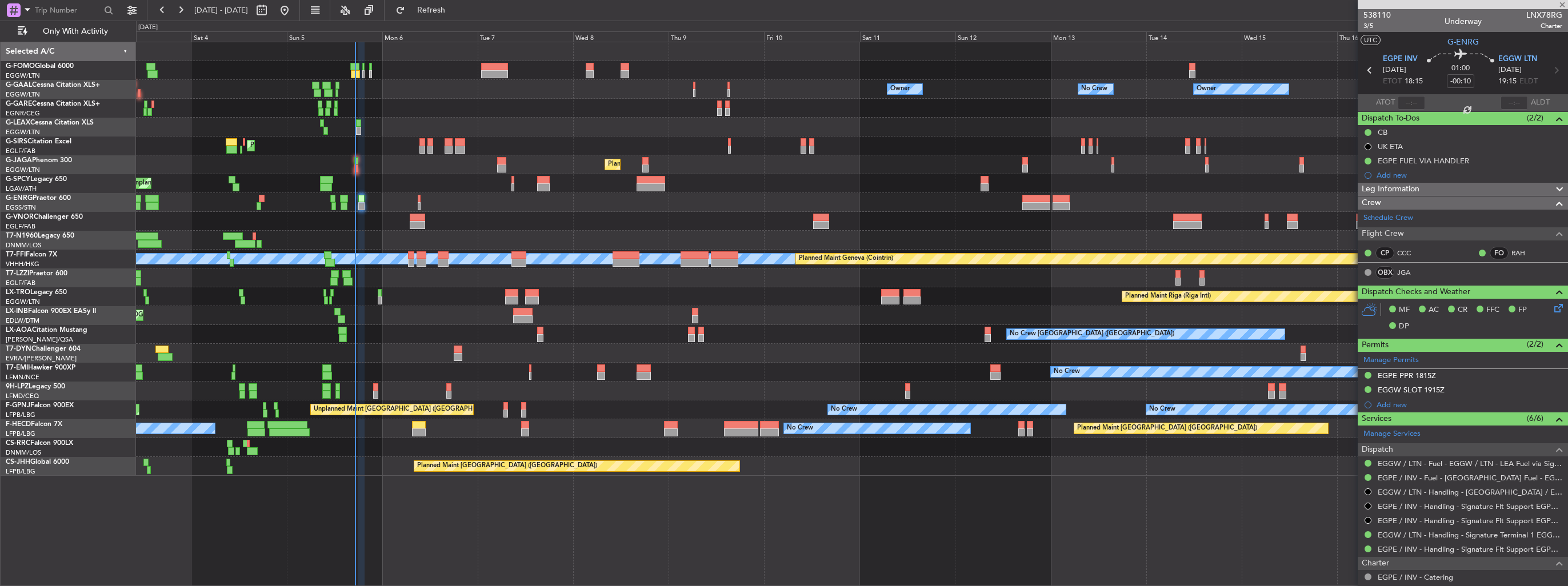
type input "+00:05"
type input "3"
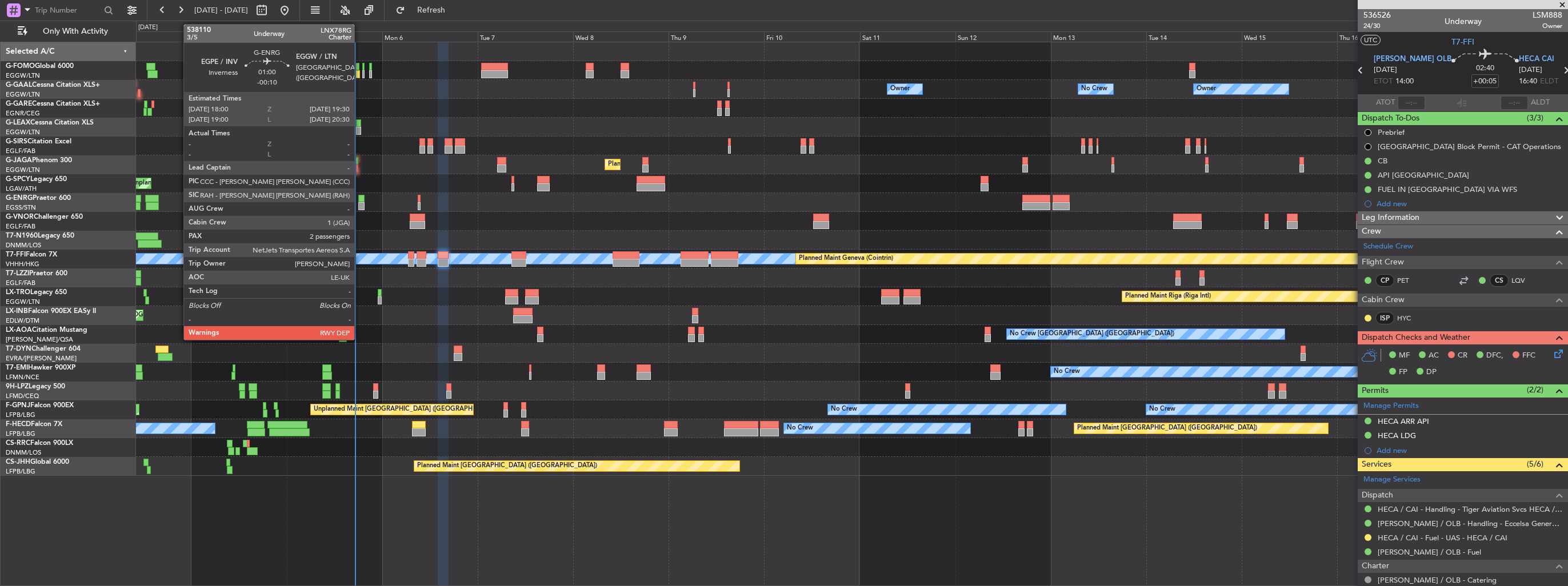
click at [360, 199] on div at bounding box center [361, 199] width 7 height 8
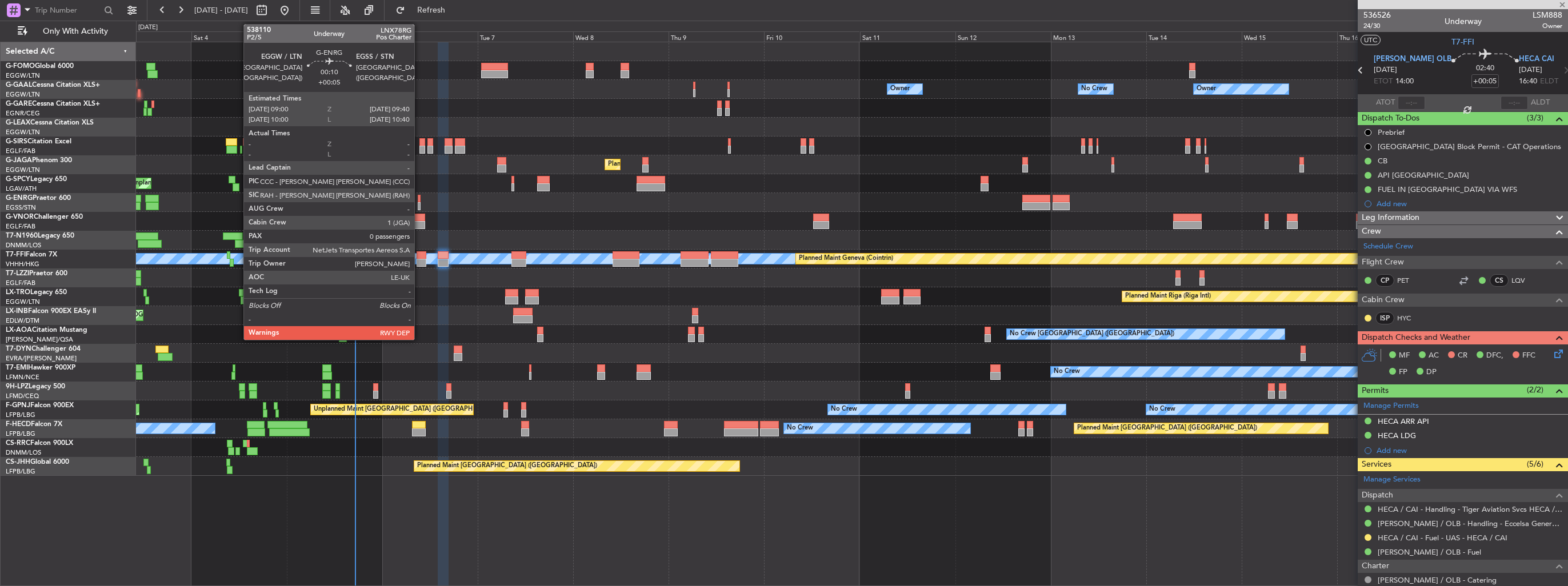
type input "-00:10"
type input "2"
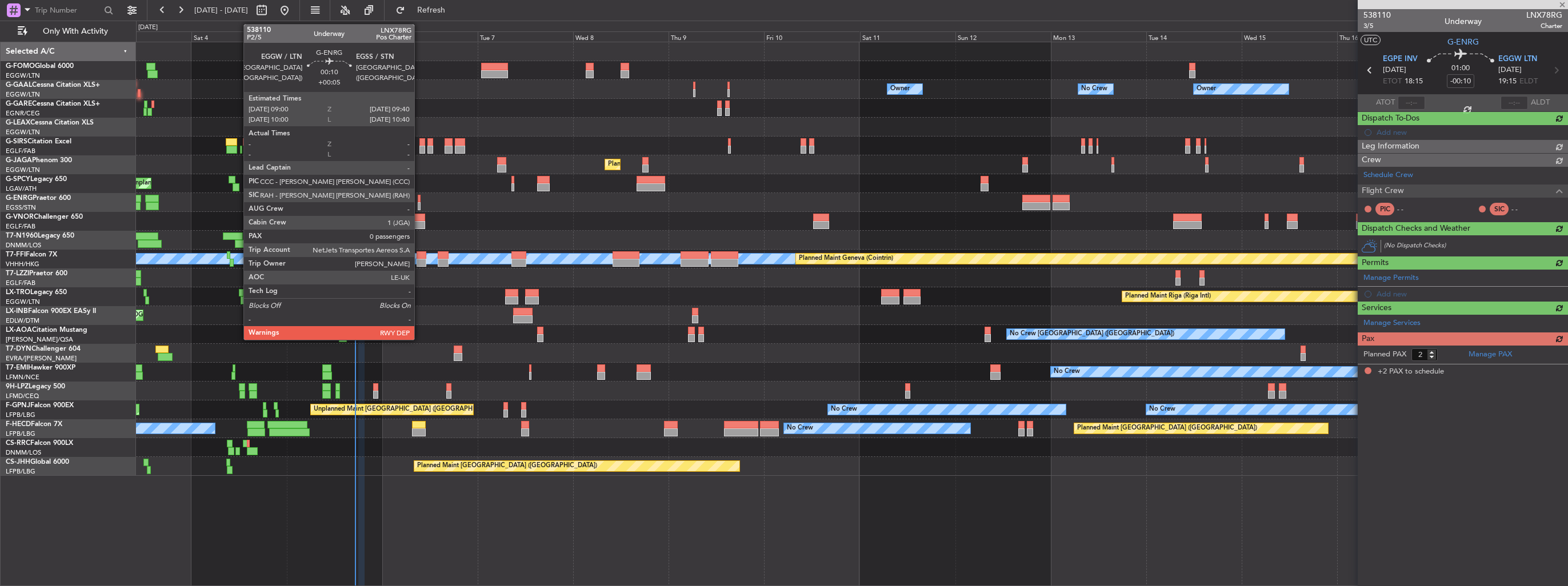
click at [419, 200] on div at bounding box center [419, 199] width 3 height 8
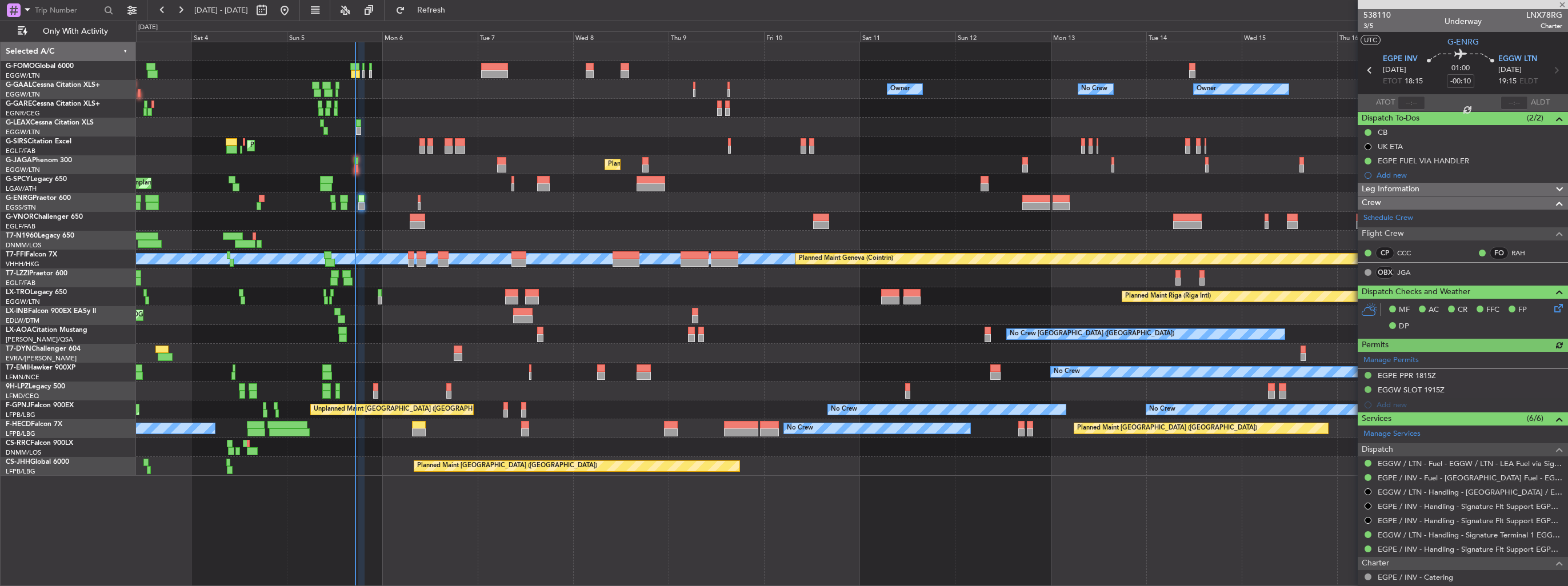
type input "+00:05"
type input "0"
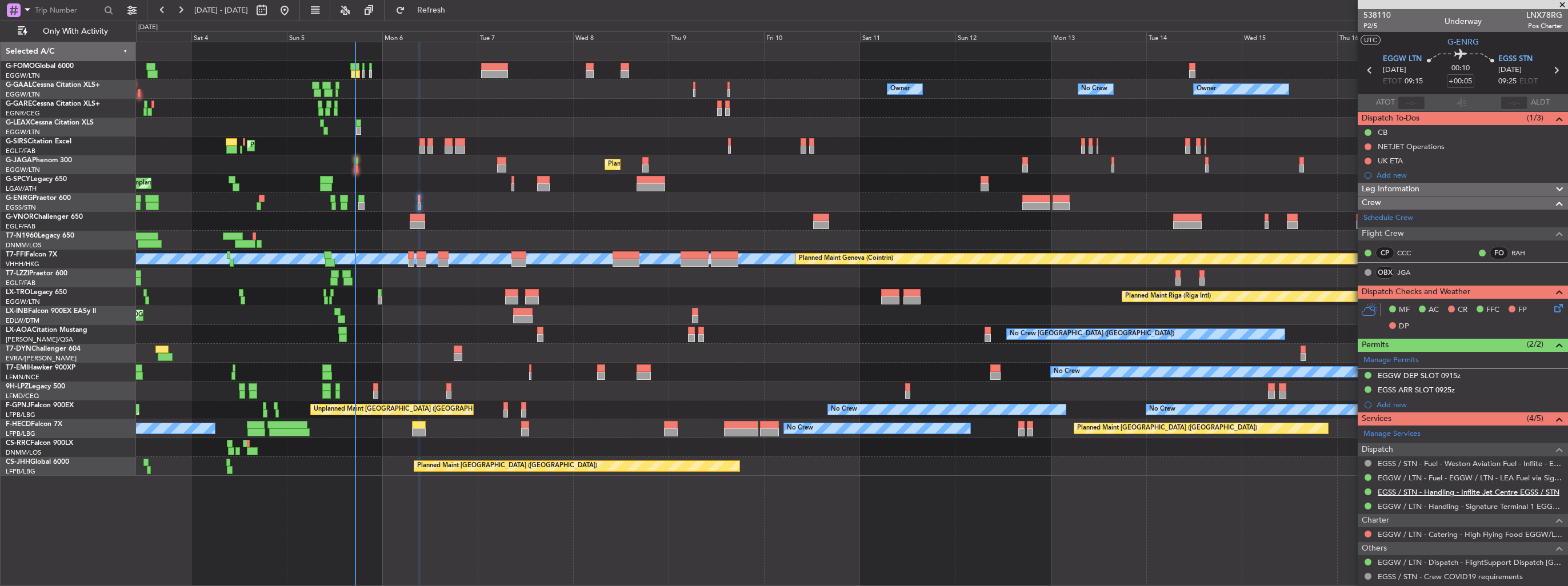
click at [1405, 489] on link "EGSS / STN - Handling - Inflite Jet Centre EGSS / STN" at bounding box center [1468, 492] width 182 height 10
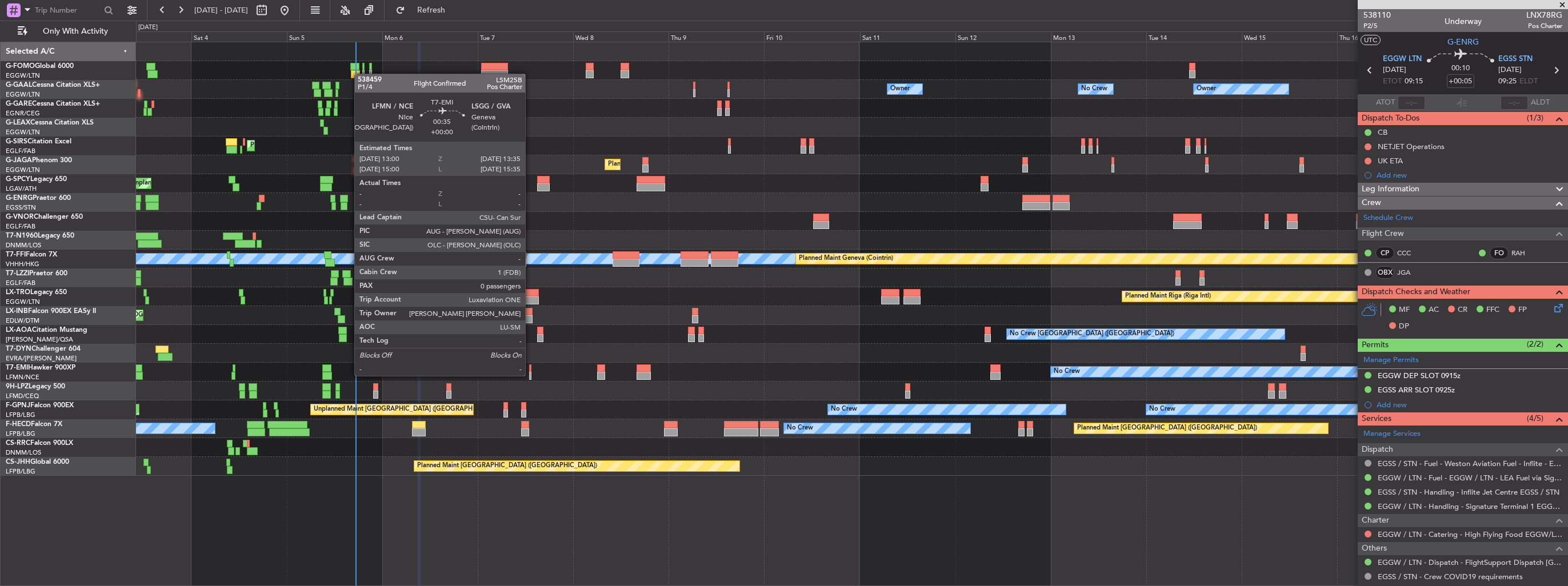
click at [530, 375] on div at bounding box center [530, 376] width 3 height 8
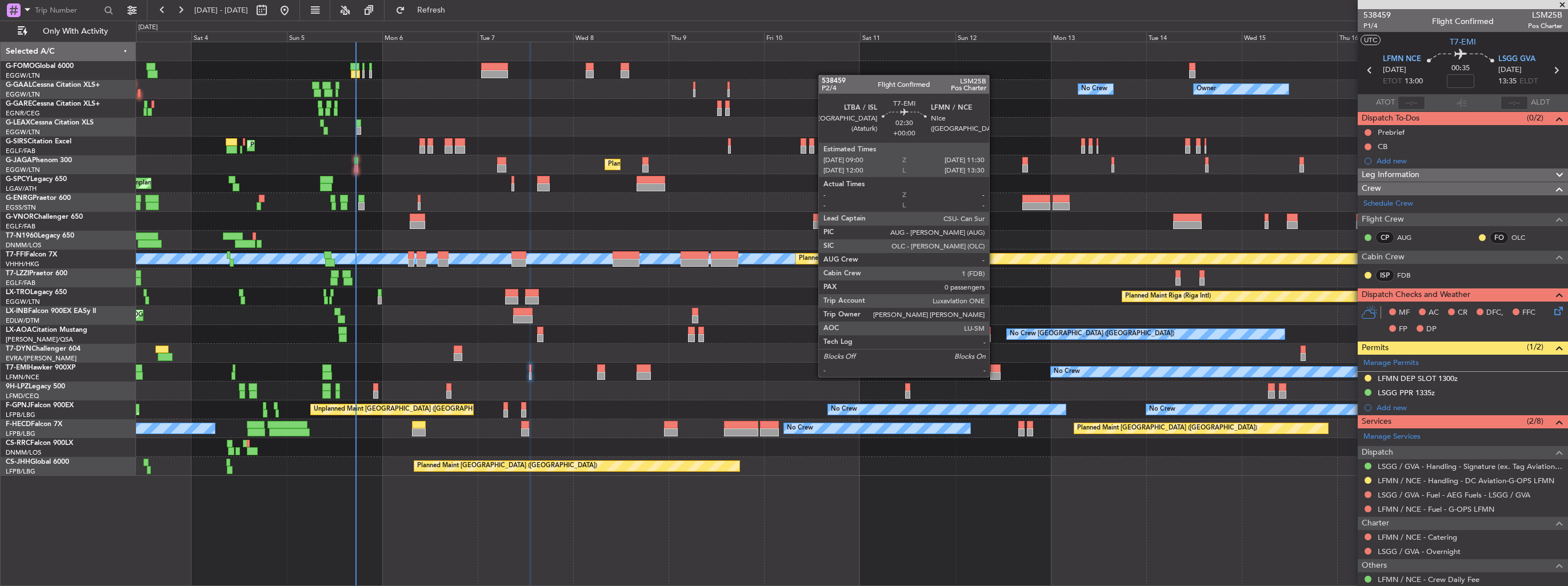
click at [994, 376] on div at bounding box center [996, 376] width 10 height 8
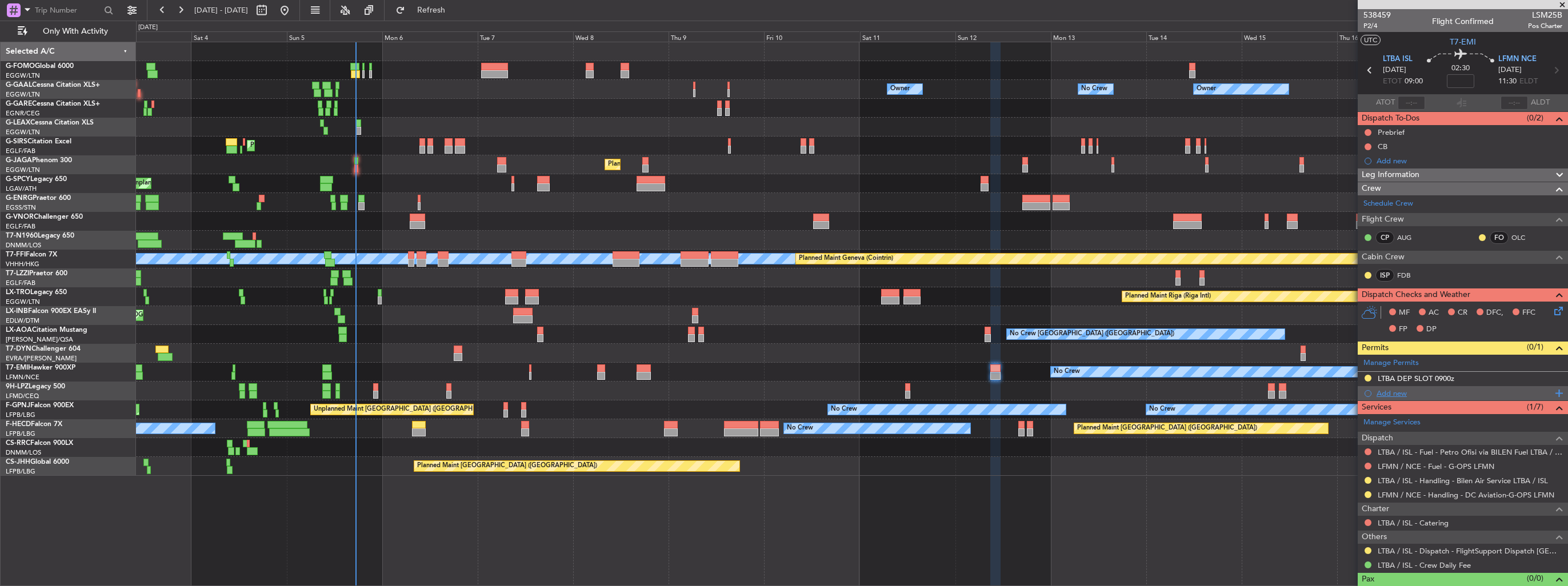
click at [1396, 391] on div "Add new" at bounding box center [1464, 393] width 175 height 10
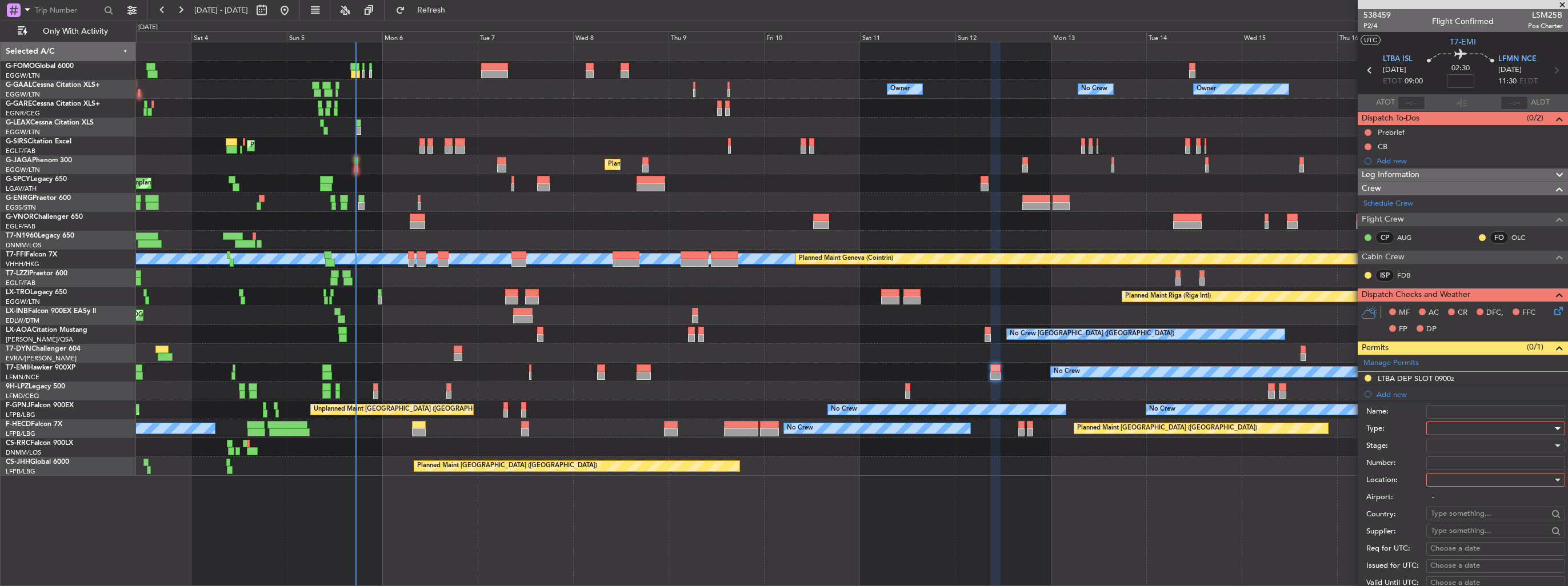
click at [1449, 424] on div at bounding box center [1492, 428] width 122 height 17
click at [1492, 535] on span "Slot" at bounding box center [1492, 535] width 120 height 17
click at [1478, 476] on div at bounding box center [1492, 479] width 122 height 17
click at [1479, 536] on span "Arrival" at bounding box center [1492, 536] width 120 height 17
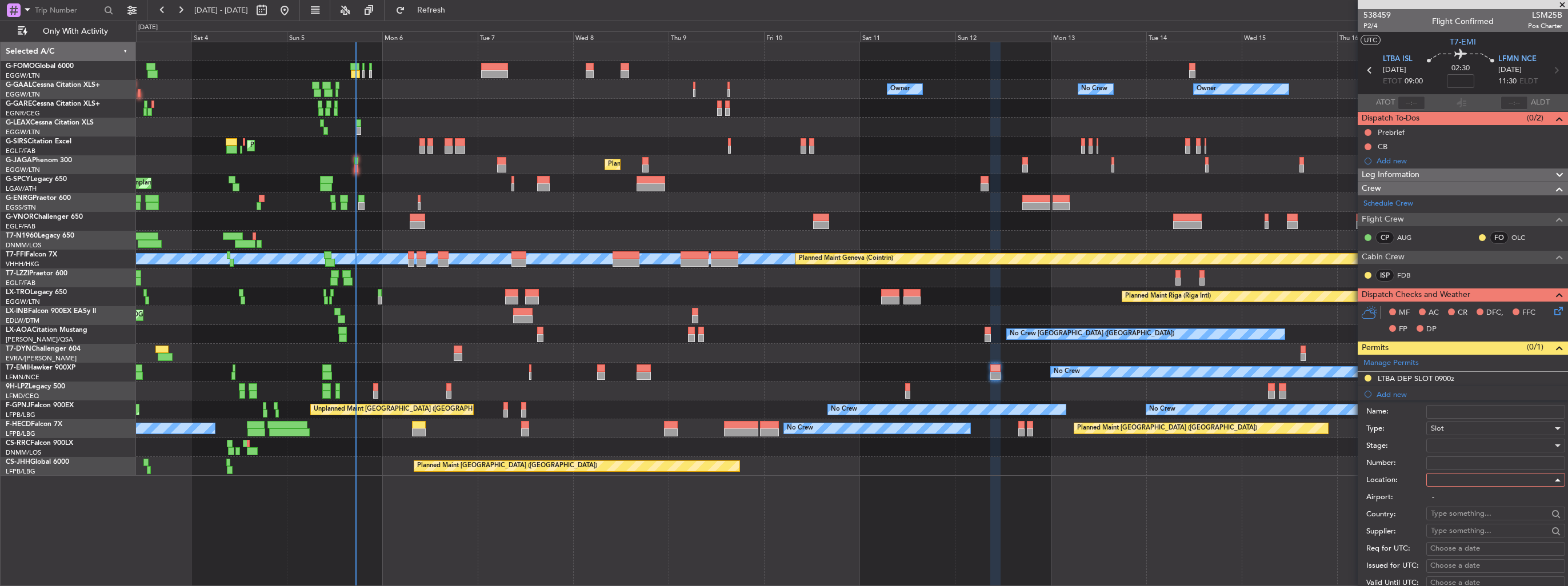
type input "LFMN / NCE"
click at [1471, 448] on div at bounding box center [1492, 445] width 122 height 17
click at [1468, 517] on span "Requested" at bounding box center [1492, 519] width 120 height 17
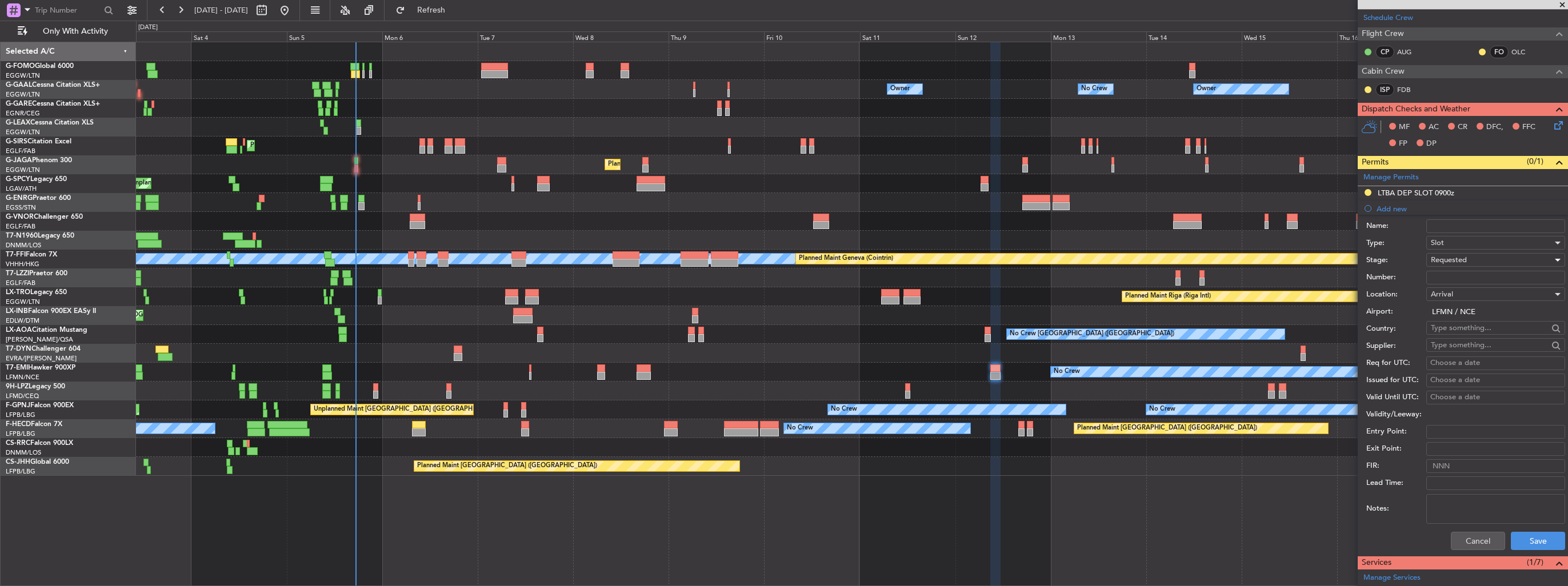
scroll to position [229, 0]
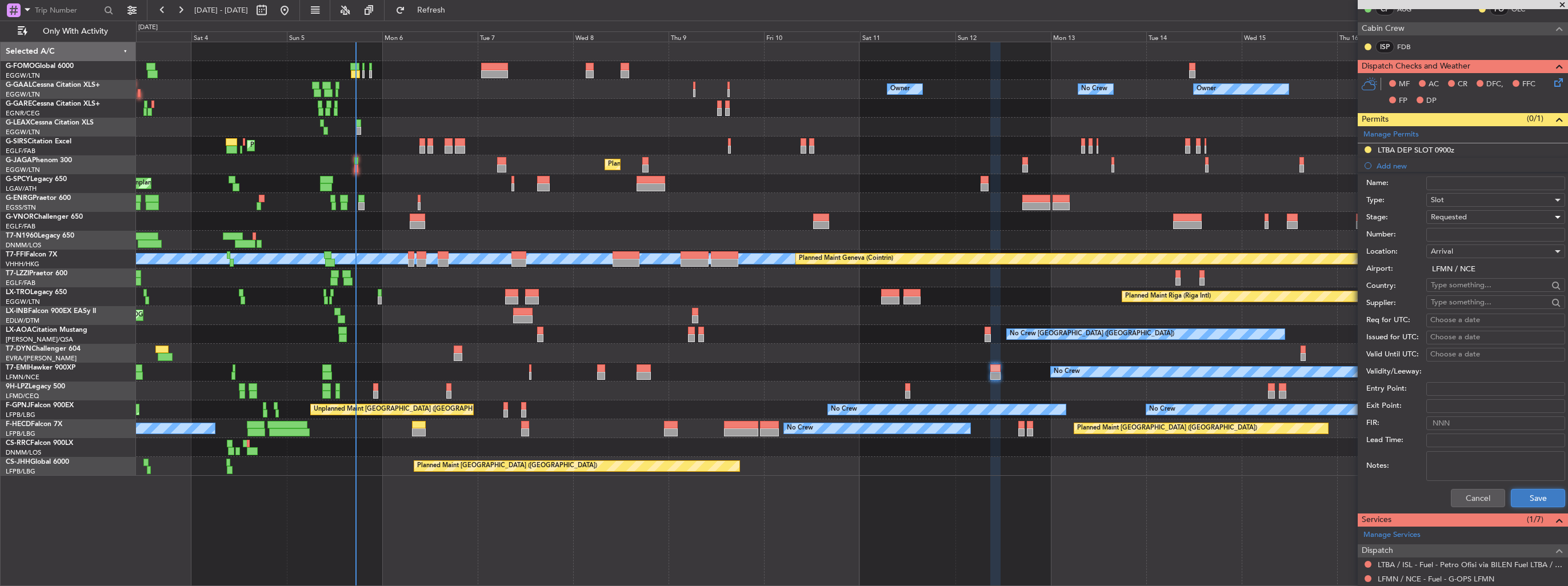
click at [1520, 494] on button "Save" at bounding box center [1538, 498] width 54 height 18
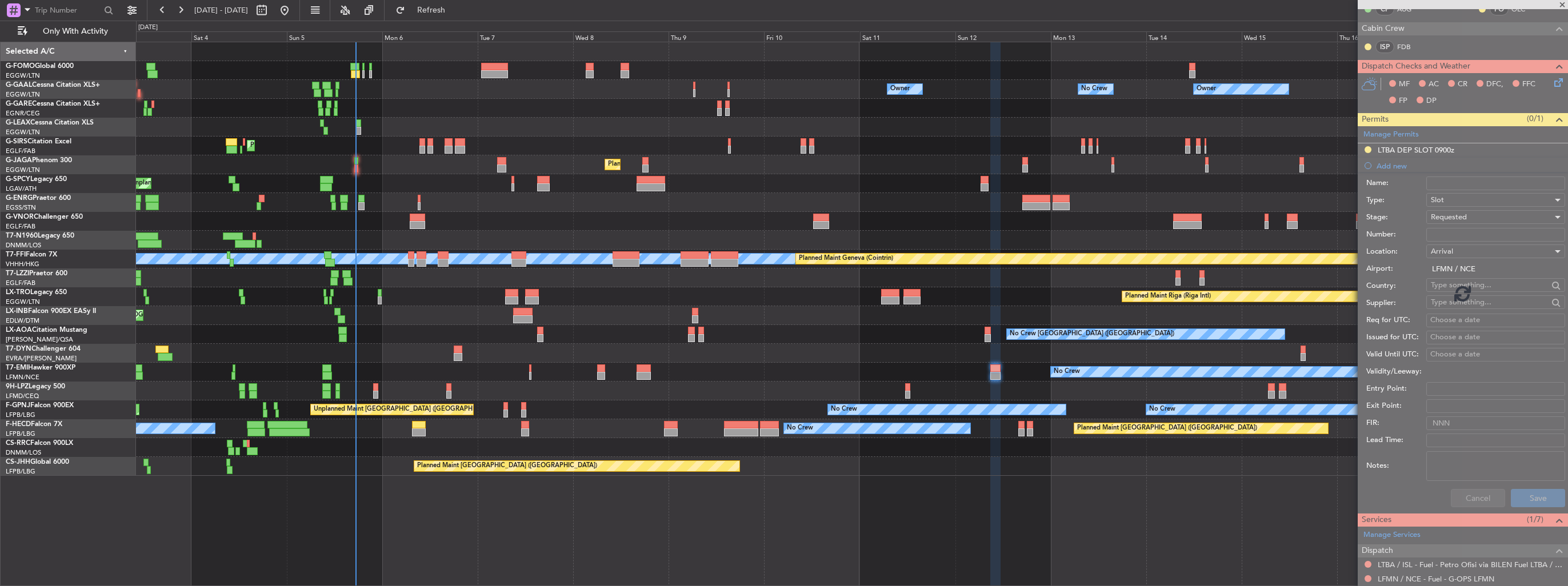
scroll to position [30, 0]
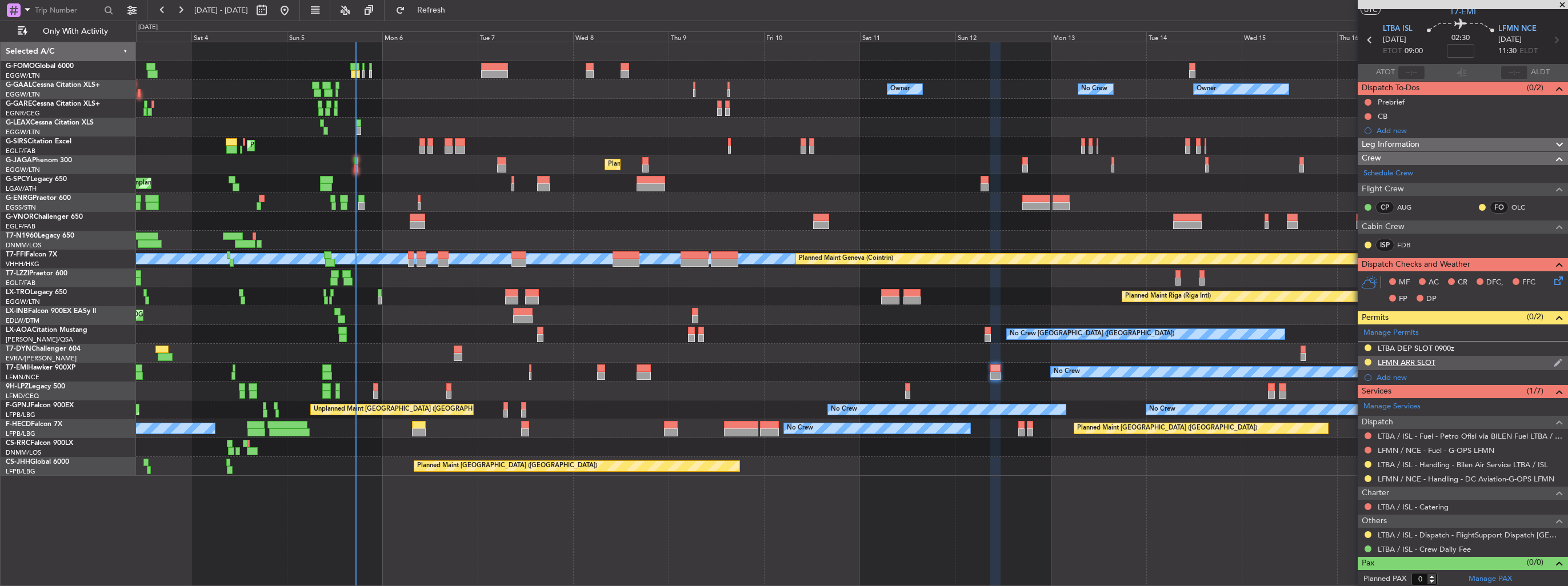
click at [1542, 357] on div "LFMN ARR SLOT" at bounding box center [1462, 363] width 210 height 14
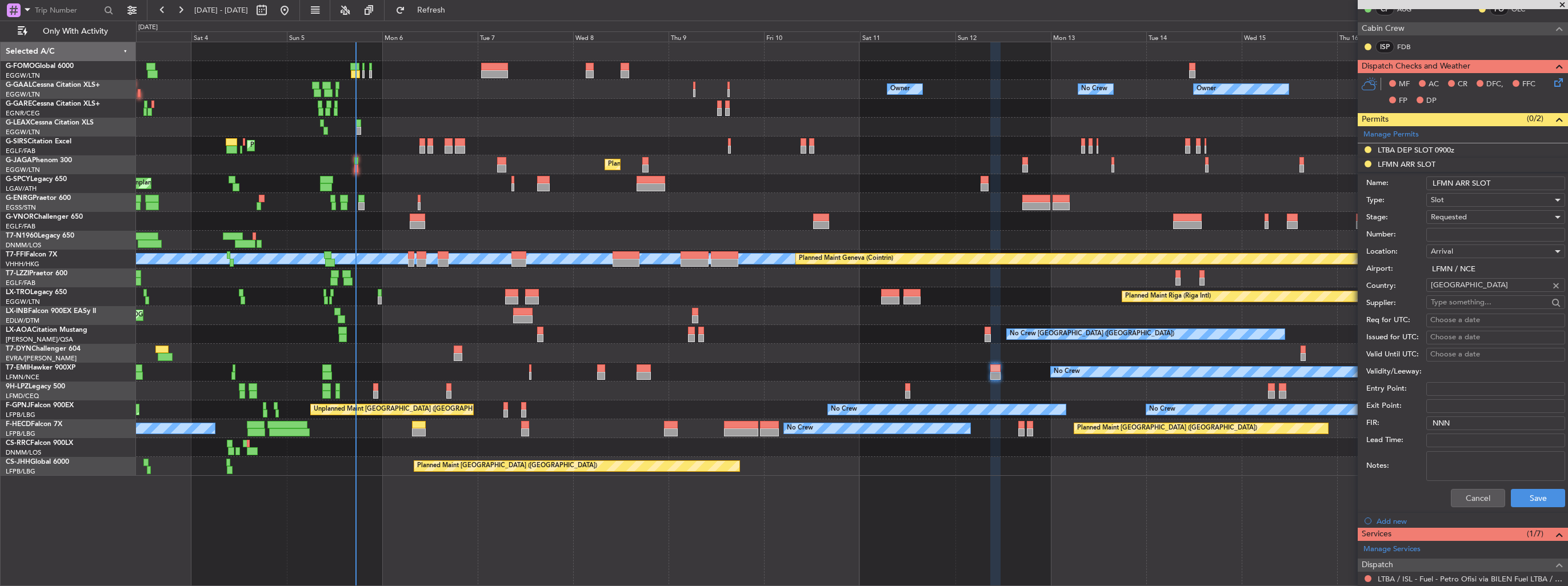
click at [1538, 179] on input "LFMN ARR SLOT" at bounding box center [1496, 183] width 139 height 14
type input "LFMN ARR SLOT 1130z"
click at [1522, 500] on button "Save" at bounding box center [1538, 498] width 54 height 18
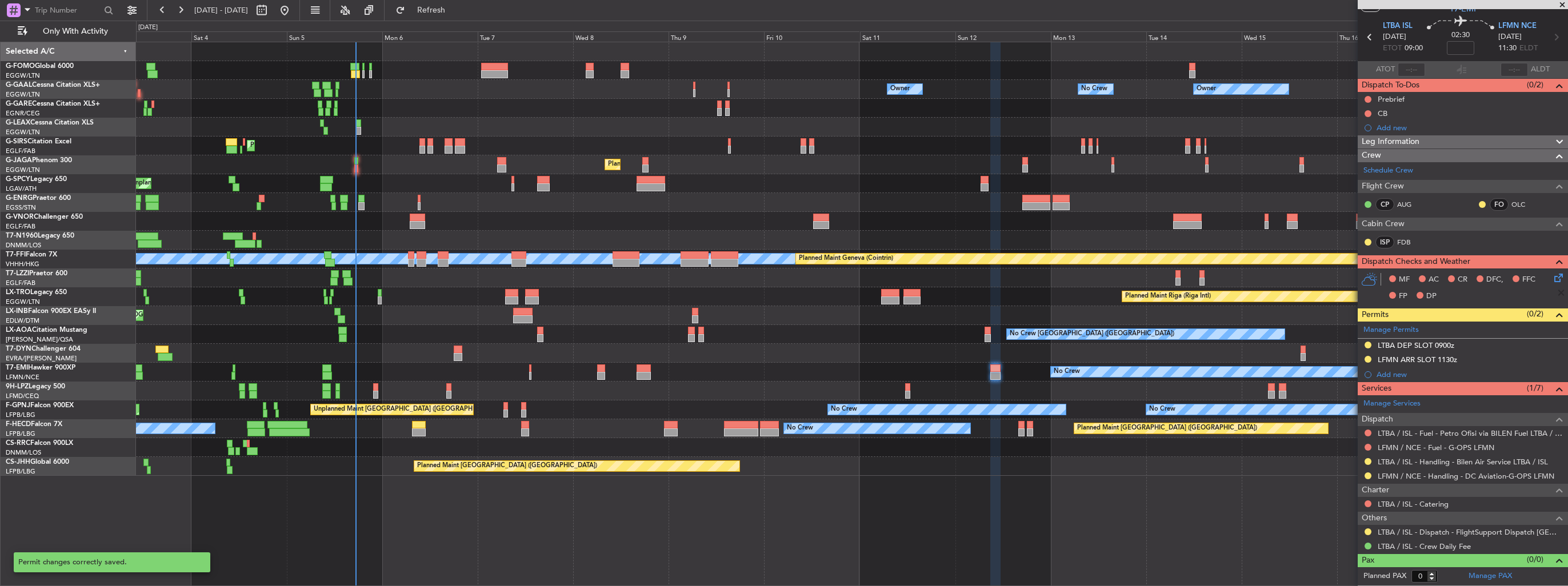
scroll to position [30, 0]
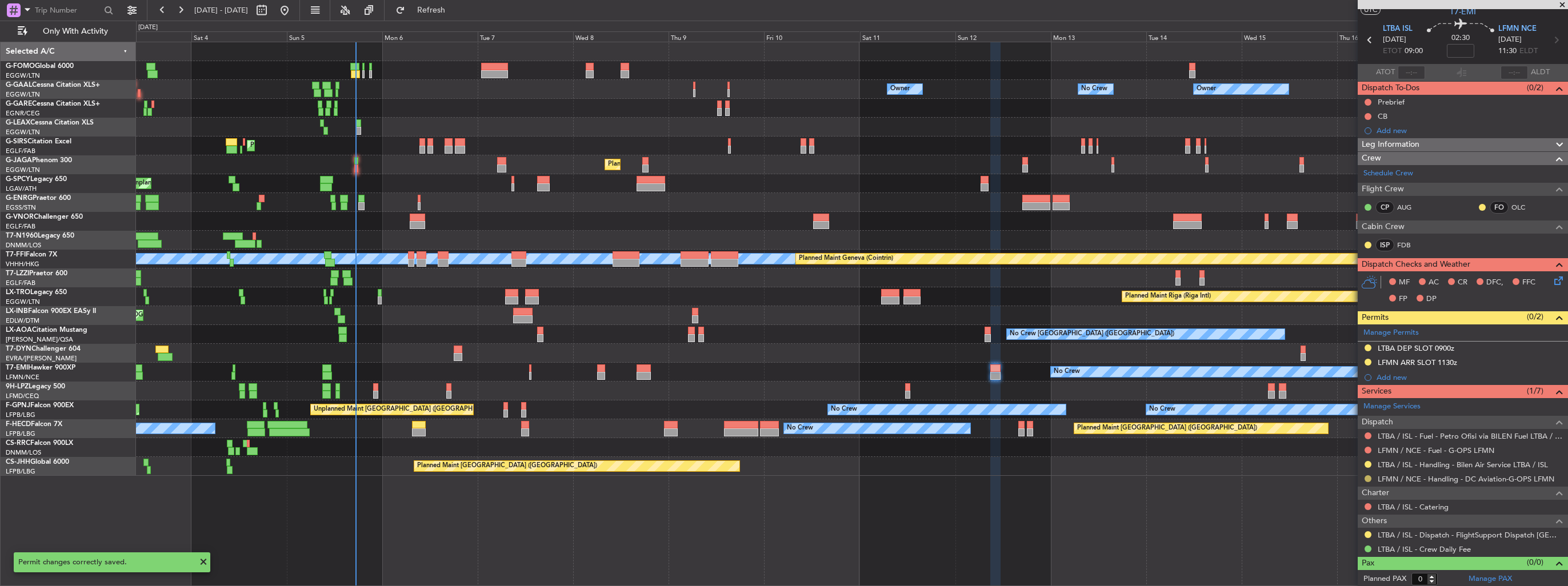
click at [1368, 478] on button at bounding box center [1368, 478] width 7 height 7
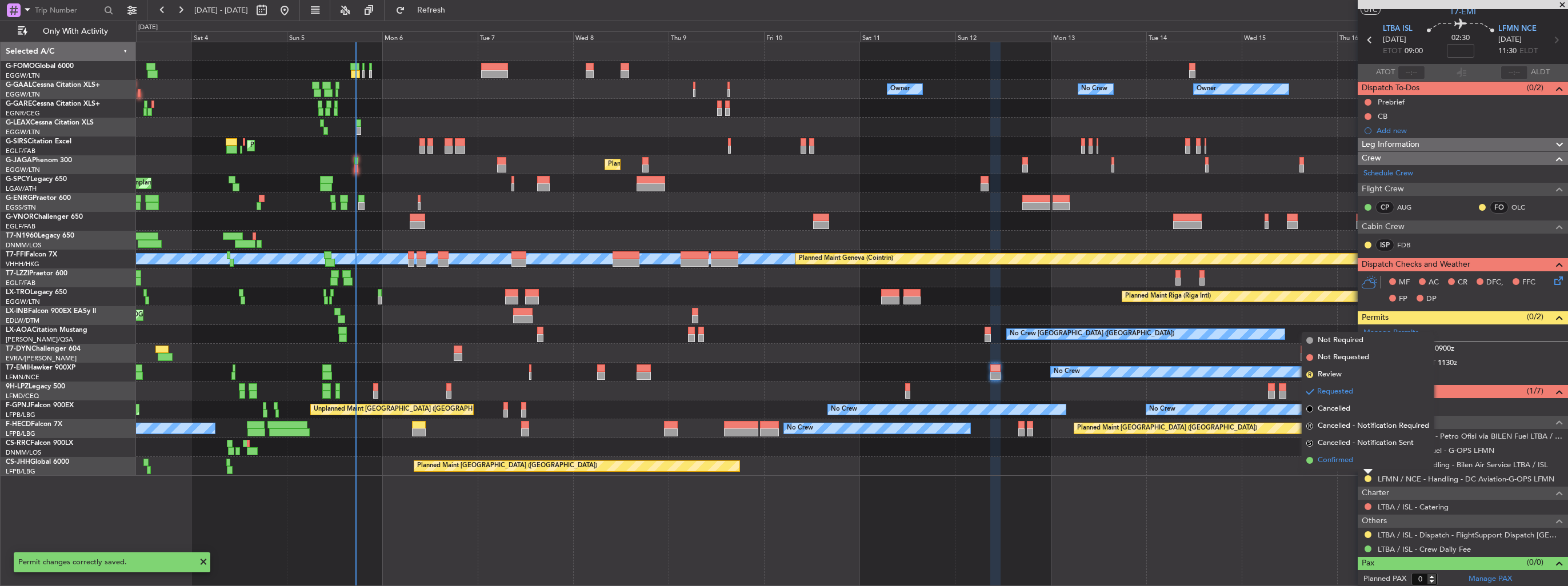
click at [1347, 463] on span "Confirmed" at bounding box center [1336, 461] width 35 height 12
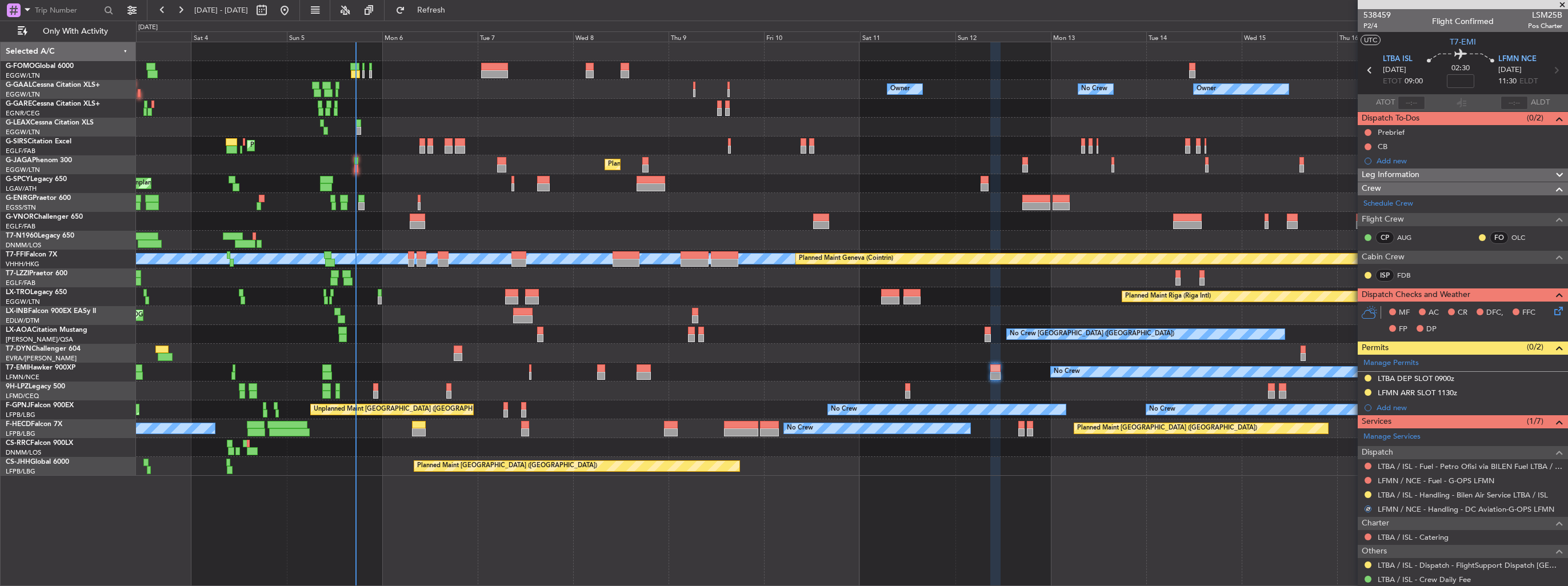
scroll to position [30, 0]
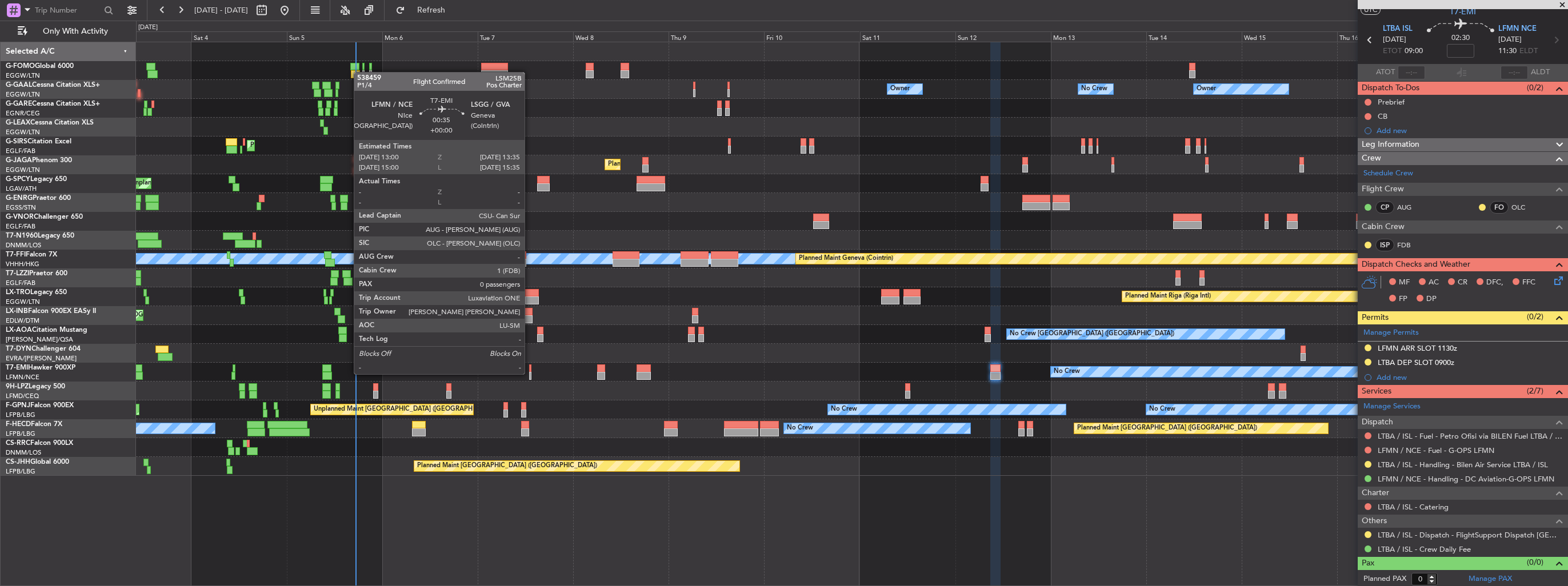
click at [530, 373] on div at bounding box center [530, 376] width 3 height 8
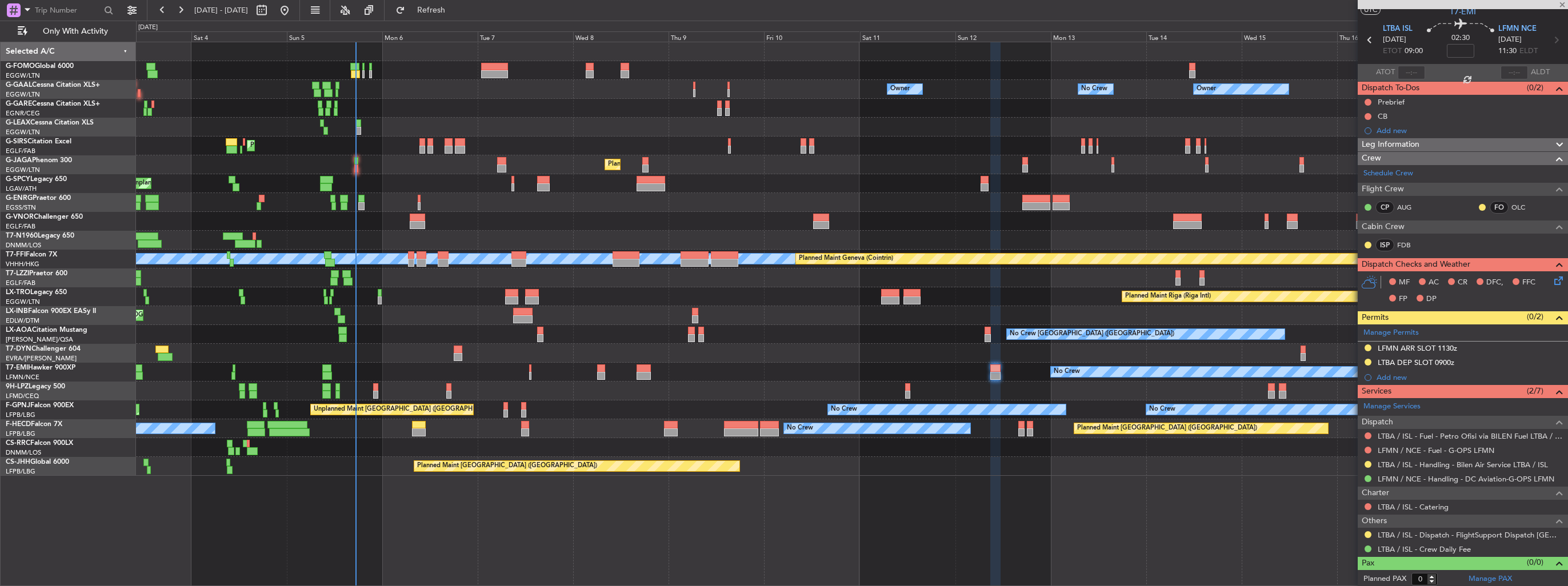
scroll to position [0, 0]
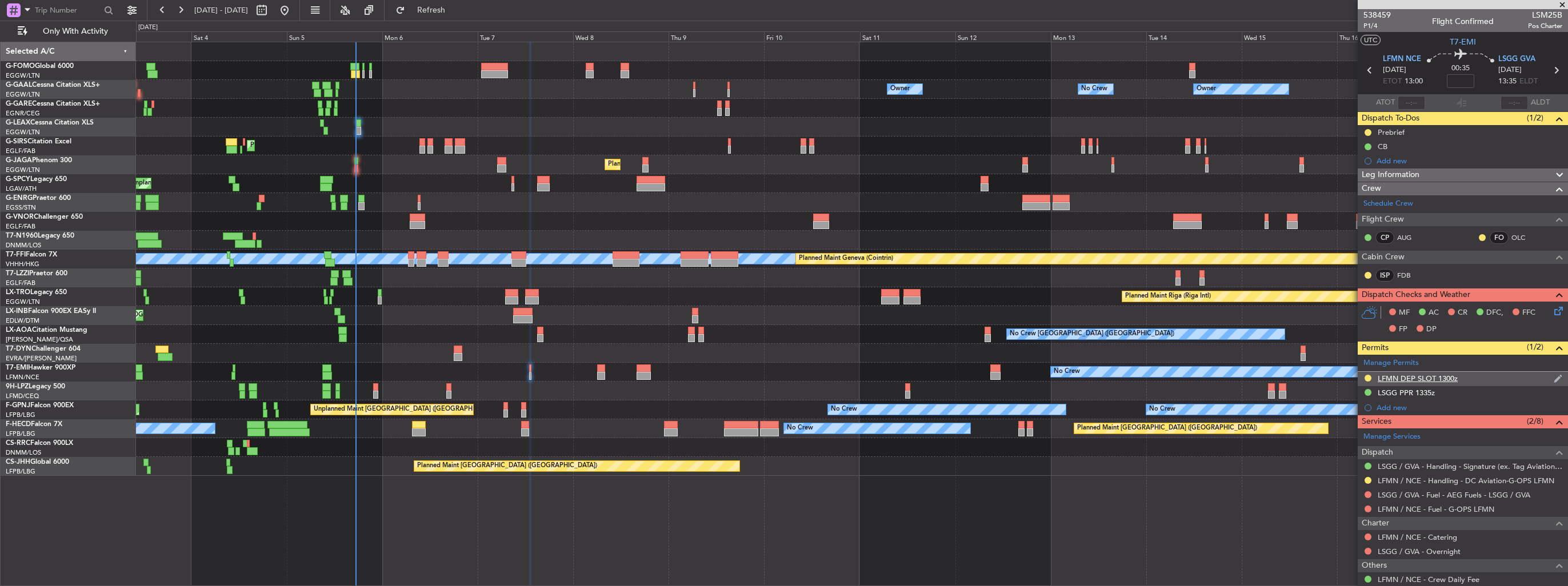
click at [1554, 378] on img at bounding box center [1558, 379] width 9 height 10
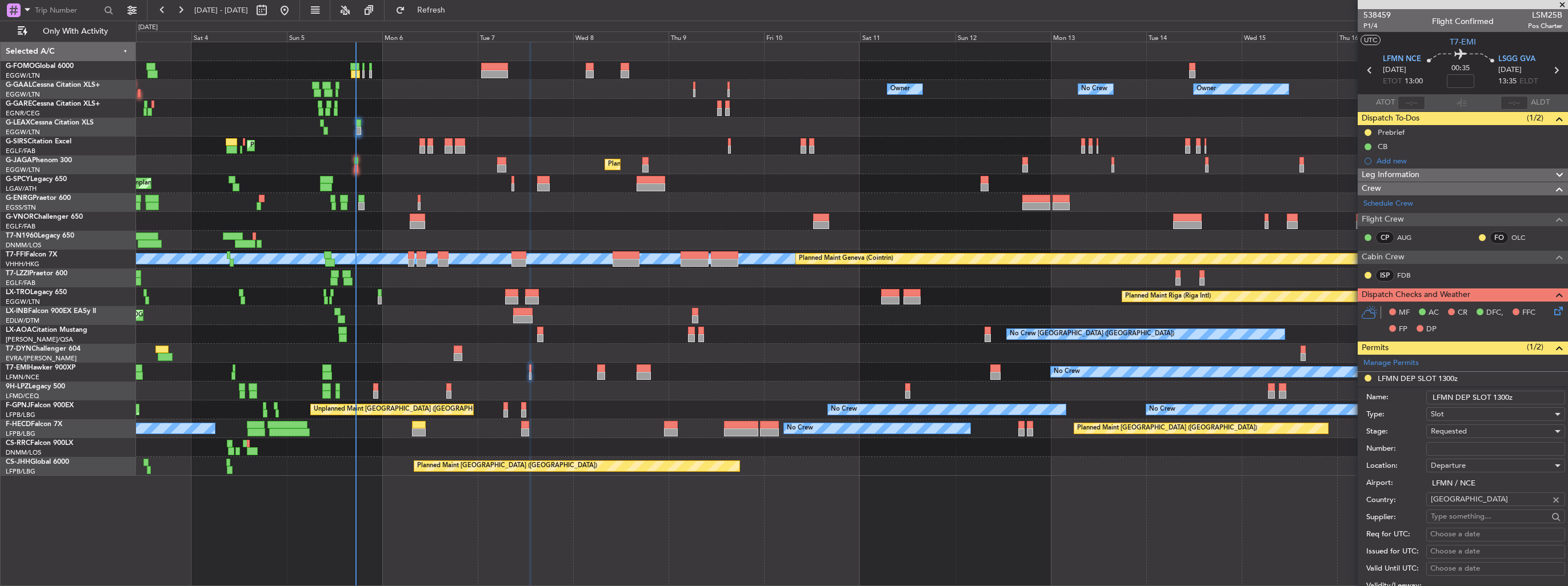
click at [1479, 446] on input "Number:" at bounding box center [1496, 449] width 139 height 14
paste input "LFMND000093160"
type input "LFMND000093160"
click at [1484, 434] on div "Requested" at bounding box center [1492, 431] width 122 height 17
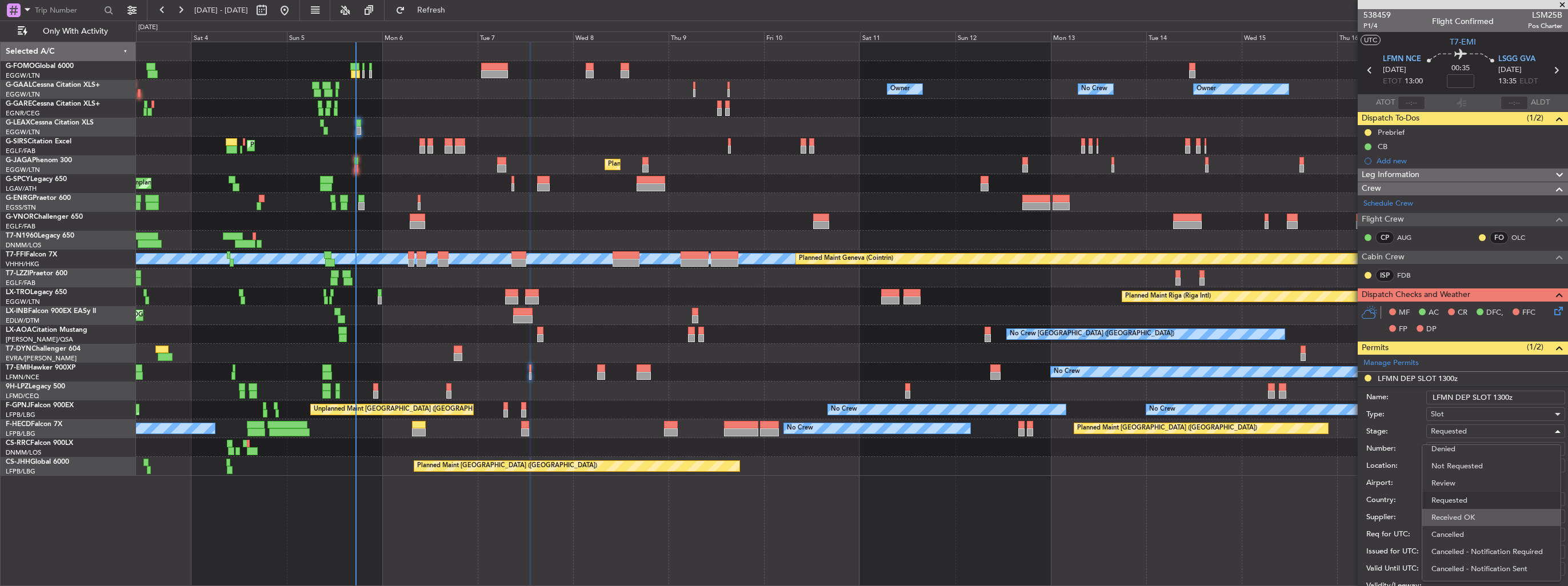
click at [1480, 516] on span "Received OK" at bounding box center [1492, 517] width 120 height 17
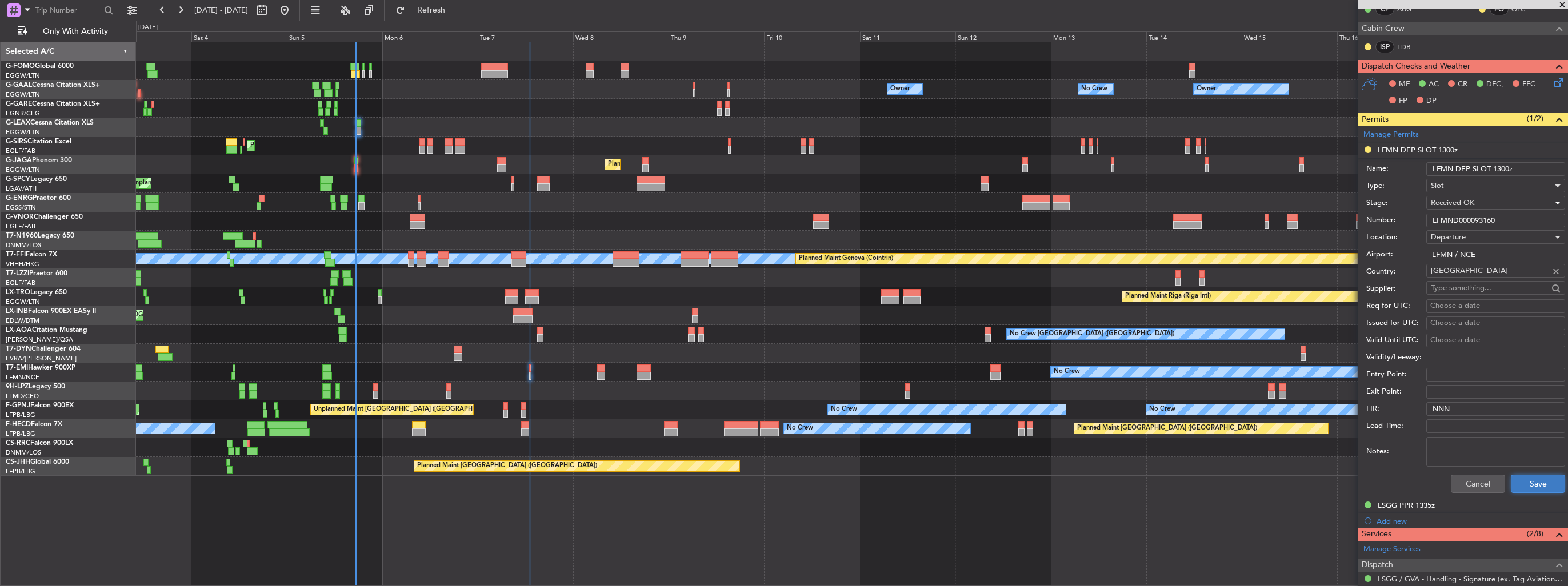
click at [1543, 480] on button "Save" at bounding box center [1538, 483] width 54 height 18
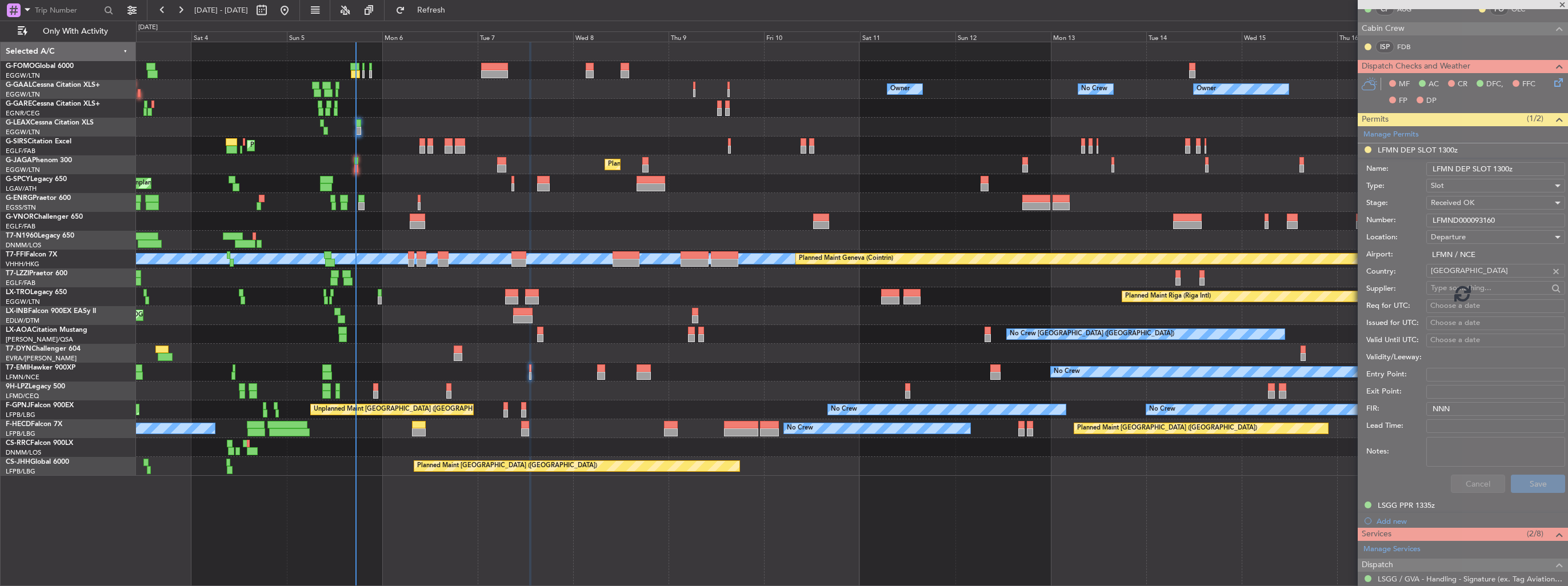
scroll to position [45, 0]
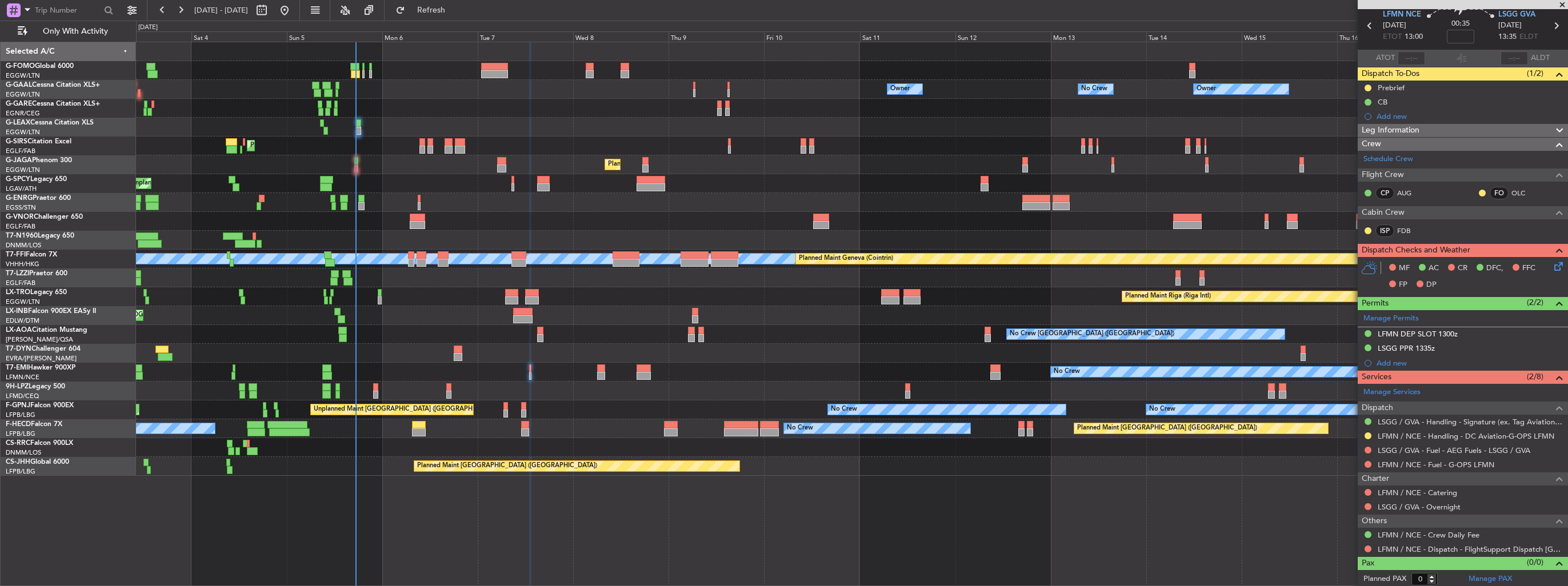
click at [1367, 435] on button at bounding box center [1368, 435] width 7 height 7
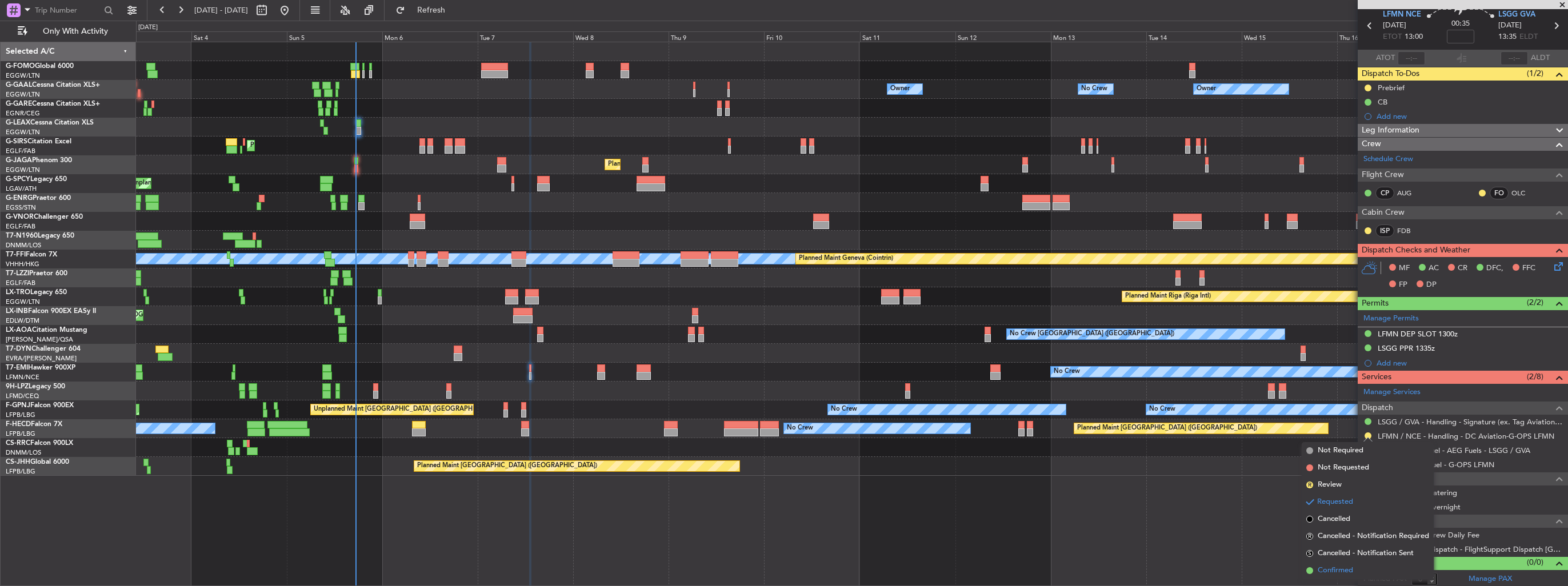
click at [1334, 566] on span "Confirmed" at bounding box center [1336, 571] width 35 height 12
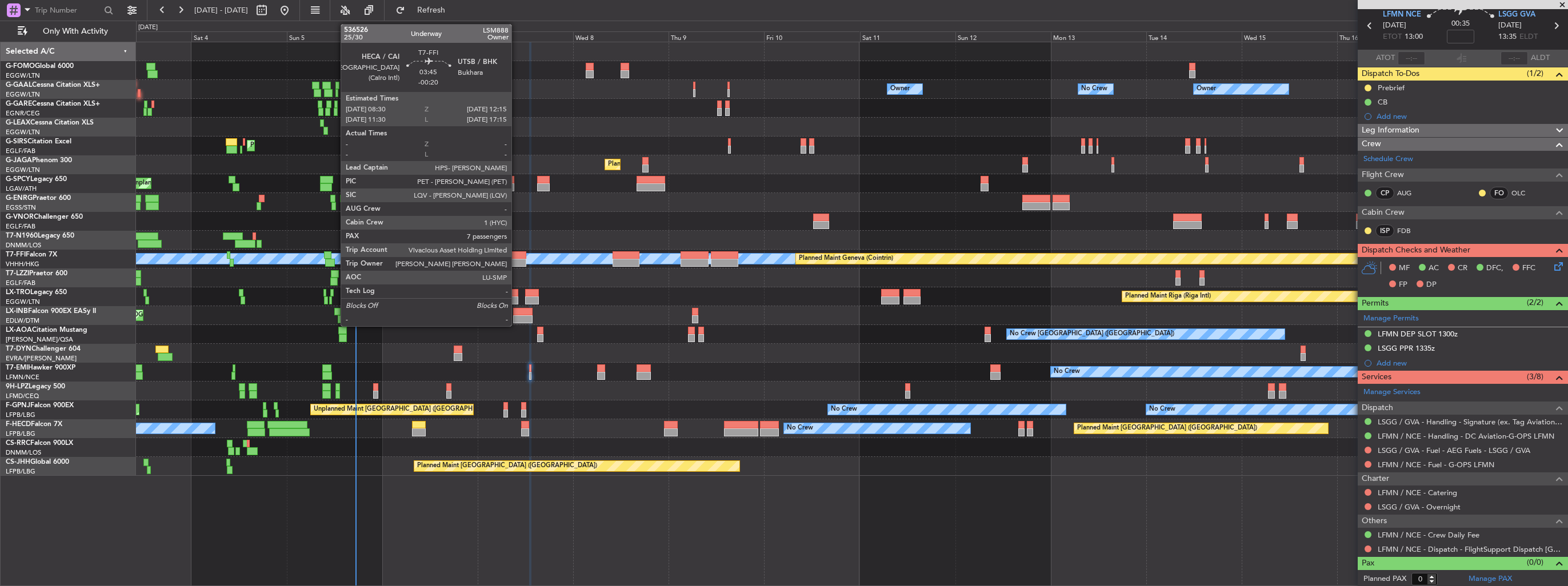
click at [517, 259] on div at bounding box center [519, 262] width 15 height 8
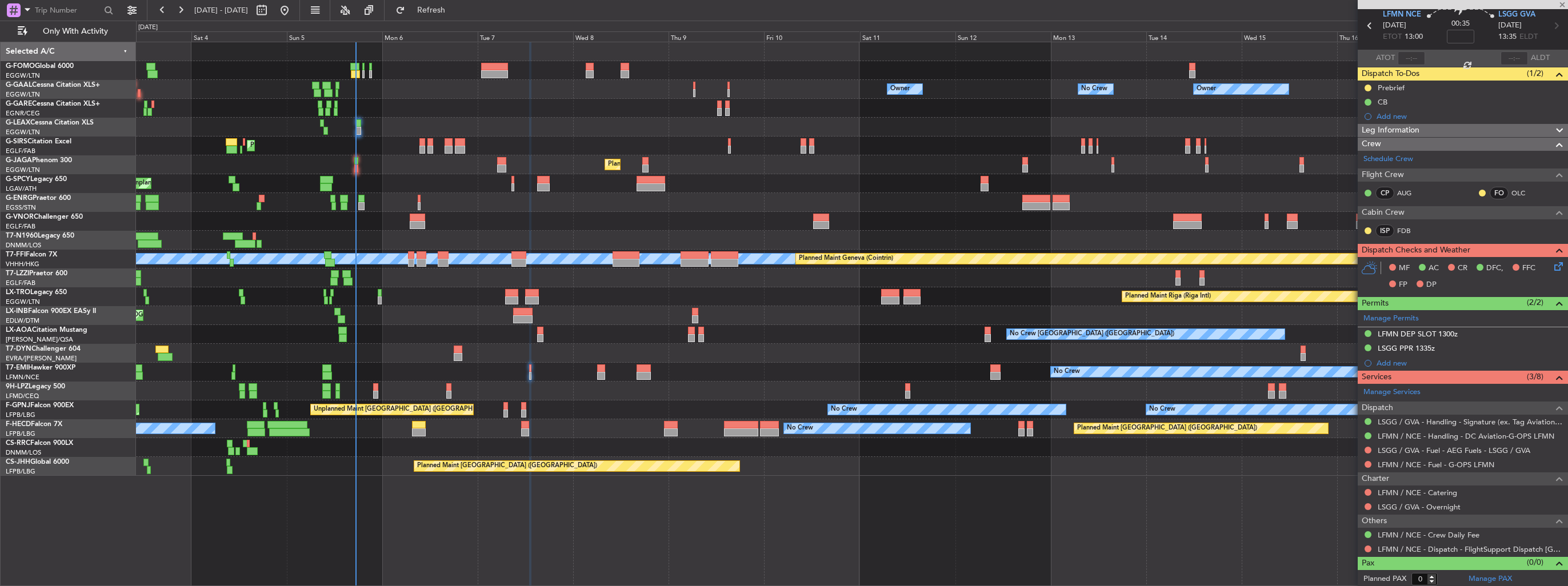
type input "-00:20"
type input "7"
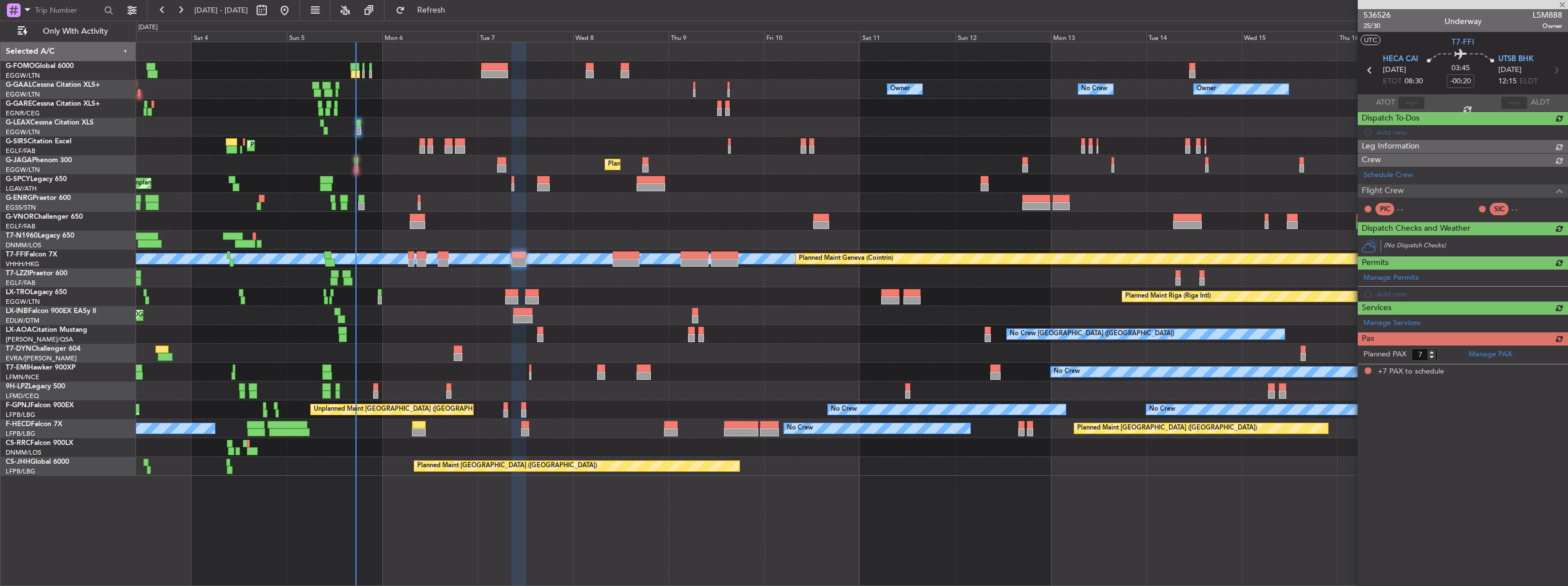
scroll to position [0, 0]
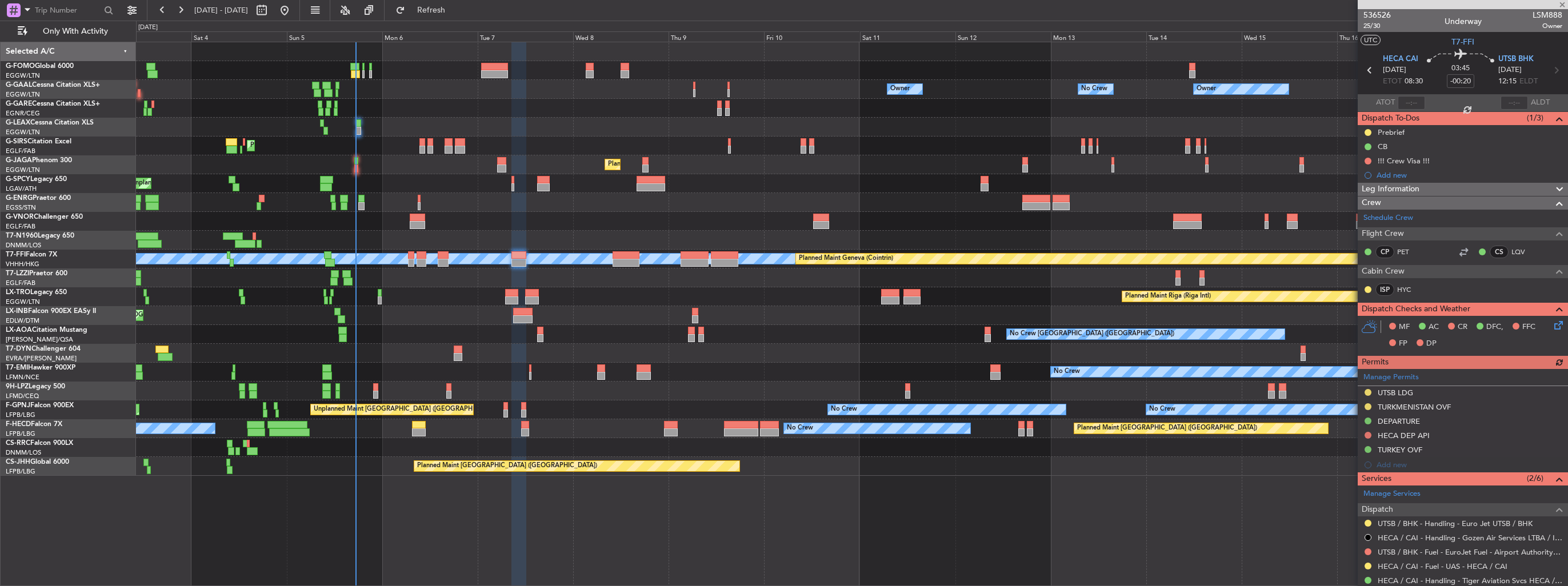
click at [1552, 326] on icon at bounding box center [1556, 323] width 9 height 9
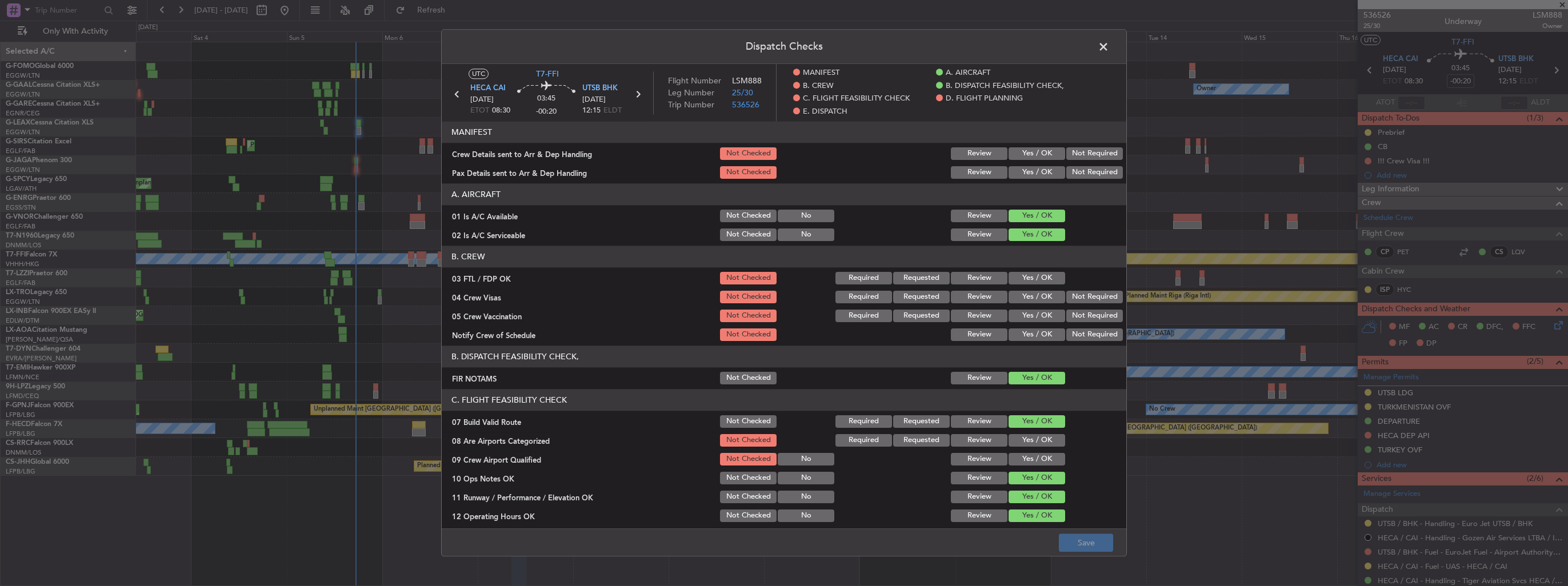
click at [1027, 153] on button "Yes / OK" at bounding box center [1037, 153] width 56 height 12
click at [1026, 174] on button "Yes / OK" at bounding box center [1037, 172] width 56 height 12
click at [1095, 539] on button "Save" at bounding box center [1086, 543] width 54 height 18
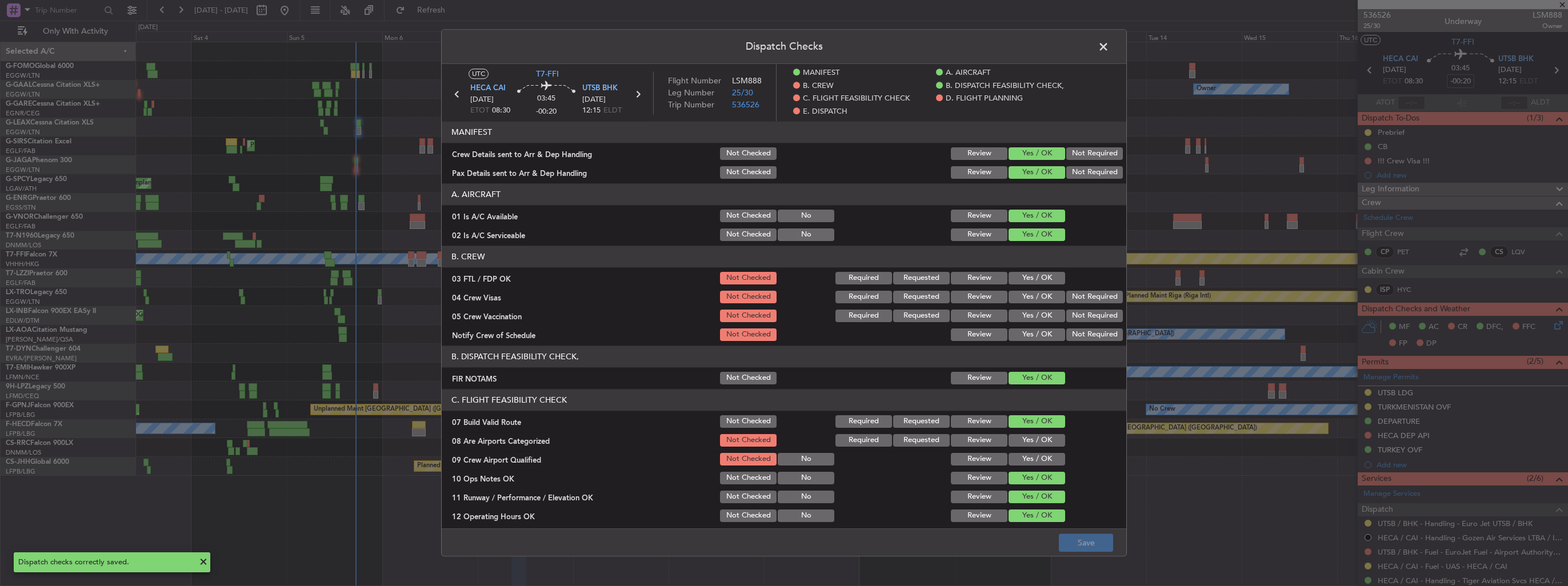
click at [1109, 42] on span at bounding box center [1109, 49] width 0 height 23
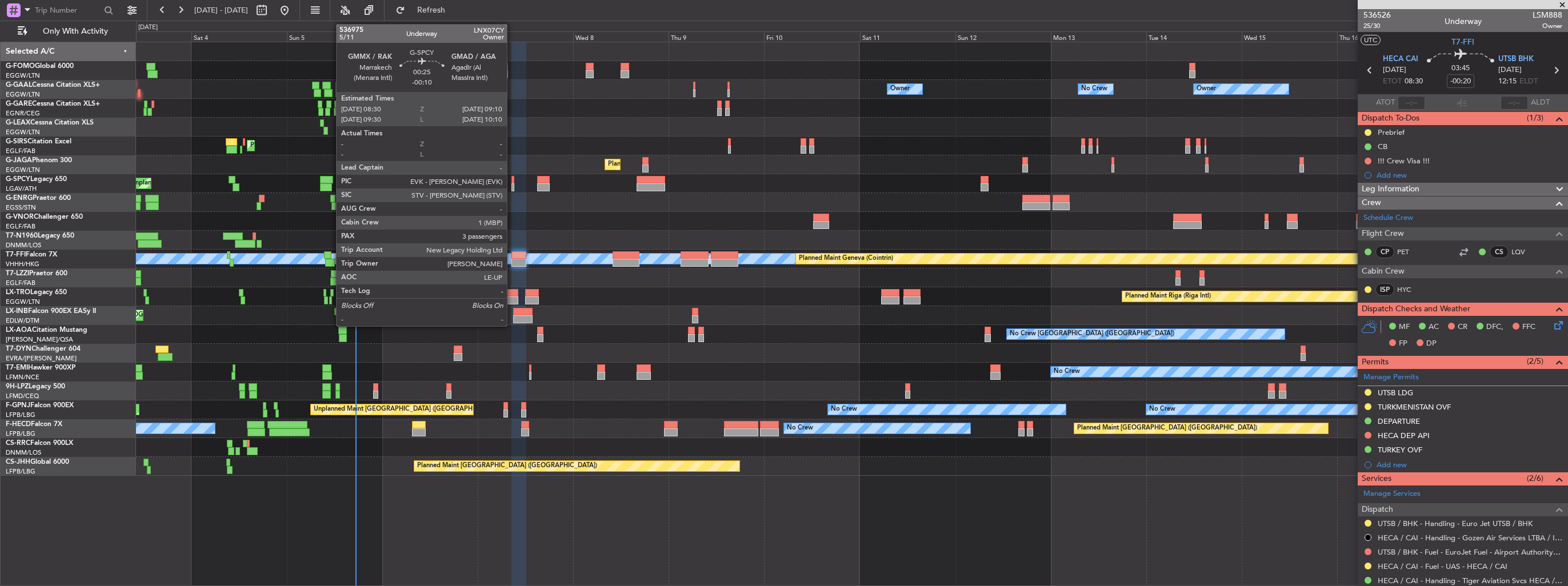
click at [512, 187] on div at bounding box center [513, 187] width 3 height 8
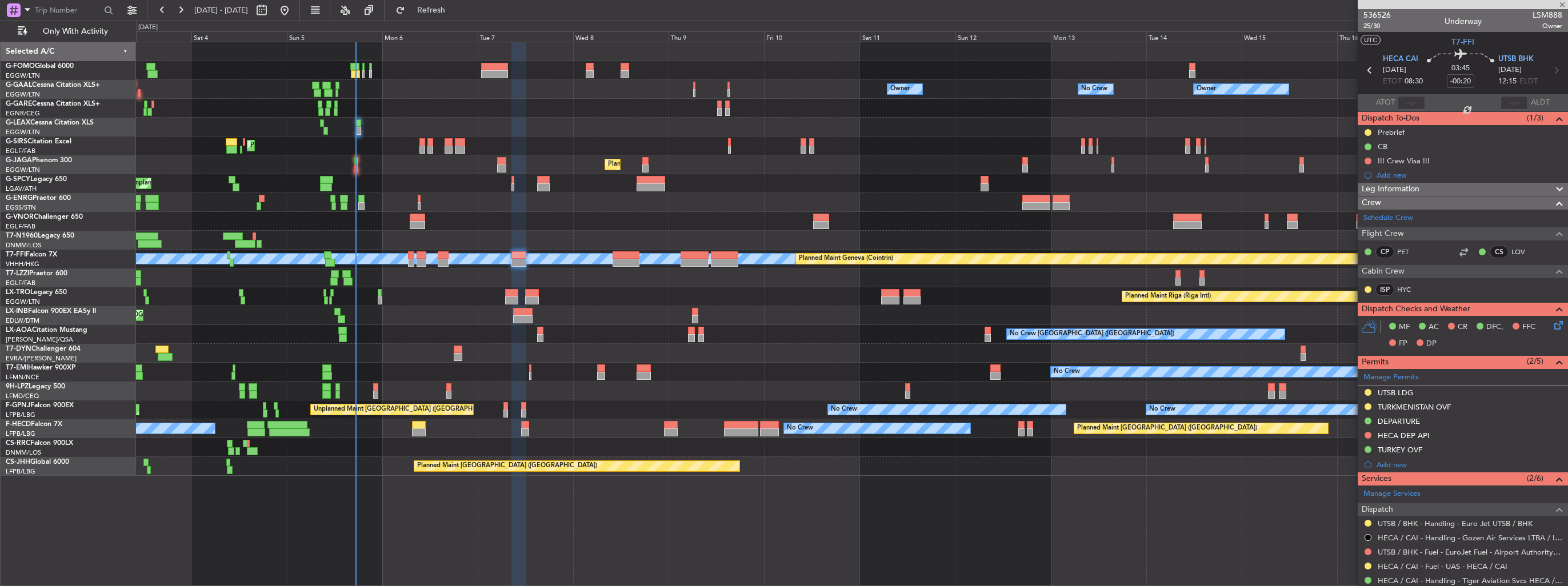
type input "-00:10"
type input "3"
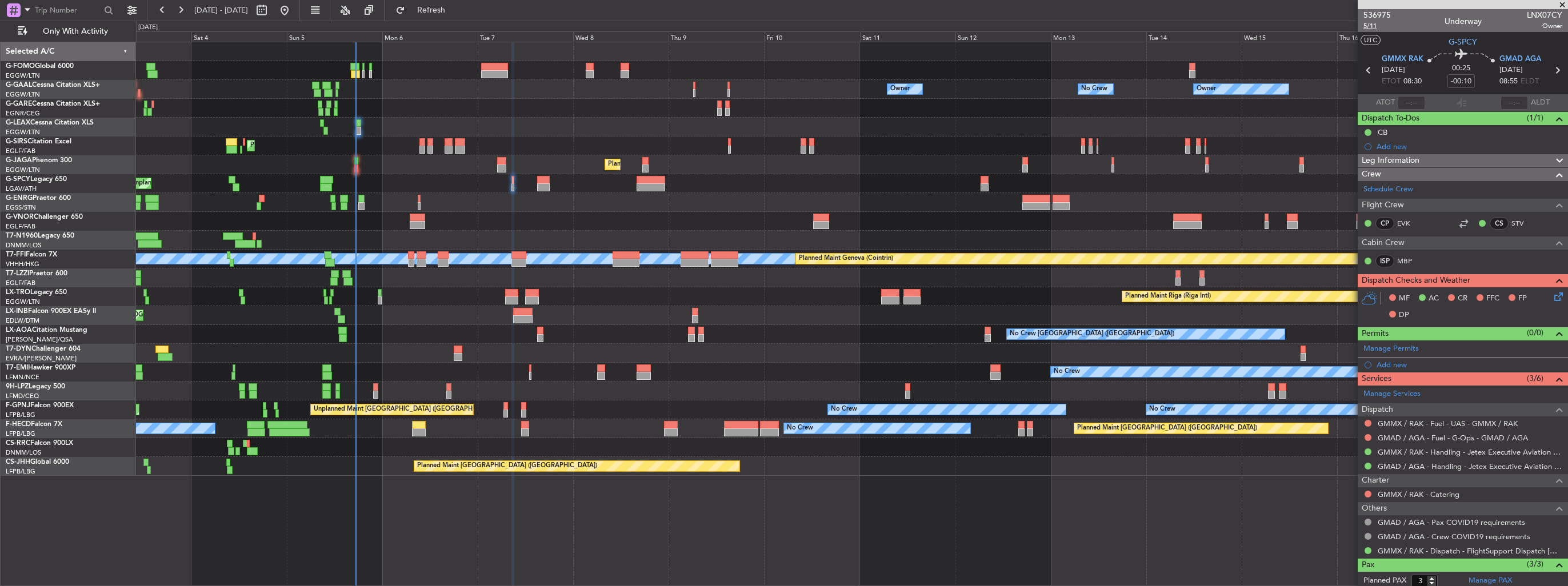
click at [1376, 23] on span "5/11" at bounding box center [1377, 26] width 27 height 10
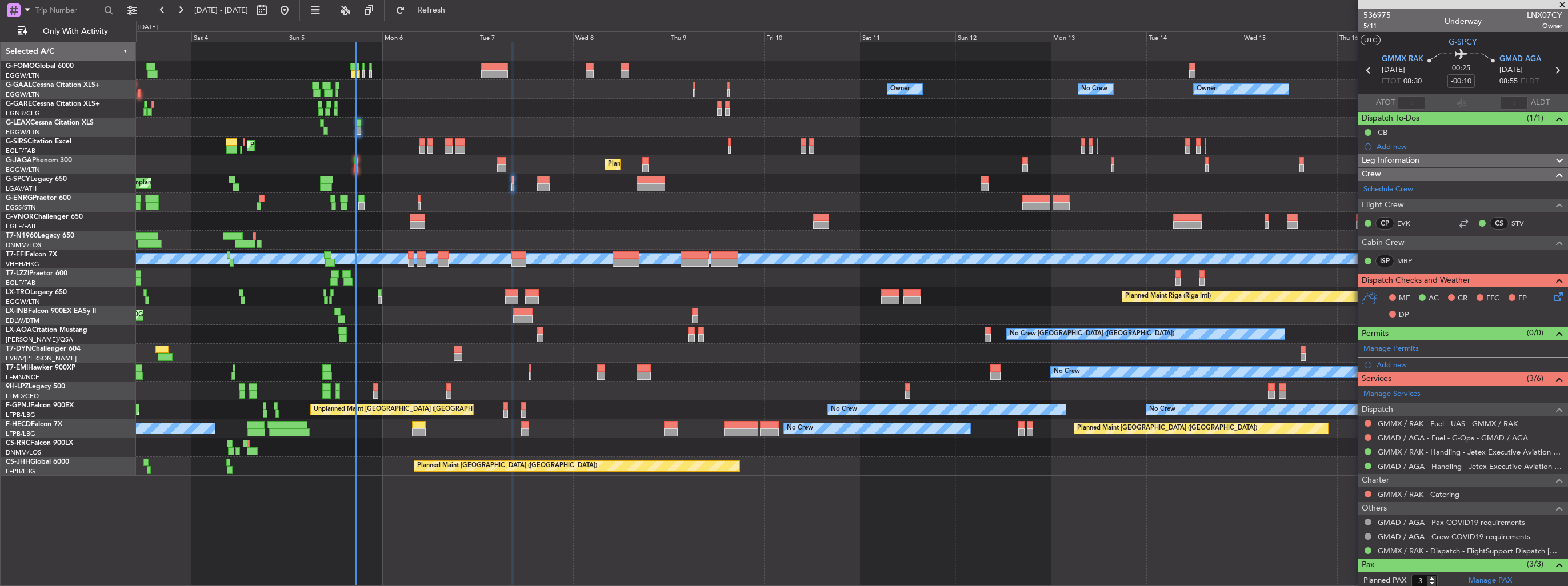
click at [1552, 297] on icon at bounding box center [1556, 294] width 9 height 9
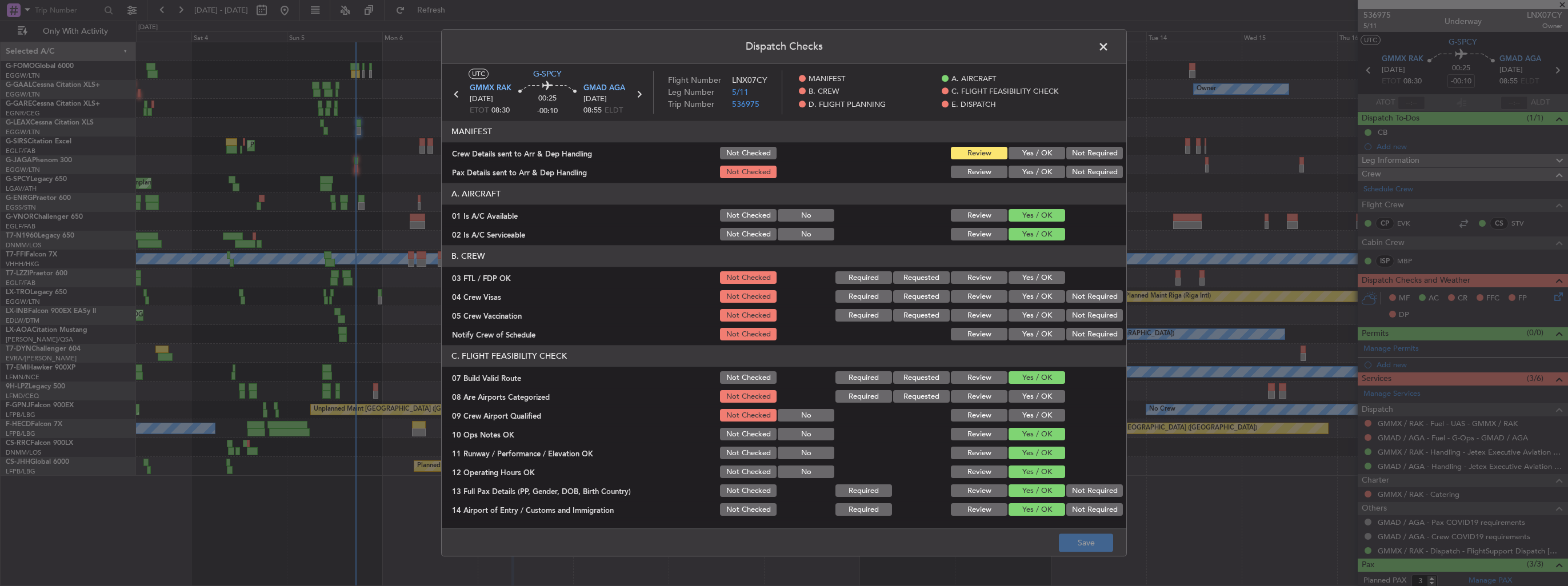
click at [1040, 155] on button "Yes / OK" at bounding box center [1037, 153] width 56 height 12
click at [1038, 170] on button "Yes / OK" at bounding box center [1037, 172] width 56 height 12
click at [1104, 541] on button "Save" at bounding box center [1086, 543] width 54 height 18
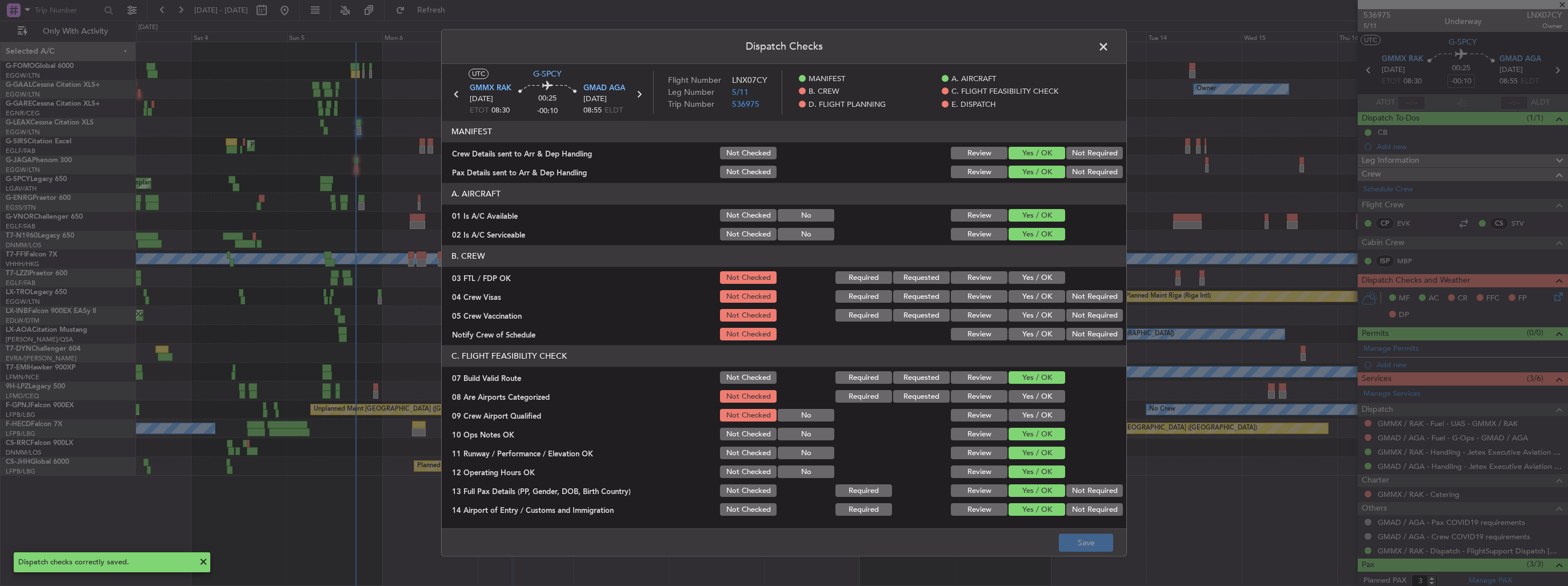
click at [1109, 48] on span at bounding box center [1109, 49] width 0 height 23
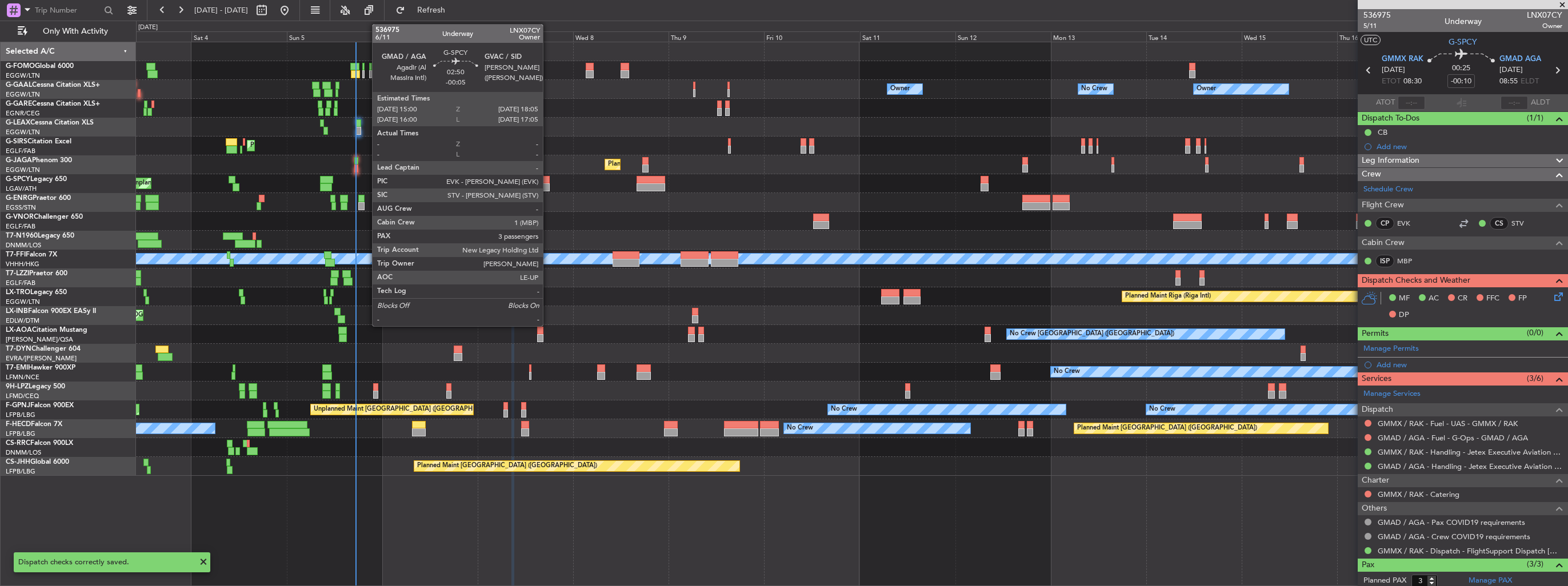
click at [548, 180] on div at bounding box center [543, 179] width 12 height 8
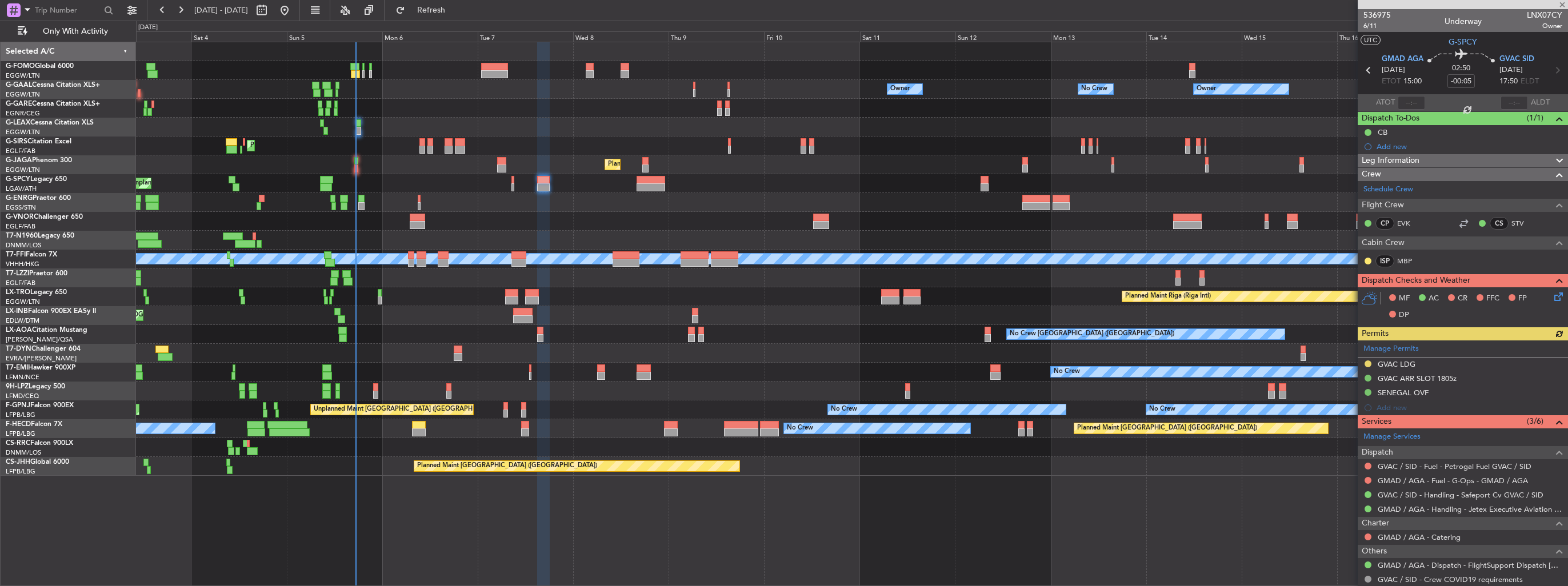
click at [1552, 296] on icon at bounding box center [1556, 294] width 9 height 9
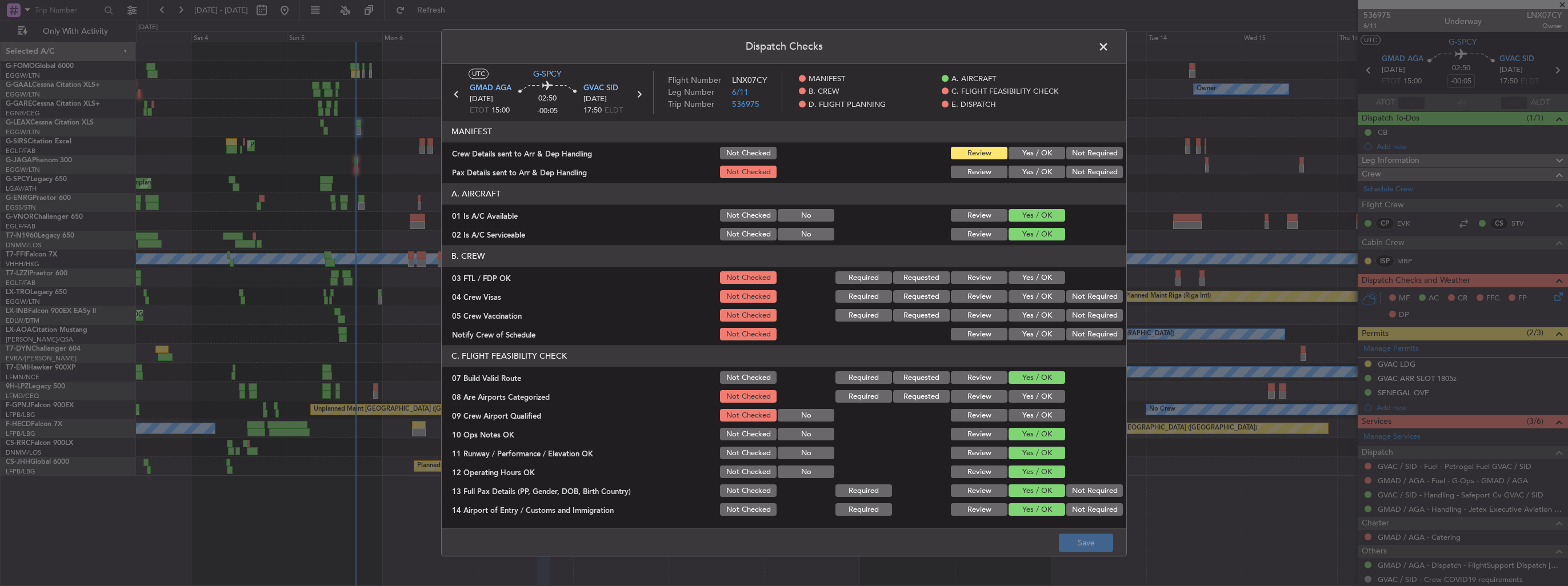
click at [1030, 152] on button "Yes / OK" at bounding box center [1037, 153] width 56 height 12
click at [1027, 173] on button "Yes / OK" at bounding box center [1037, 172] width 56 height 12
click at [1080, 550] on button "Save" at bounding box center [1086, 543] width 54 height 18
click at [1109, 48] on span at bounding box center [1109, 49] width 0 height 23
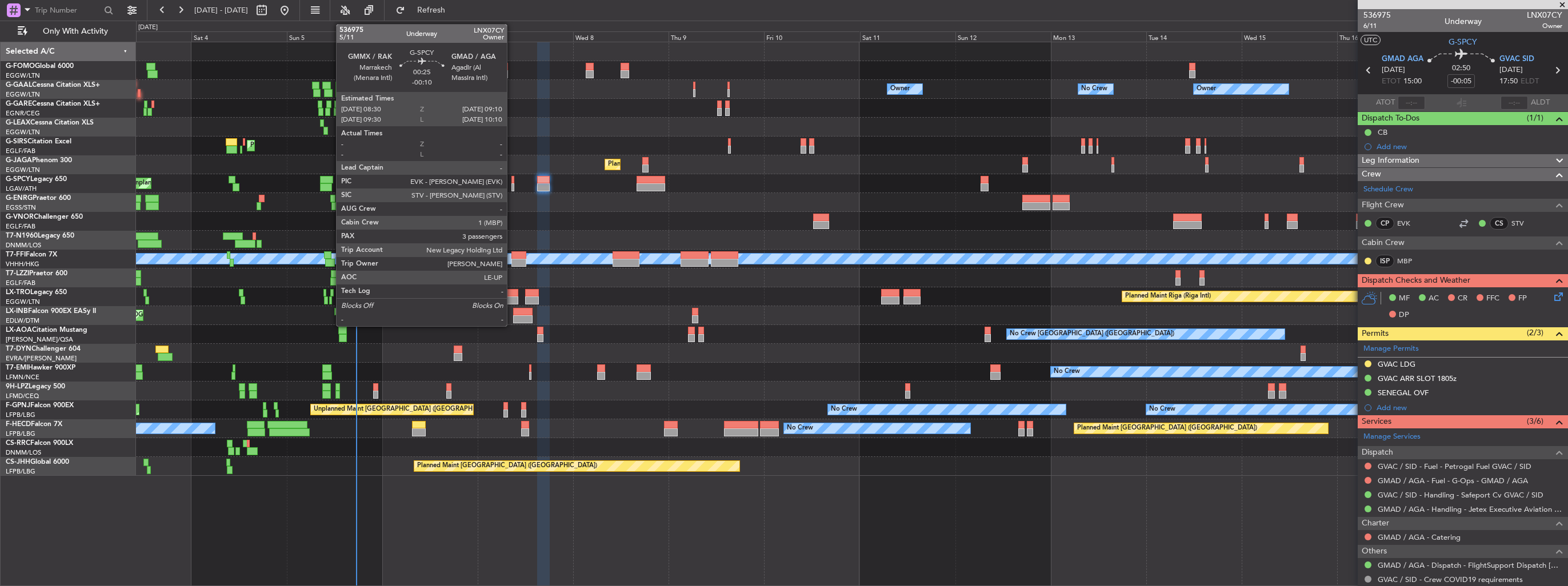
click at [512, 186] on div at bounding box center [513, 187] width 3 height 8
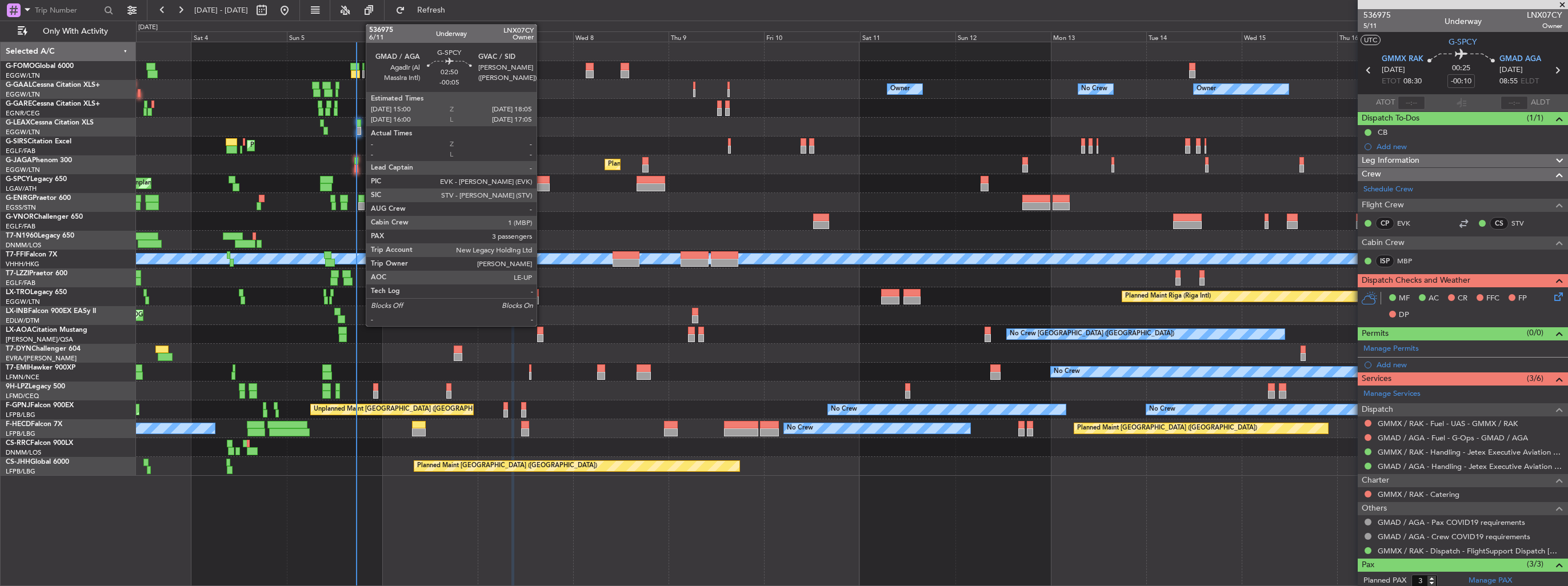
click at [541, 182] on div at bounding box center [543, 179] width 12 height 8
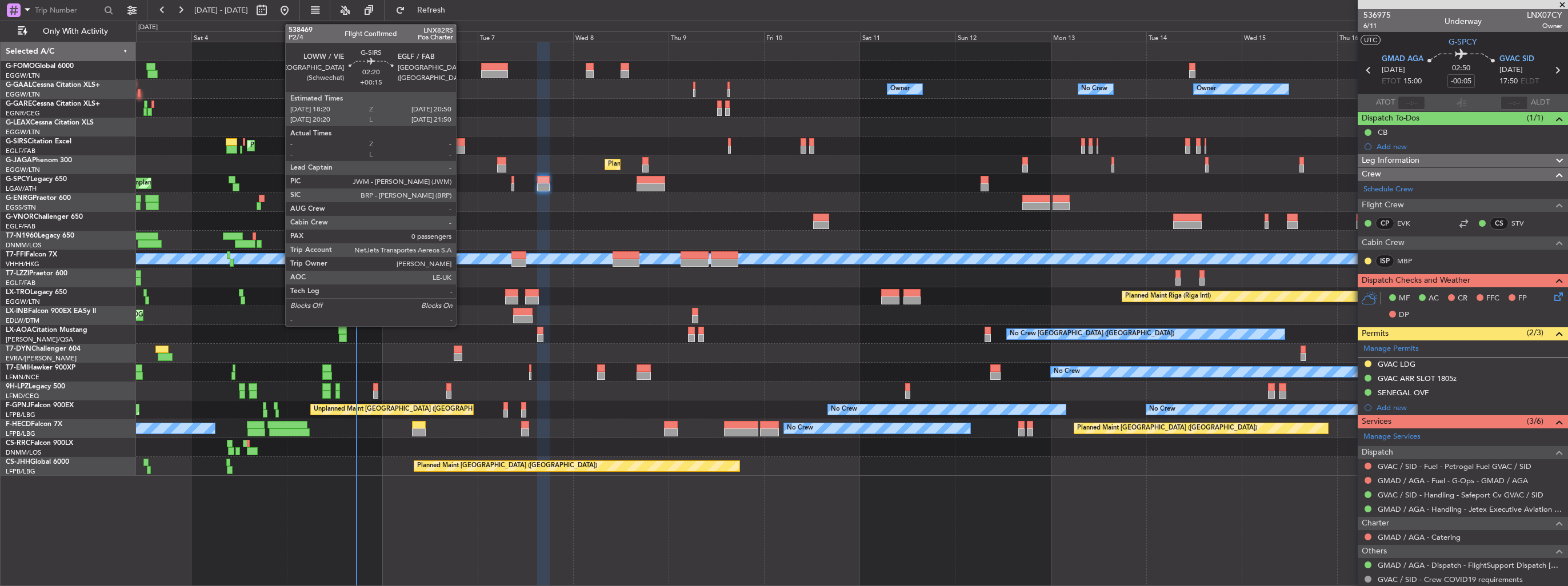
click at [461, 142] on div at bounding box center [460, 142] width 10 height 8
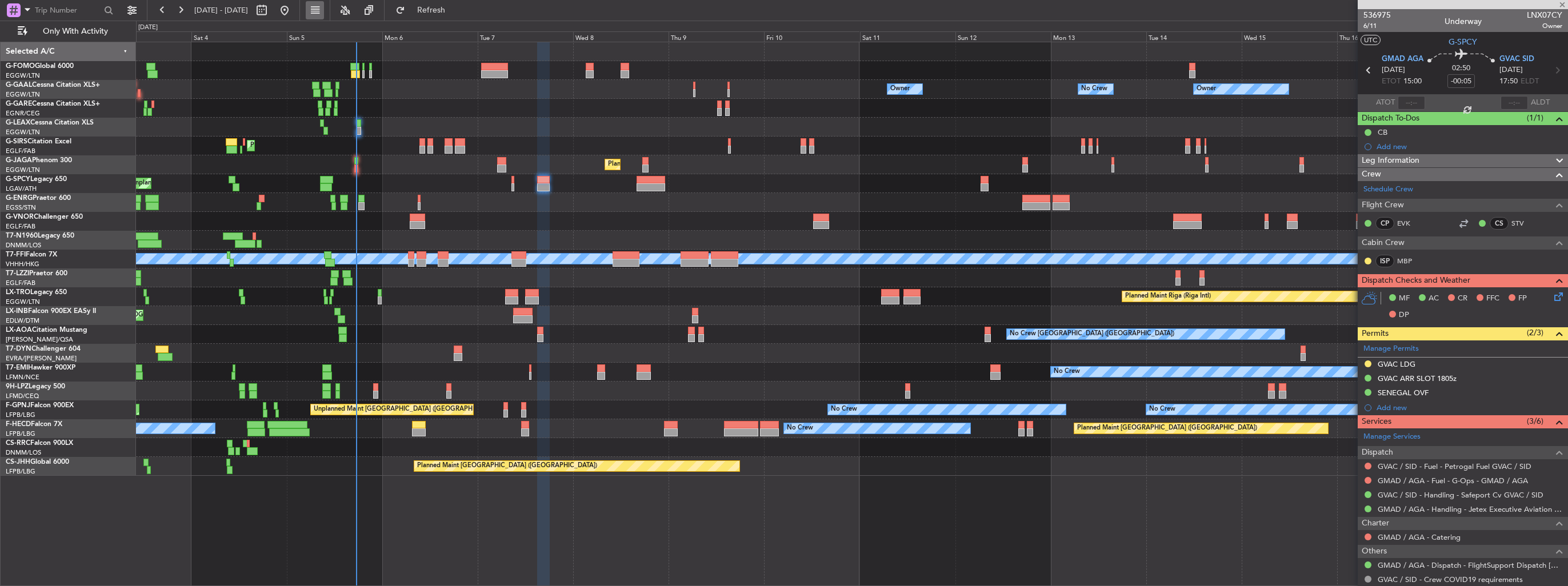
type input "+00:15"
type input "0"
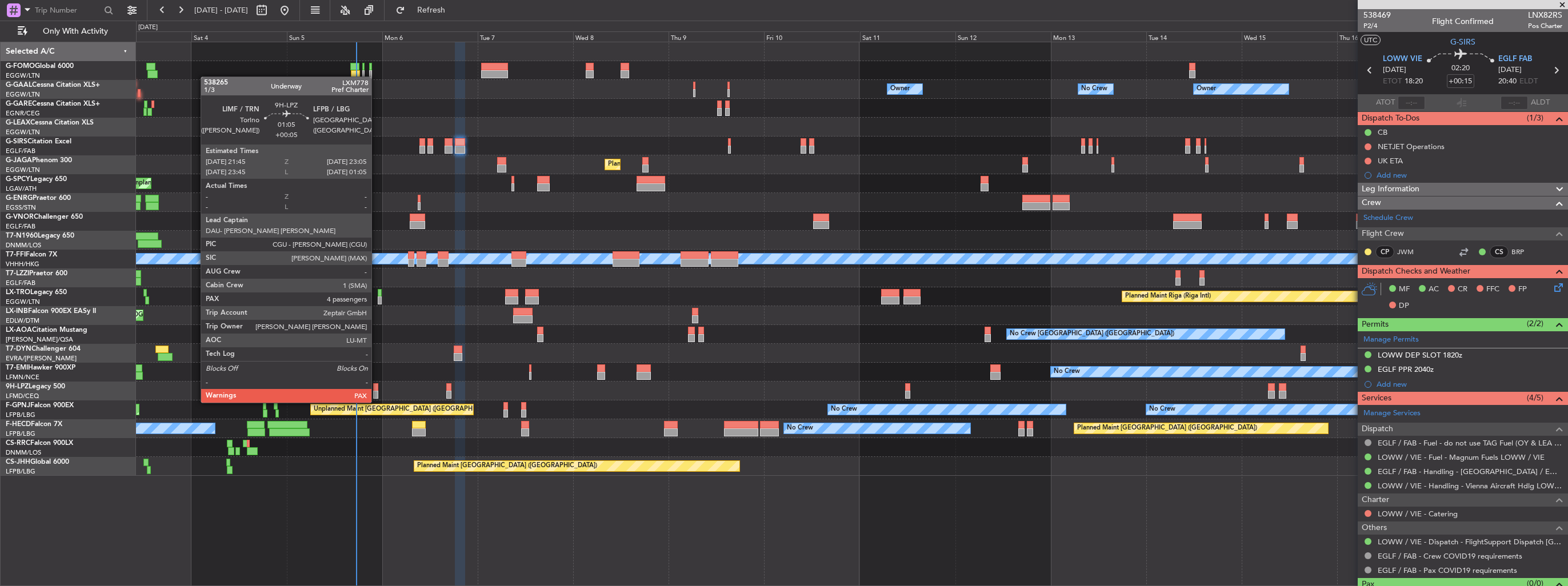
click at [377, 391] on div at bounding box center [376, 394] width 6 height 8
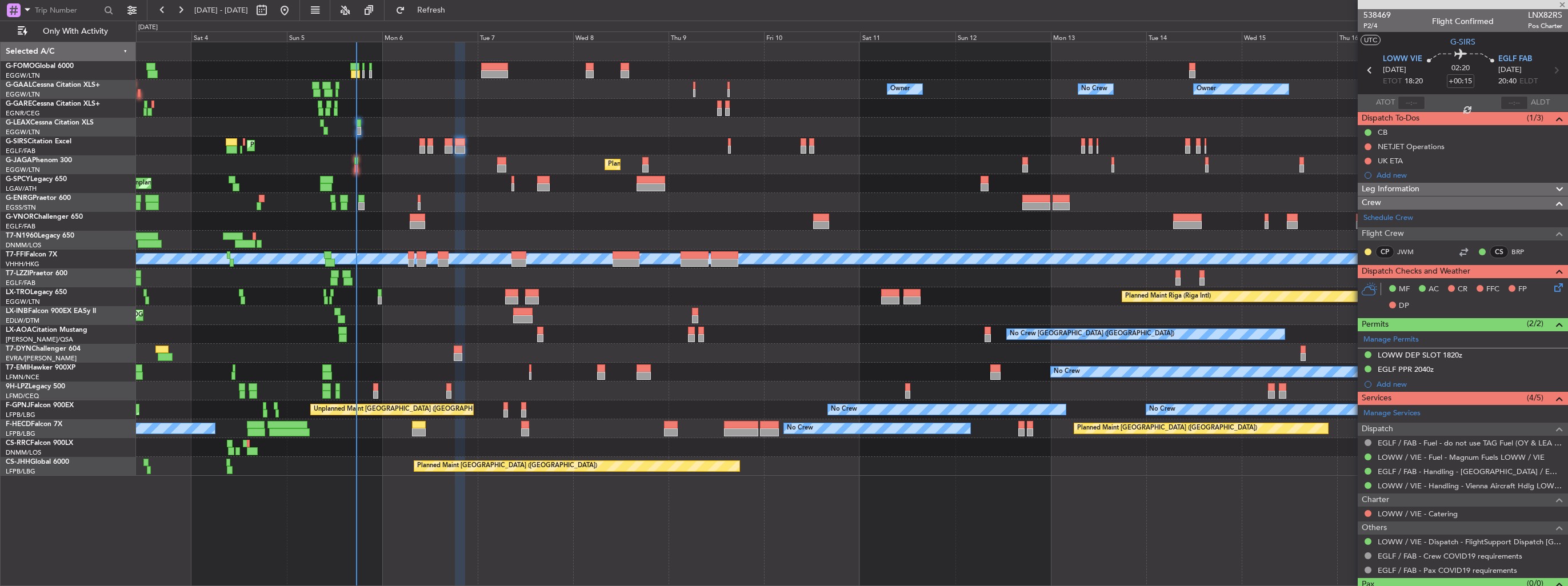
type input "+00:05"
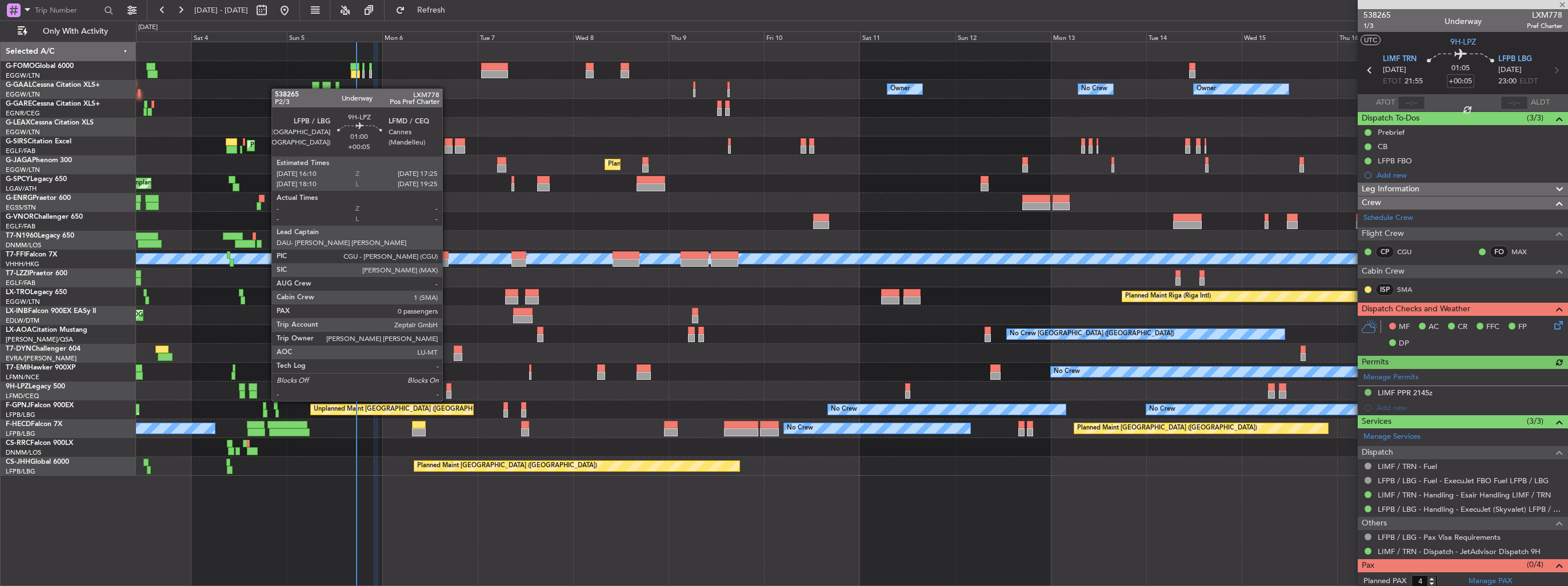
click at [448, 390] on div at bounding box center [448, 387] width 5 height 8
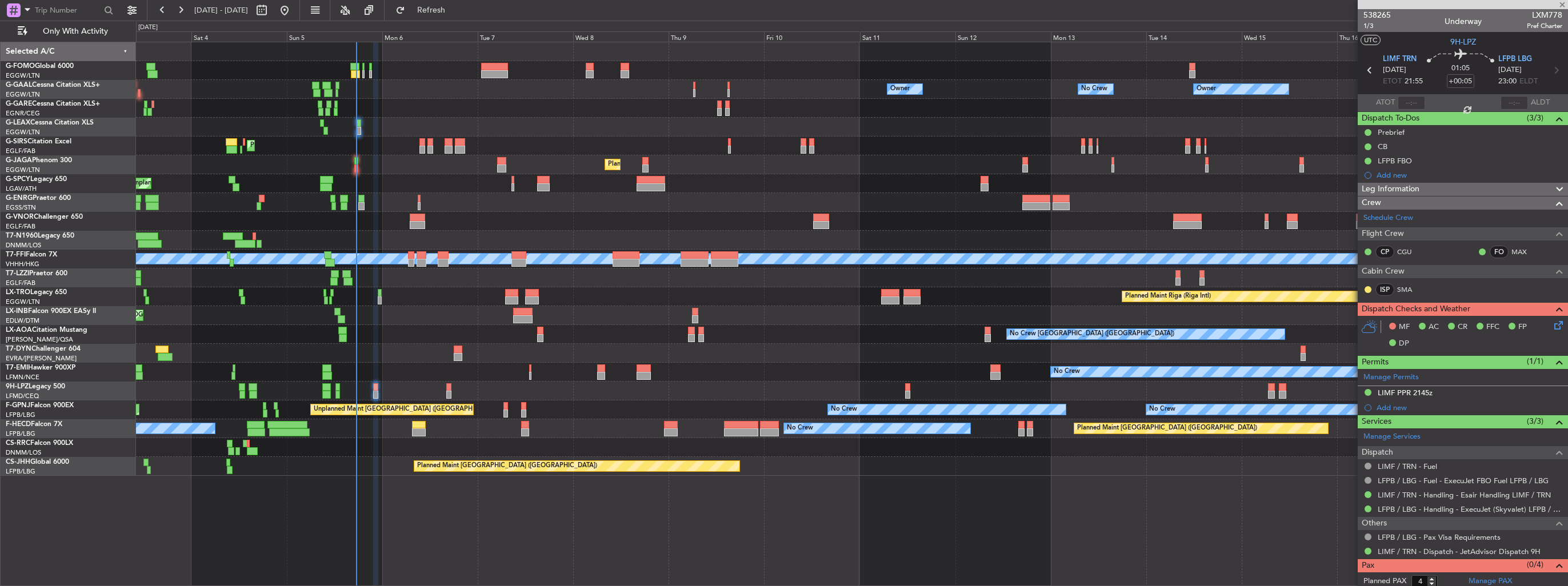
type input "0"
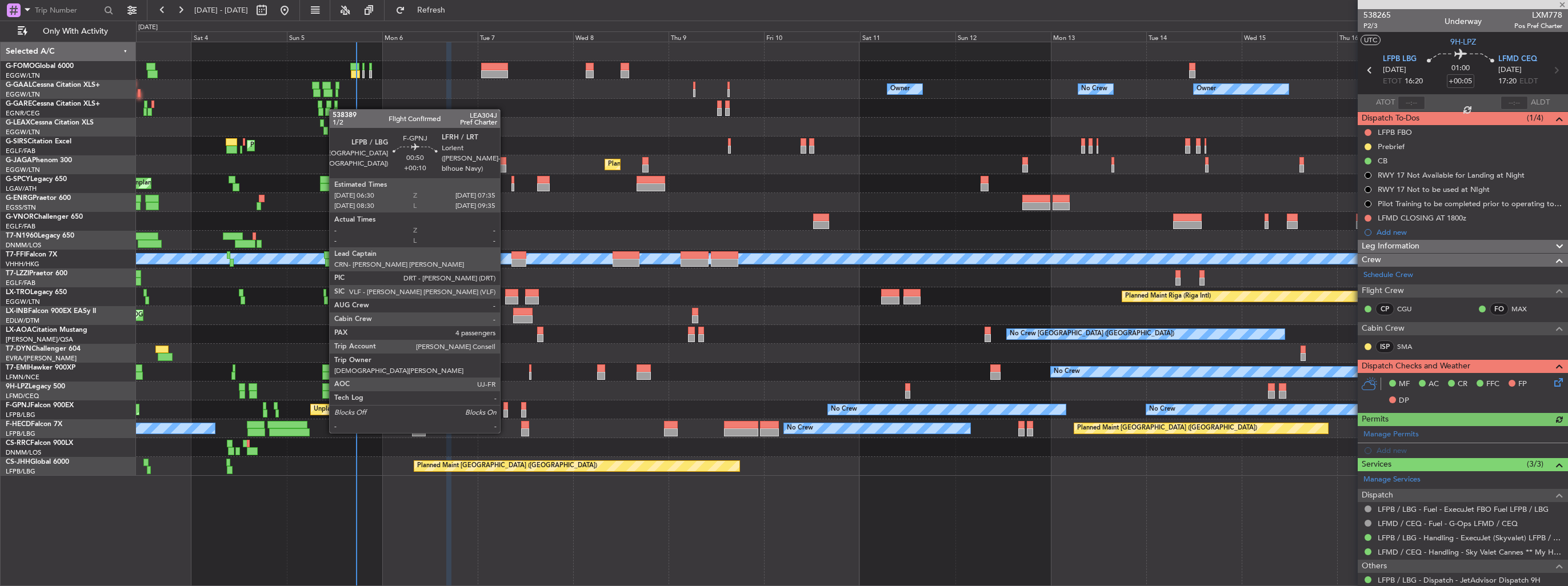
click at [505, 410] on div at bounding box center [506, 413] width 4 height 8
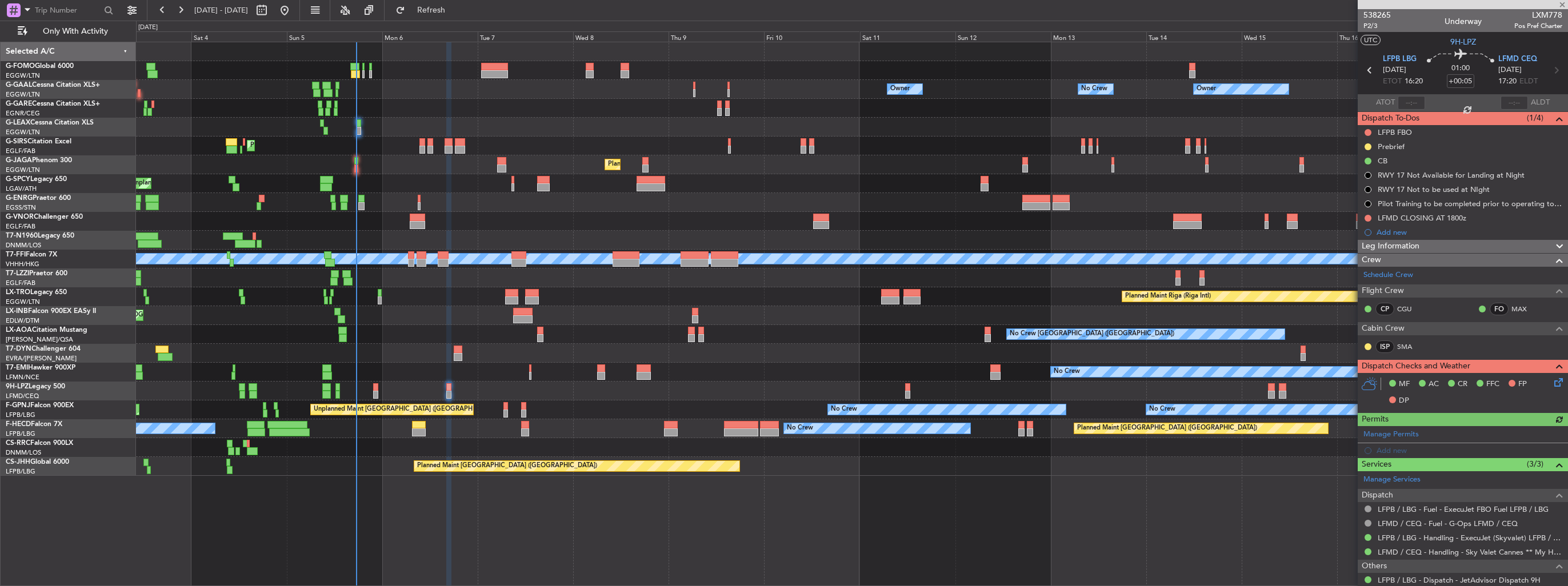
type input "+00:10"
type input "4"
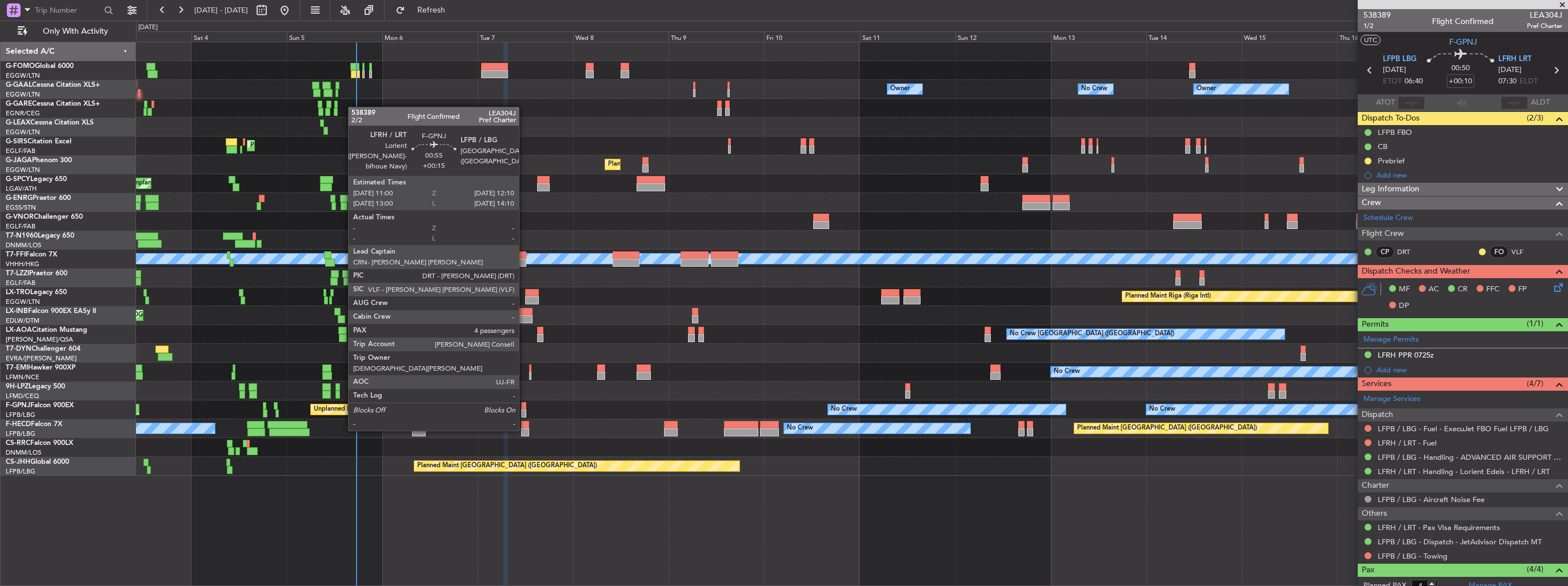
click at [524, 408] on div at bounding box center [523, 406] width 5 height 8
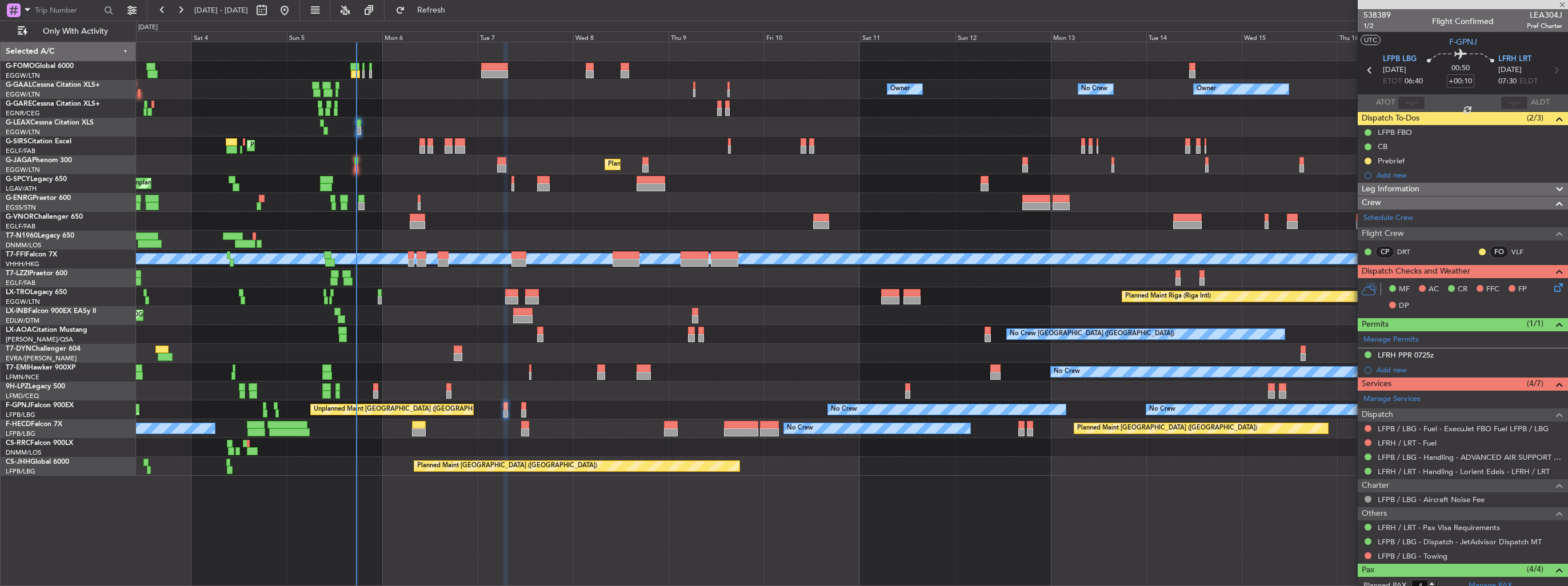
type input "+00:15"
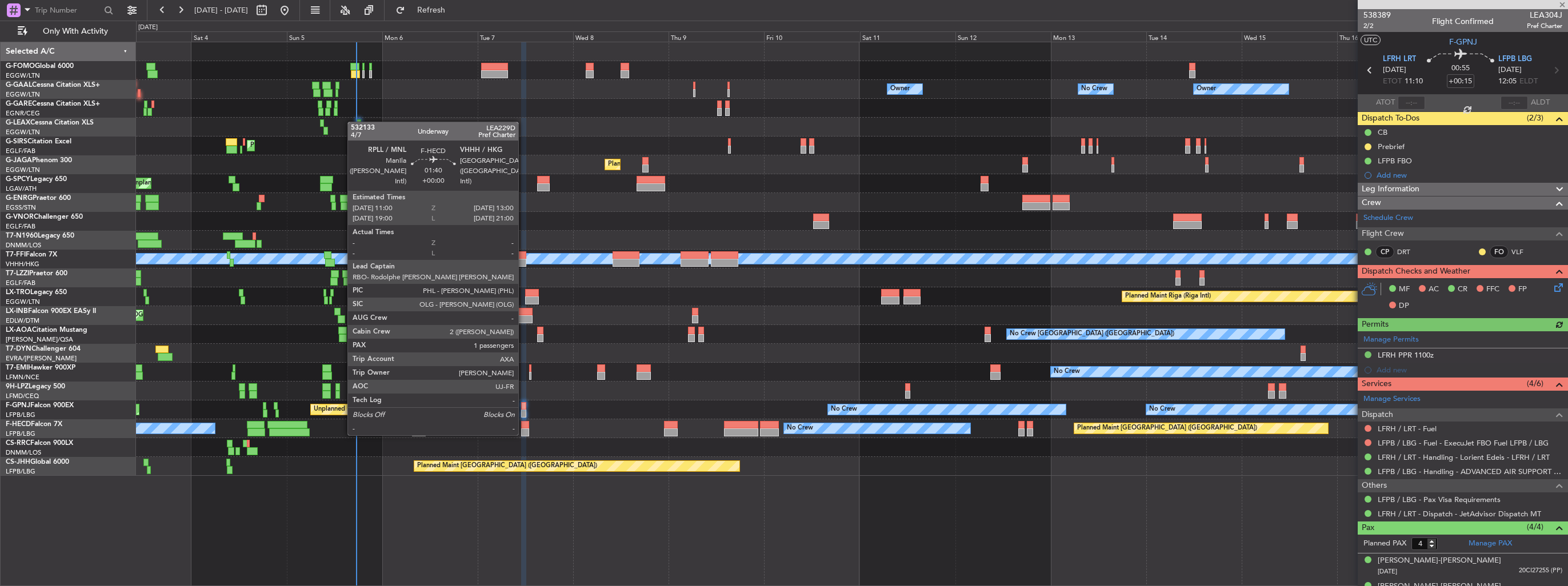
click at [523, 424] on div at bounding box center [525, 425] width 8 height 8
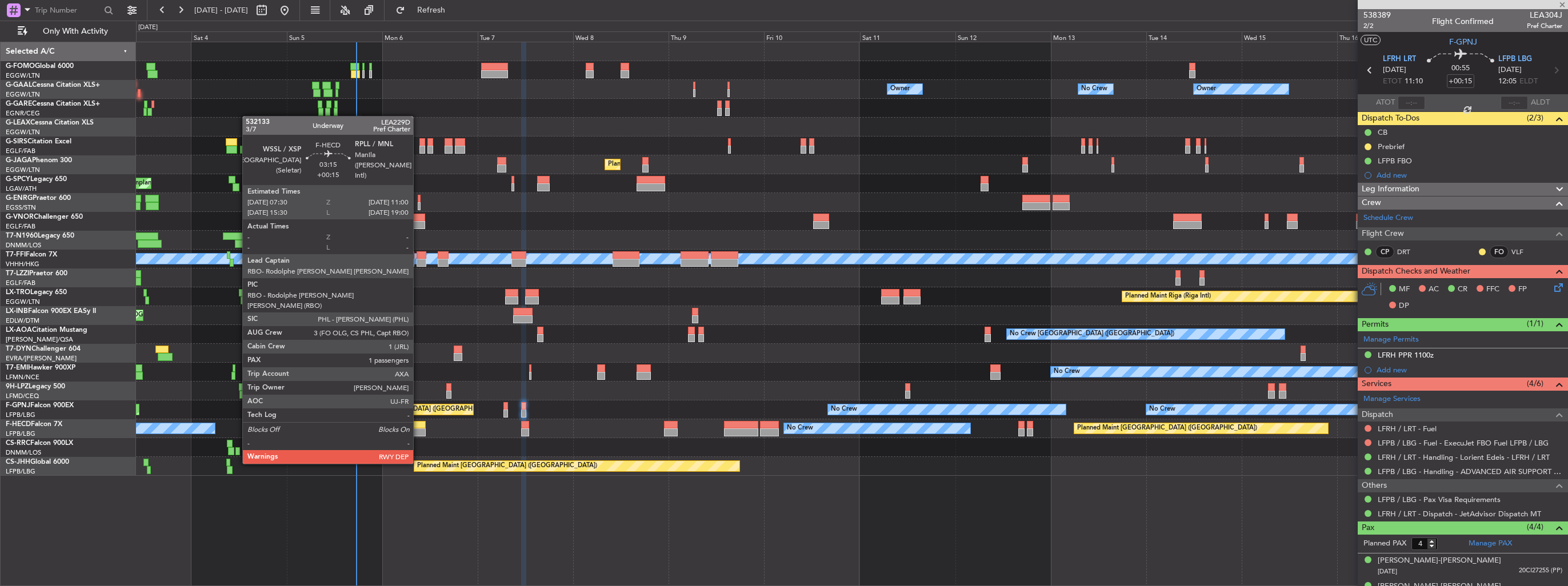
type input "1"
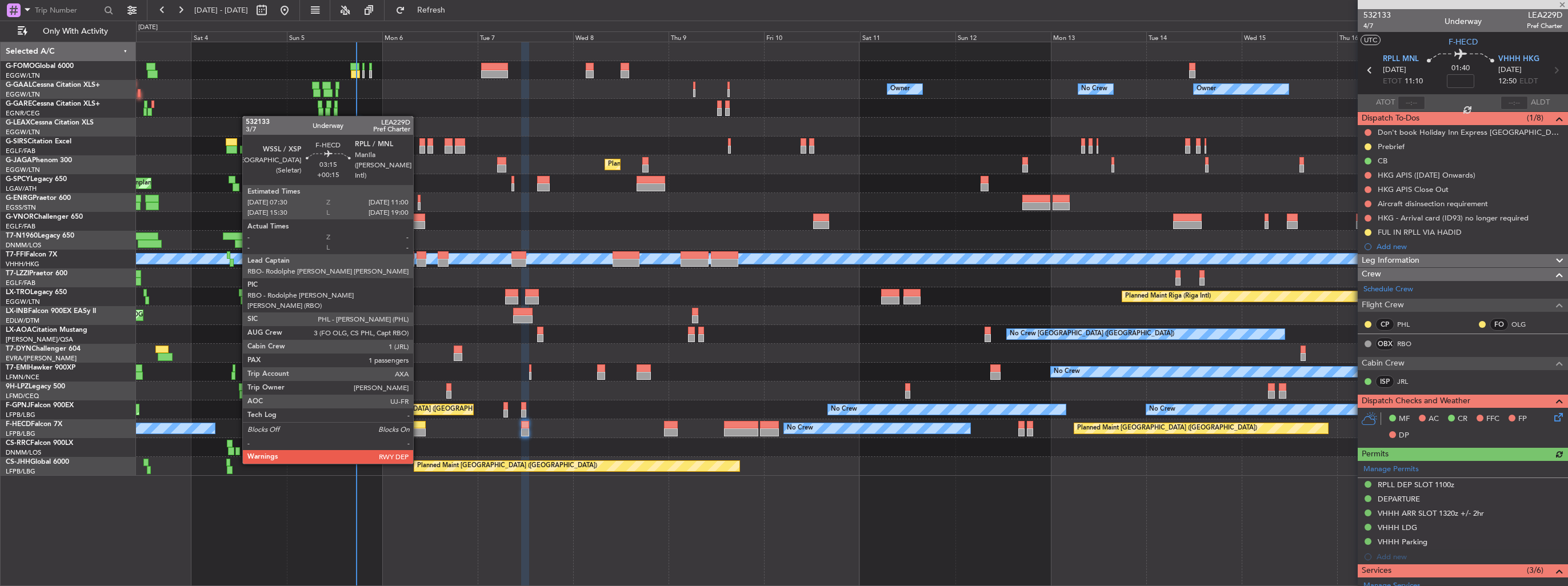
click at [418, 431] on div at bounding box center [418, 432] width 14 height 8
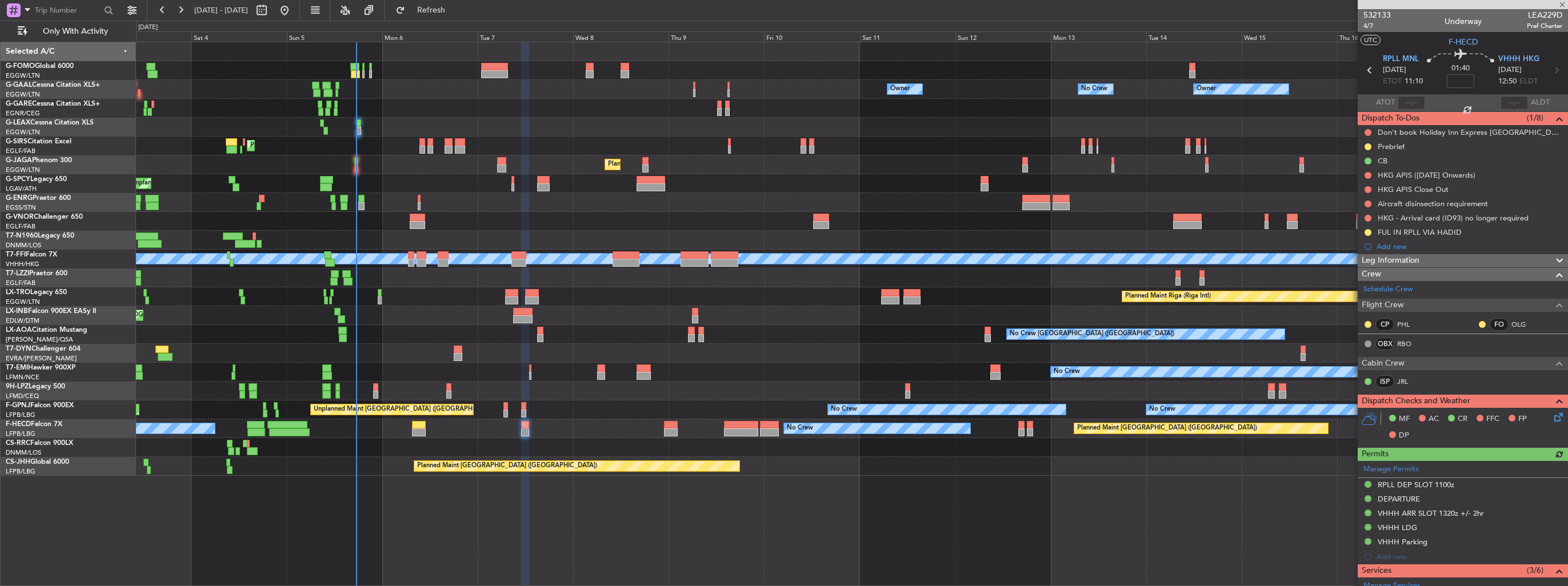
type input "+00:15"
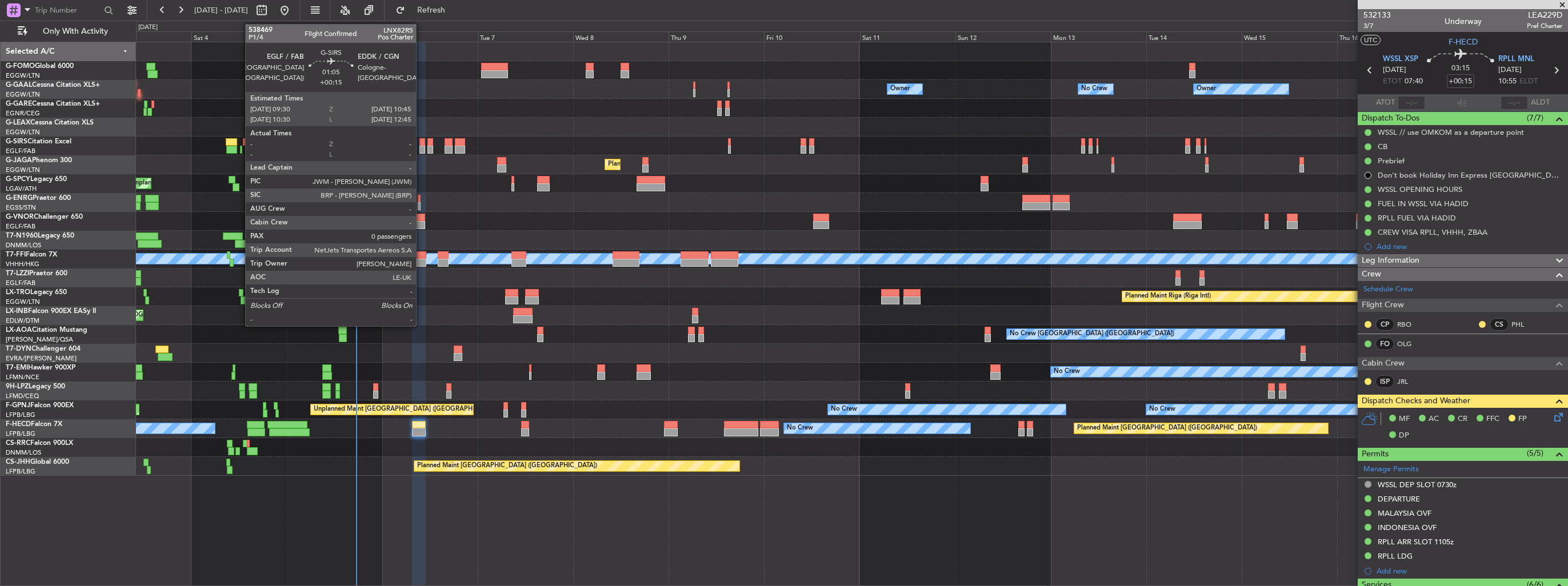
click at [421, 146] on div at bounding box center [421, 149] width 5 height 8
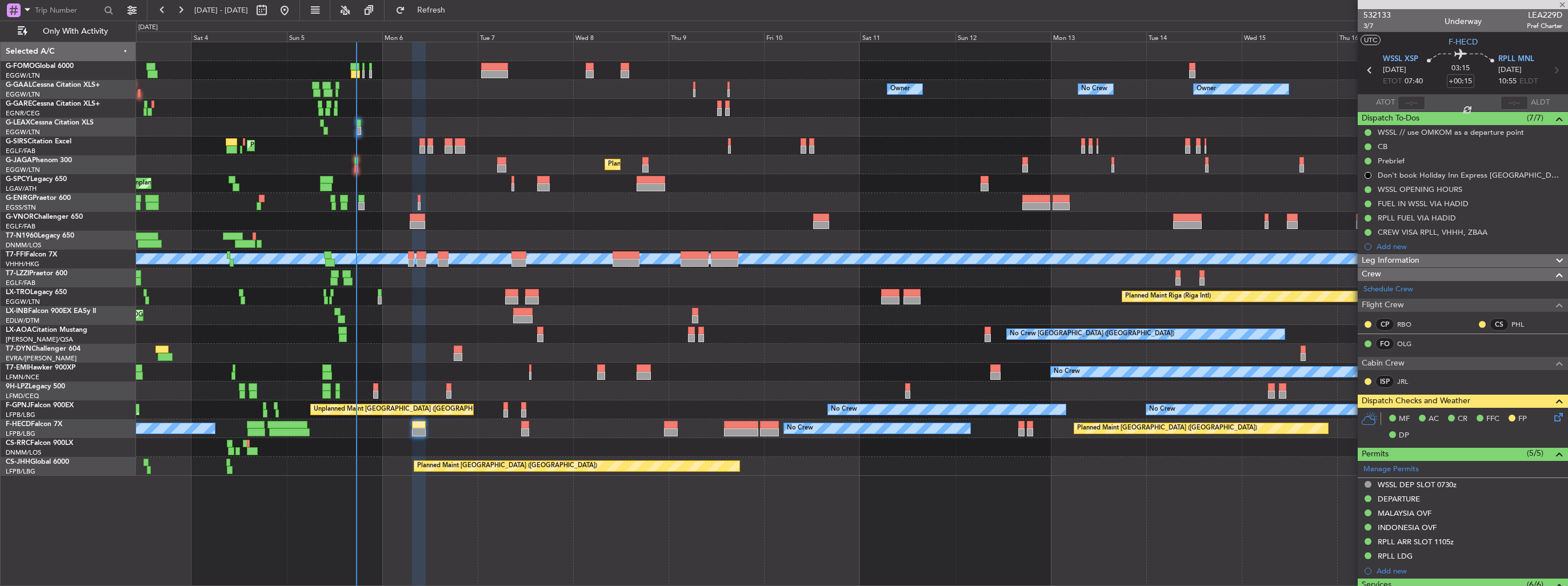
type input "0"
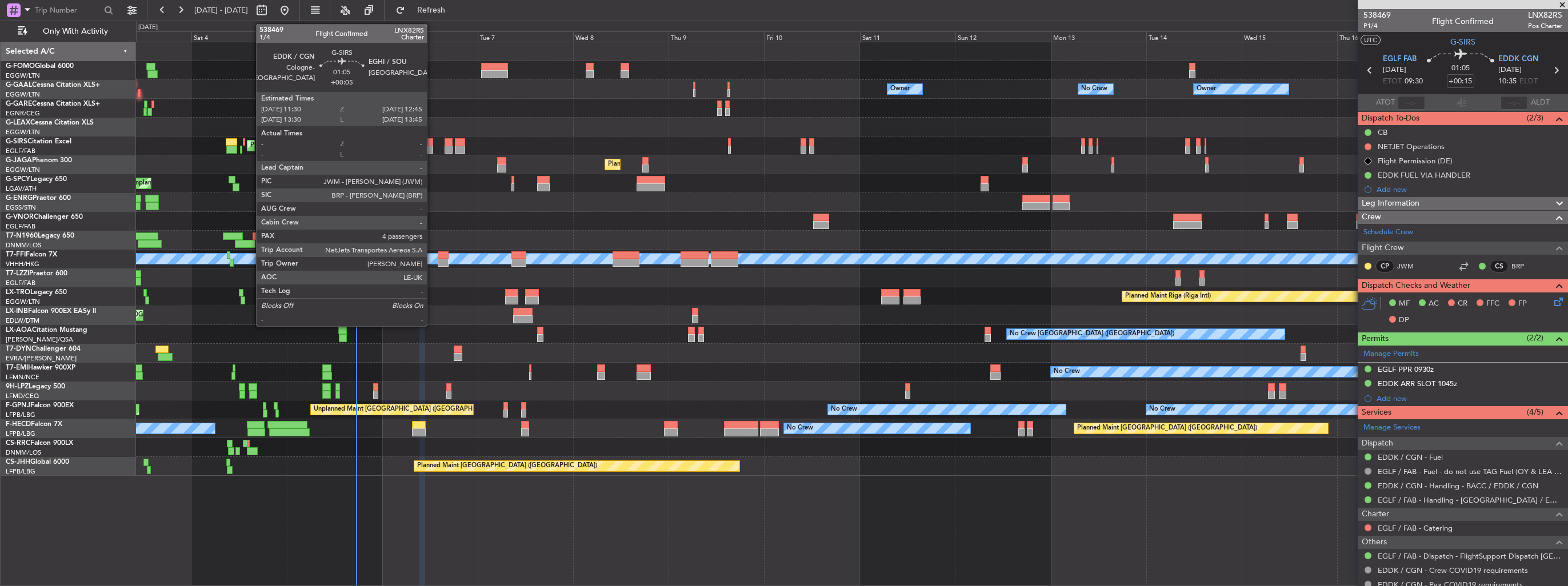
click at [432, 146] on div at bounding box center [429, 149] width 5 height 8
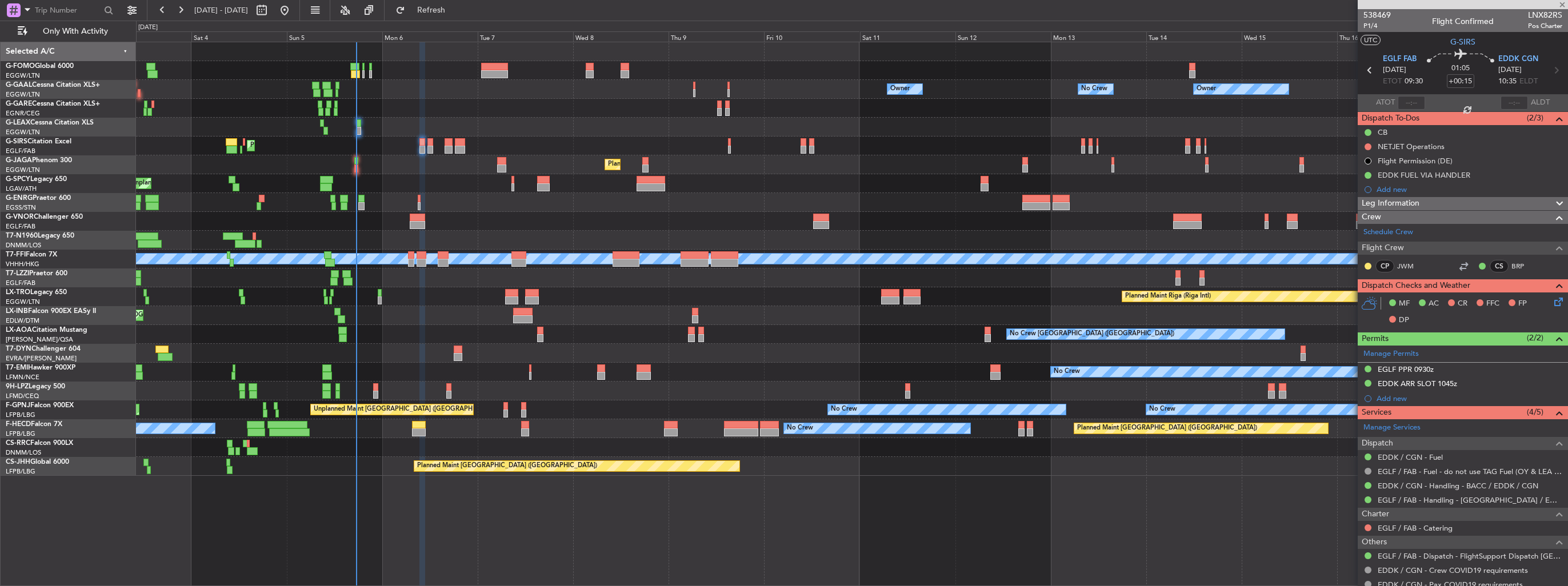
type input "+00:05"
type input "4"
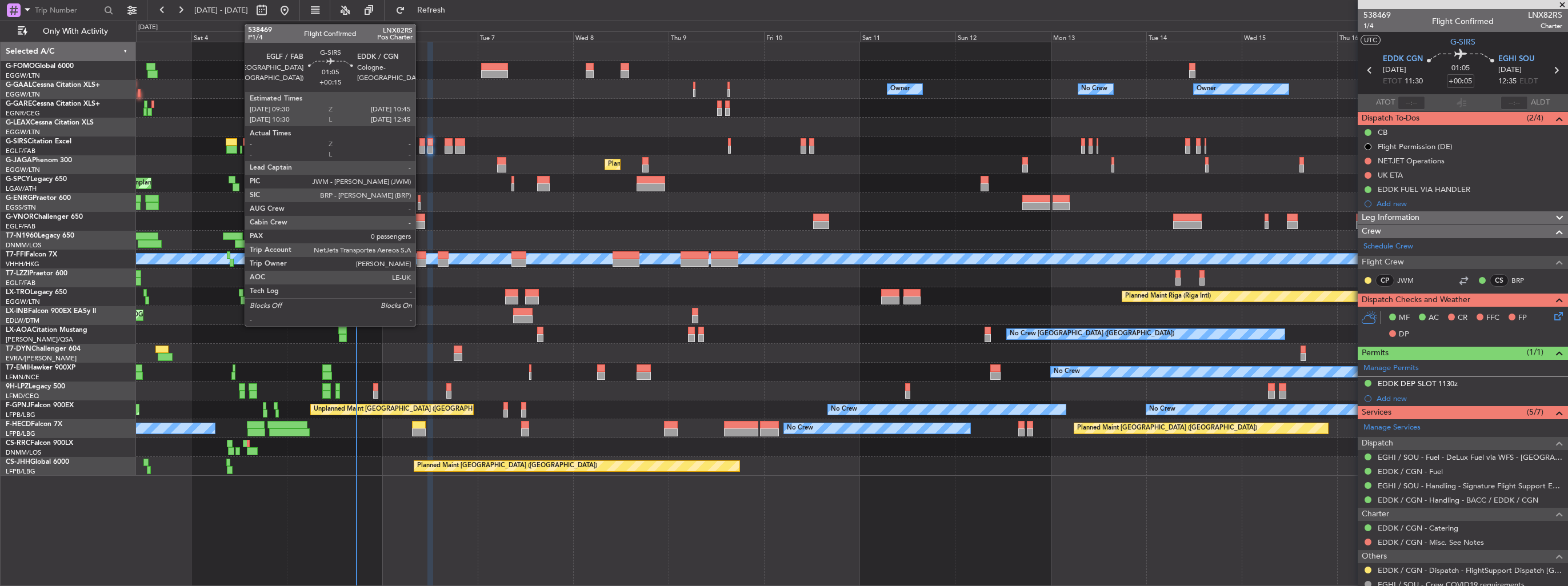
click at [421, 149] on div at bounding box center [421, 149] width 5 height 8
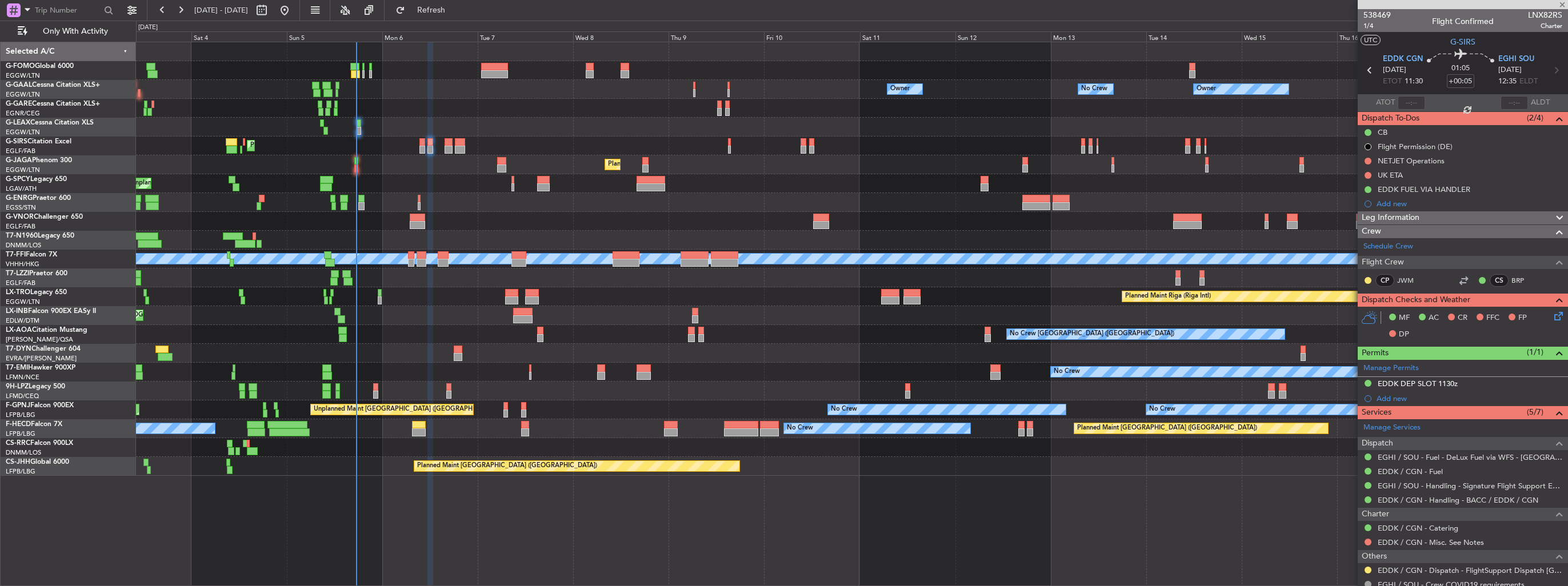
type input "+00:15"
type input "0"
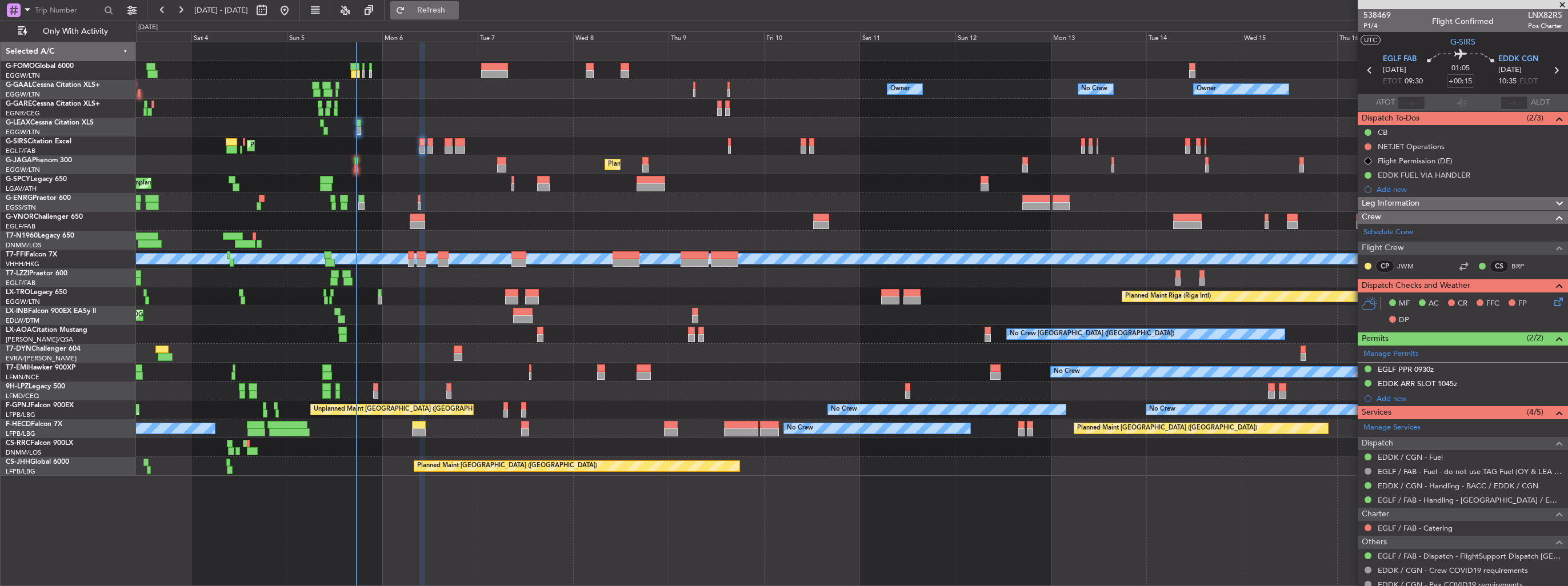
click at [456, 8] on span "Refresh" at bounding box center [432, 10] width 48 height 8
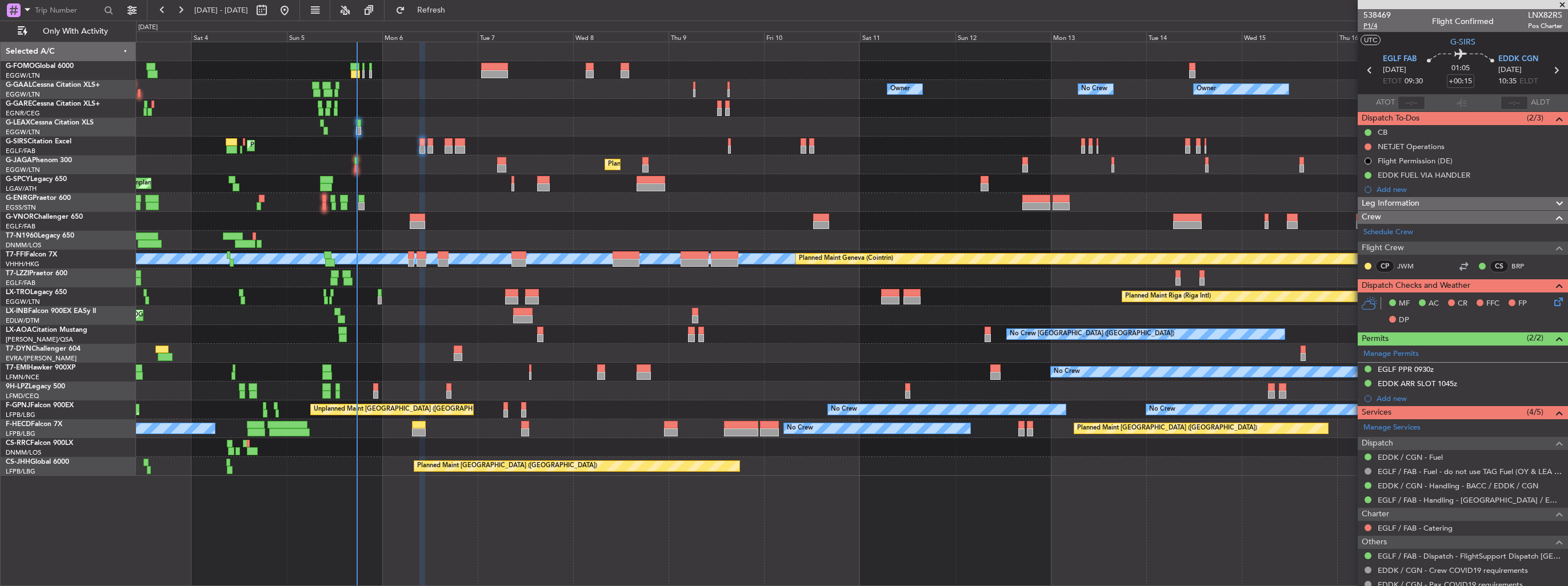
click at [1372, 25] on span "P1/4" at bounding box center [1377, 26] width 27 height 10
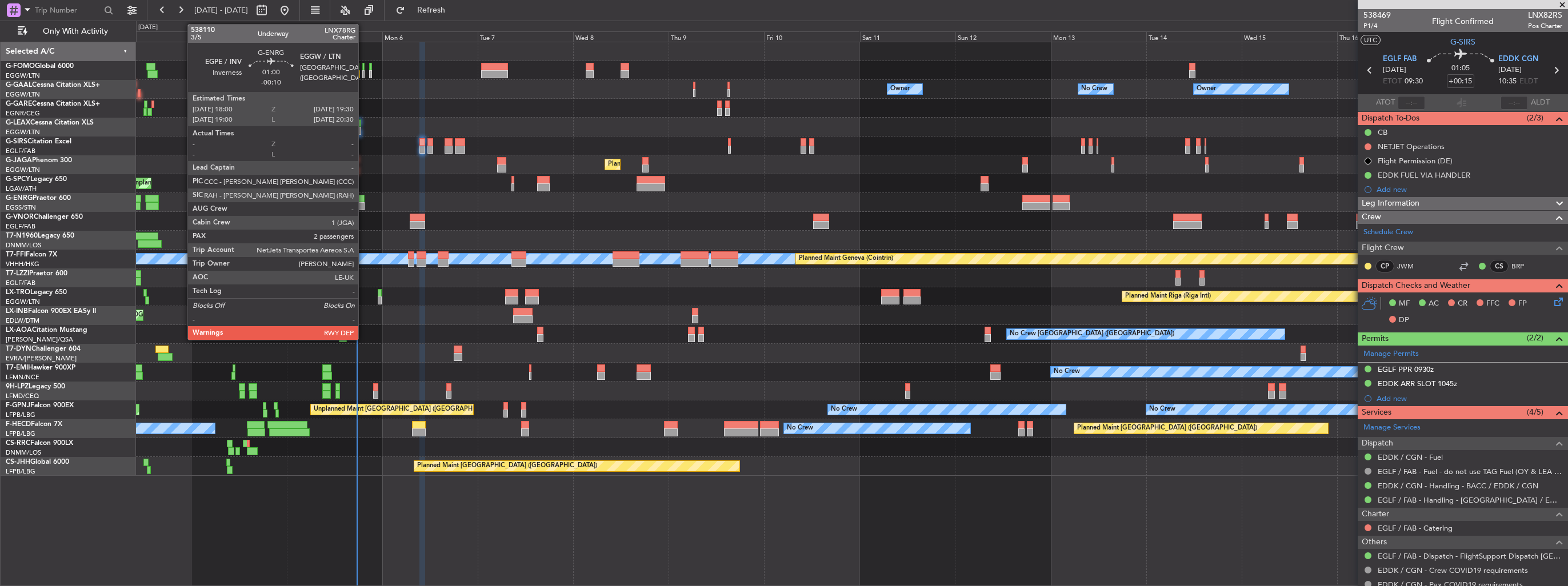
click at [362, 207] on div at bounding box center [361, 206] width 7 height 8
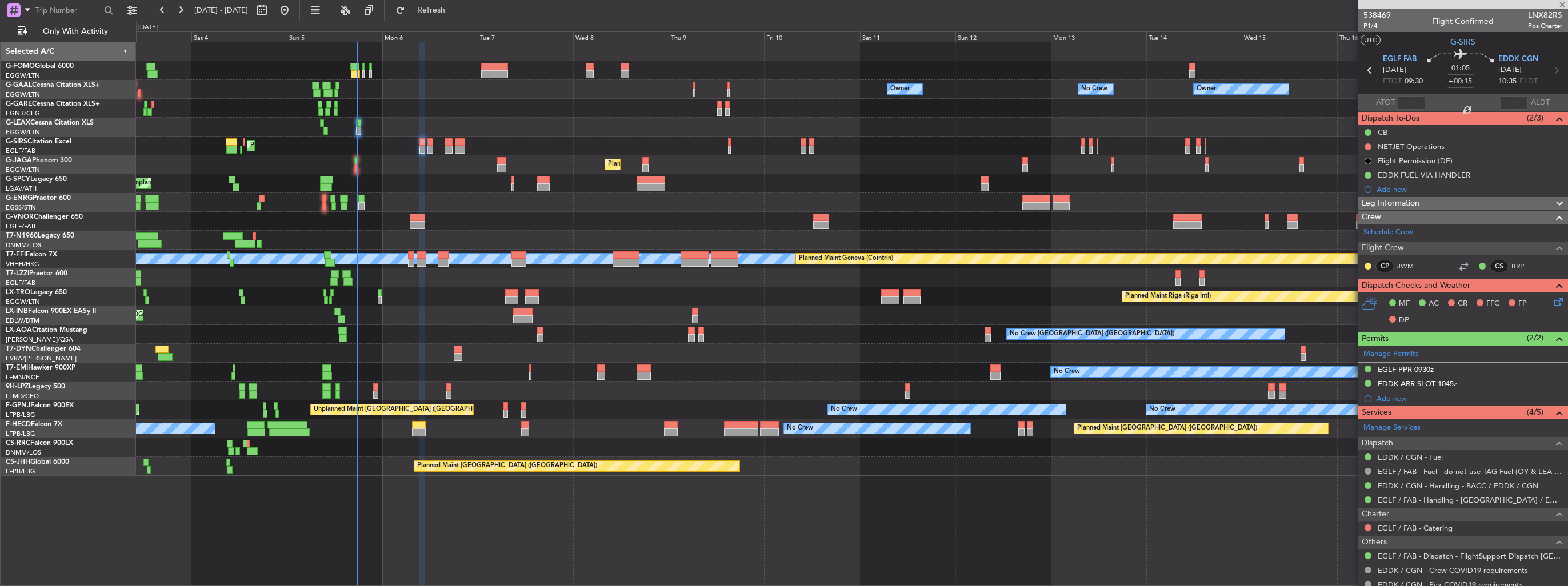
type input "-00:10"
type input "2"
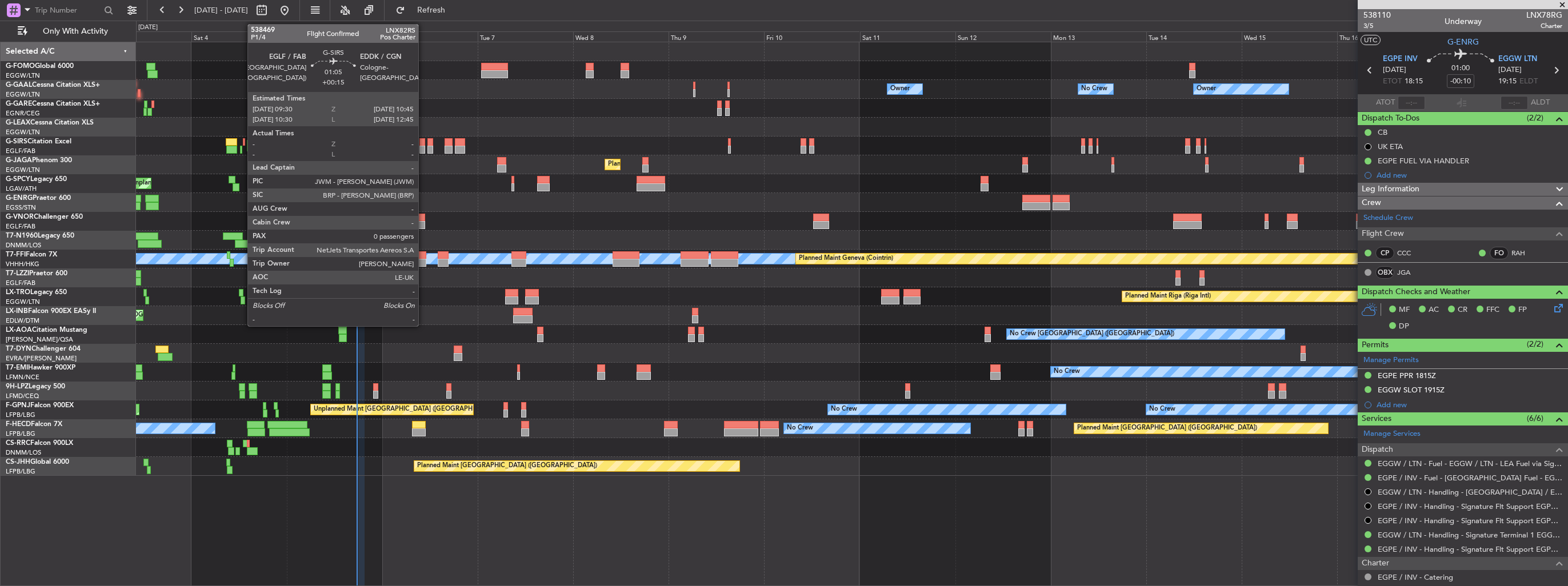
click at [424, 144] on div at bounding box center [421, 142] width 5 height 8
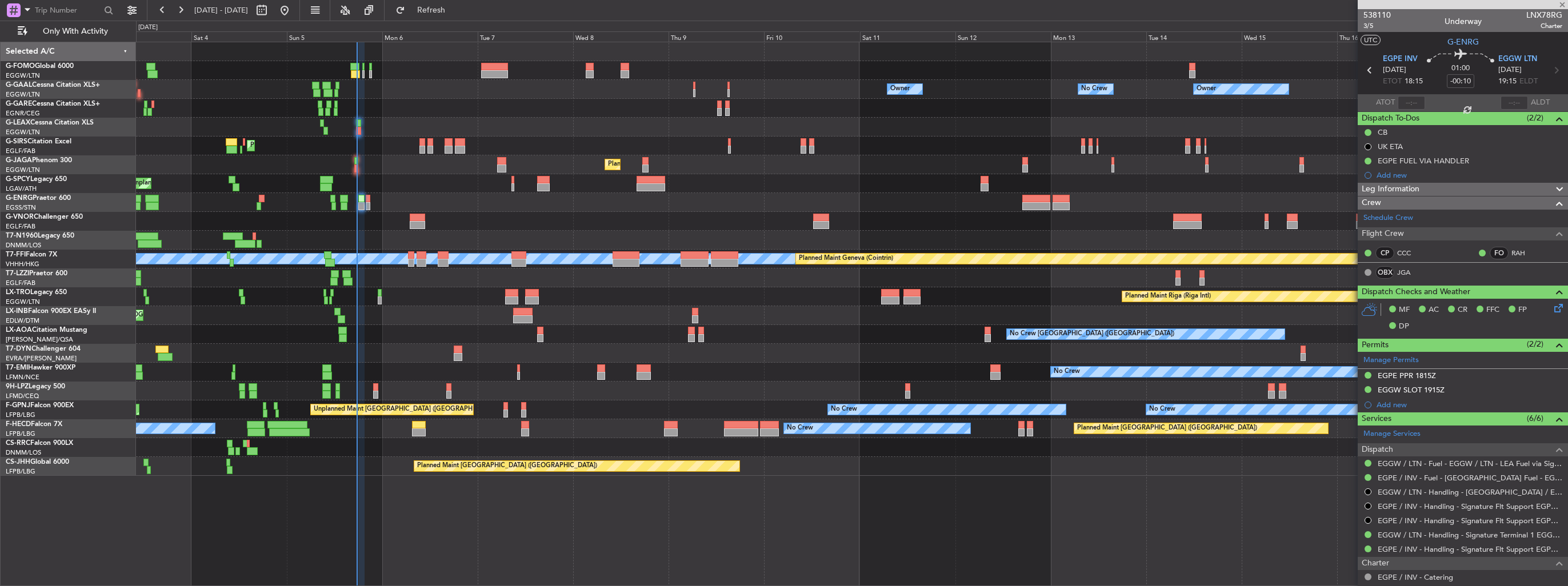
type input "+00:15"
type input "0"
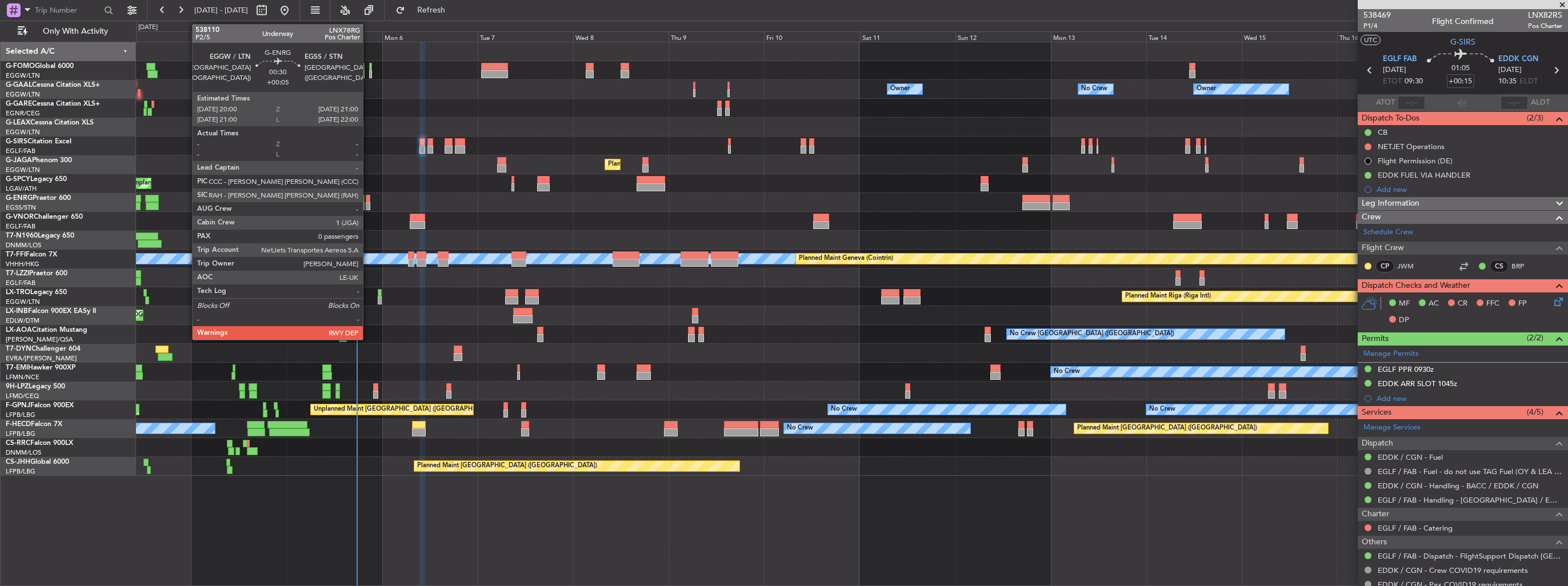
click at [368, 200] on div at bounding box center [367, 199] width 4 height 8
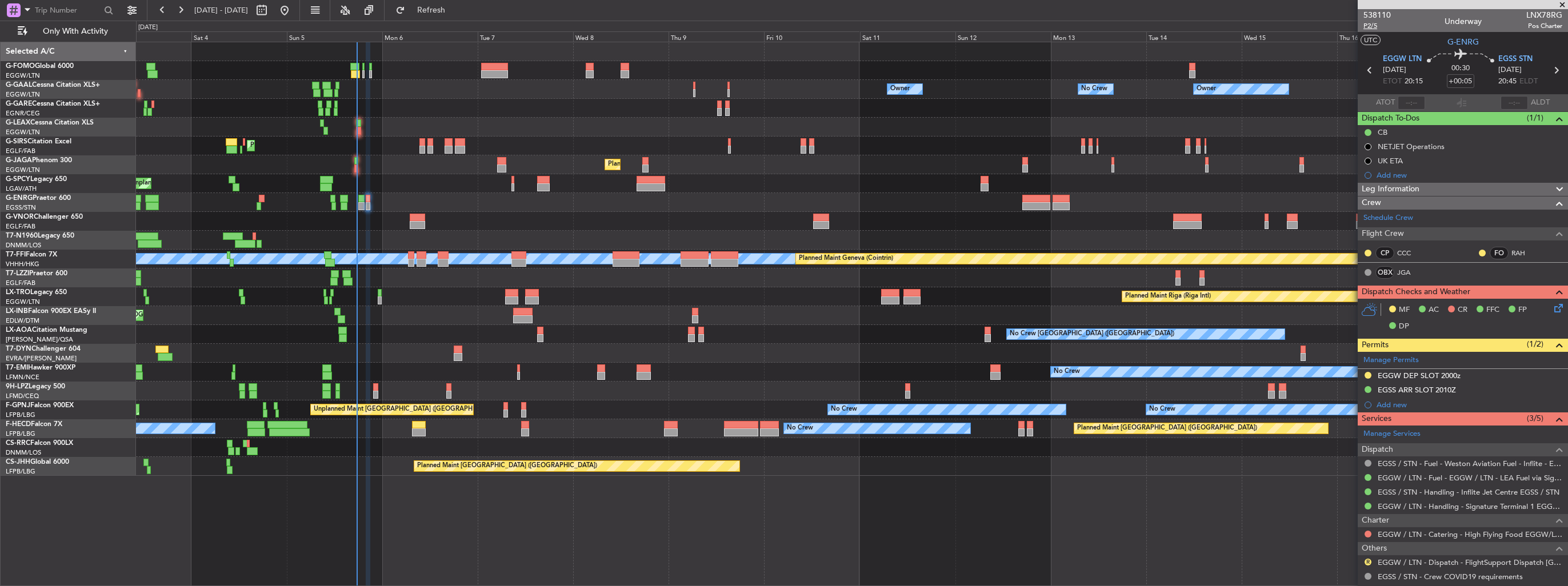
click at [1367, 26] on span "P2/5" at bounding box center [1377, 26] width 27 height 10
click at [1552, 305] on icon at bounding box center [1556, 306] width 9 height 9
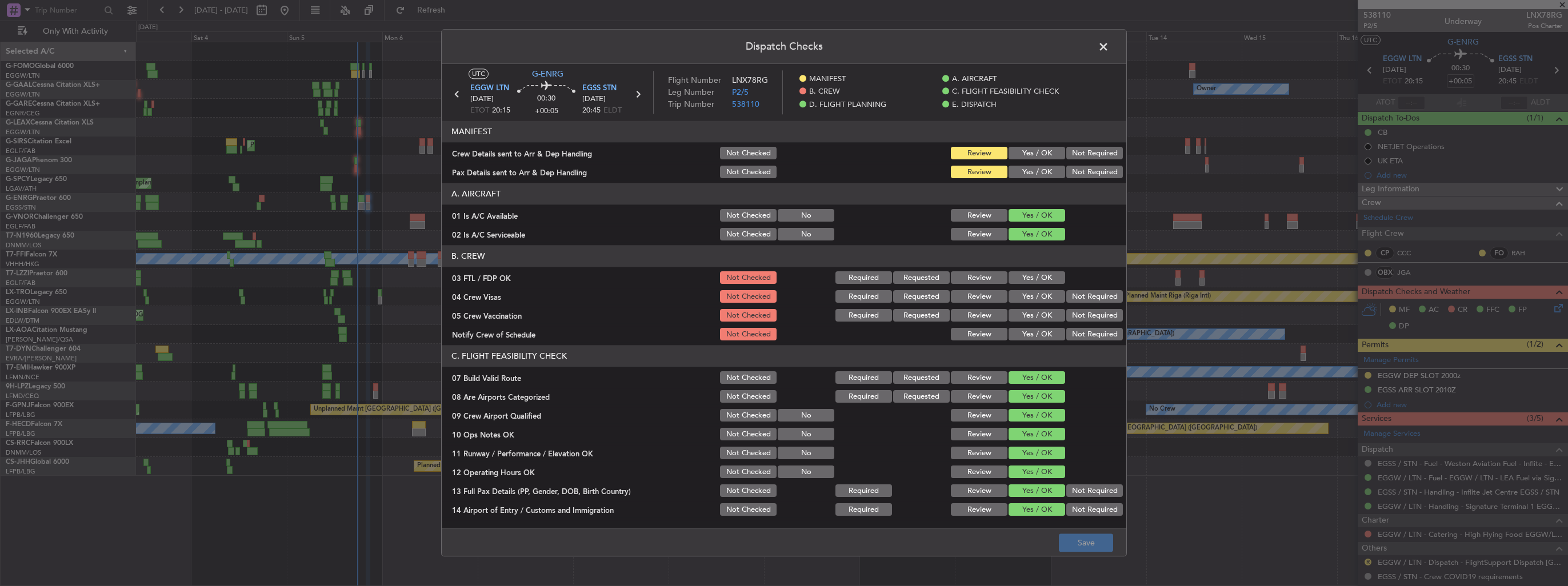
click at [1043, 155] on button "Yes / OK" at bounding box center [1037, 153] width 56 height 12
drag, startPoint x: 1040, startPoint y: 169, endPoint x: 1047, endPoint y: 186, distance: 18.4
click at [1040, 169] on button "Yes / OK" at bounding box center [1037, 172] width 56 height 12
click at [1090, 546] on button "Save" at bounding box center [1086, 543] width 54 height 18
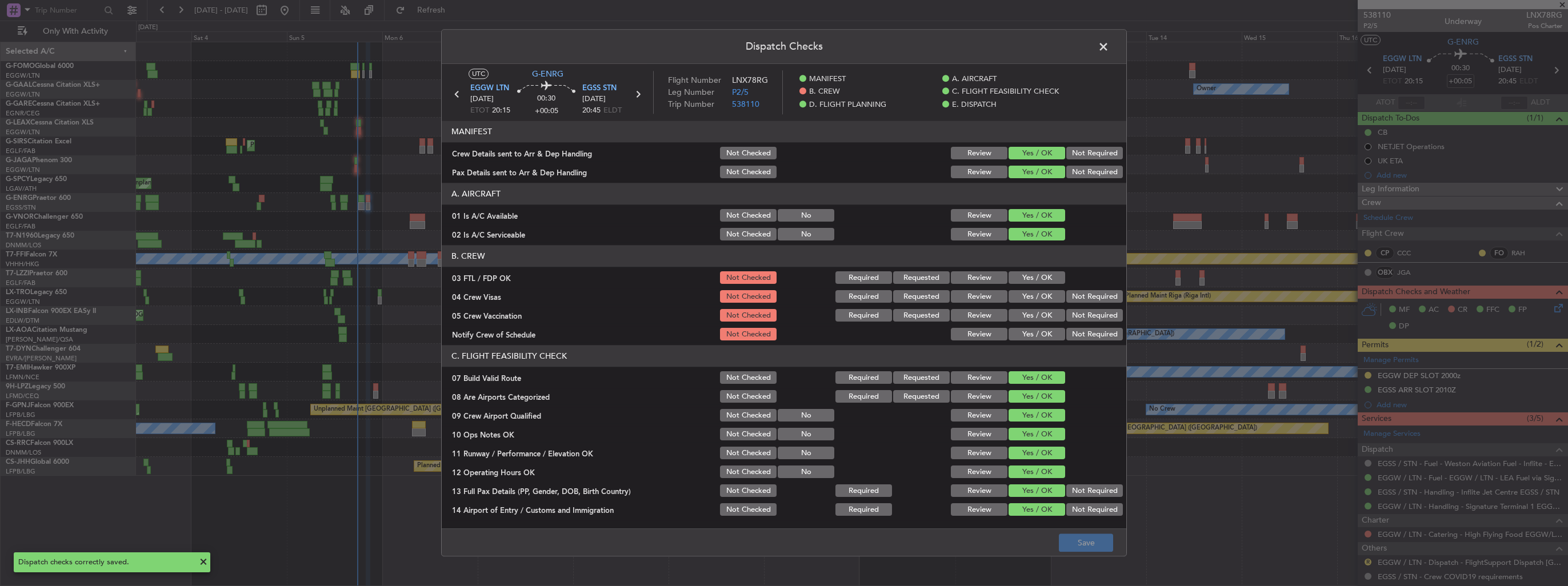
click at [1109, 46] on span at bounding box center [1109, 49] width 0 height 23
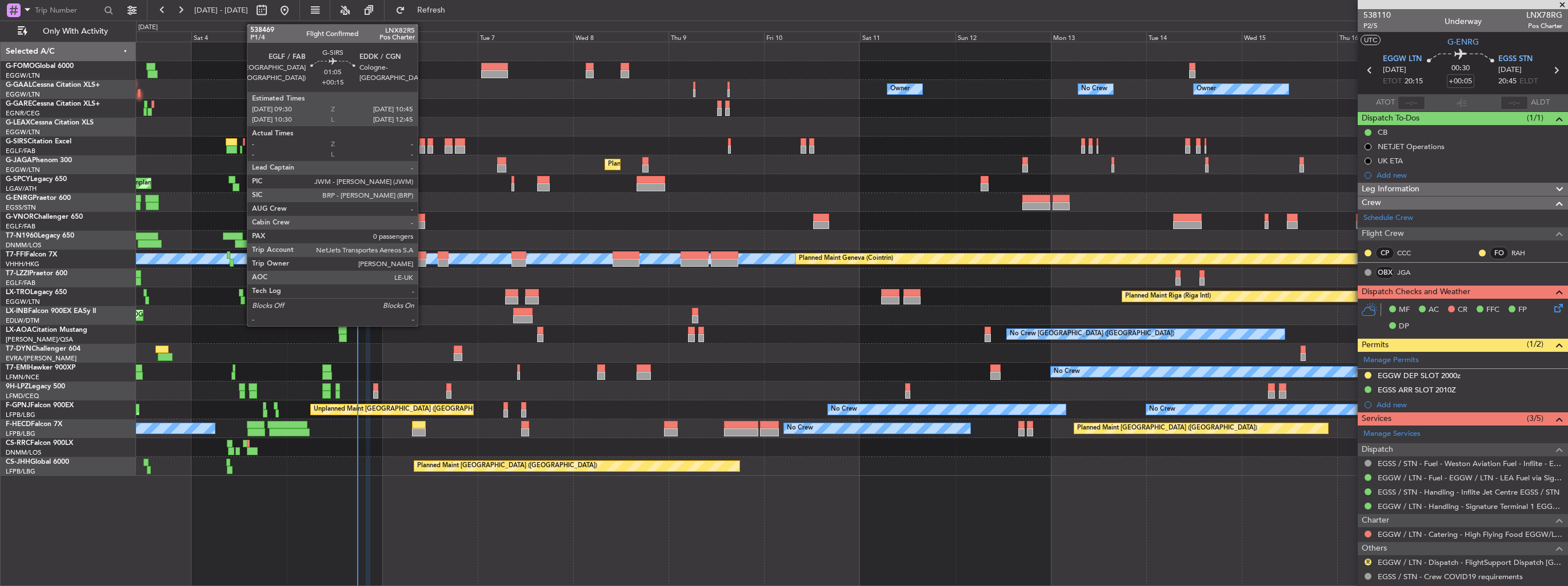
click at [423, 147] on div at bounding box center [421, 149] width 5 height 8
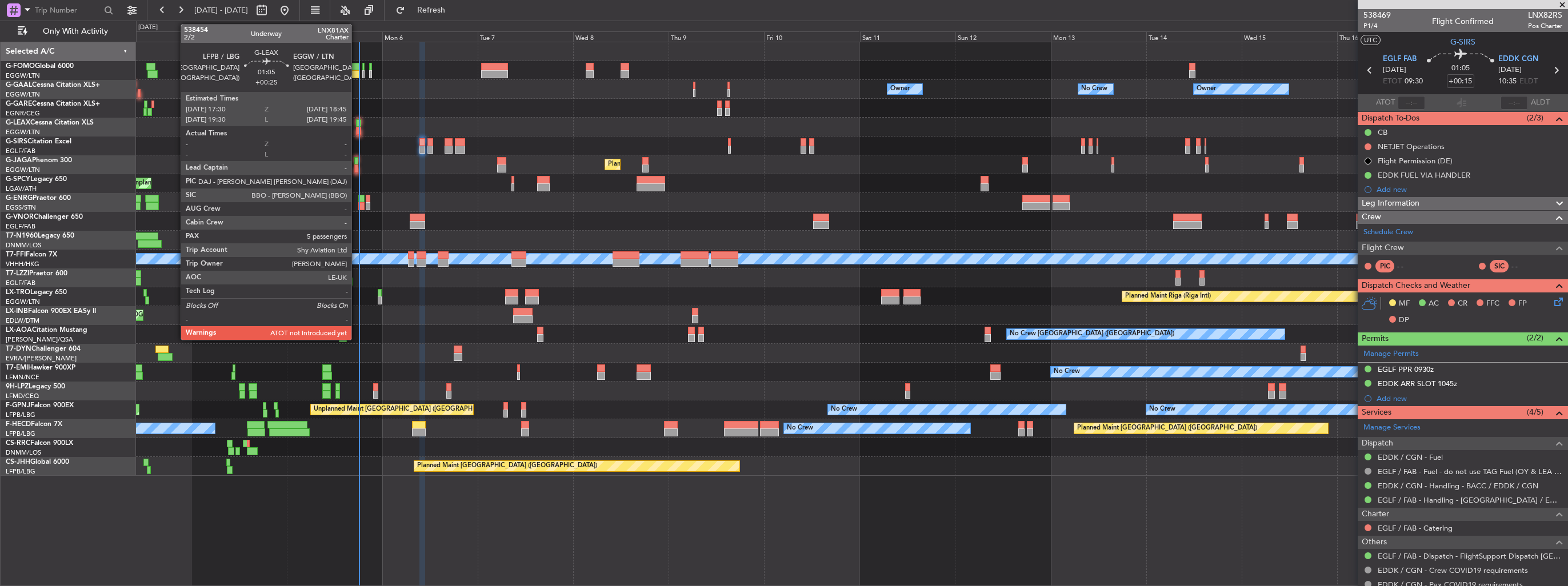
click at [357, 127] on div at bounding box center [358, 130] width 5 height 8
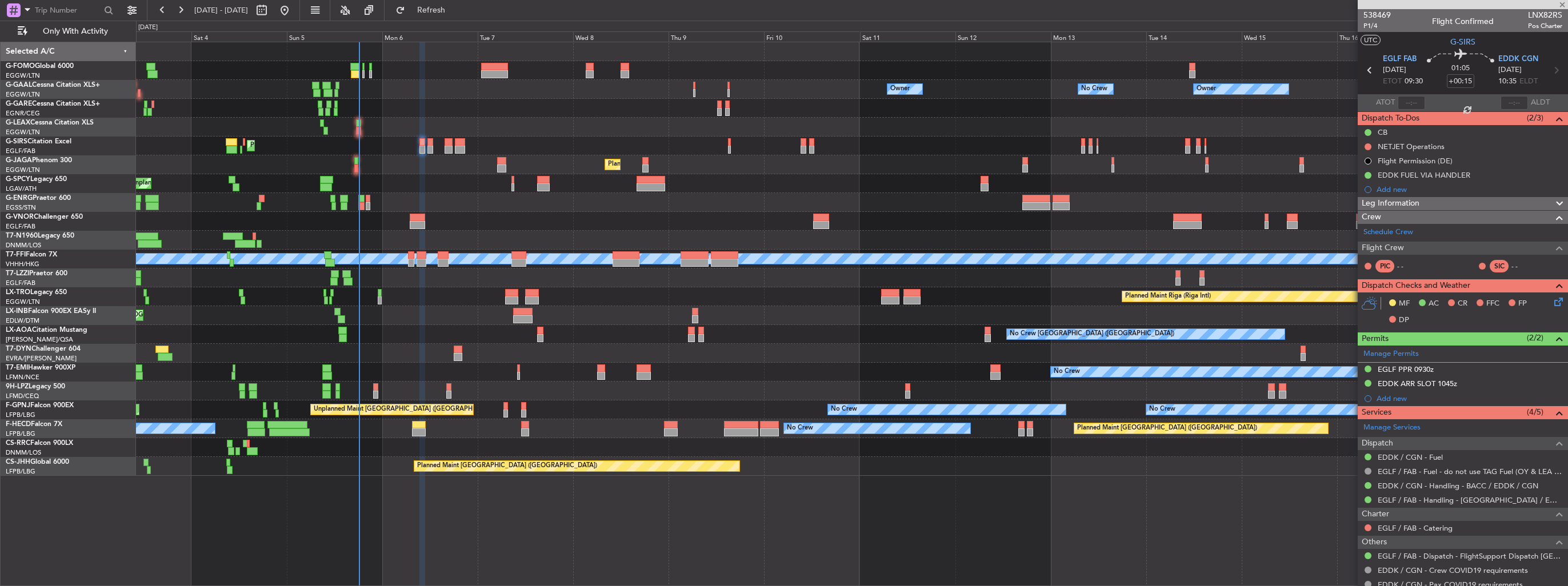
type input "+00:25"
type input "5"
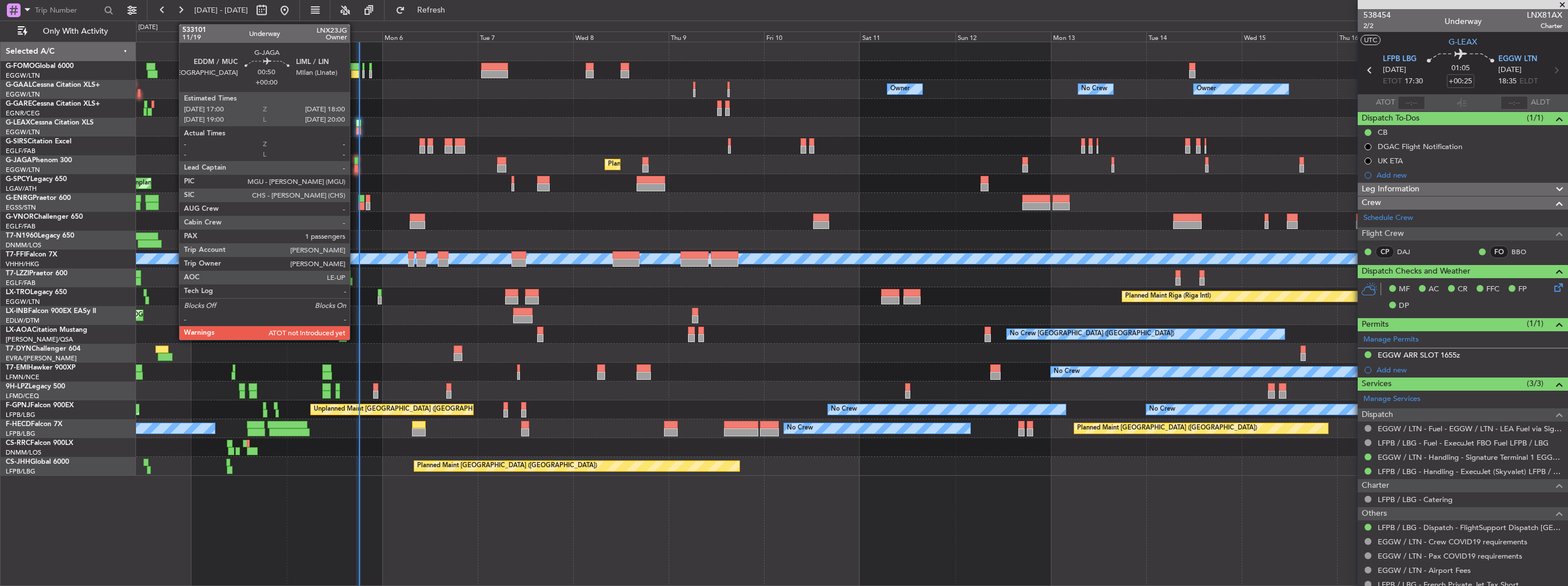
click at [355, 168] on div at bounding box center [356, 168] width 4 height 8
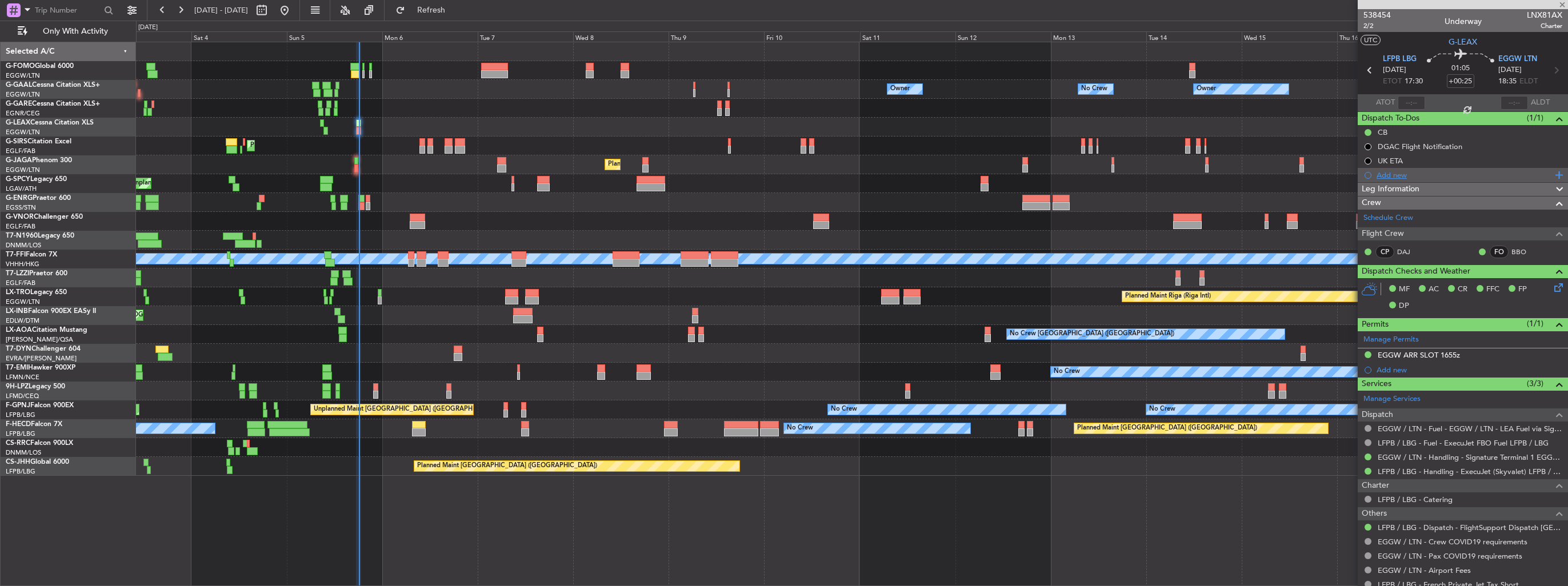
type input "1"
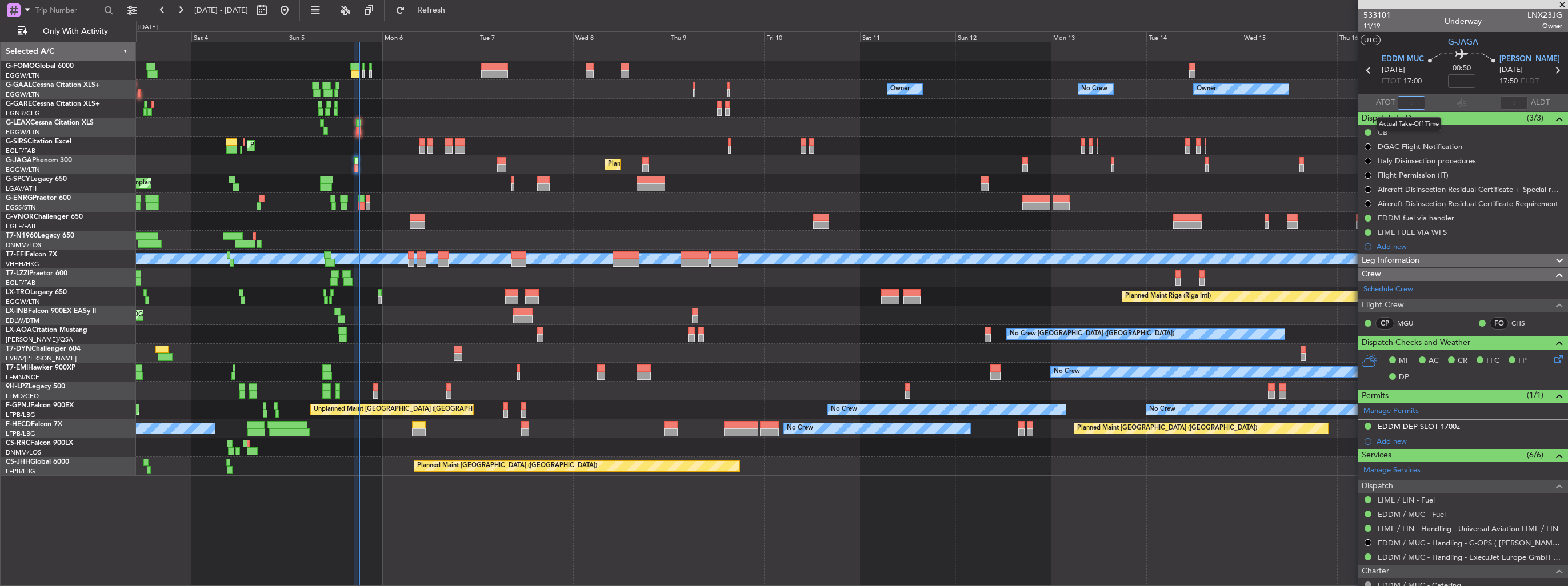
click at [1404, 104] on input "text" at bounding box center [1411, 103] width 27 height 14
type input "17:48"
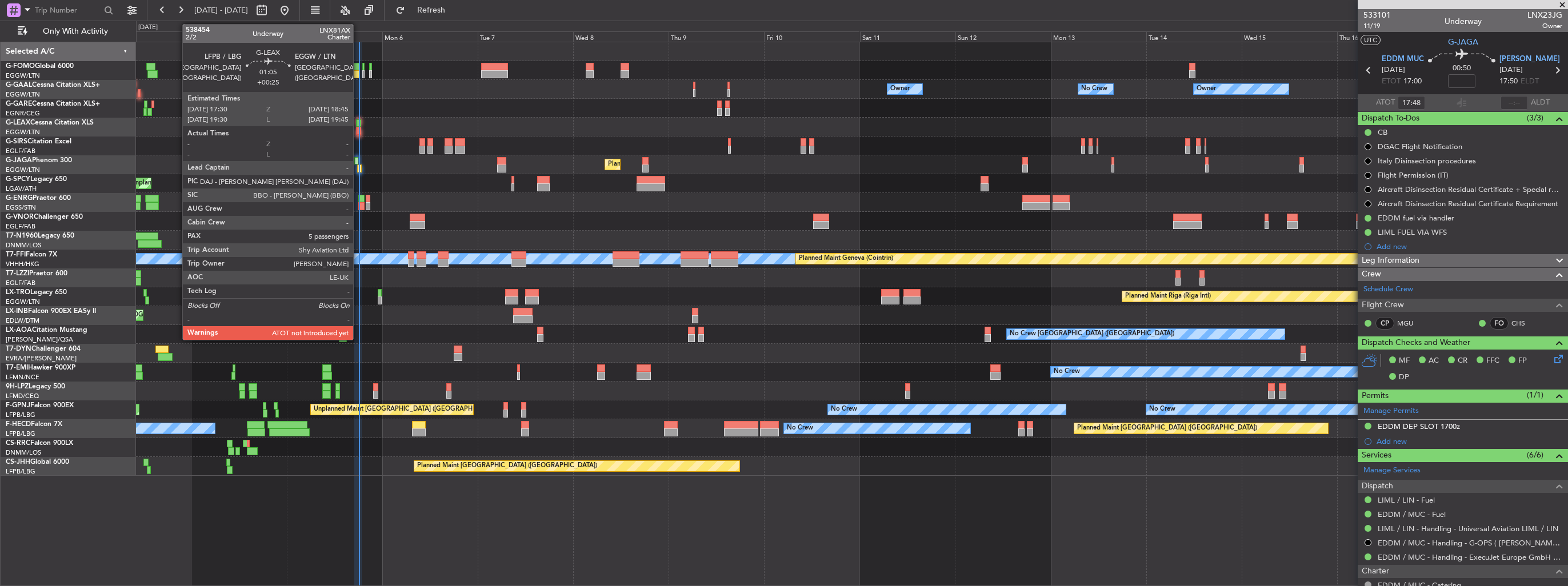
click at [358, 132] on div at bounding box center [358, 130] width 5 height 8
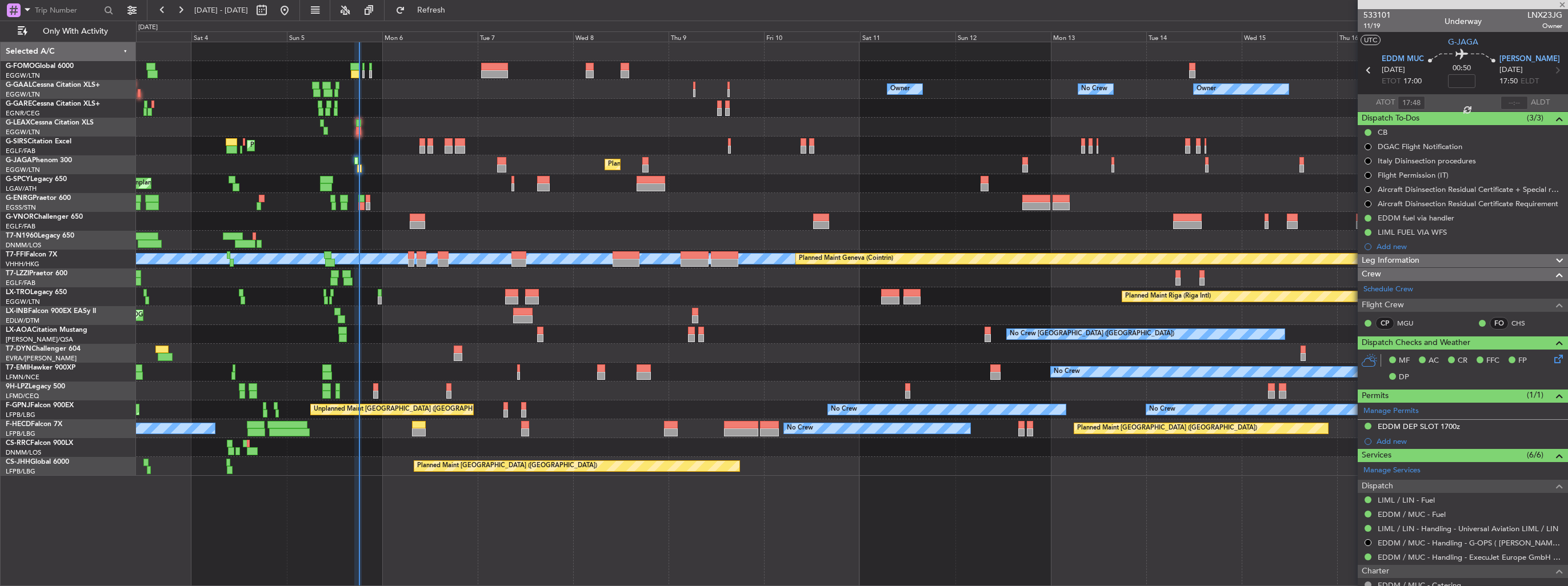
type input "+00:25"
type input "5"
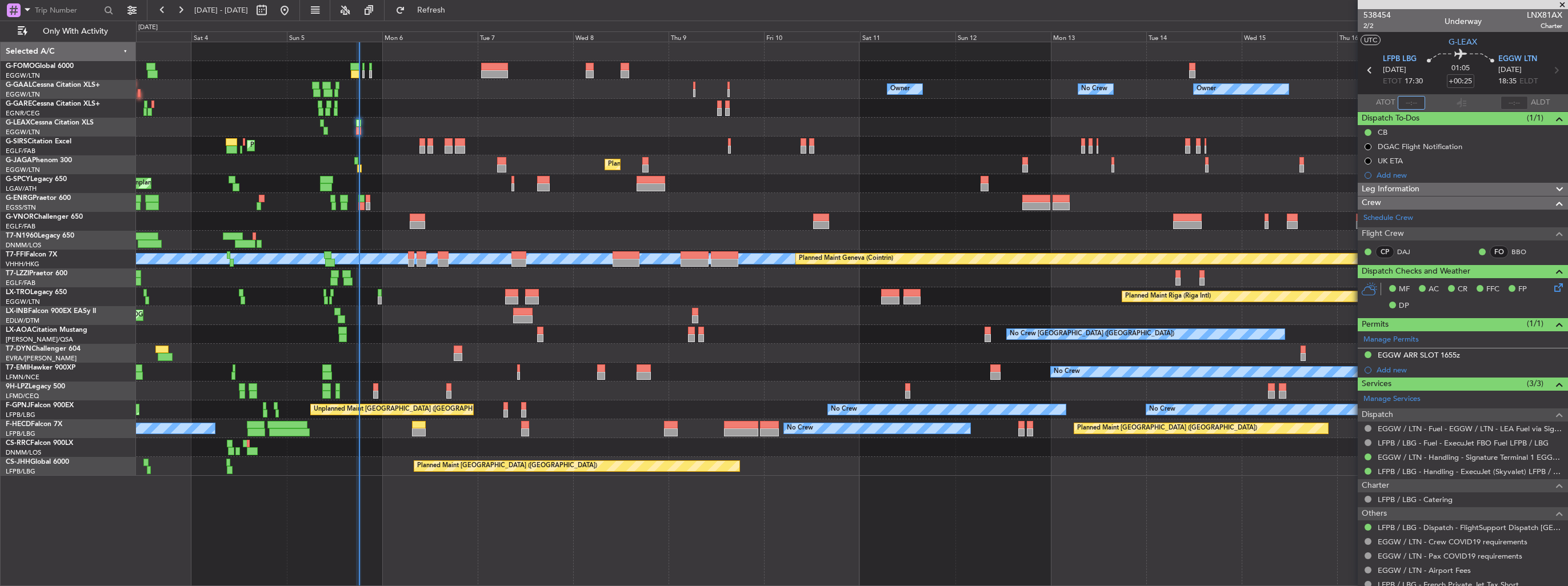
click at [1410, 105] on input "text" at bounding box center [1411, 103] width 27 height 14
type input "17:58"
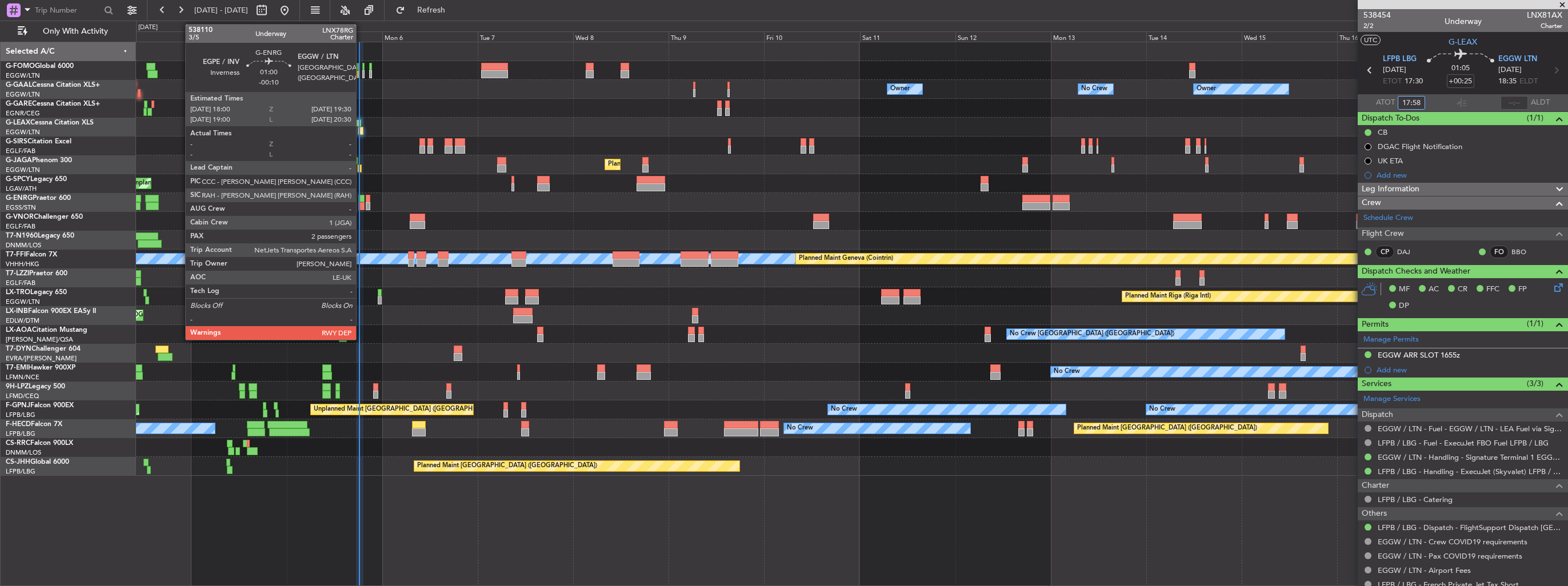
click at [361, 200] on div at bounding box center [361, 199] width 7 height 8
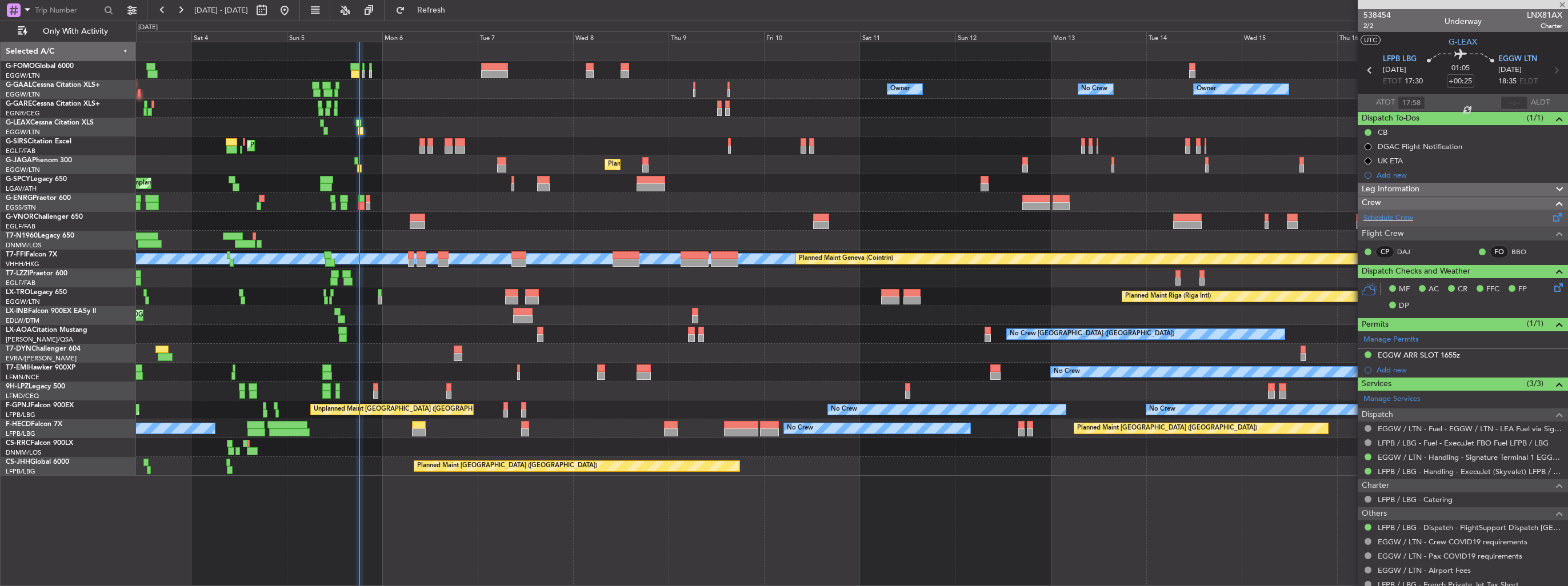
type input "-00:10"
type input "2"
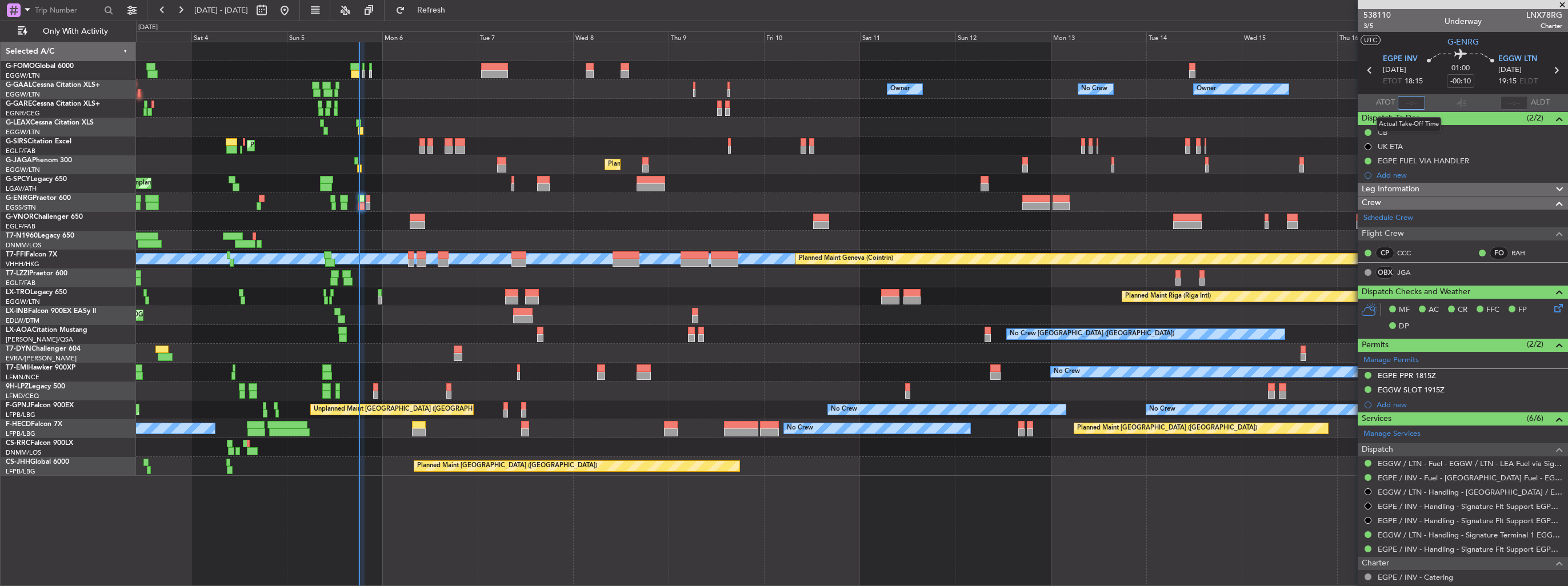
click at [1406, 105] on input "text" at bounding box center [1411, 103] width 27 height 14
click at [1410, 105] on input "text" at bounding box center [1411, 103] width 27 height 14
type input "18:06"
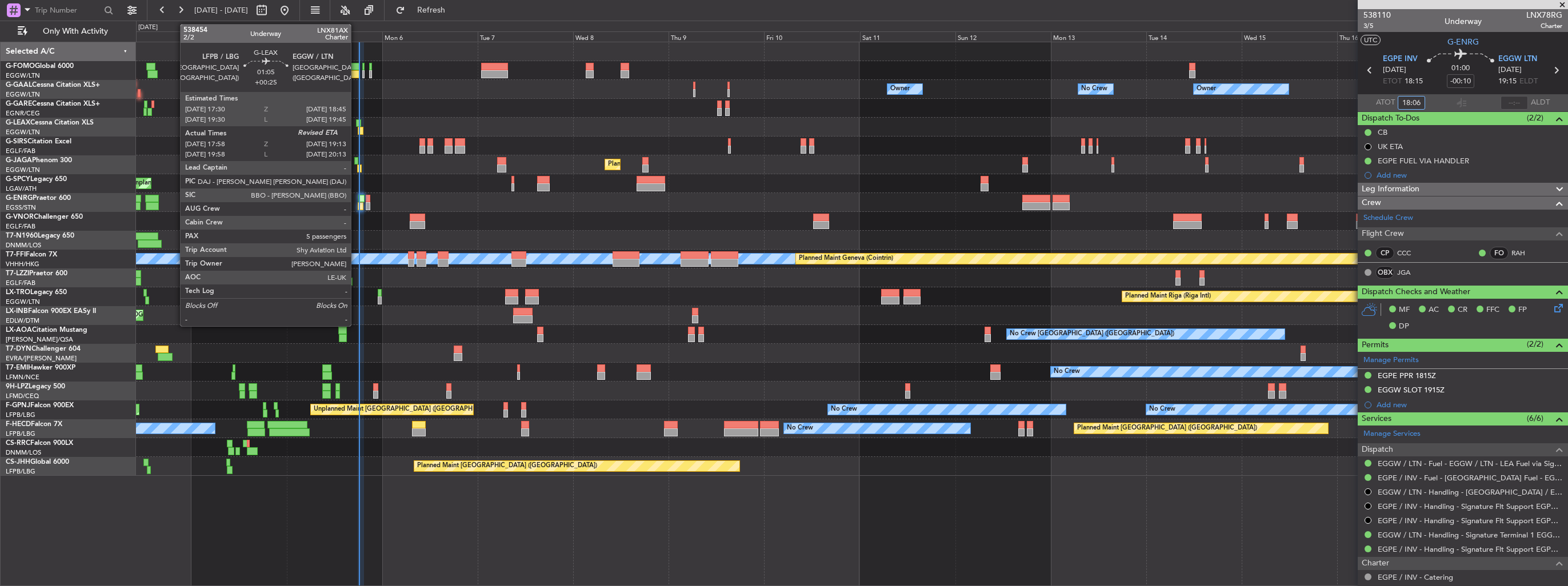
click at [356, 122] on div at bounding box center [358, 123] width 5 height 8
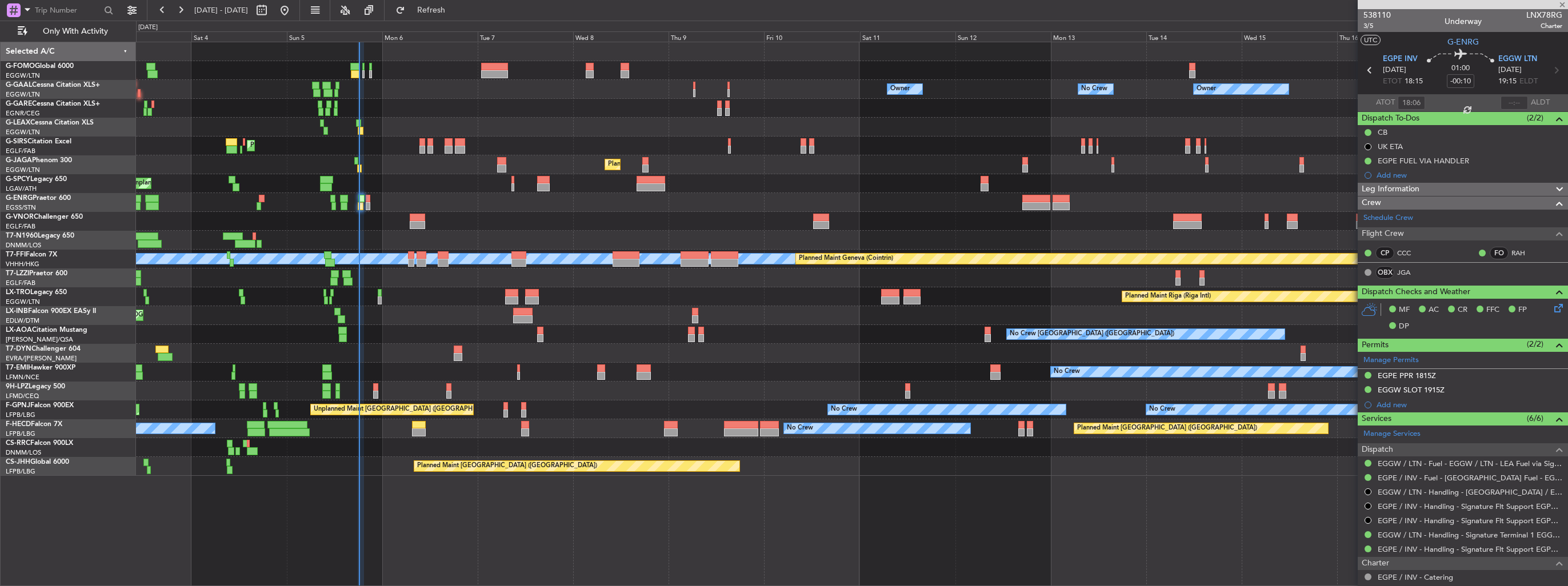
type input "+00:25"
type input "17:58"
type input "5"
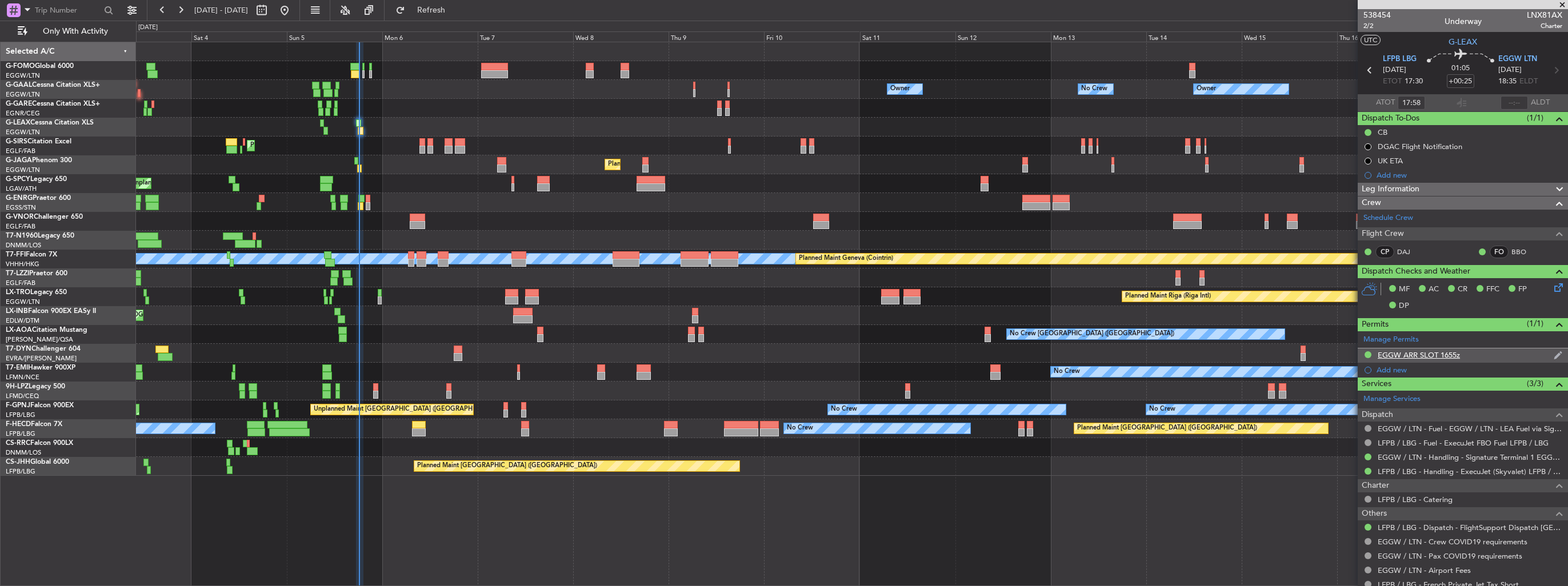
click at [1554, 352] on img at bounding box center [1558, 355] width 9 height 10
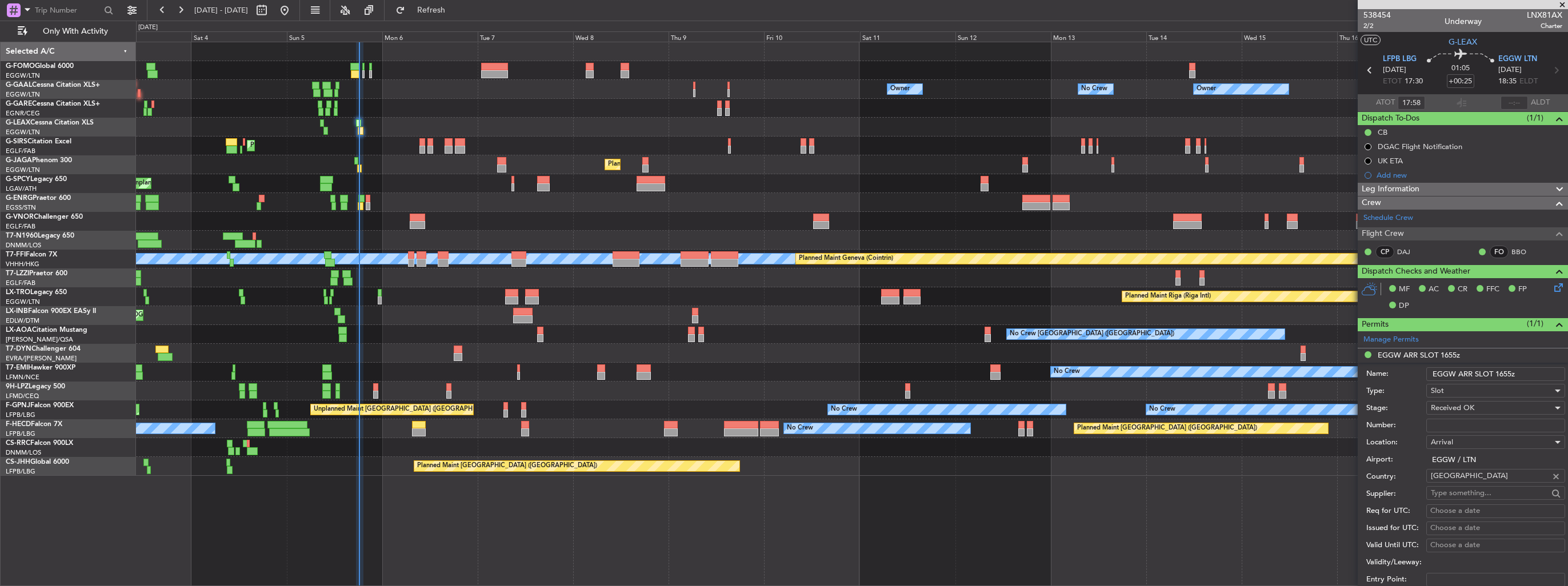
click at [1508, 372] on input "EGGW ARR SLOT 1655z" at bounding box center [1496, 374] width 139 height 14
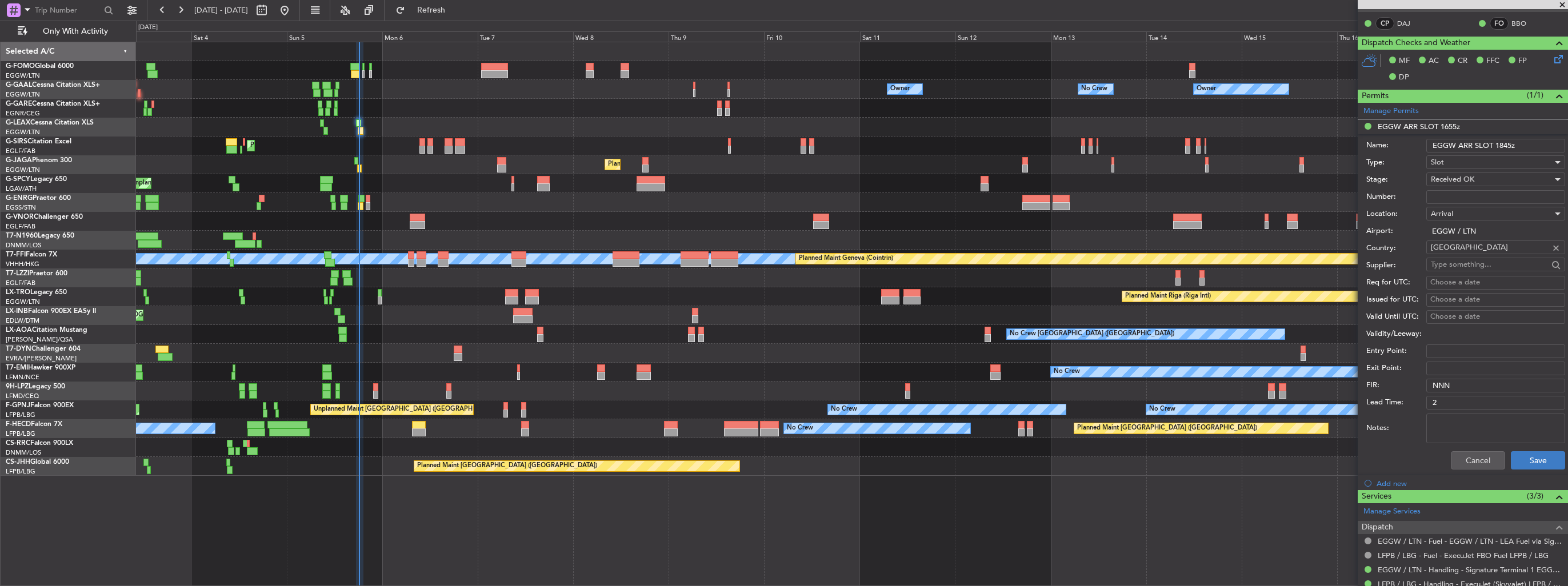
type input "EGGW ARR SLOT 1845z"
click at [1531, 461] on button "Save" at bounding box center [1538, 460] width 54 height 18
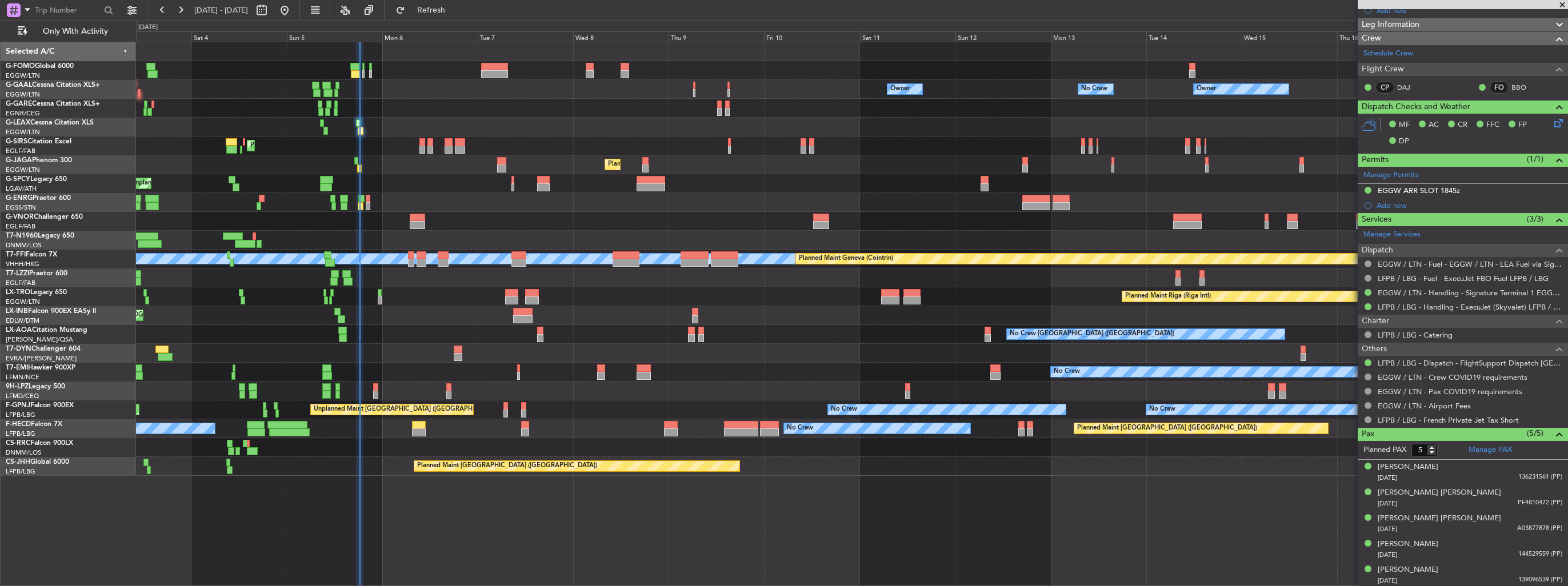
scroll to position [0, 0]
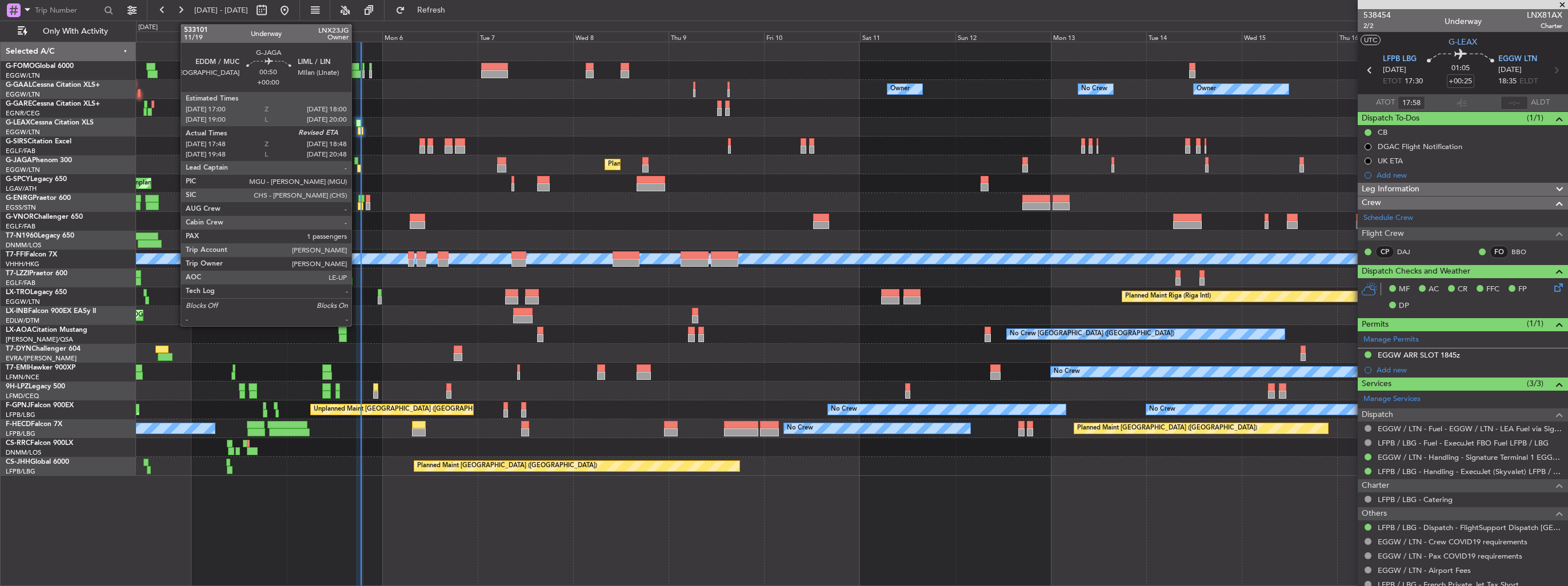
click at [357, 163] on div at bounding box center [356, 160] width 4 height 8
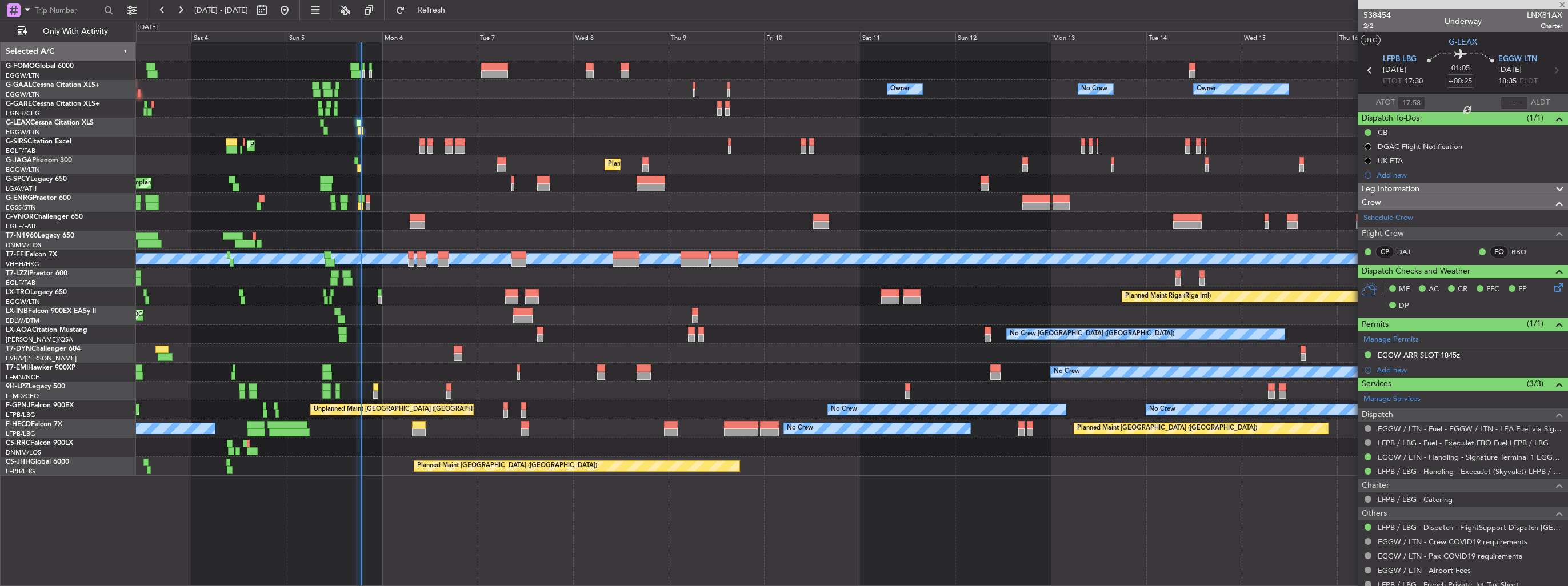
type input "17:48"
type input "1"
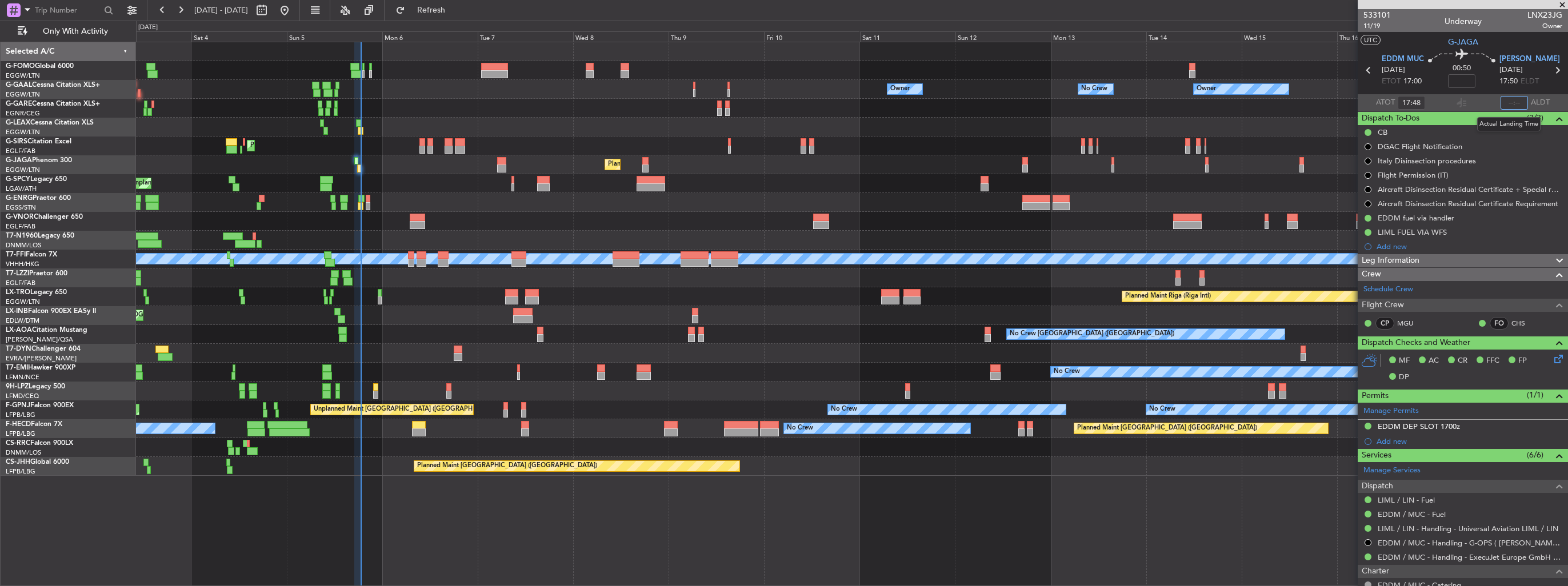
click at [1508, 103] on input "text" at bounding box center [1514, 103] width 27 height 14
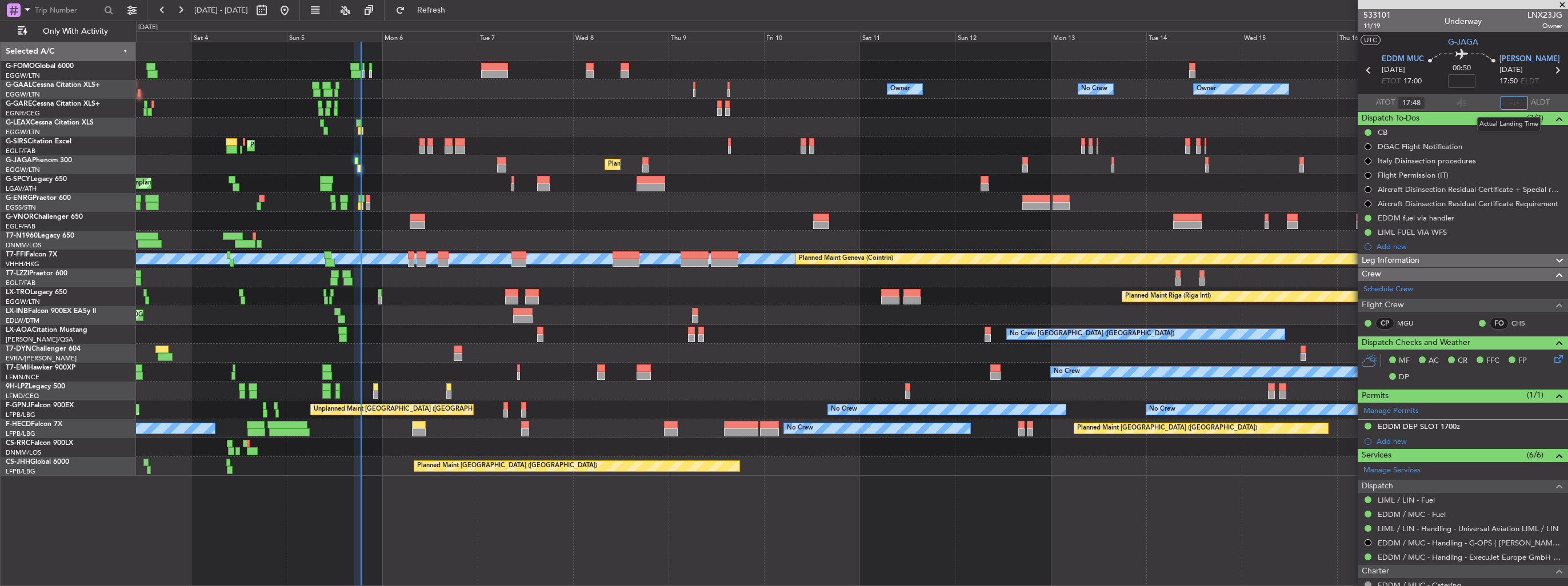
click at [1509, 100] on input "text" at bounding box center [1514, 103] width 27 height 14
click at [1513, 105] on input "text" at bounding box center [1514, 103] width 27 height 14
type input "18:34"
